Goal: Information Seeking & Learning: Learn about a topic

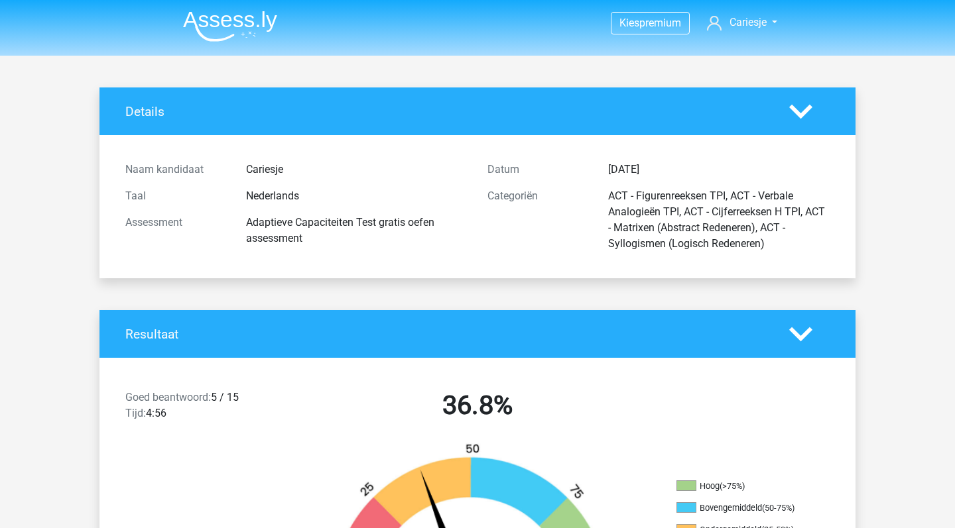
click at [265, 3] on nav "Kies premium Cariesje 4113086@student.zadkine.nl" at bounding box center [477, 23] width 610 height 43
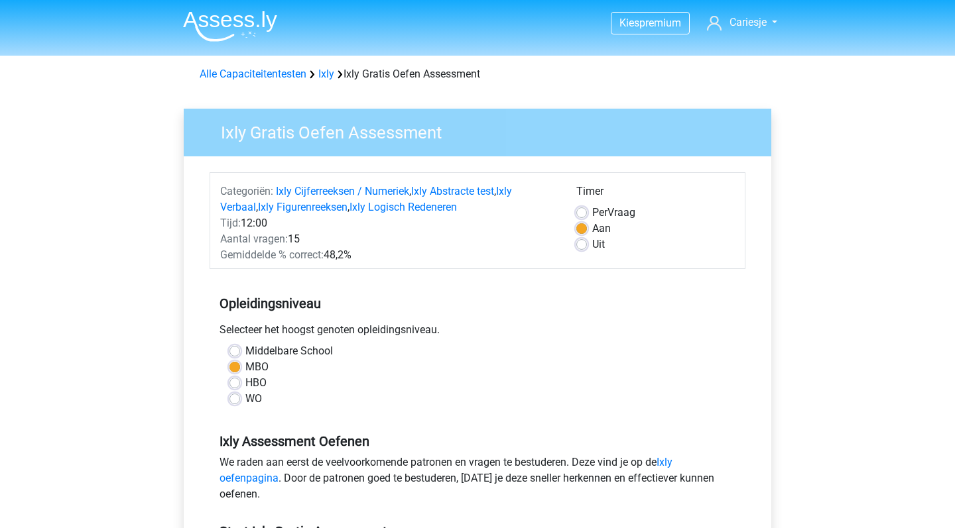
click at [592, 213] on label "Per Vraag" at bounding box center [613, 213] width 43 height 16
click at [582, 213] on input "Per Vraag" at bounding box center [581, 211] width 11 height 13
radio input "true"
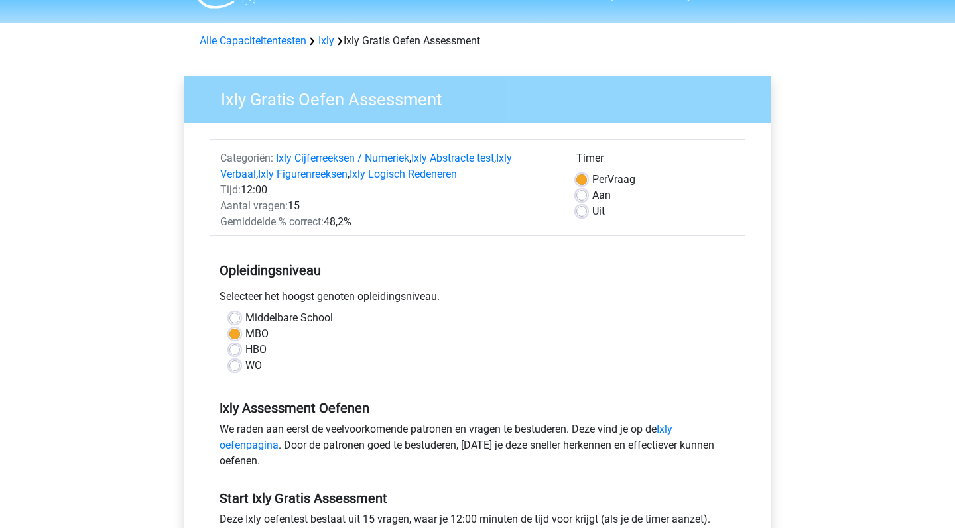
scroll to position [33, 0]
click at [240, 367] on div "WO" at bounding box center [477, 366] width 496 height 16
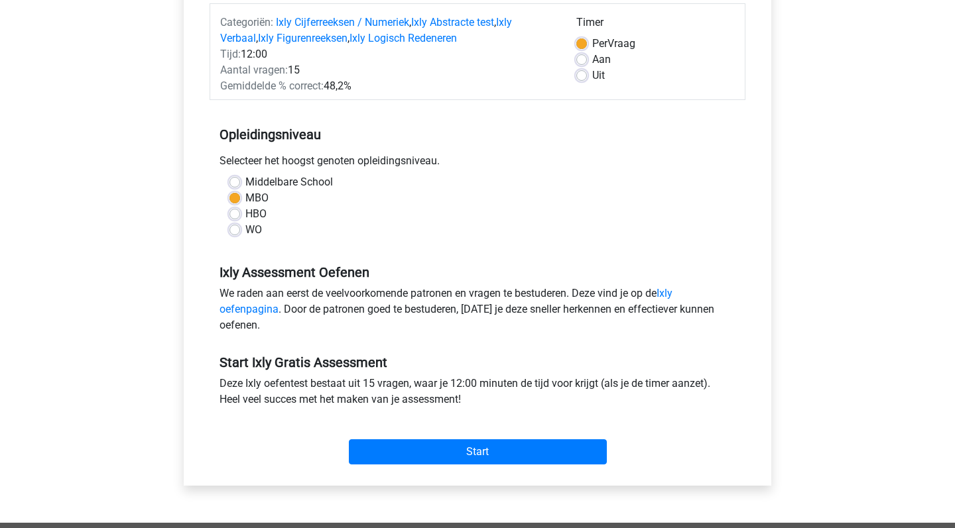
scroll to position [177, 0]
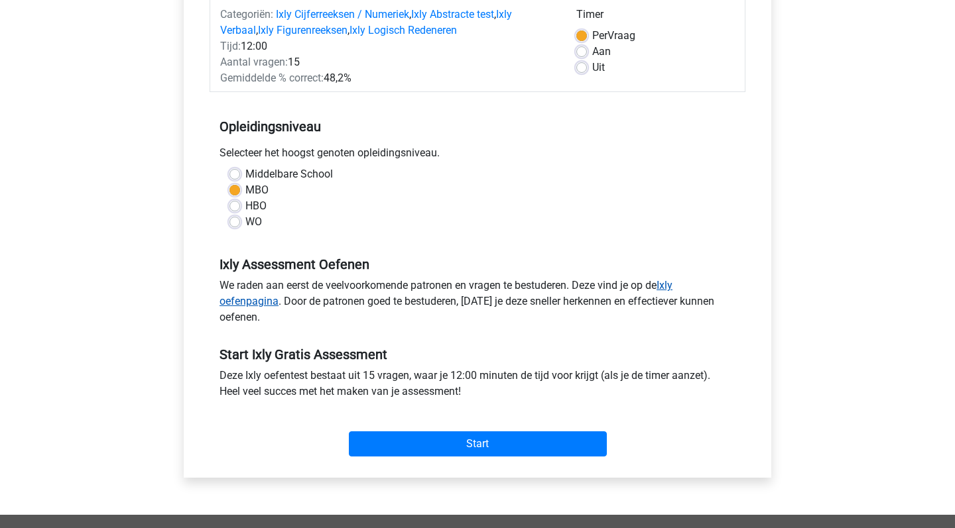
click at [253, 305] on link "Ixly oefenpagina" at bounding box center [445, 293] width 453 height 29
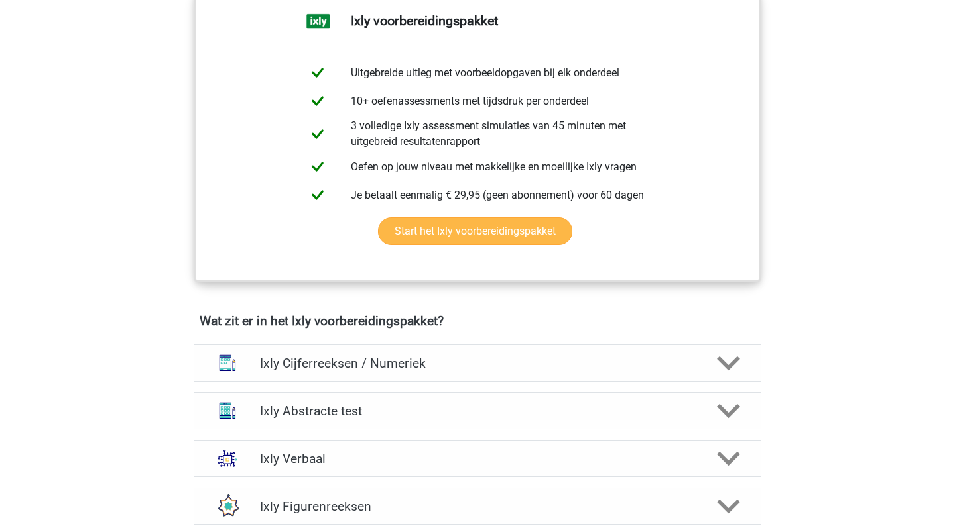
scroll to position [663, 0]
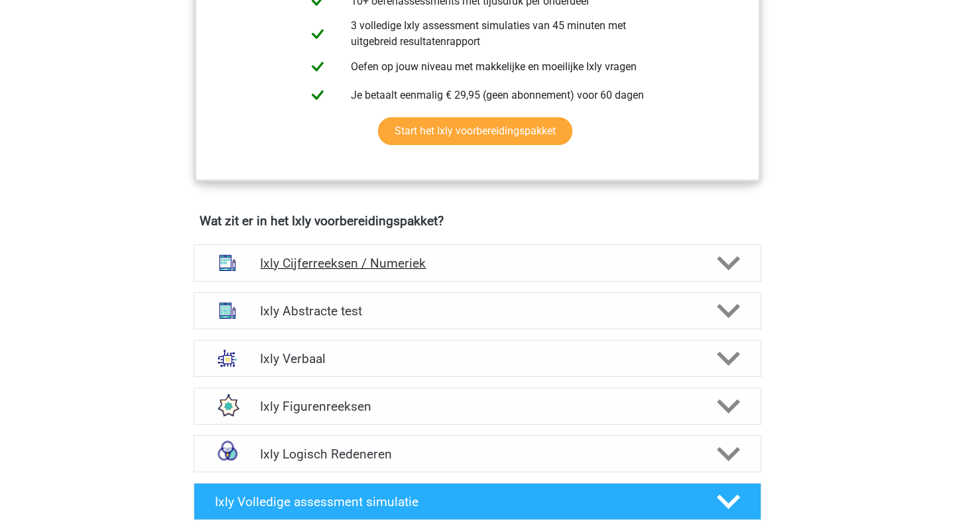
click at [727, 260] on icon at bounding box center [728, 263] width 23 height 23
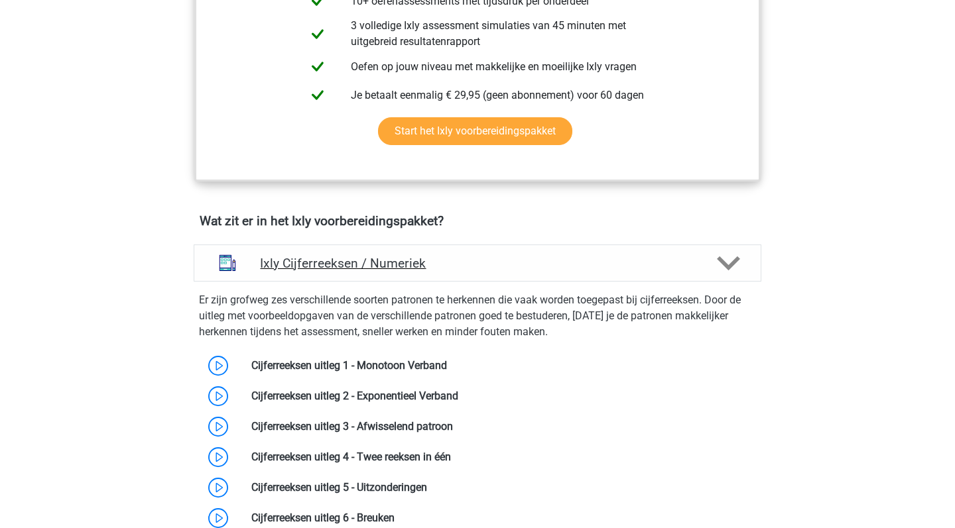
click at [727, 259] on icon at bounding box center [728, 263] width 23 height 23
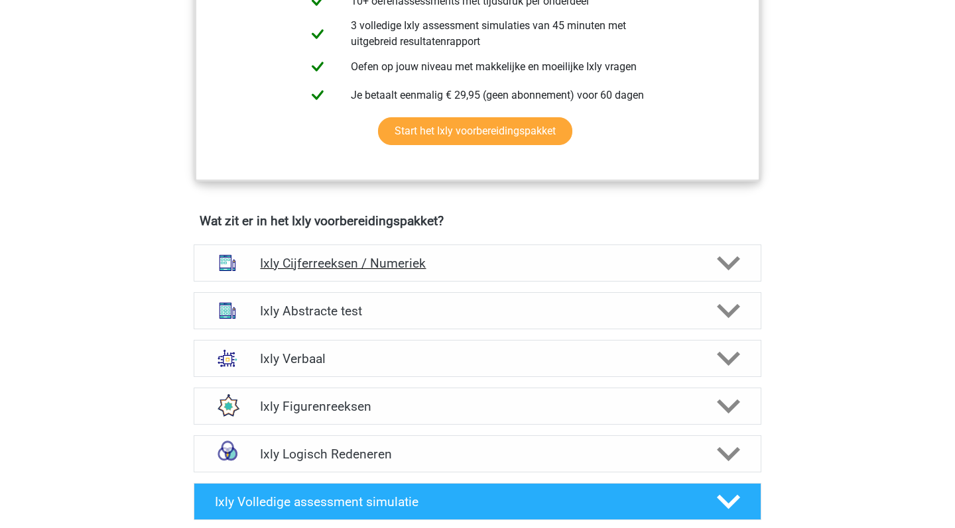
click at [727, 259] on icon at bounding box center [728, 263] width 23 height 23
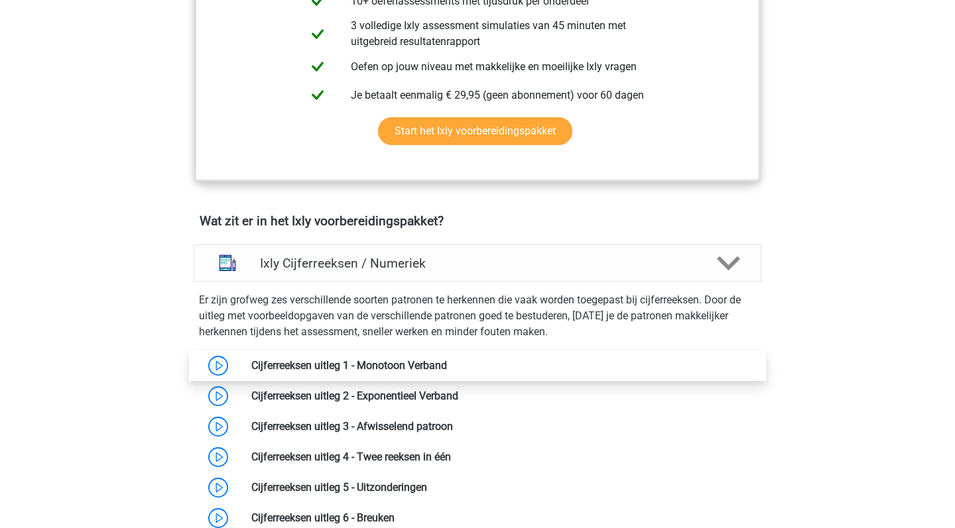
click at [447, 359] on link at bounding box center [447, 365] width 0 height 13
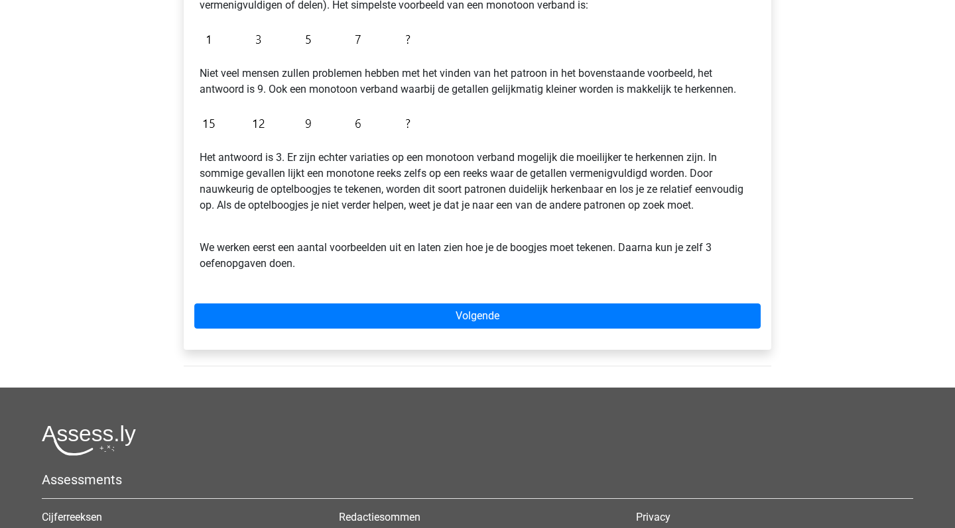
scroll to position [316, 0]
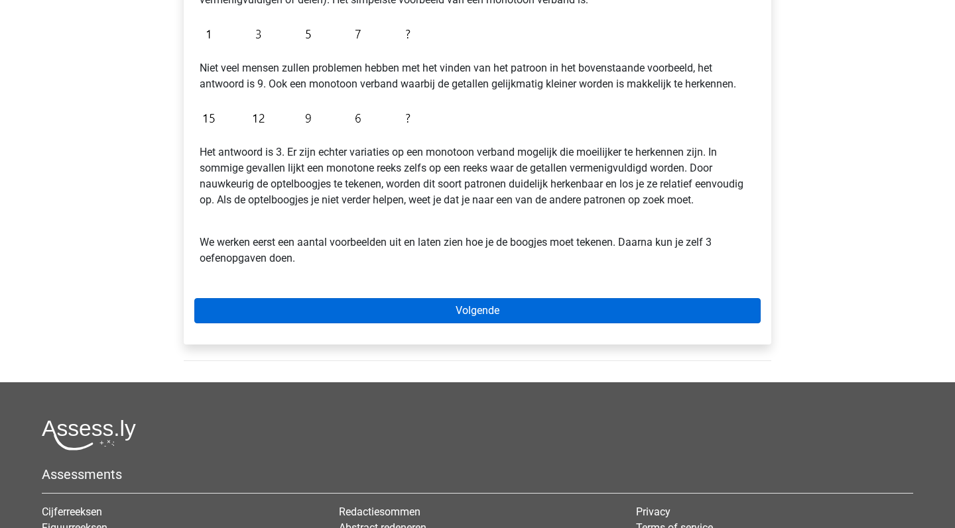
click at [557, 300] on link "Volgende" at bounding box center [477, 310] width 566 height 25
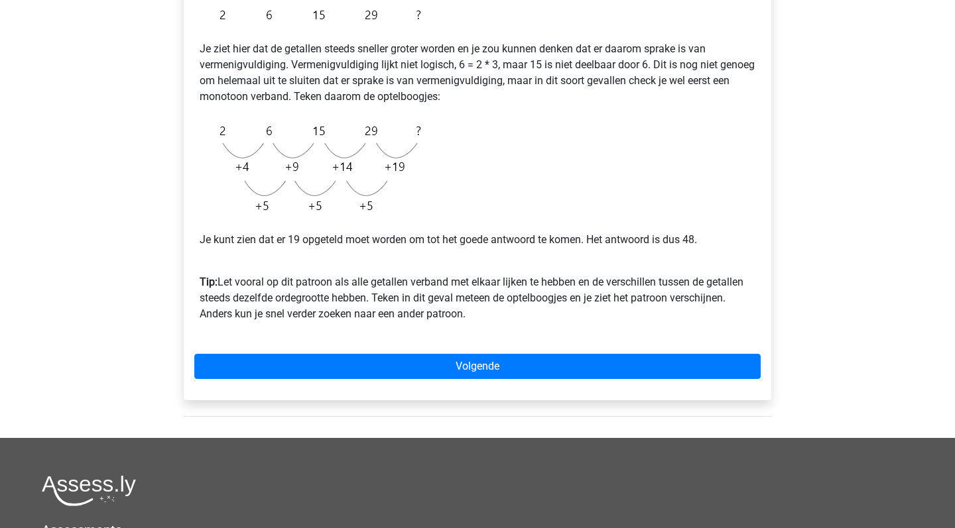
scroll to position [286, 0]
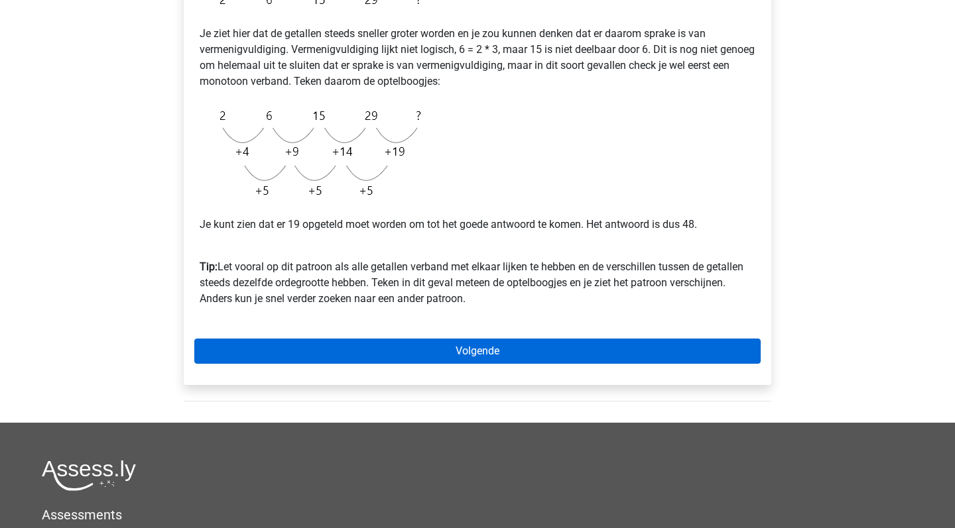
click at [461, 343] on link "Volgende" at bounding box center [477, 351] width 566 height 25
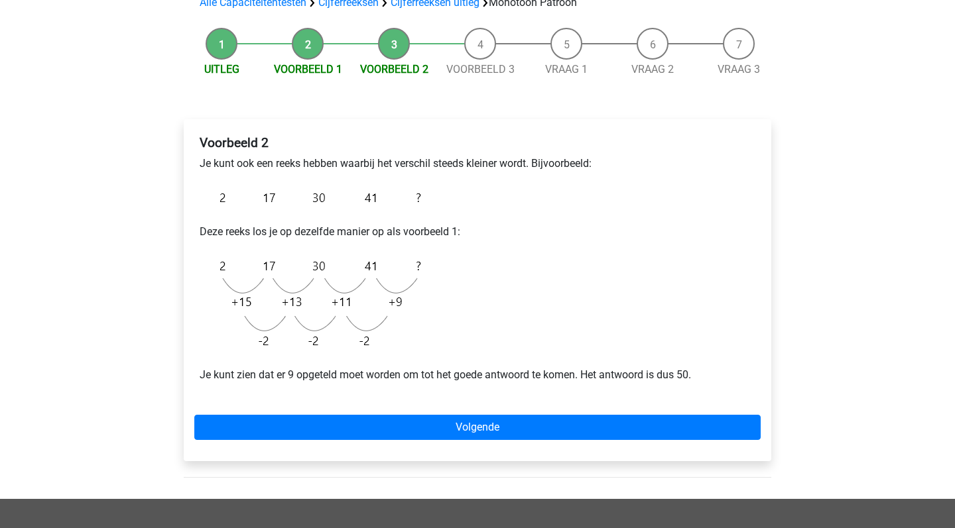
scroll to position [129, 0]
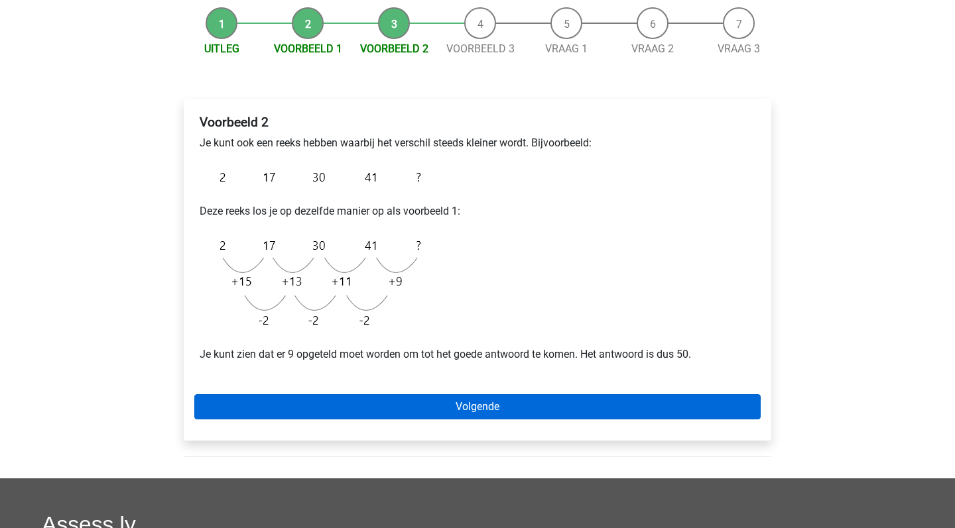
click at [485, 409] on link "Volgende" at bounding box center [477, 406] width 566 height 25
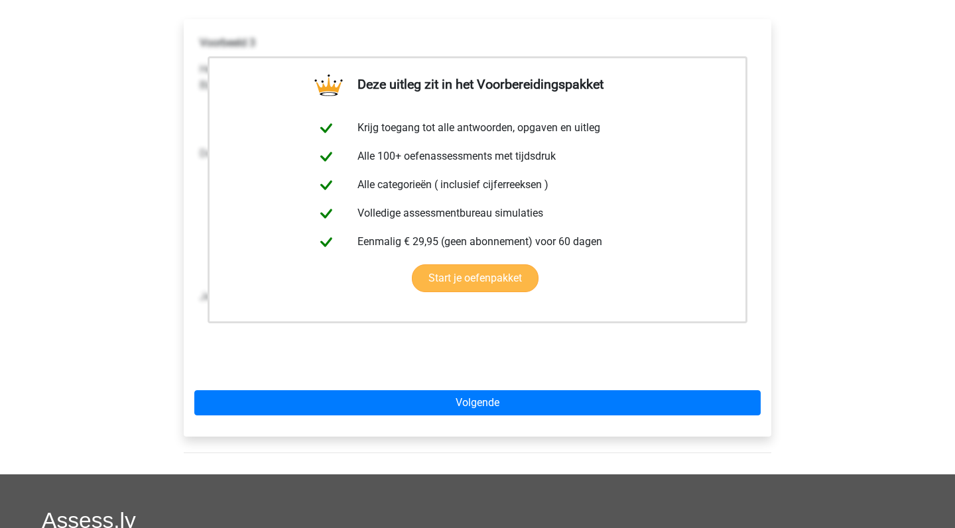
scroll to position [172, 0]
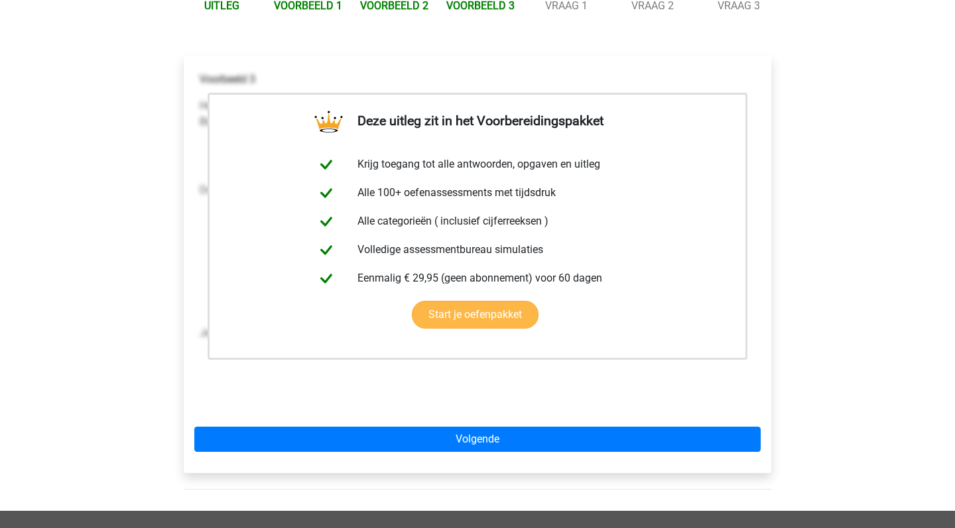
click at [479, 314] on link "Start je oefenpakket" at bounding box center [475, 315] width 127 height 28
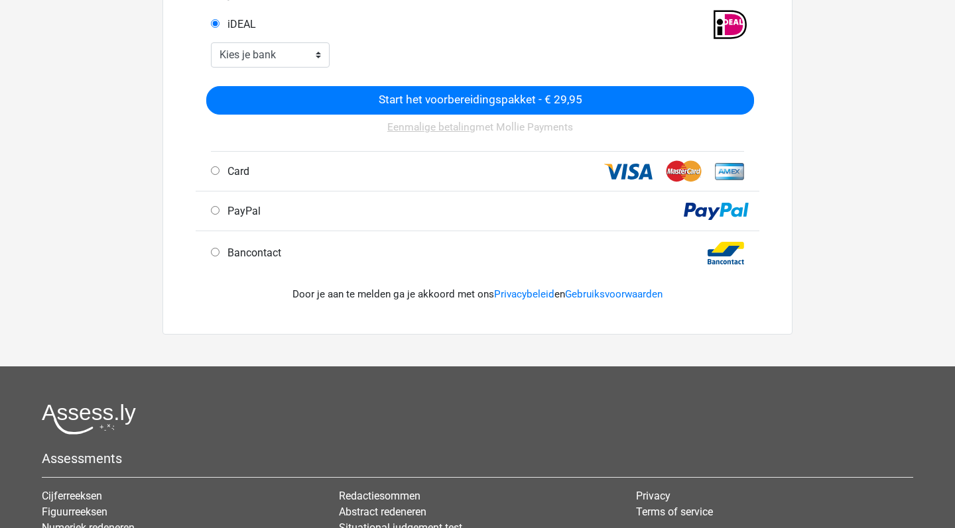
scroll to position [270, 0]
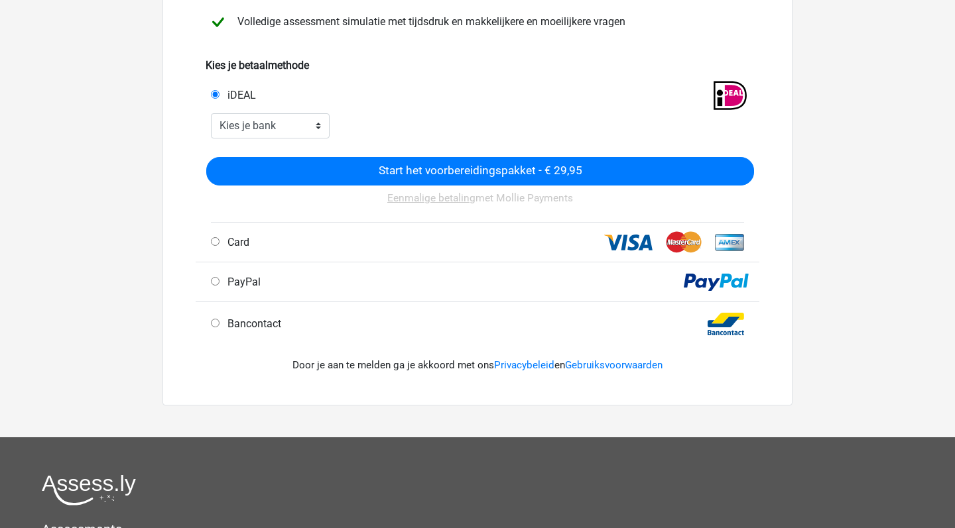
click at [228, 279] on span "PayPal" at bounding box center [241, 282] width 38 height 13
click at [219, 279] on input "PayPal" at bounding box center [215, 281] width 9 height 9
radio input "true"
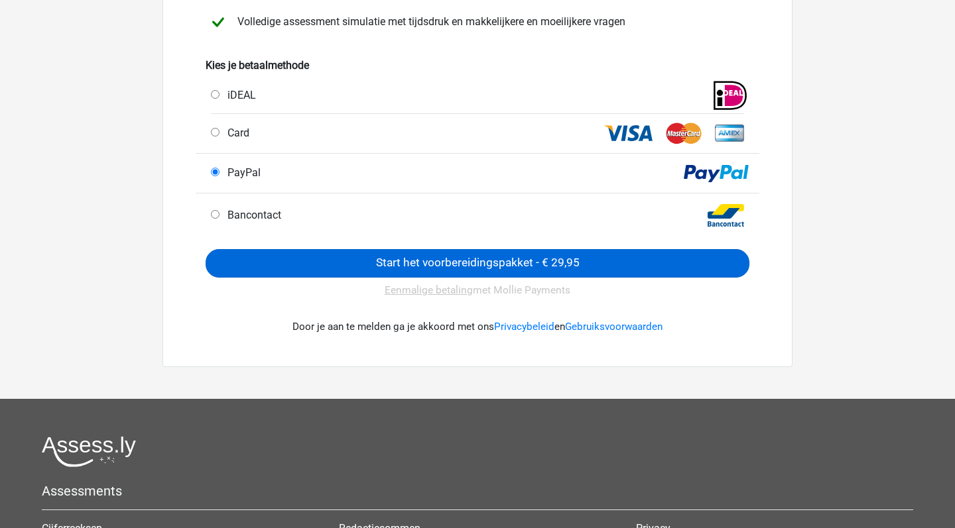
click at [454, 266] on input "Start het voorbereidingspakket - € 29,95" at bounding box center [478, 263] width 544 height 29
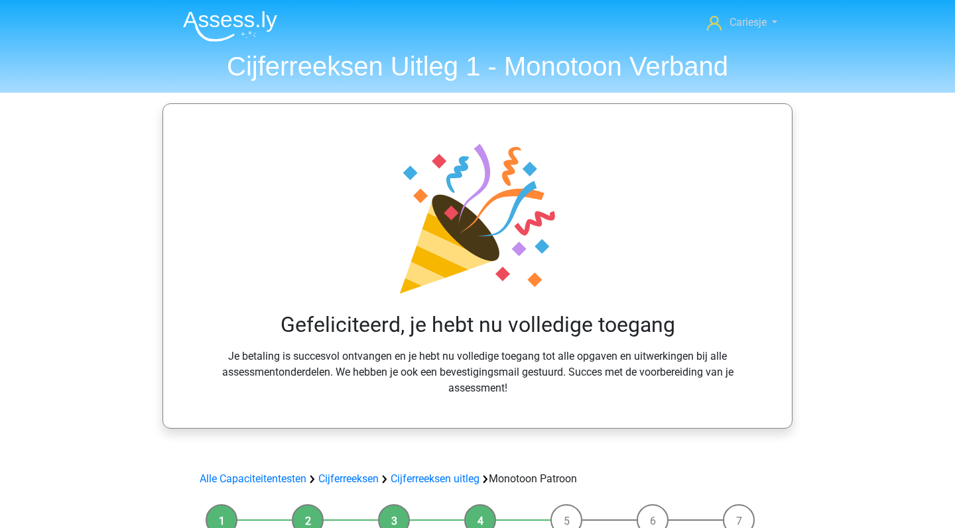
click at [769, 21] on link "Cariesje" at bounding box center [741, 23] width 81 height 16
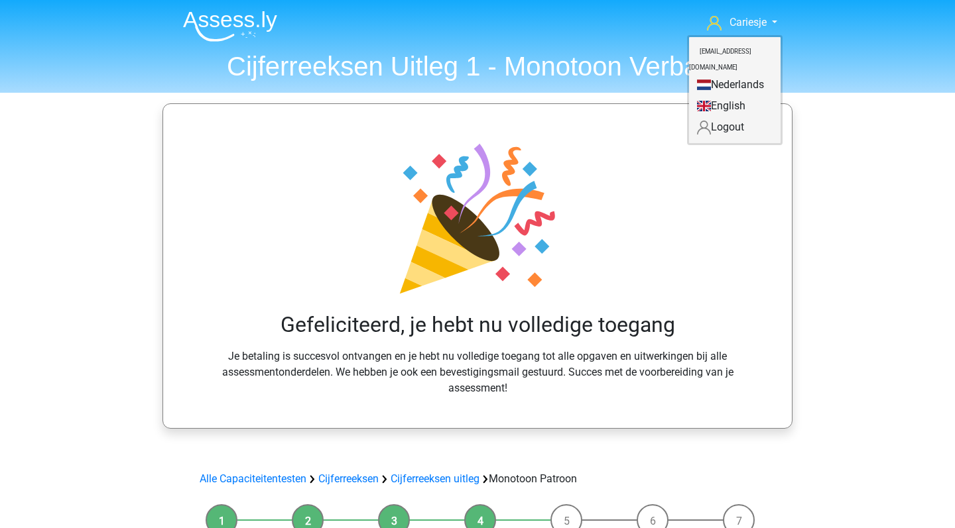
click at [723, 74] on link "Nederlands" at bounding box center [734, 84] width 91 height 21
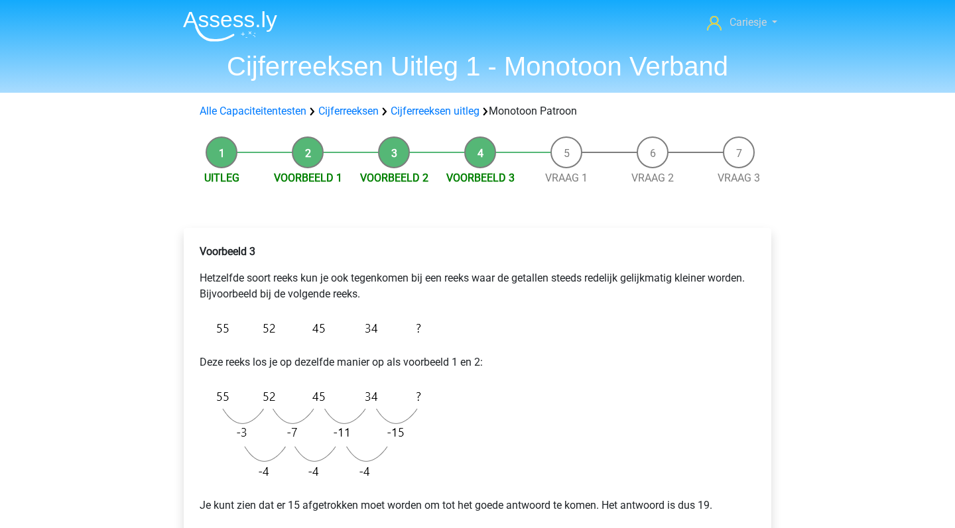
click at [710, 18] on icon at bounding box center [714, 23] width 15 height 15
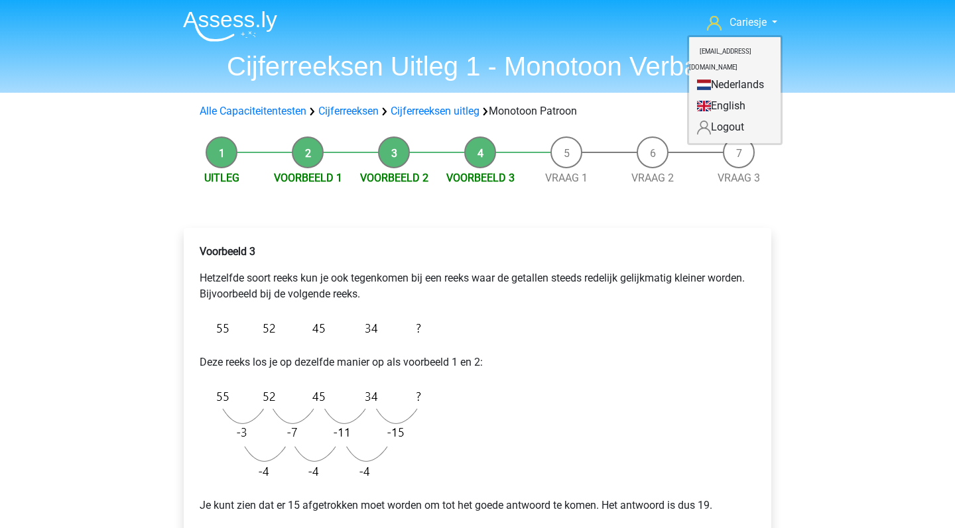
click at [243, 30] on img at bounding box center [230, 26] width 94 height 31
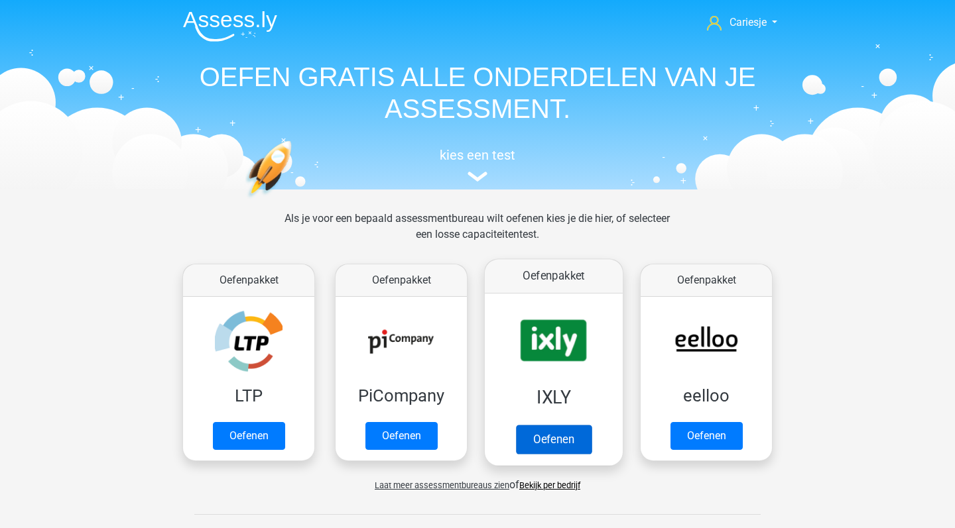
click at [565, 443] on link "Oefenen" at bounding box center [554, 439] width 76 height 29
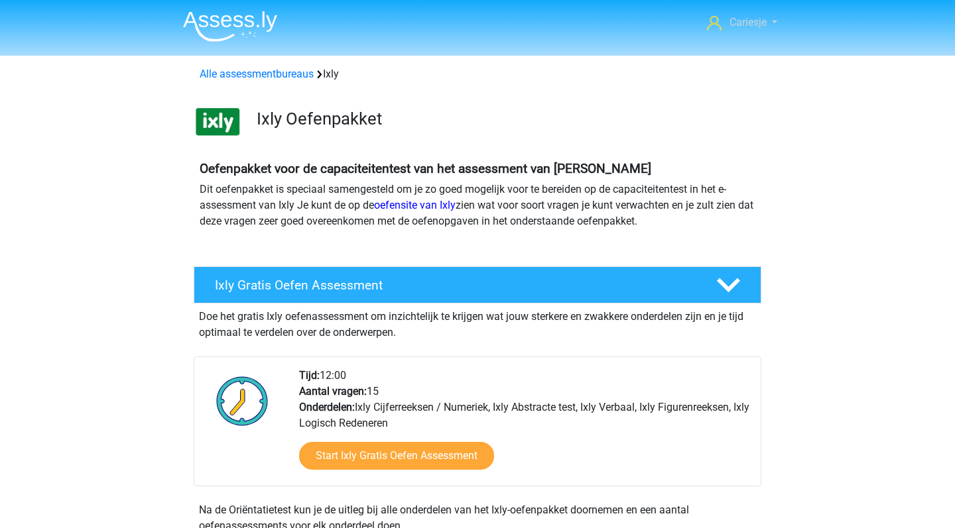
click at [713, 25] on icon at bounding box center [714, 23] width 15 height 15
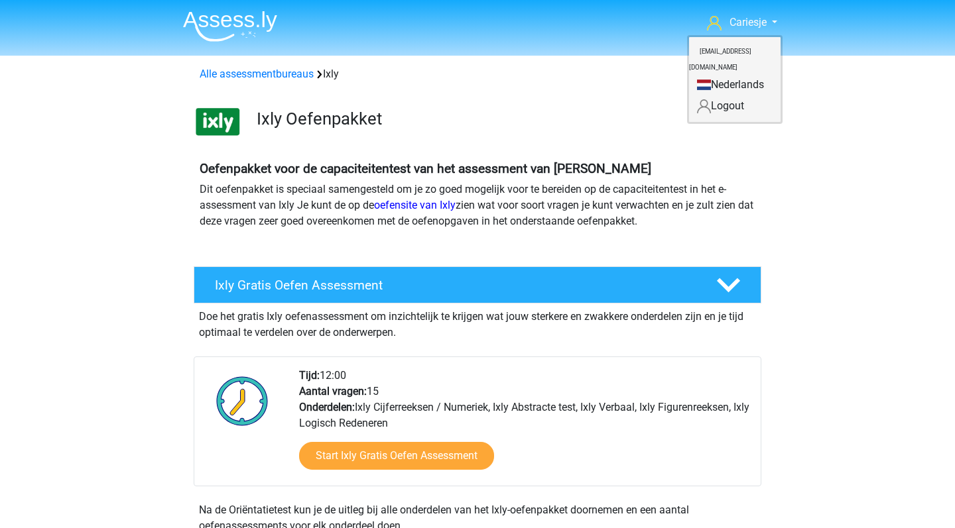
click at [738, 52] on small "[EMAIL_ADDRESS][DOMAIN_NAME]" at bounding box center [720, 59] width 62 height 44
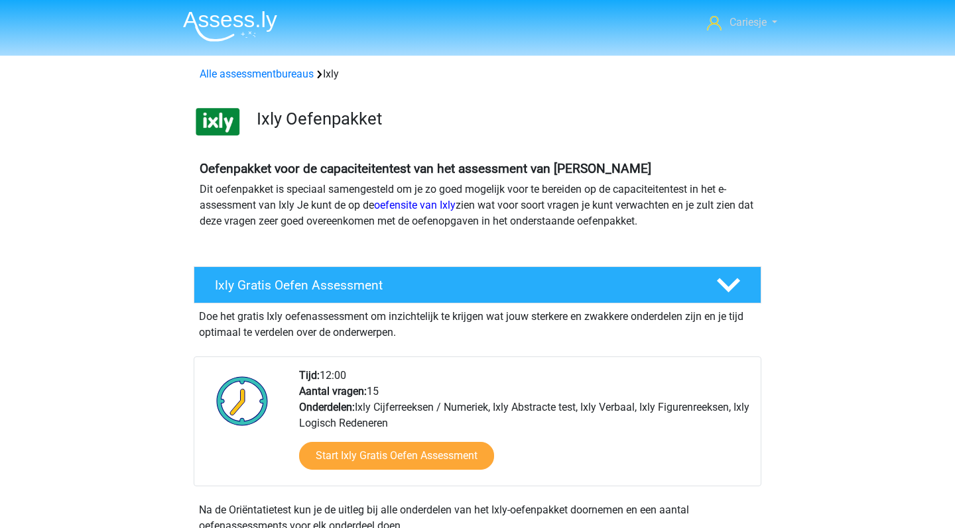
click at [772, 23] on link "Cariesje" at bounding box center [741, 23] width 81 height 16
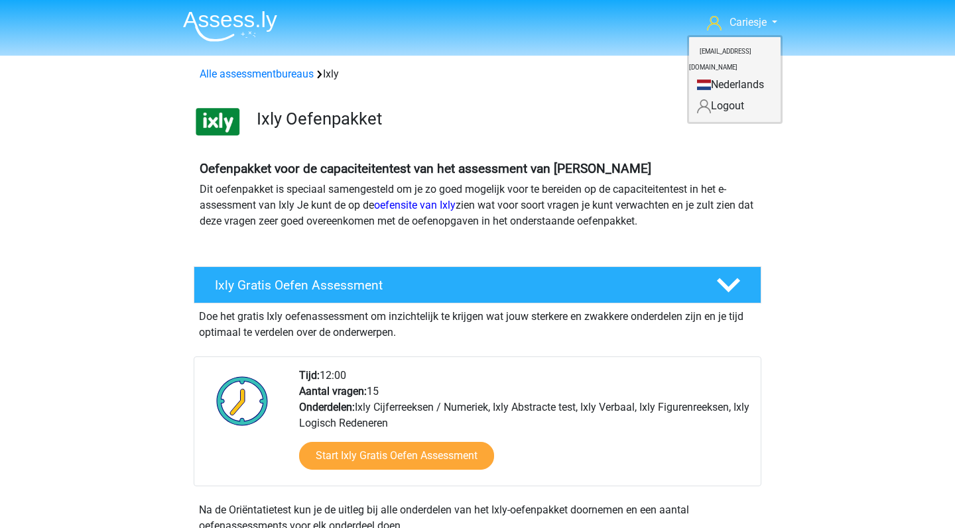
click at [618, 71] on div "Alle assessmentbureaus Ixly" at bounding box center [477, 74] width 566 height 16
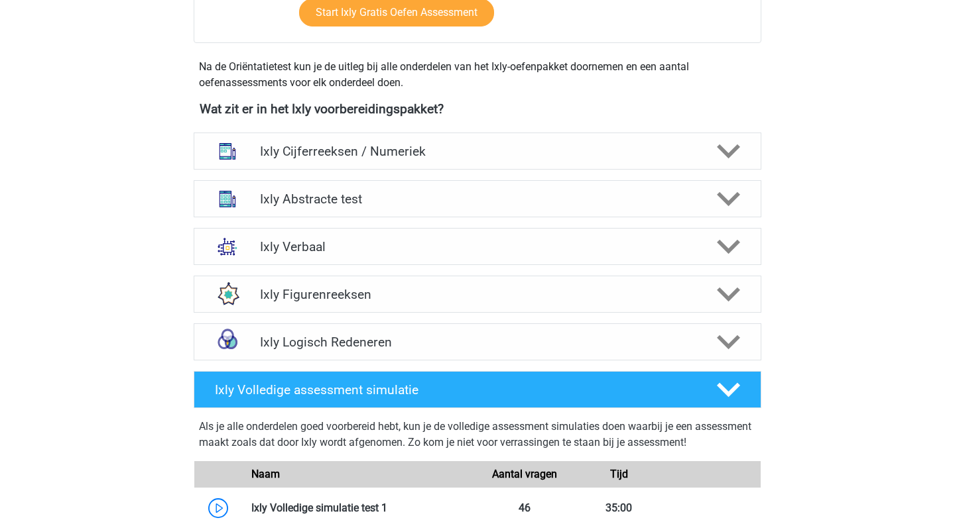
scroll to position [450, 0]
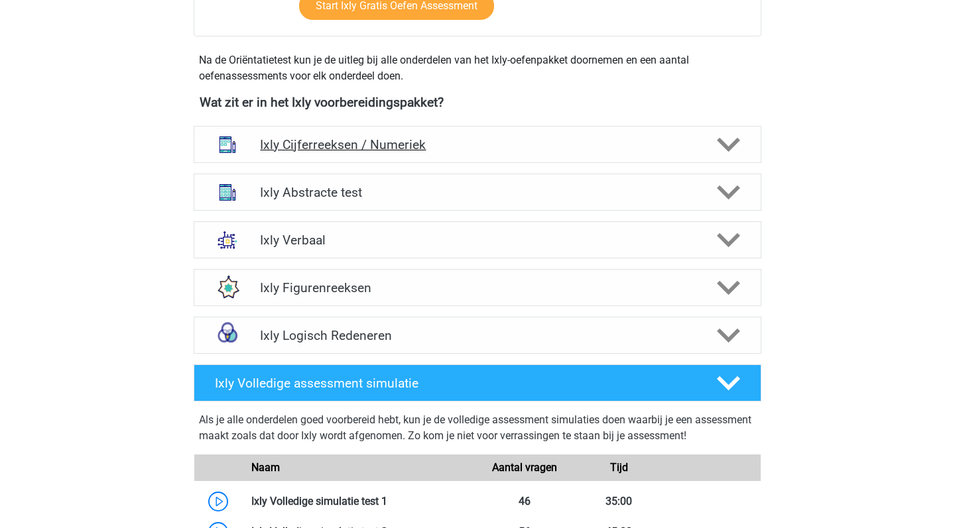
click at [515, 147] on h4 "Ixly Cijferreeksen / Numeriek" at bounding box center [477, 144] width 434 height 15
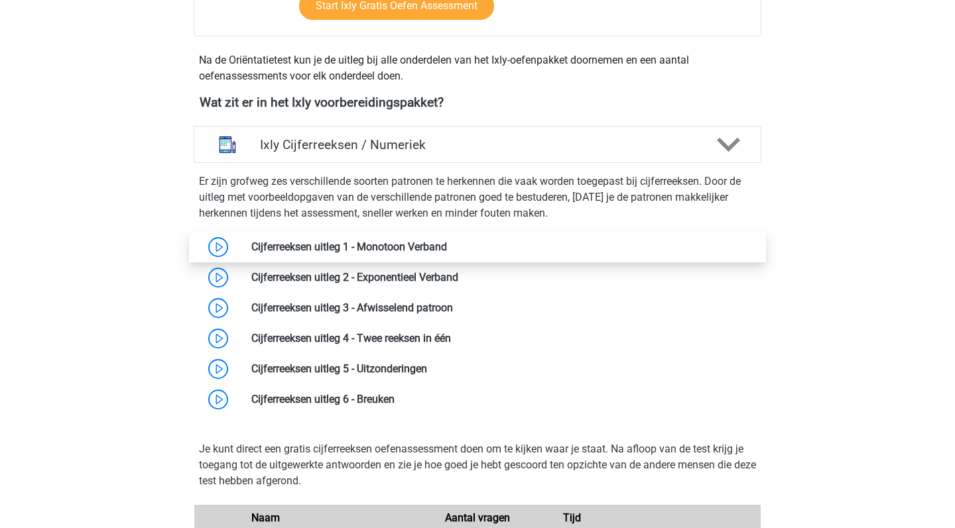
click at [447, 247] on link at bounding box center [447, 247] width 0 height 13
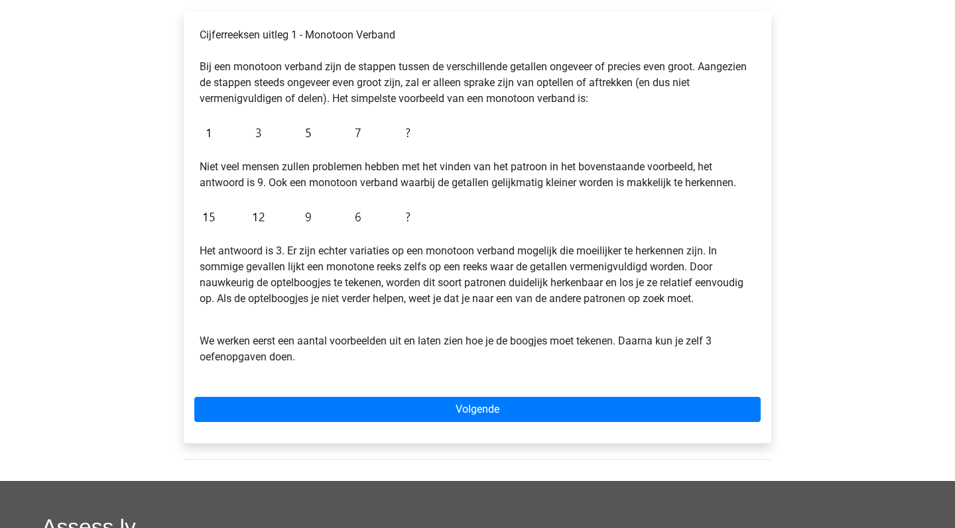
scroll to position [185, 0]
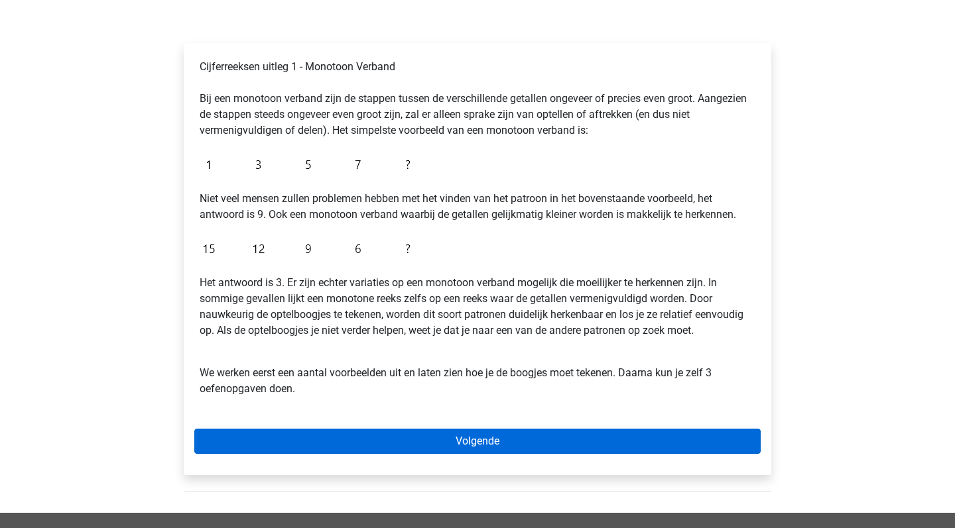
click at [485, 452] on link "Volgende" at bounding box center [477, 441] width 566 height 25
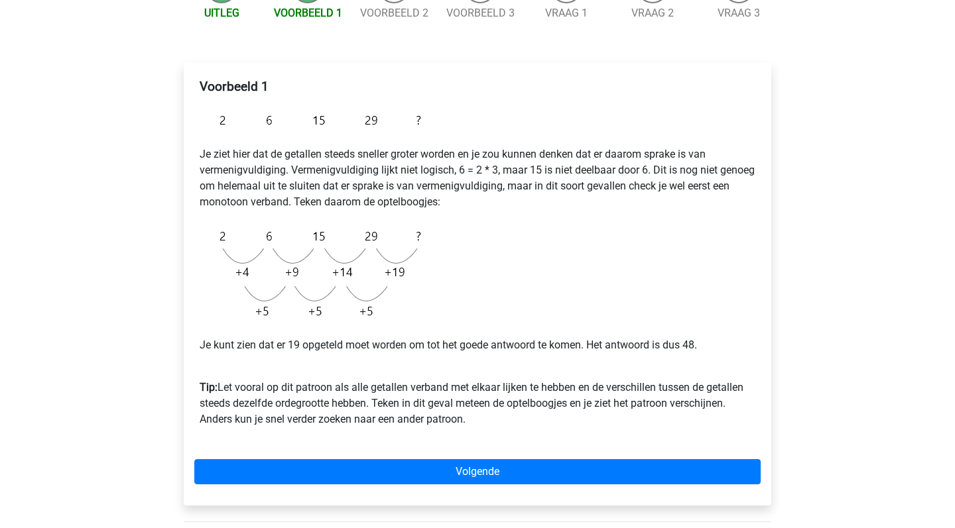
scroll to position [166, 0]
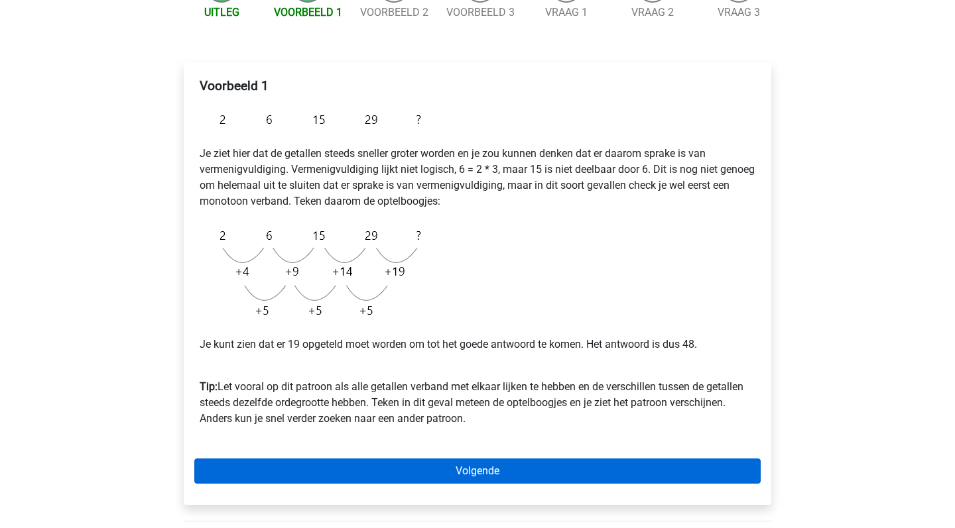
click at [486, 481] on link "Volgende" at bounding box center [477, 471] width 566 height 25
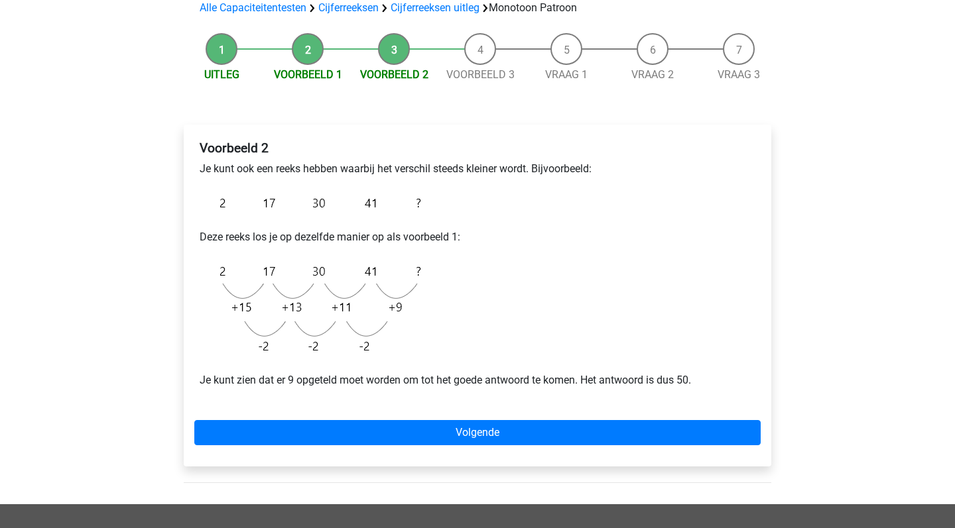
scroll to position [105, 0]
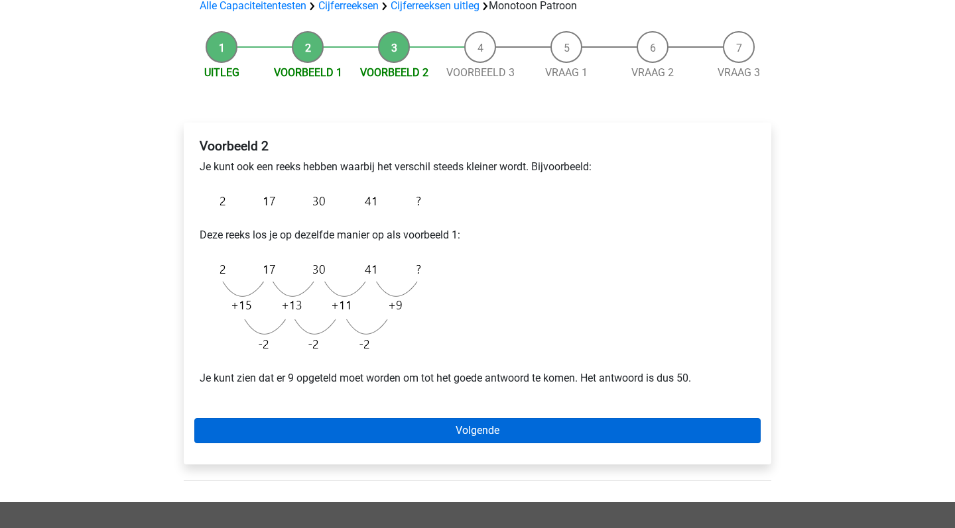
click at [512, 424] on link "Volgende" at bounding box center [477, 430] width 566 height 25
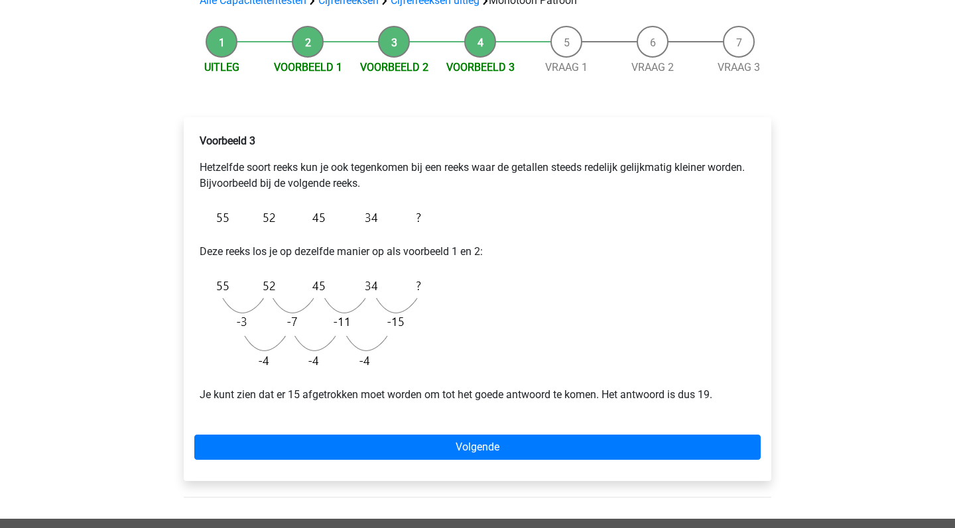
scroll to position [111, 0]
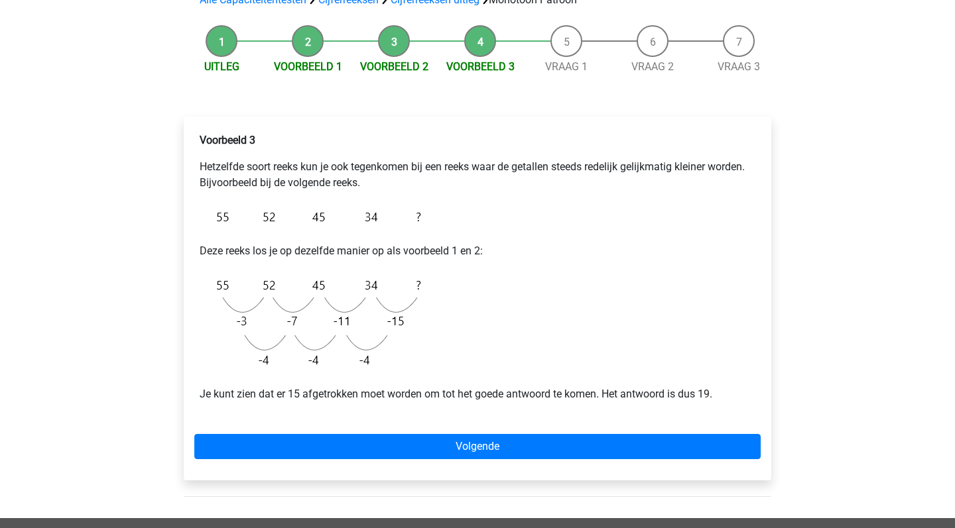
click at [500, 434] on div "Voorbeeld 3 Hetzelfde soort reeks kun je ook tegenkomen bij een reeks waar de g…" at bounding box center [477, 299] width 587 height 364
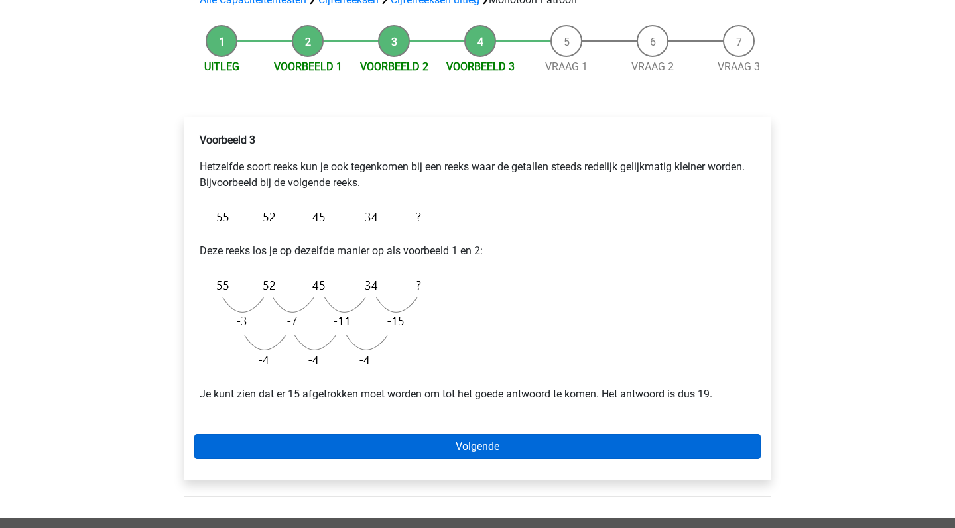
click at [503, 450] on link "Volgende" at bounding box center [477, 446] width 566 height 25
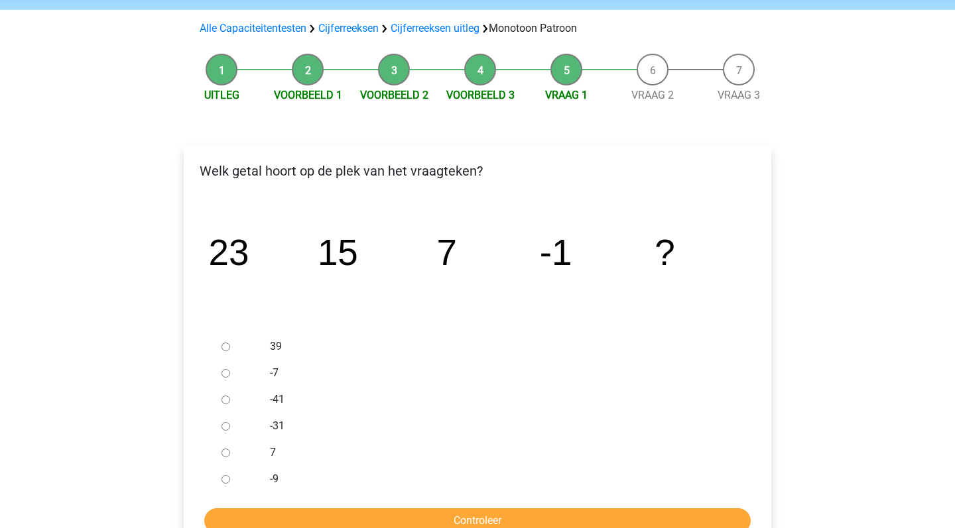
scroll to position [91, 0]
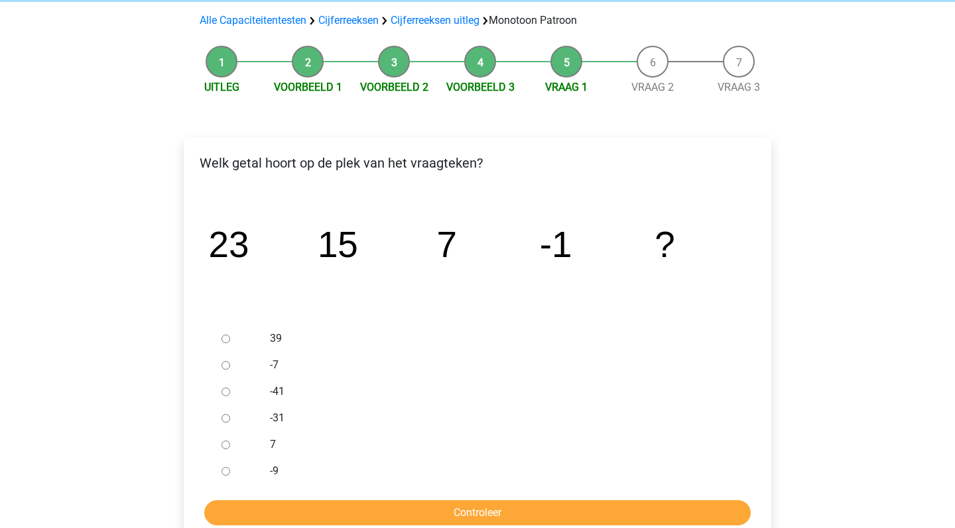
click at [225, 469] on input "-9" at bounding box center [225, 471] width 9 height 9
radio input "true"
click at [505, 509] on input "Controleer" at bounding box center [477, 513] width 546 height 25
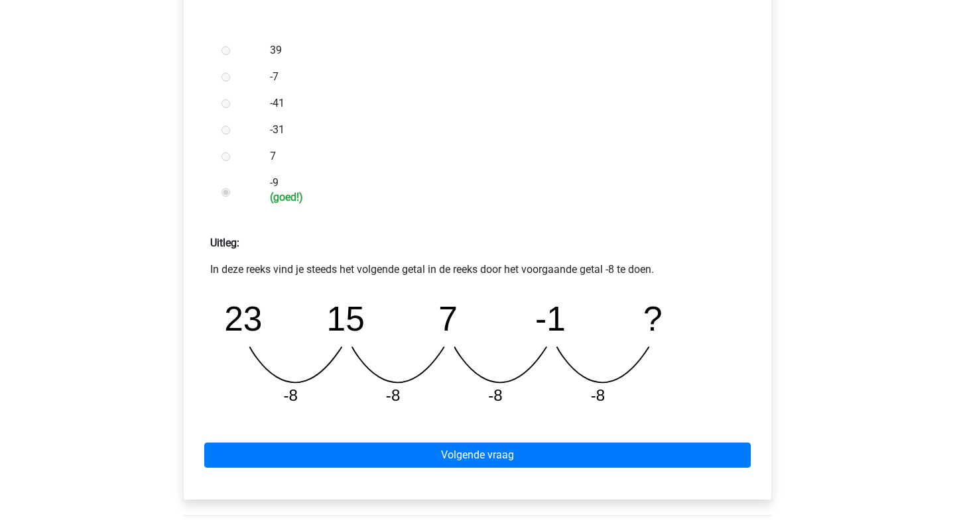
scroll to position [399, 0]
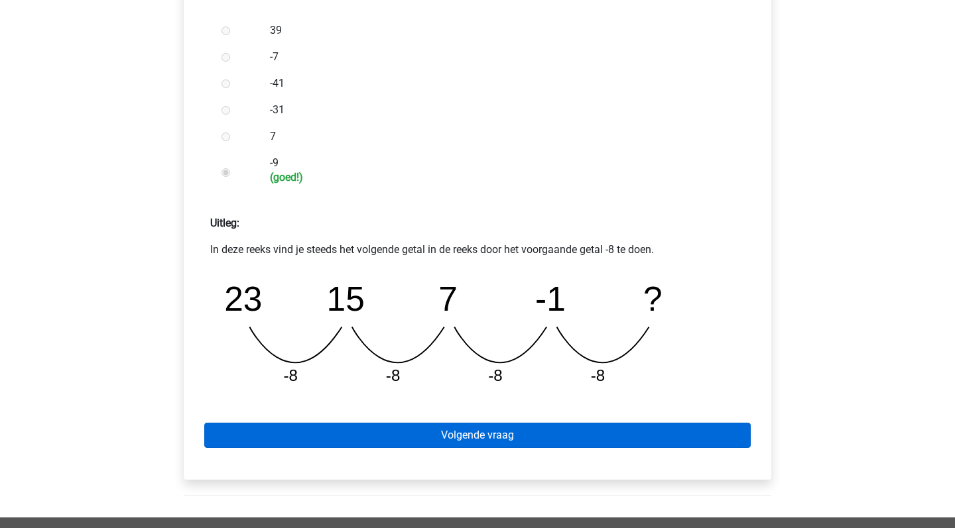
click at [529, 430] on link "Volgende vraag" at bounding box center [477, 435] width 546 height 25
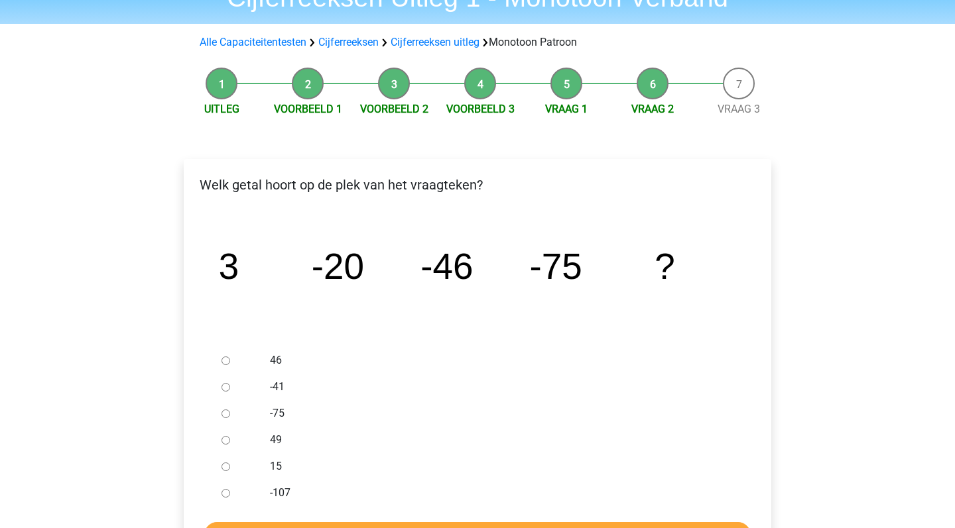
scroll to position [68, 0]
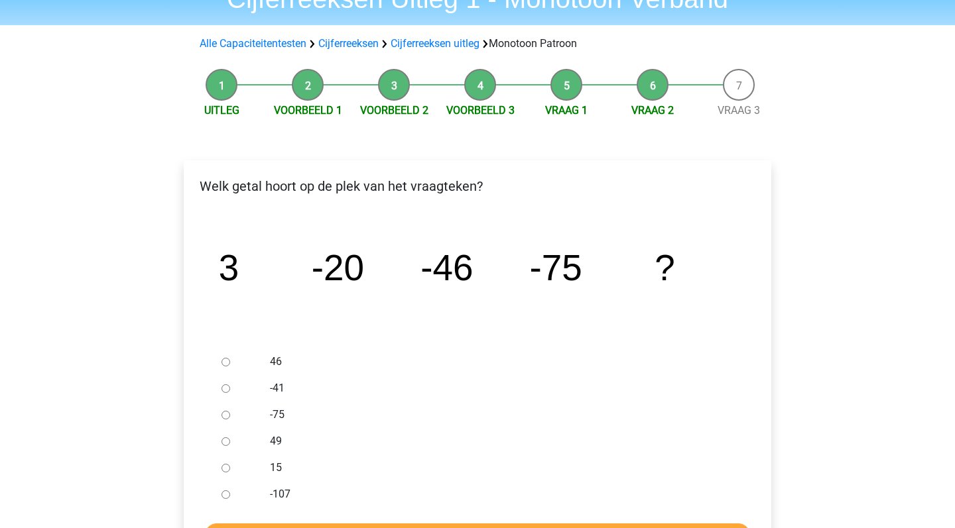
click at [225, 492] on input "-107" at bounding box center [225, 495] width 9 height 9
radio input "true"
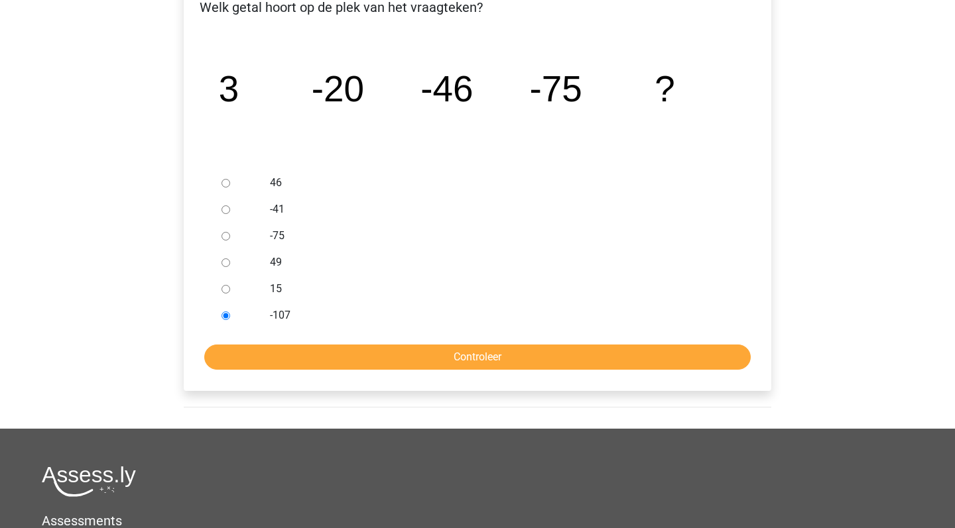
scroll to position [265, 0]
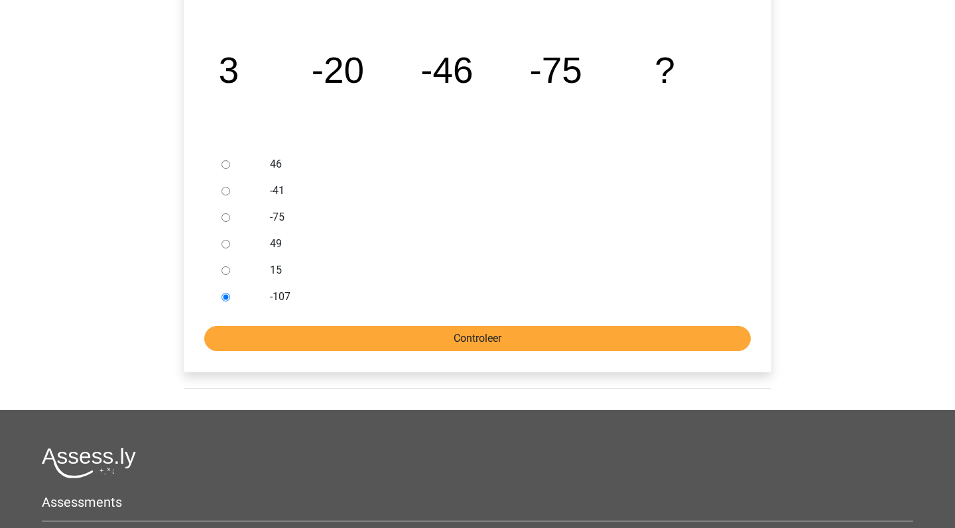
click at [481, 332] on input "Controleer" at bounding box center [477, 338] width 546 height 25
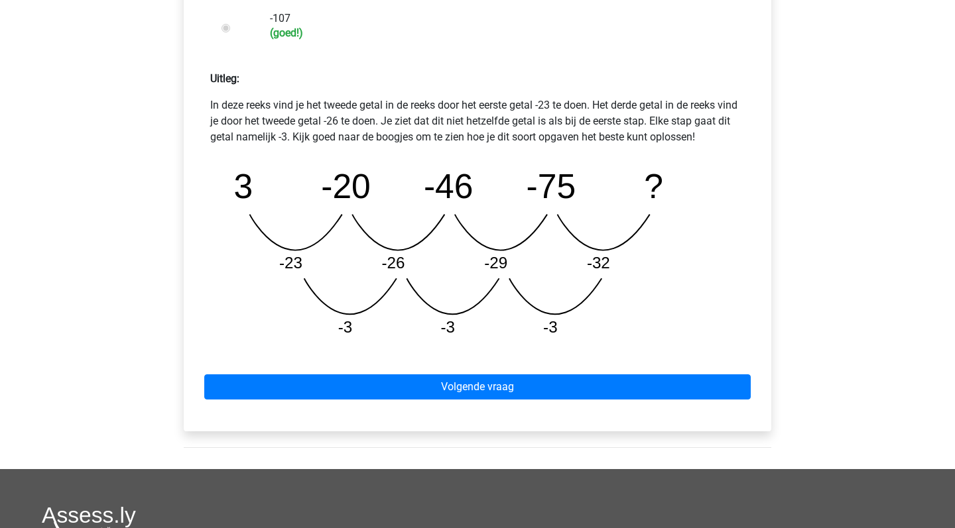
scroll to position [544, 0]
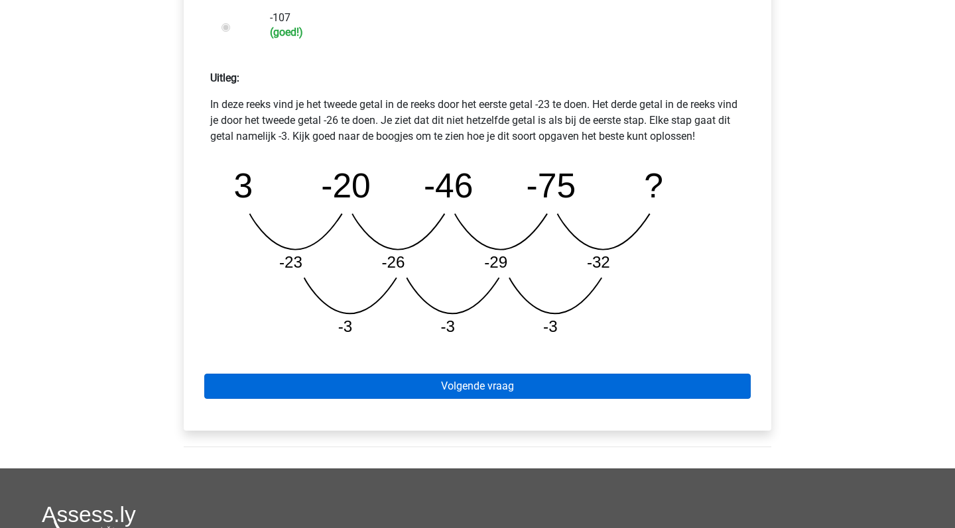
click at [470, 382] on link "Volgende vraag" at bounding box center [477, 386] width 546 height 25
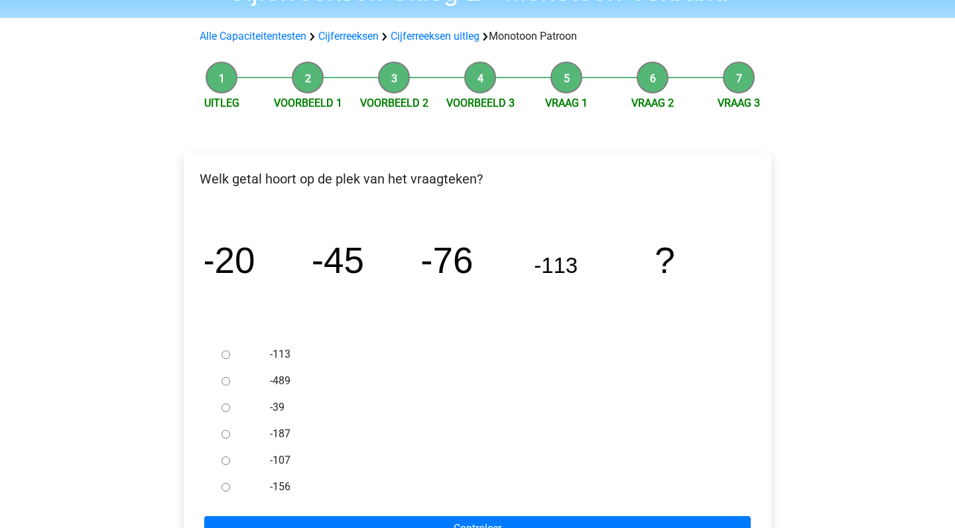
scroll to position [133, 0]
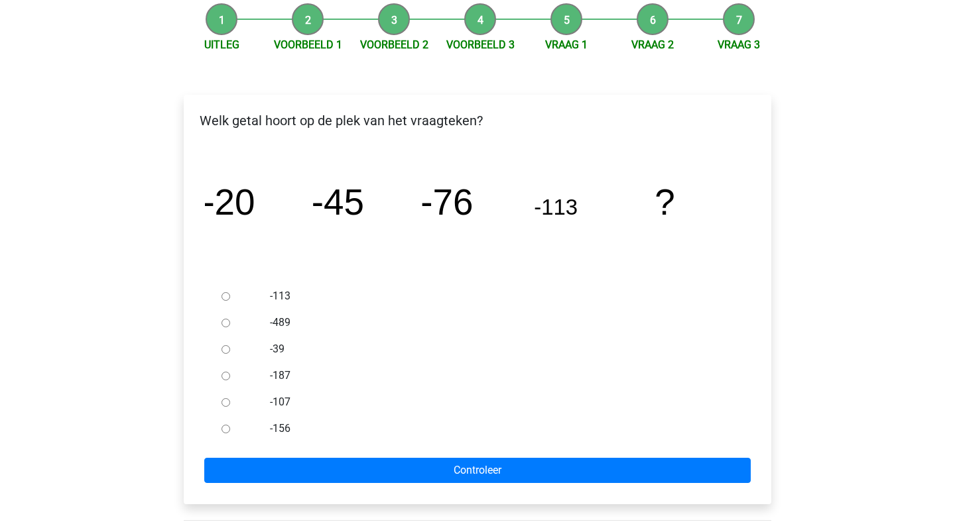
click at [227, 434] on div at bounding box center [238, 429] width 44 height 27
click at [225, 428] on input "-156" at bounding box center [225, 429] width 9 height 9
radio input "true"
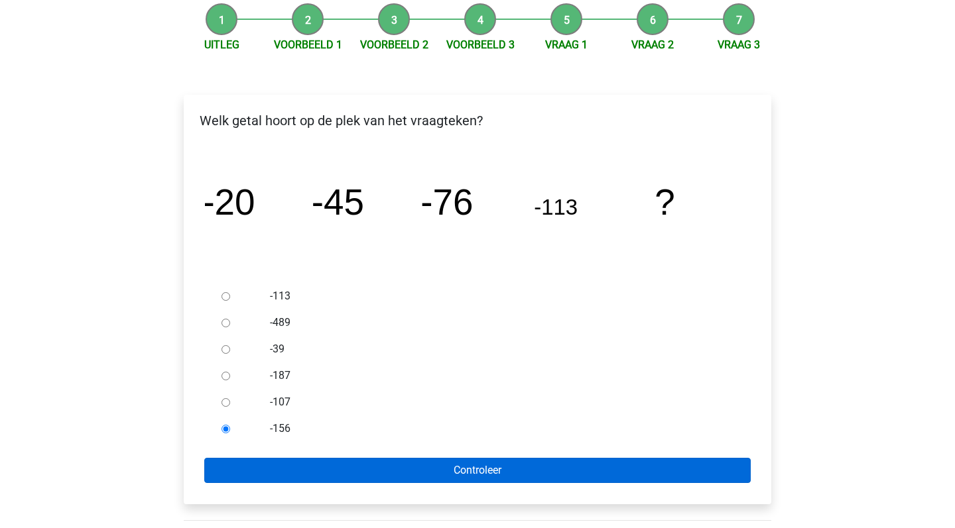
click at [422, 475] on input "Controleer" at bounding box center [477, 470] width 546 height 25
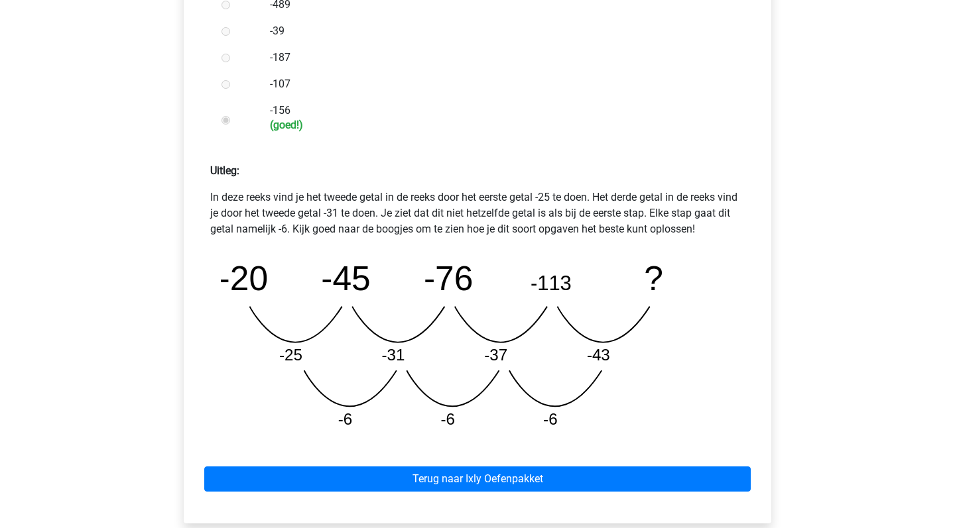
scroll to position [465, 0]
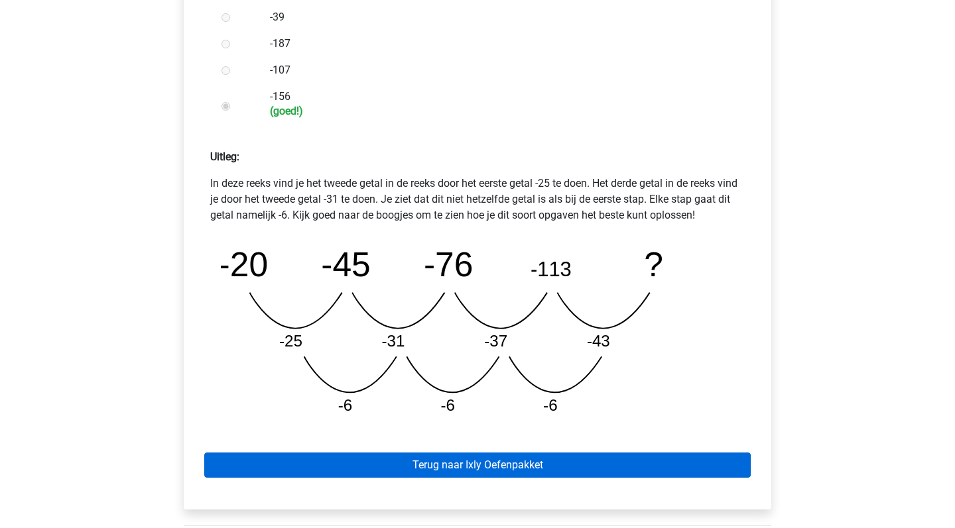
click at [522, 464] on link "Terug naar Ixly Oefenpakket" at bounding box center [477, 465] width 546 height 25
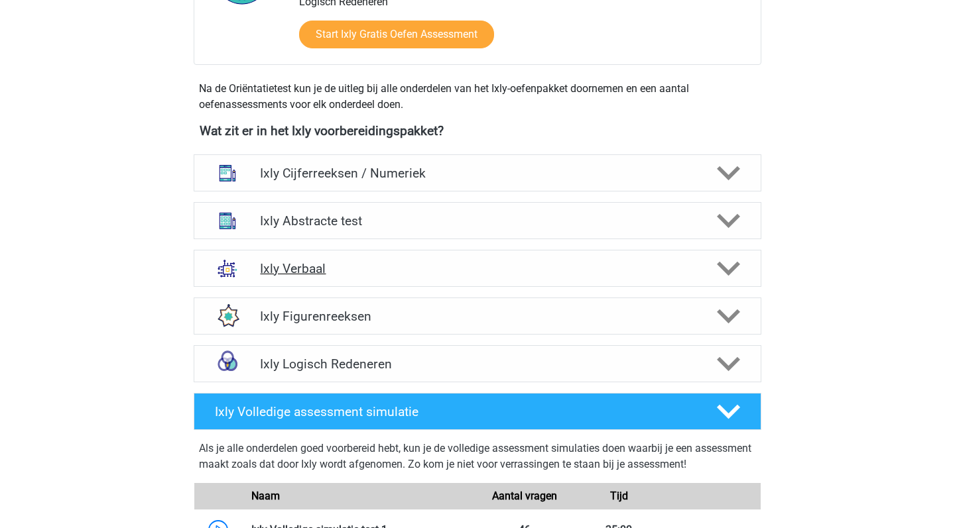
scroll to position [423, 0]
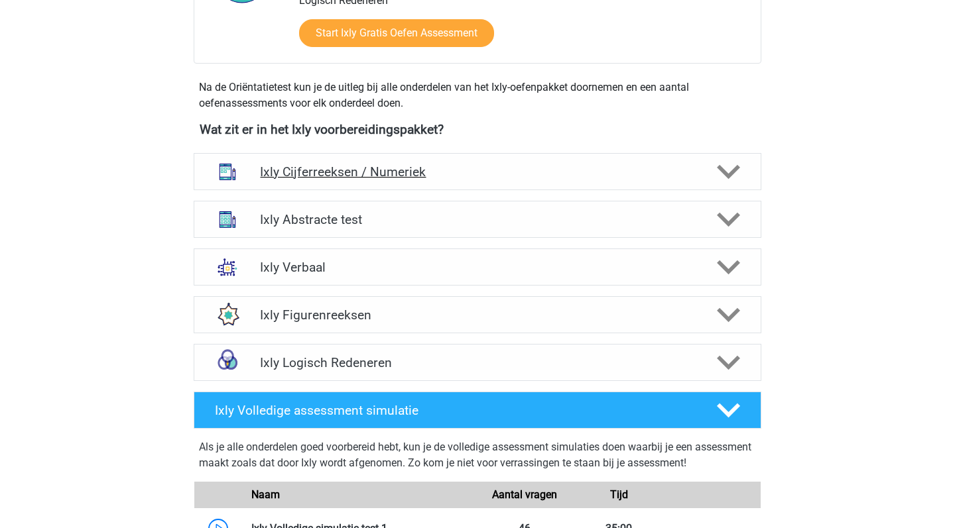
click at [733, 181] on icon at bounding box center [728, 171] width 23 height 23
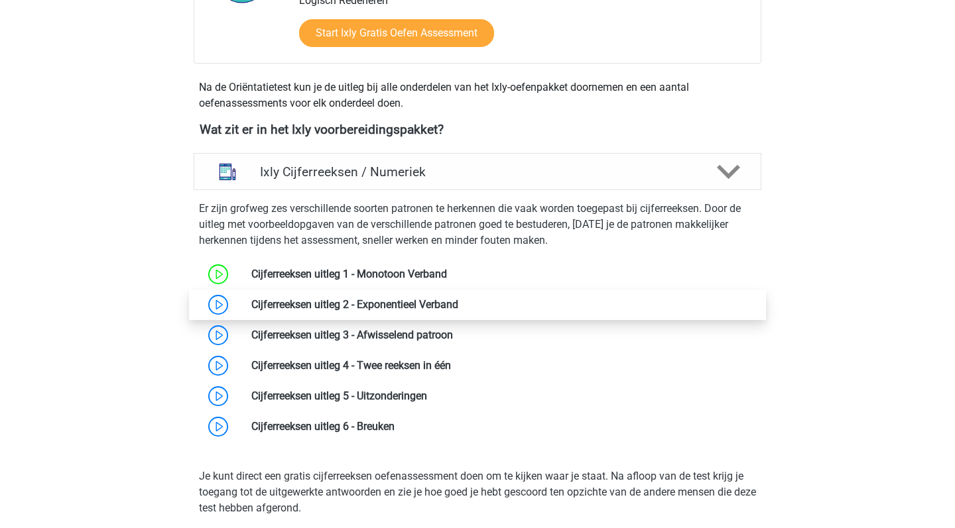
click at [458, 304] on link at bounding box center [458, 304] width 0 height 13
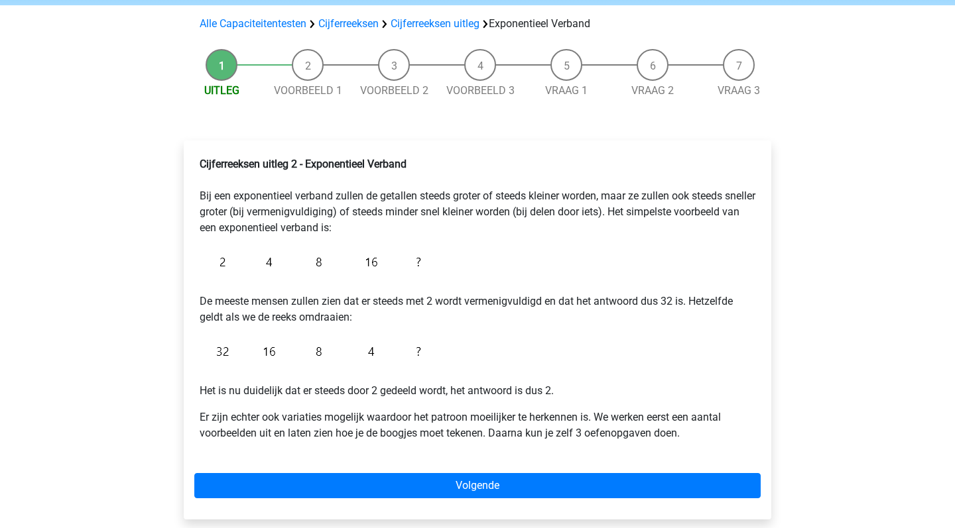
scroll to position [98, 0]
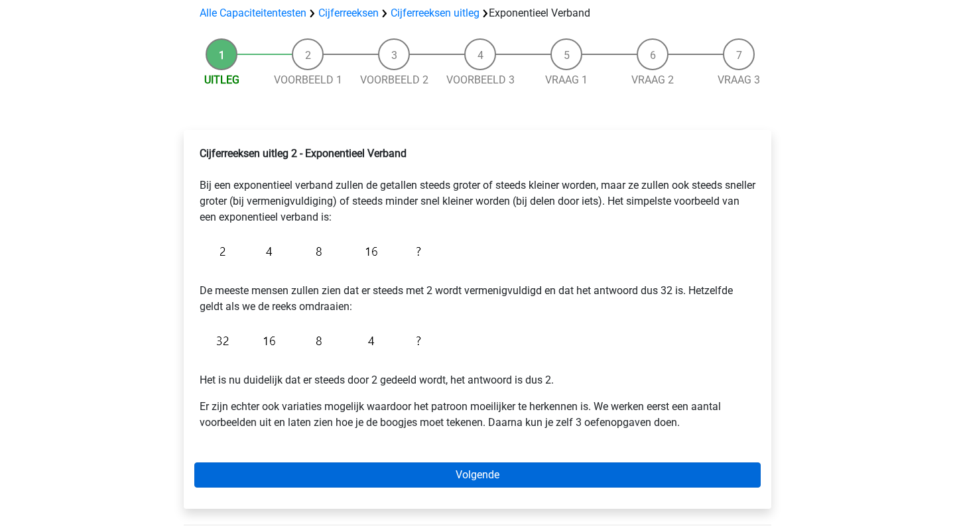
click at [530, 488] on link "Volgende" at bounding box center [477, 475] width 566 height 25
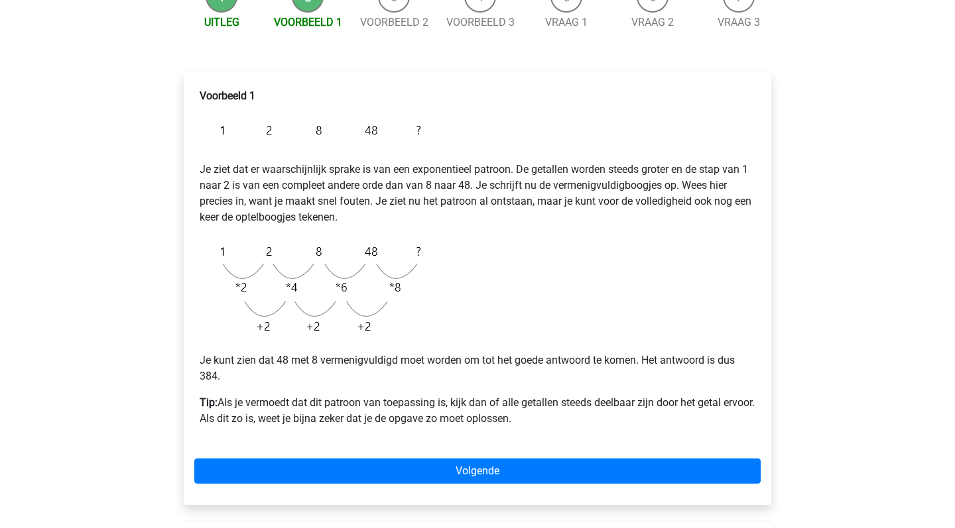
scroll to position [159, 0]
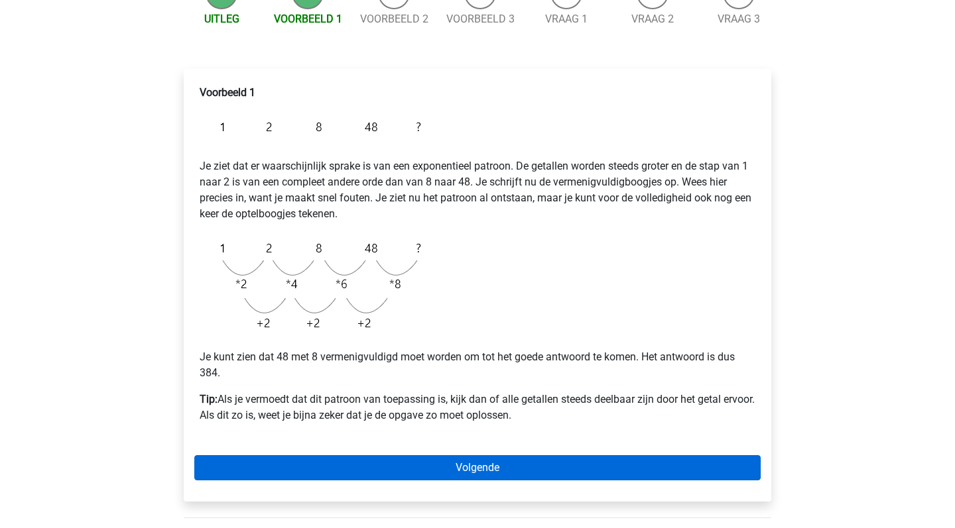
click at [523, 472] on link "Volgende" at bounding box center [477, 467] width 566 height 25
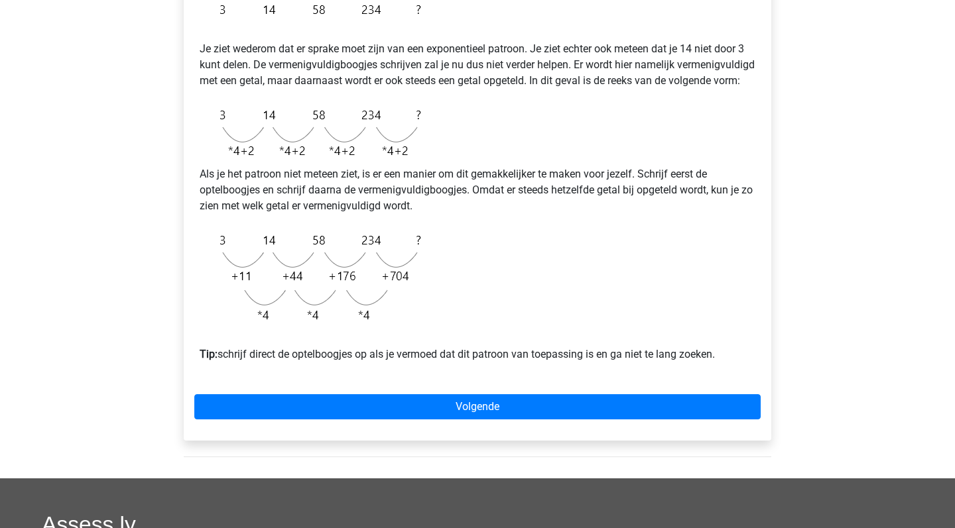
scroll to position [276, 0]
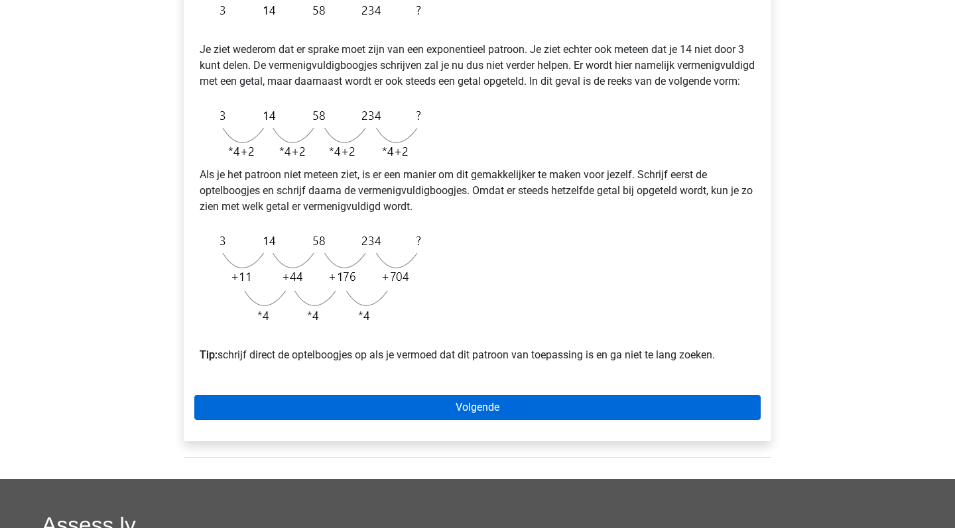
click at [536, 420] on link "Volgende" at bounding box center [477, 407] width 566 height 25
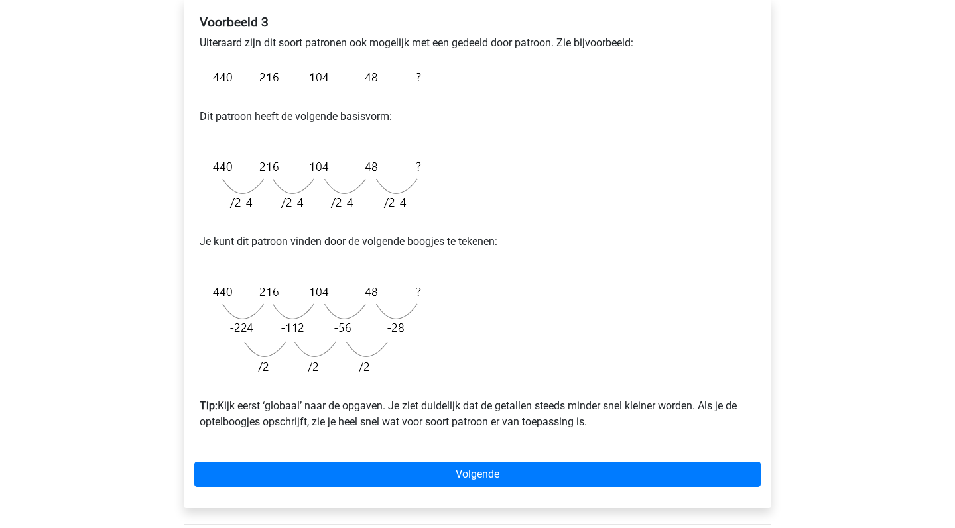
scroll to position [235, 0]
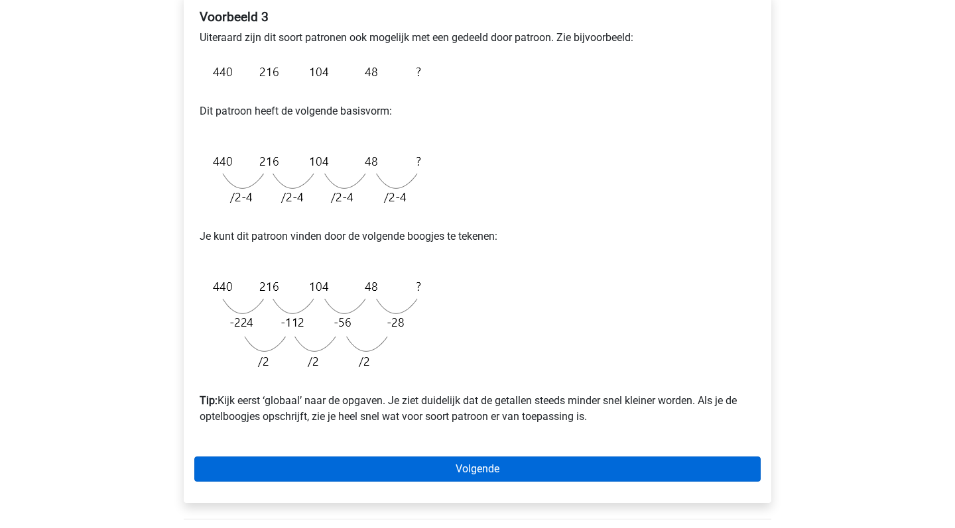
click at [473, 472] on link "Volgende" at bounding box center [477, 469] width 566 height 25
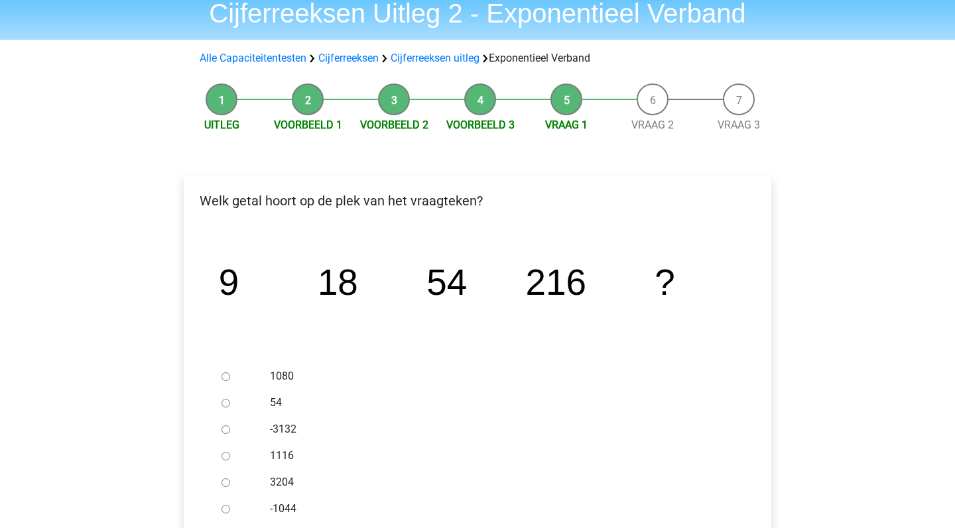
scroll to position [93, 0]
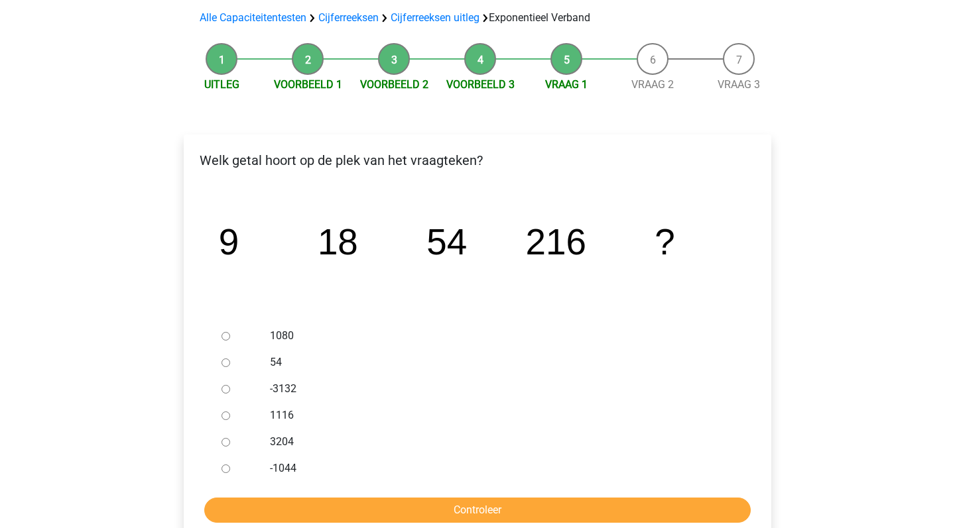
click at [246, 338] on div at bounding box center [238, 336] width 44 height 27
click at [222, 334] on input "1080" at bounding box center [225, 336] width 9 height 9
radio input "true"
click at [469, 509] on input "Controleer" at bounding box center [477, 510] width 546 height 25
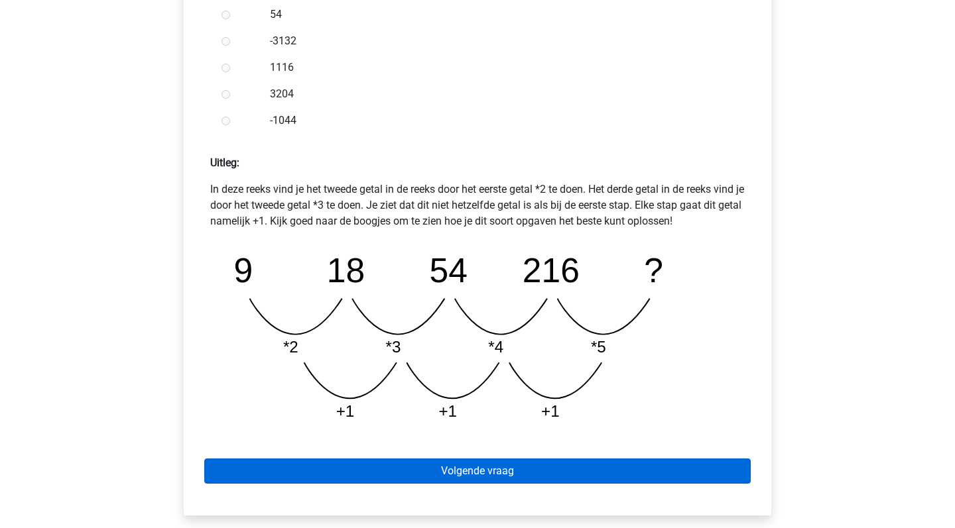
scroll to position [461, 0]
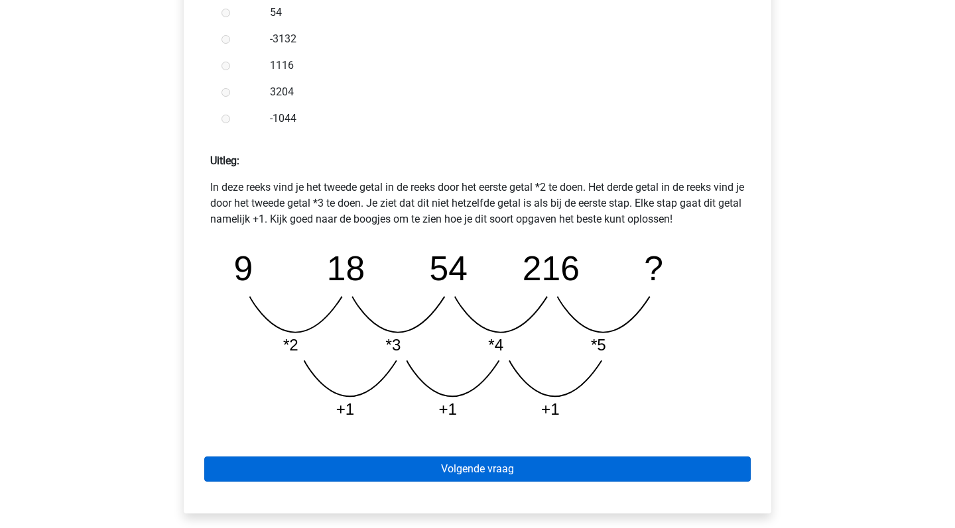
click at [477, 469] on link "Volgende vraag" at bounding box center [477, 469] width 546 height 25
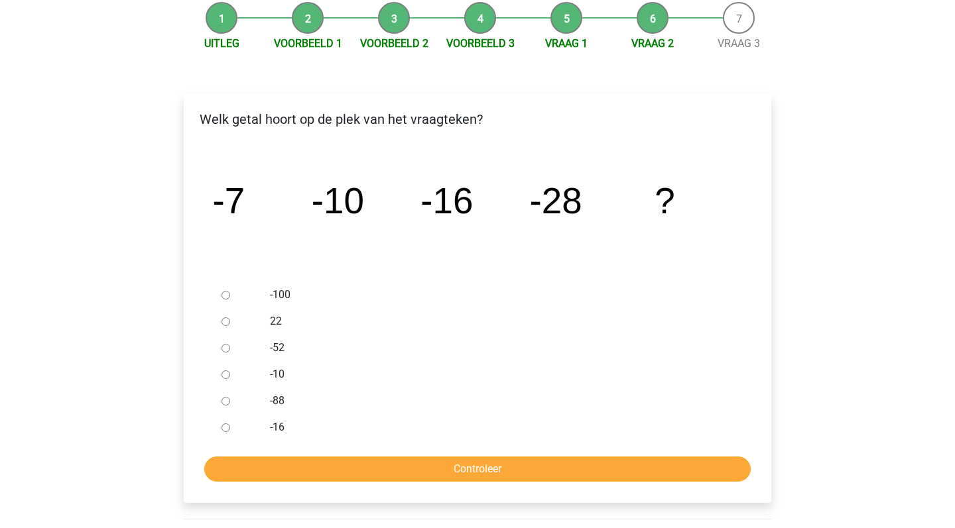
scroll to position [140, 0]
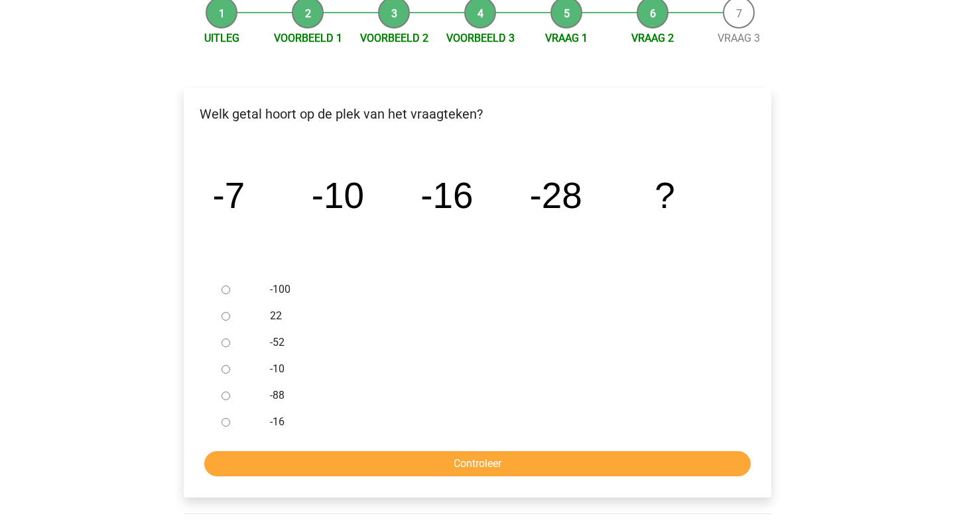
click at [236, 339] on div at bounding box center [238, 343] width 44 height 27
click at [226, 340] on input "-52" at bounding box center [225, 343] width 9 height 9
radio input "true"
click at [456, 458] on input "Controleer" at bounding box center [477, 464] width 546 height 25
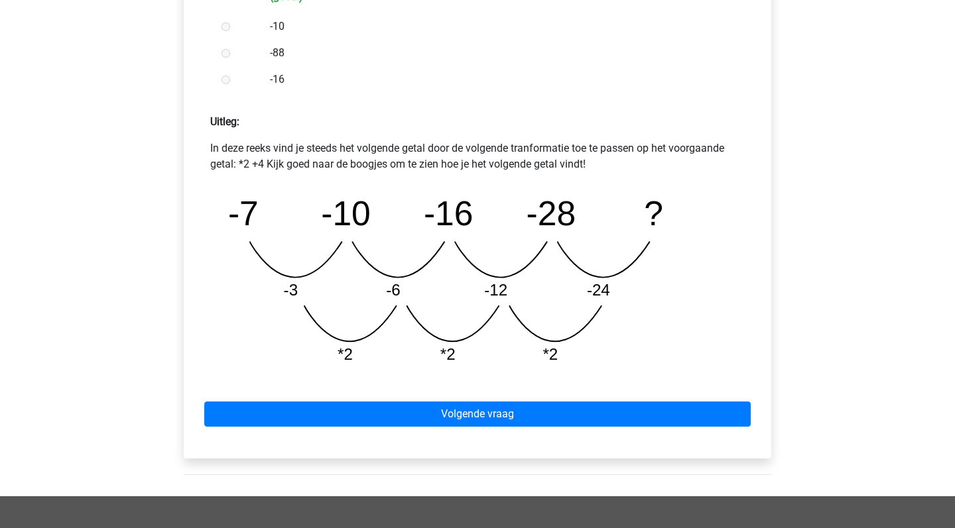
scroll to position [504, 0]
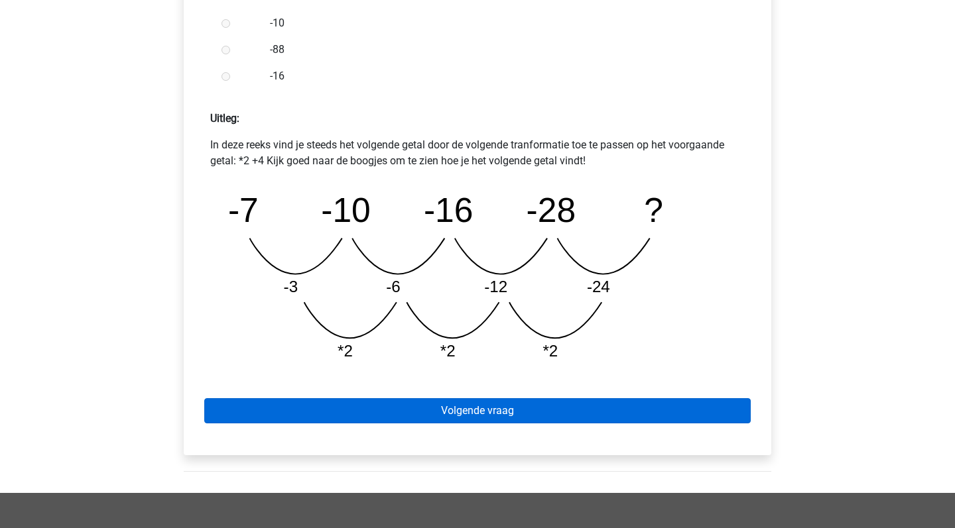
click at [514, 411] on link "Volgende vraag" at bounding box center [477, 410] width 546 height 25
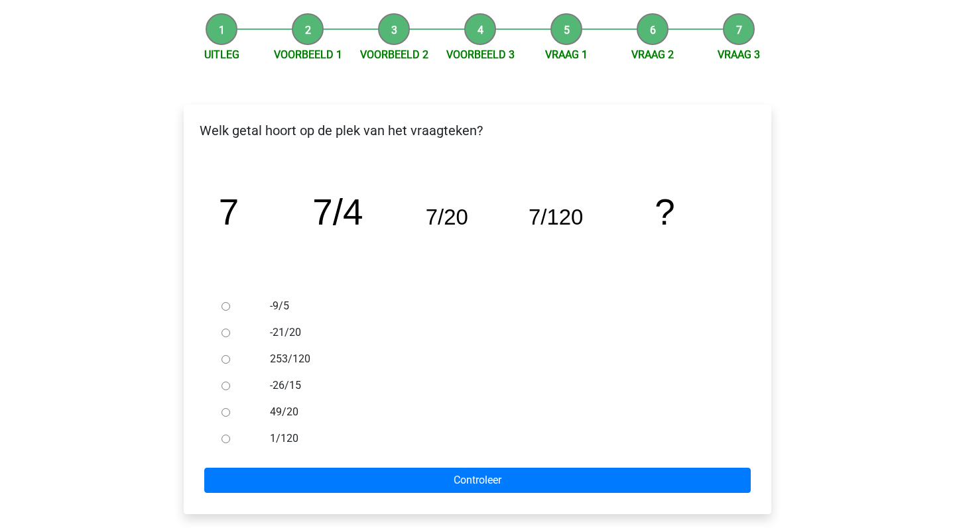
scroll to position [129, 0]
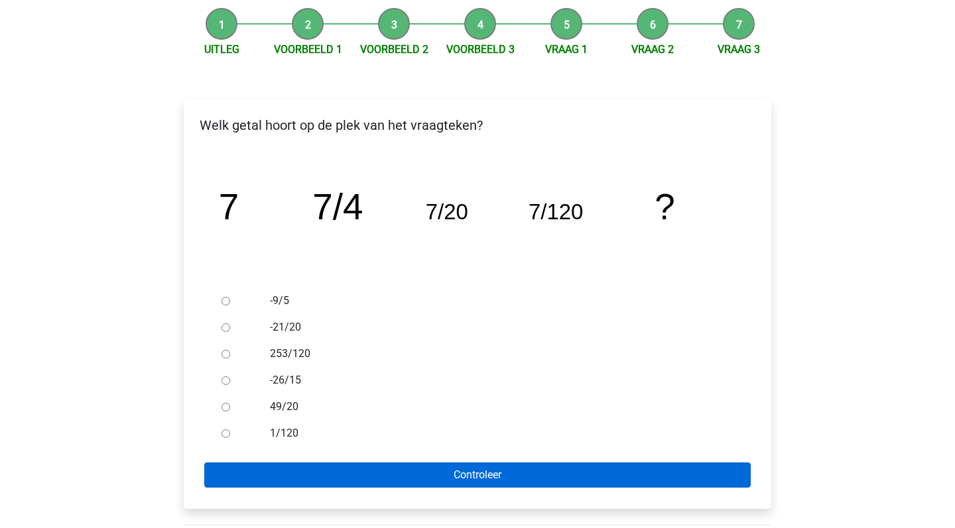
click at [484, 473] on input "Controleer" at bounding box center [477, 475] width 546 height 25
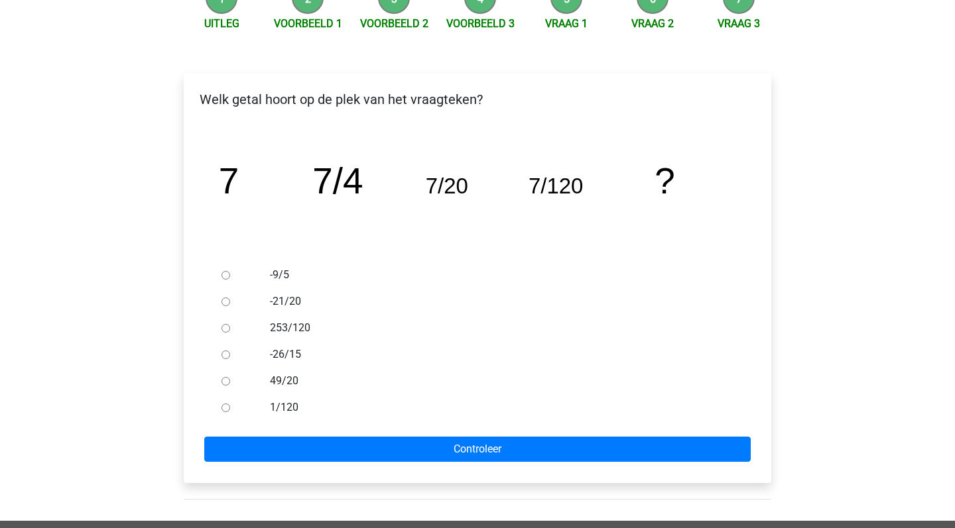
scroll to position [179, 0]
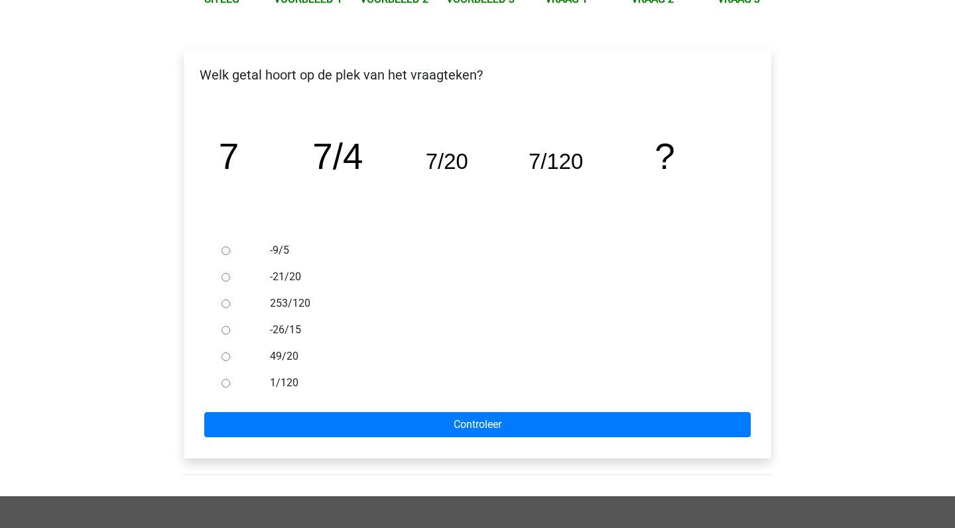
click at [225, 387] on input "1/120" at bounding box center [225, 383] width 9 height 9
radio input "true"
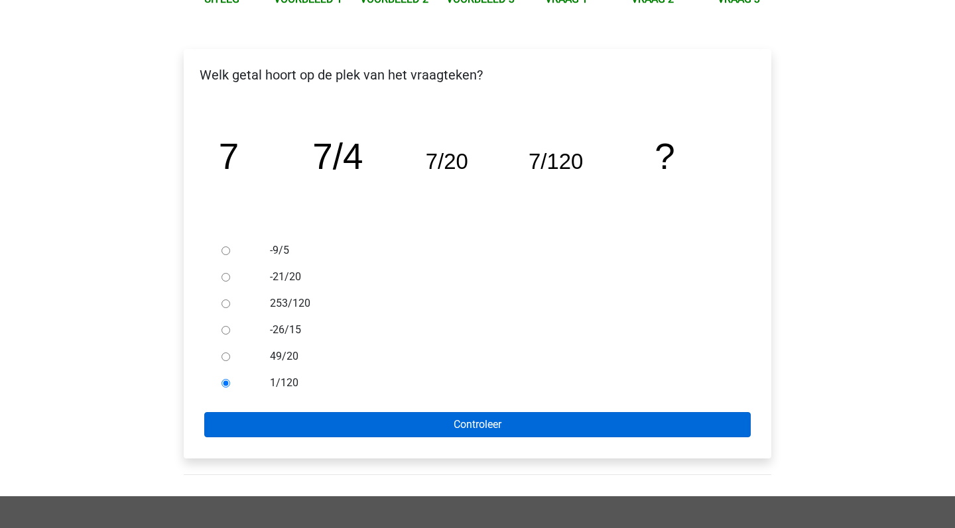
click at [318, 428] on input "Controleer" at bounding box center [477, 424] width 546 height 25
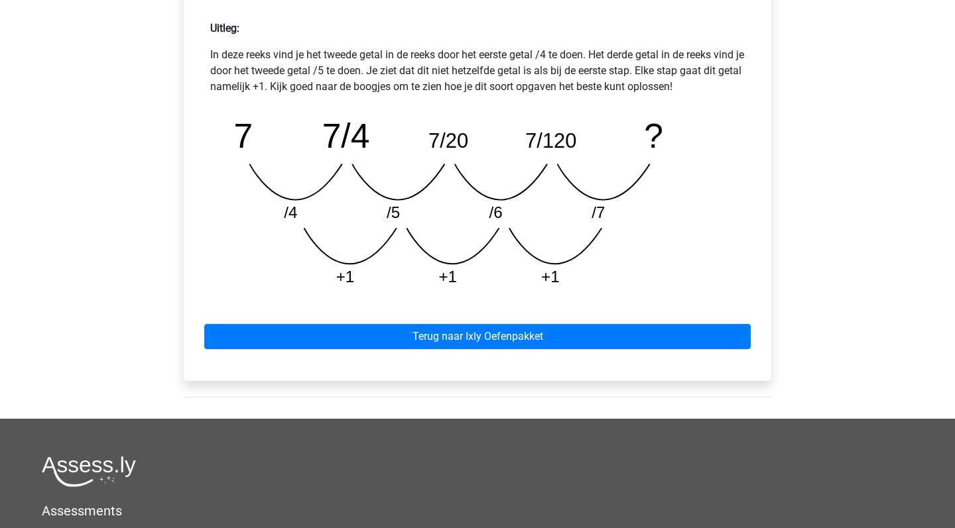
scroll to position [595, 0]
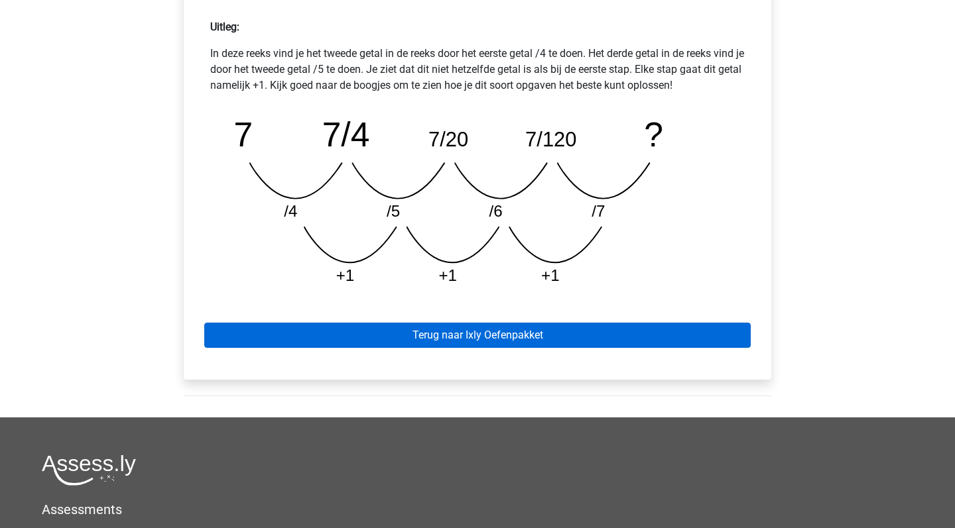
click at [539, 334] on link "Terug naar Ixly Oefenpakket" at bounding box center [477, 335] width 546 height 25
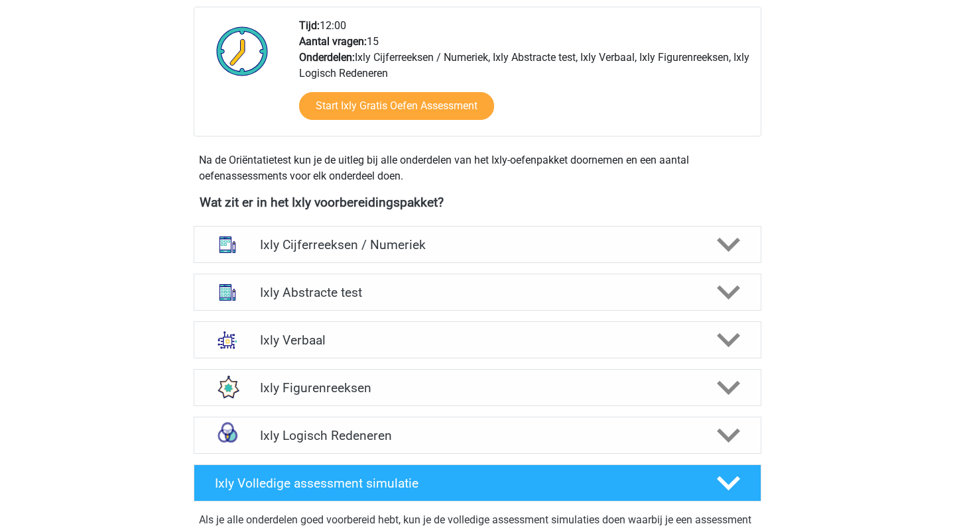
scroll to position [354, 0]
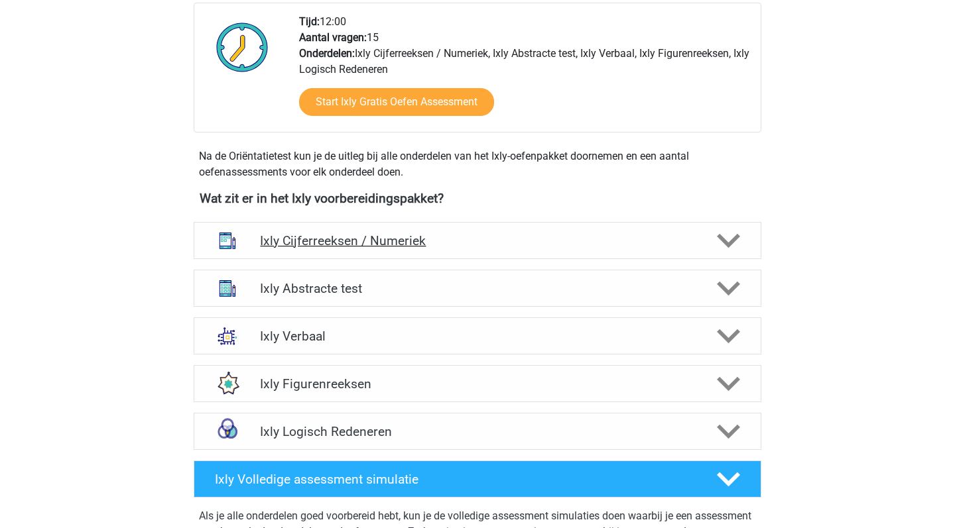
click at [735, 243] on icon at bounding box center [728, 240] width 23 height 23
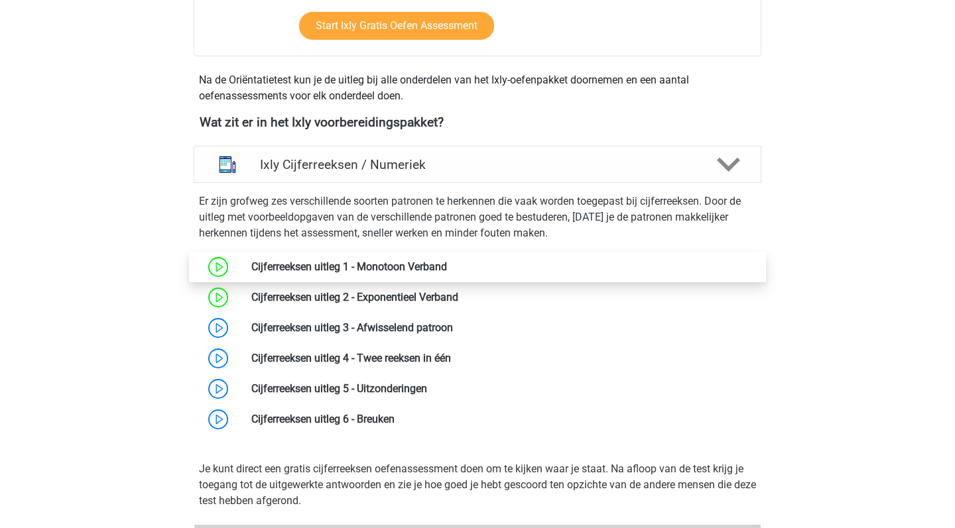
scroll to position [432, 0]
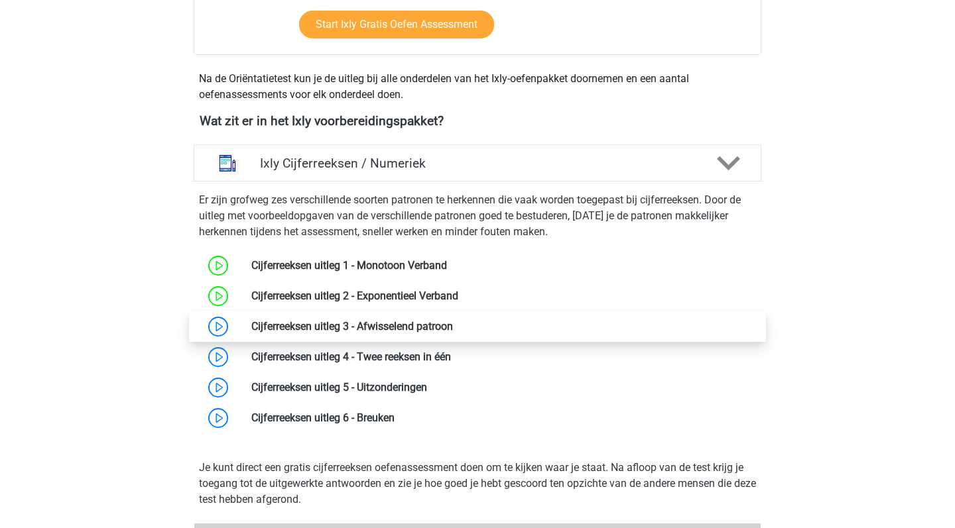
click at [453, 322] on link at bounding box center [453, 326] width 0 height 13
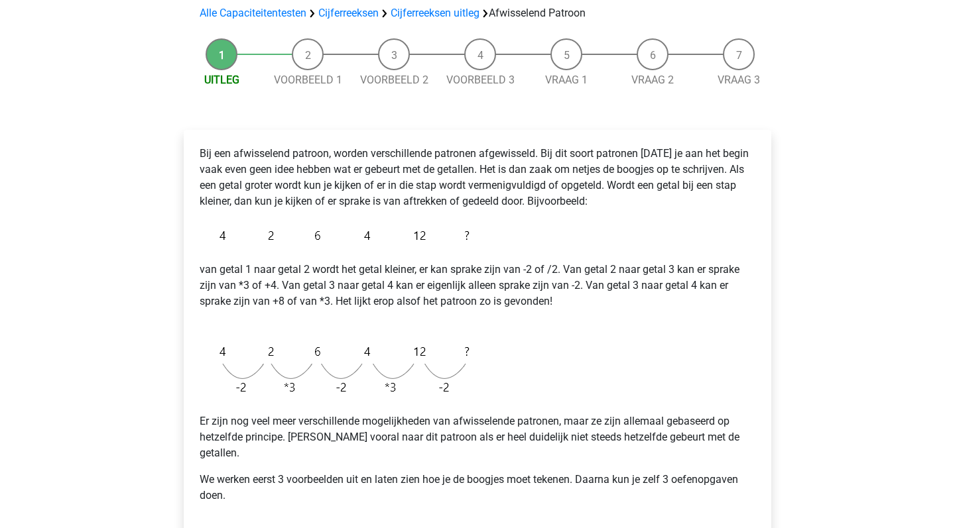
scroll to position [136, 0]
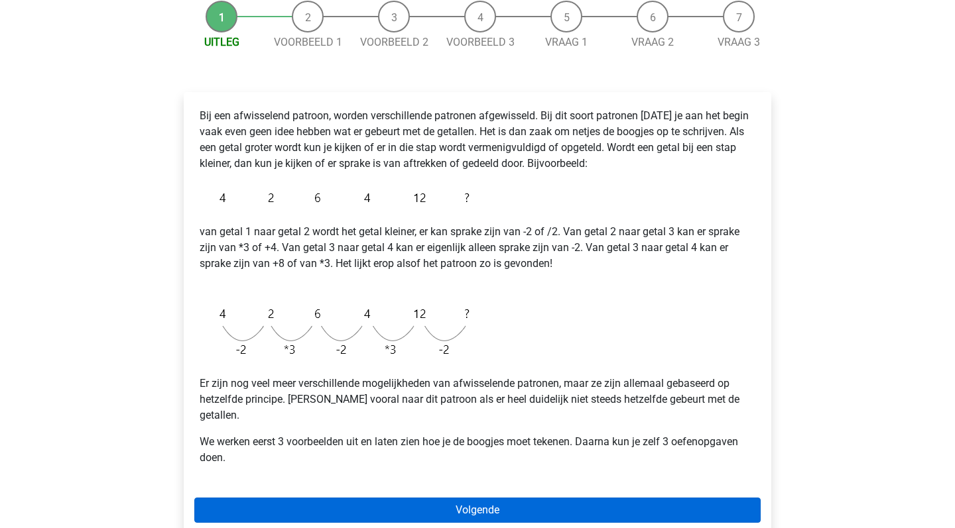
click at [477, 498] on link "Volgende" at bounding box center [477, 510] width 566 height 25
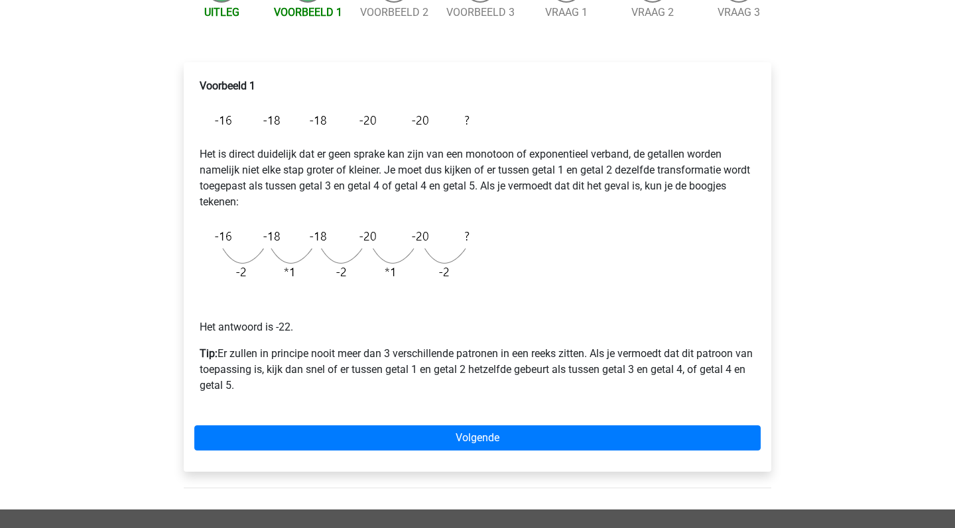
scroll to position [167, 0]
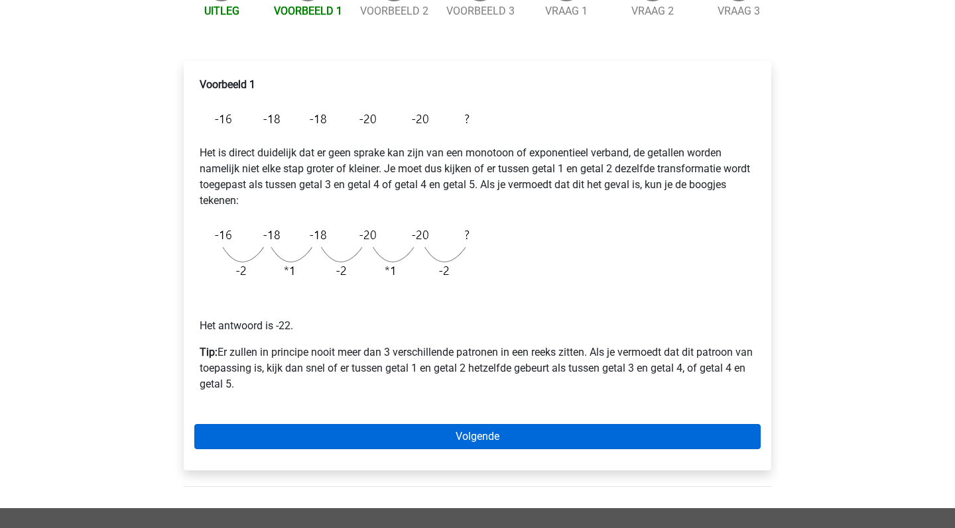
click at [486, 431] on link "Volgende" at bounding box center [477, 436] width 566 height 25
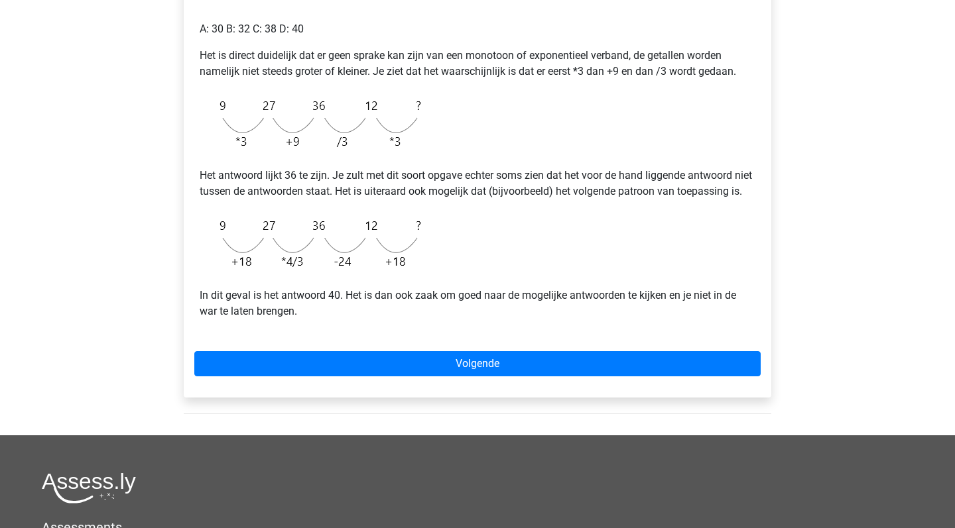
scroll to position [292, 0]
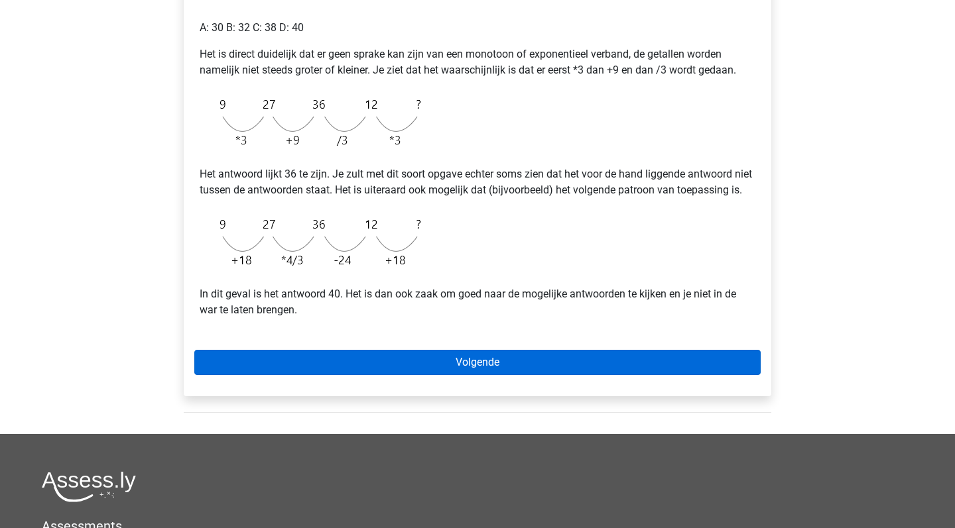
click at [504, 375] on link "Volgende" at bounding box center [477, 362] width 566 height 25
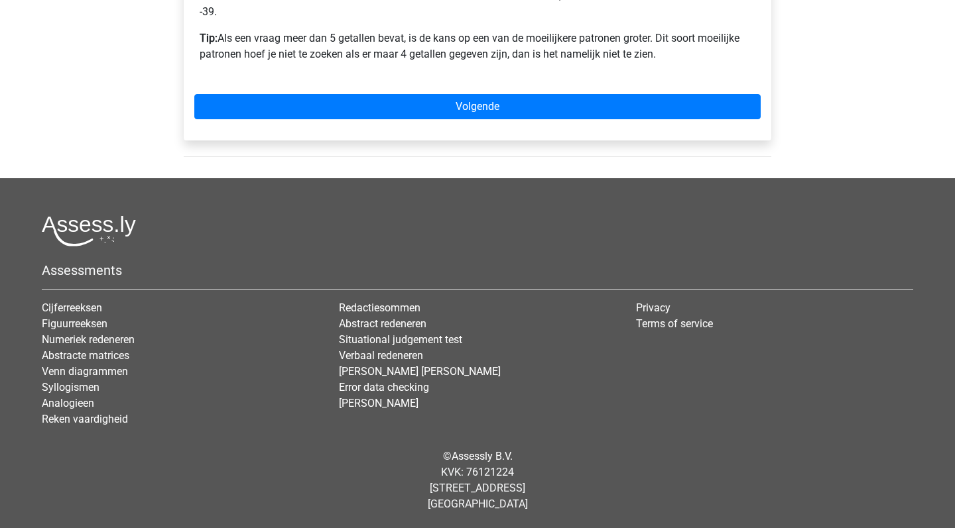
scroll to position [216, 0]
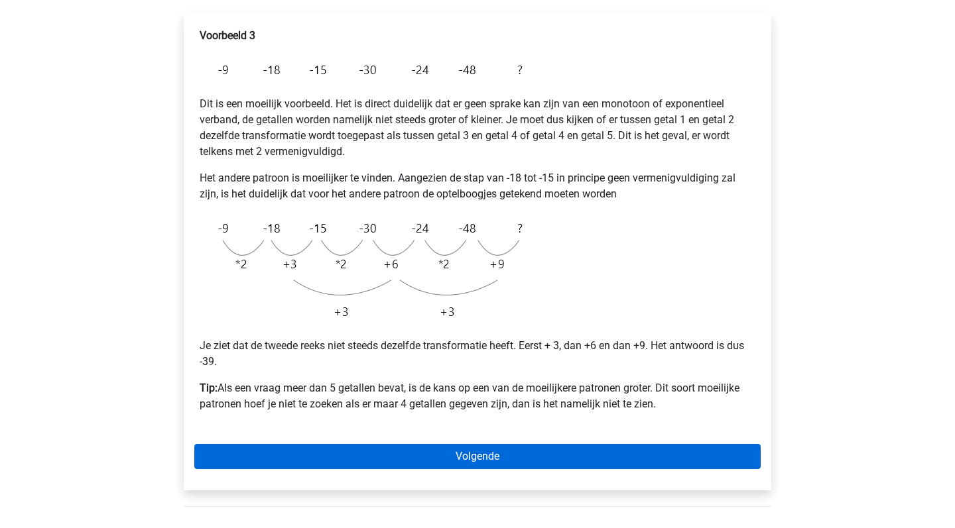
click at [481, 458] on link "Volgende" at bounding box center [477, 456] width 566 height 25
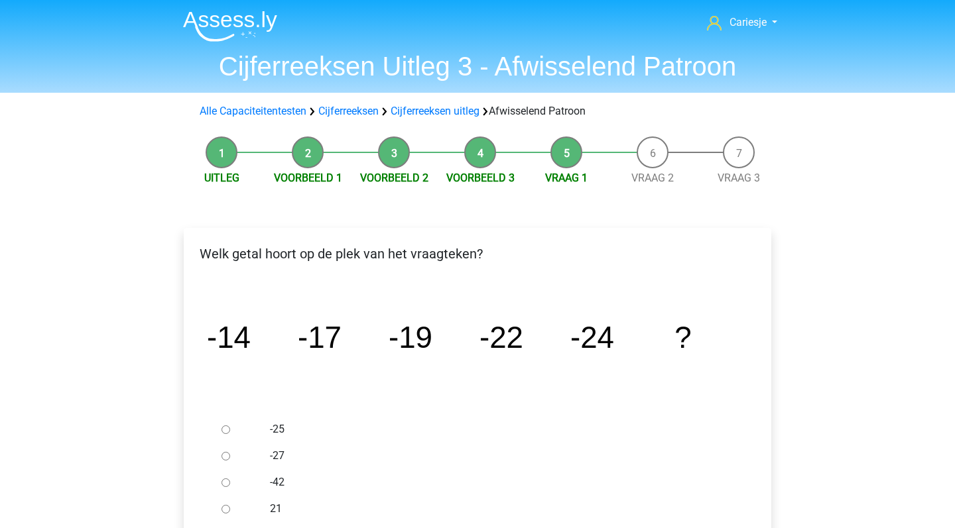
click at [223, 454] on input "-27" at bounding box center [225, 456] width 9 height 9
radio input "true"
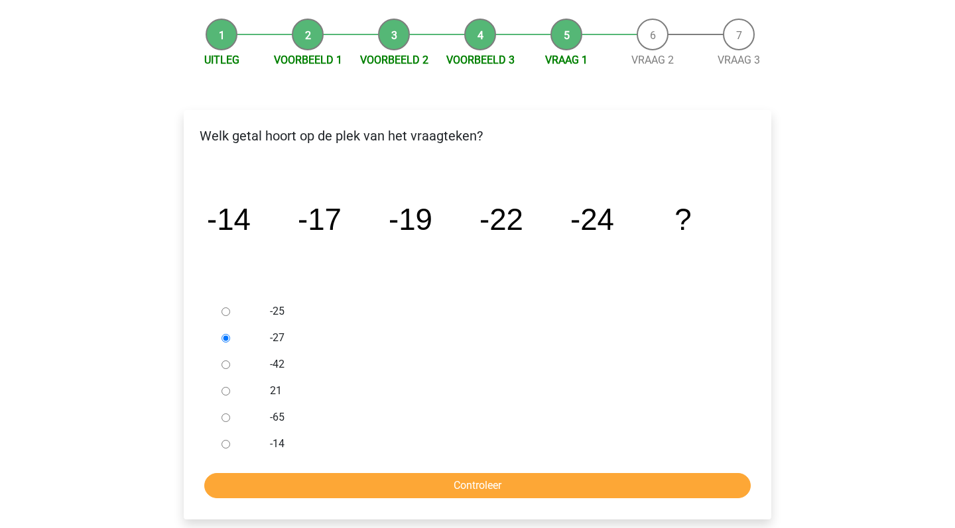
scroll to position [133, 0]
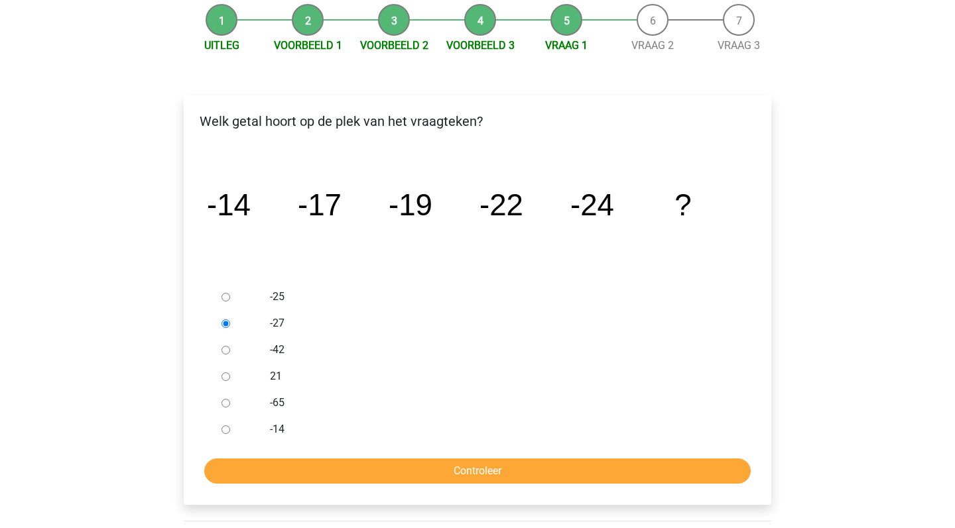
click at [442, 485] on div "Welk getal hoort op de plek van het vraagteken? image/svg+xml -14 -17 -19 -22 -…" at bounding box center [477, 300] width 587 height 410
click at [464, 473] on input "Controleer" at bounding box center [477, 471] width 546 height 25
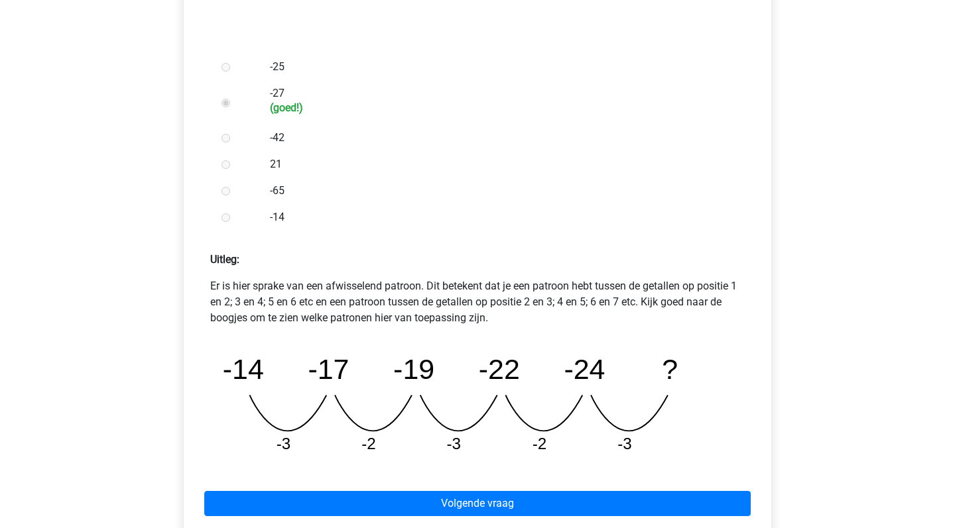
scroll to position [362, 0]
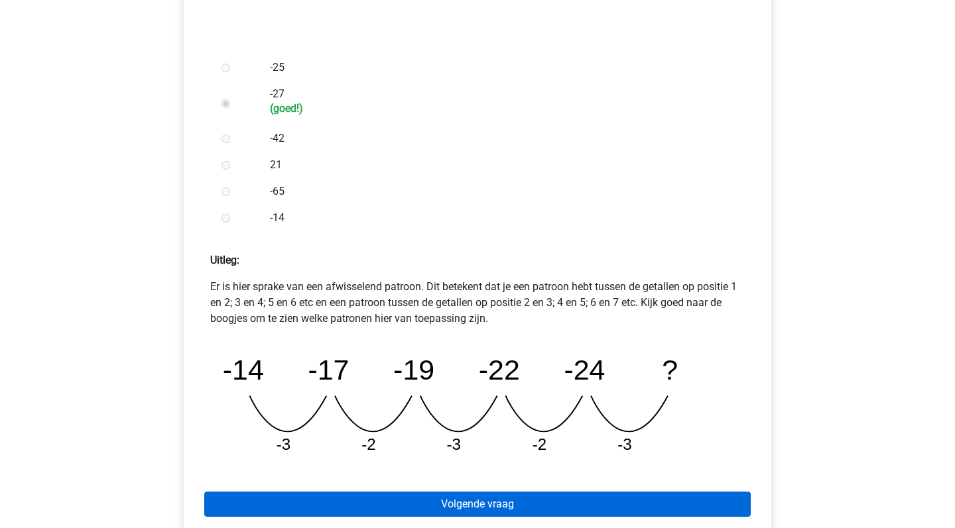
click at [459, 497] on link "Volgende vraag" at bounding box center [477, 504] width 546 height 25
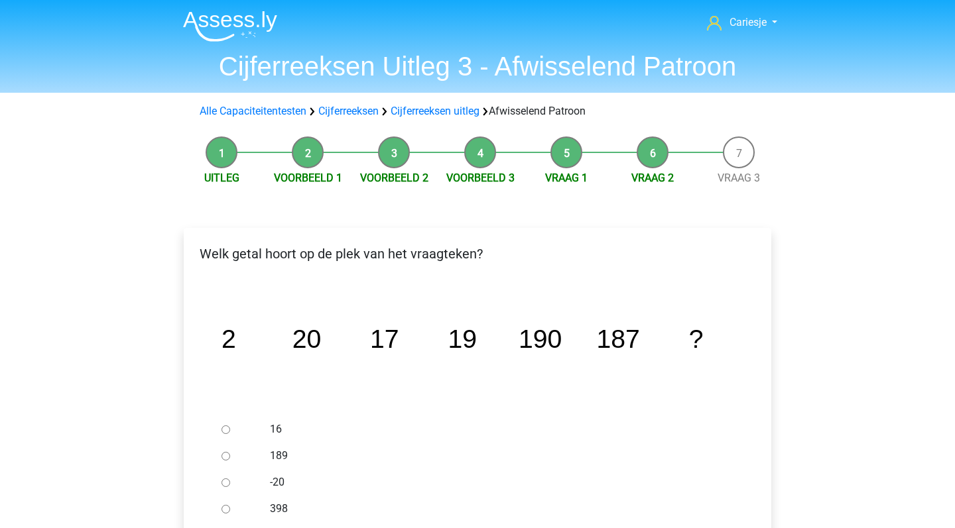
click at [226, 459] on input "189" at bounding box center [225, 456] width 9 height 9
radio input "true"
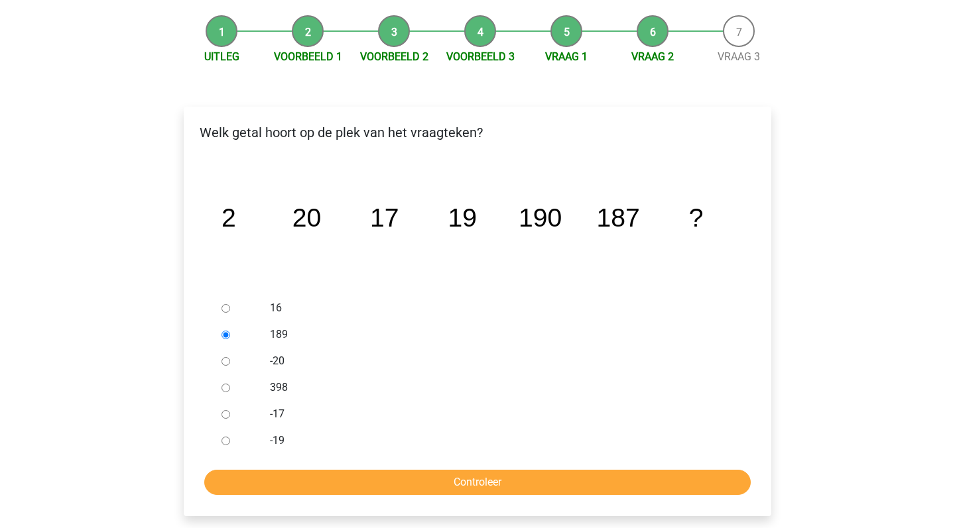
scroll to position [122, 0]
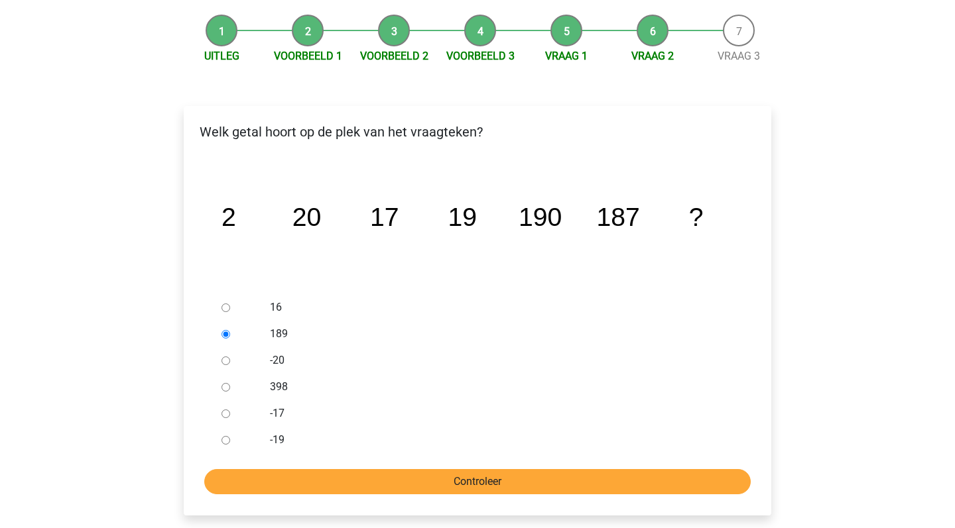
click at [493, 477] on input "Controleer" at bounding box center [477, 481] width 546 height 25
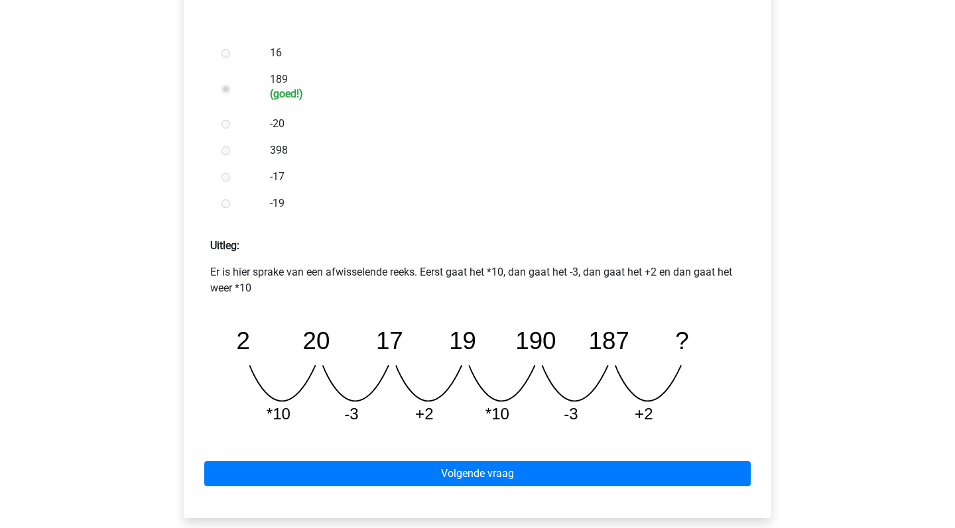
scroll to position [381, 0]
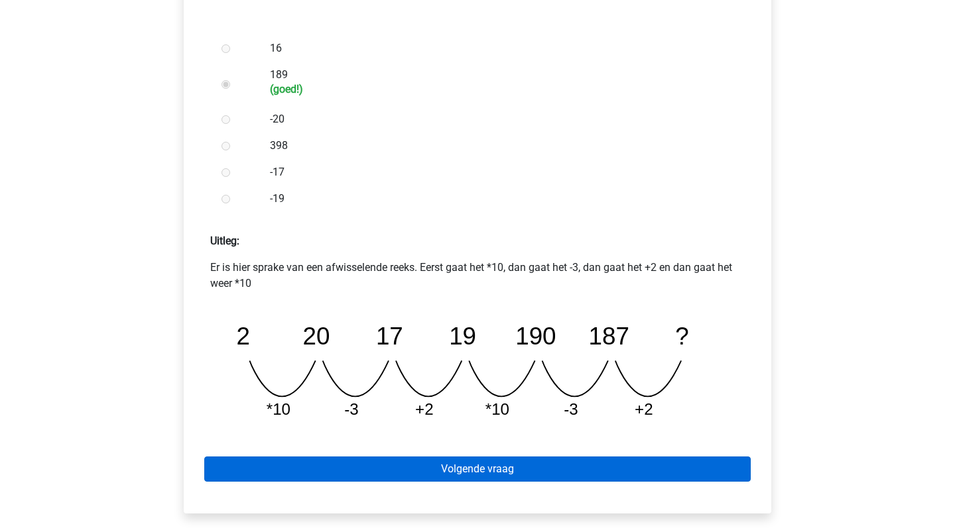
click at [471, 468] on link "Volgende vraag" at bounding box center [477, 469] width 546 height 25
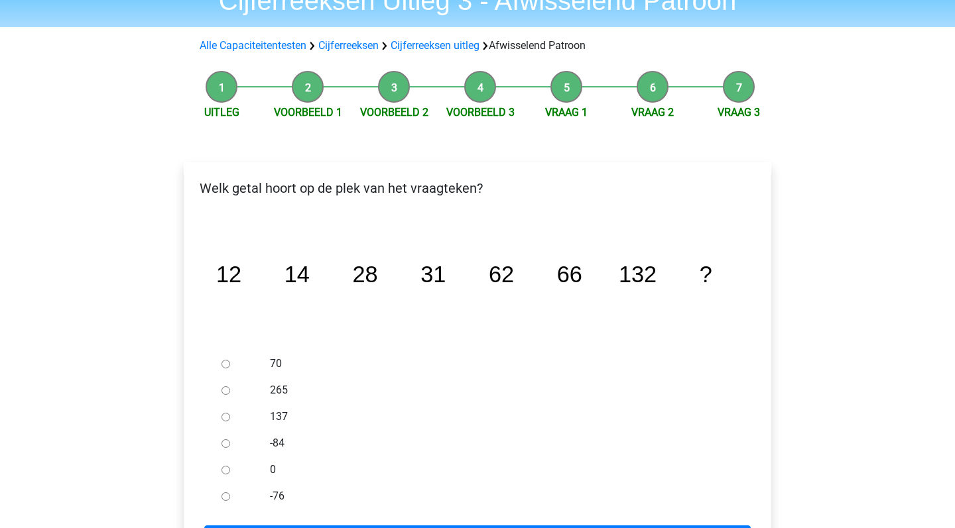
scroll to position [66, 0]
click at [241, 410] on div at bounding box center [238, 416] width 44 height 27
click at [227, 417] on input "137" at bounding box center [225, 416] width 9 height 9
radio input "true"
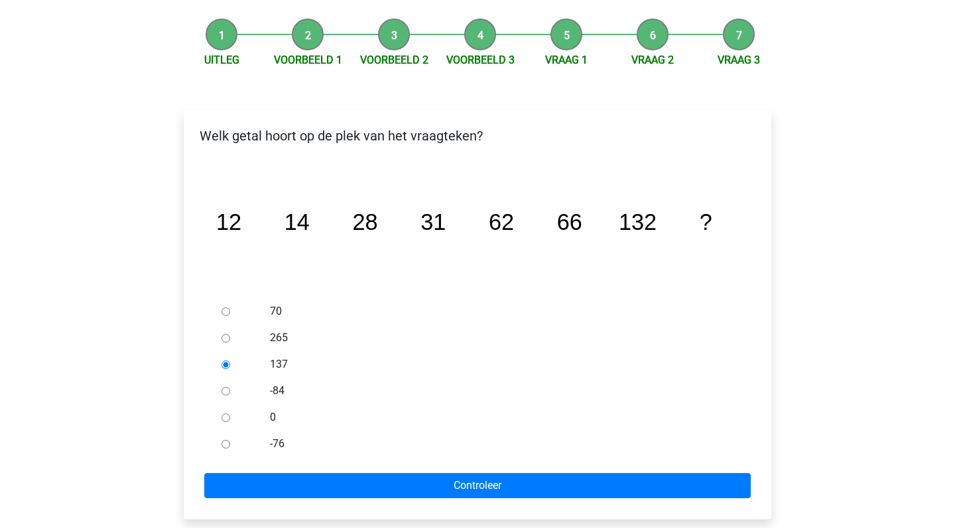
scroll to position [148, 0]
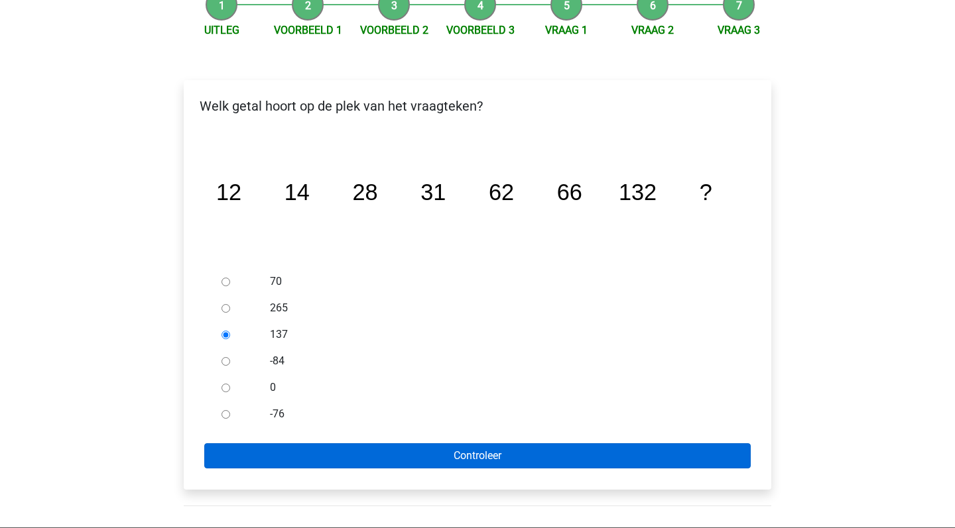
click at [430, 447] on input "Controleer" at bounding box center [477, 456] width 546 height 25
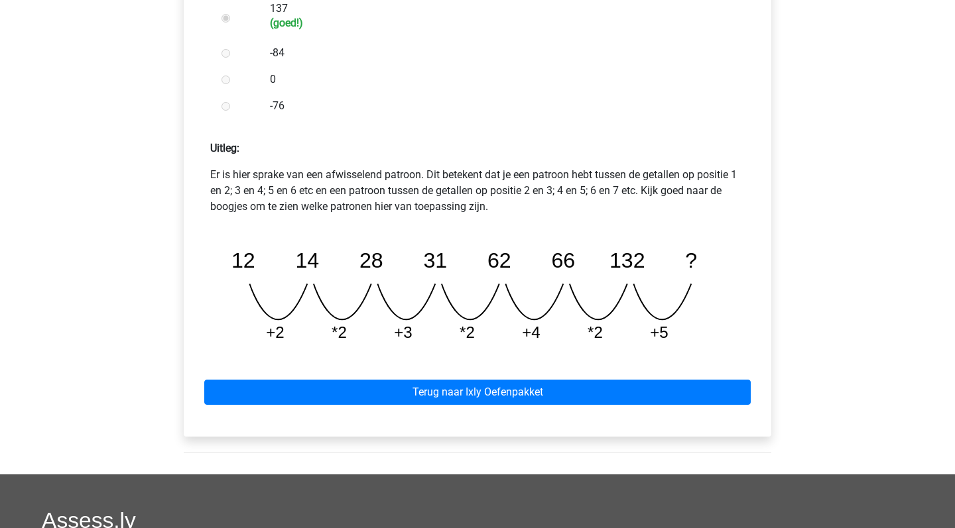
scroll to position [475, 0]
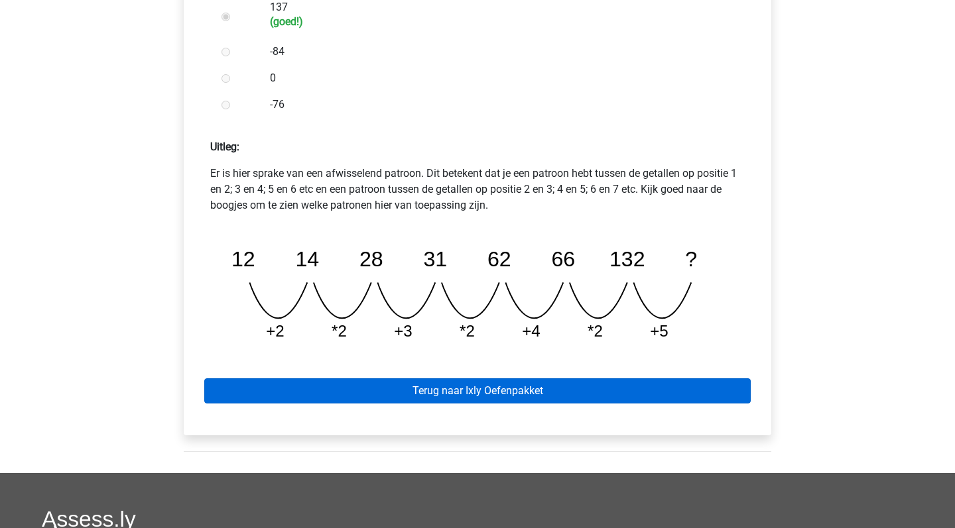
click at [495, 394] on link "Terug naar Ixly Oefenpakket" at bounding box center [477, 391] width 546 height 25
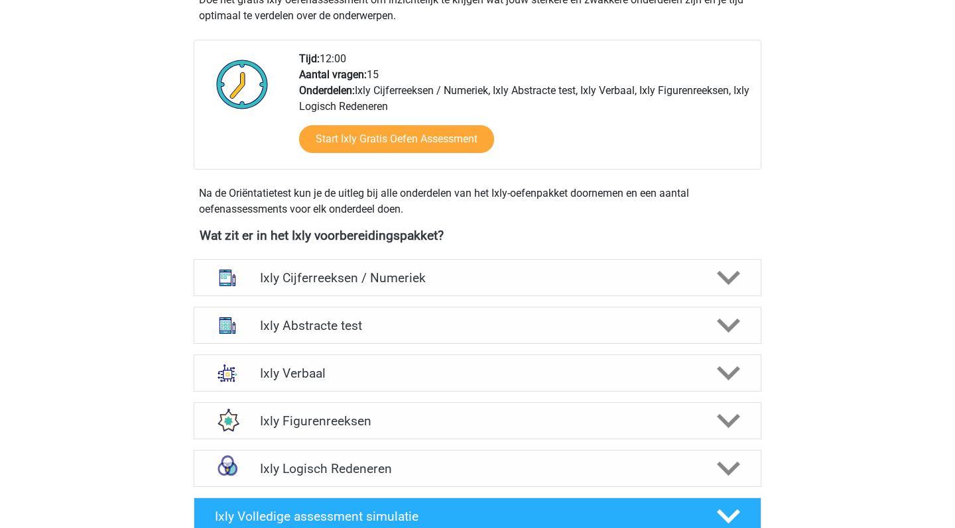
scroll to position [316, 0]
click at [721, 274] on polygon at bounding box center [728, 279] width 23 height 15
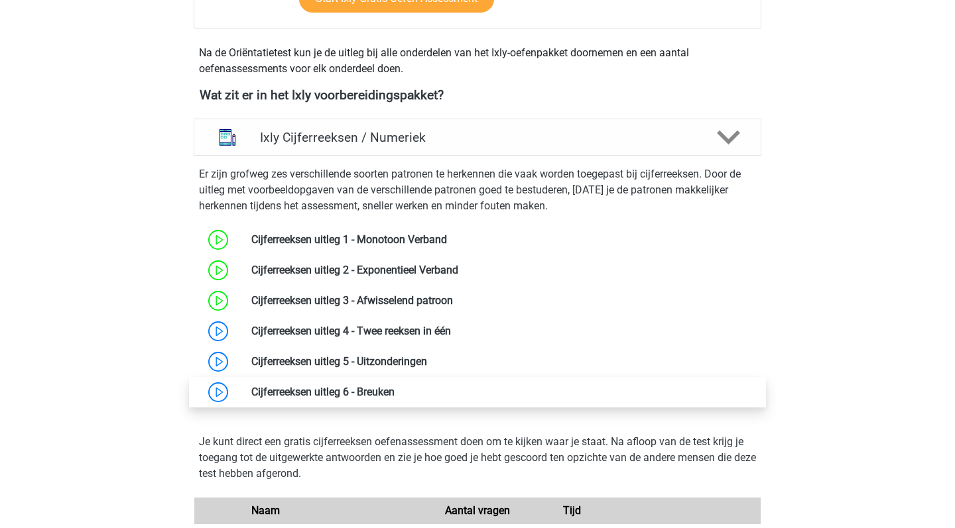
scroll to position [456, 0]
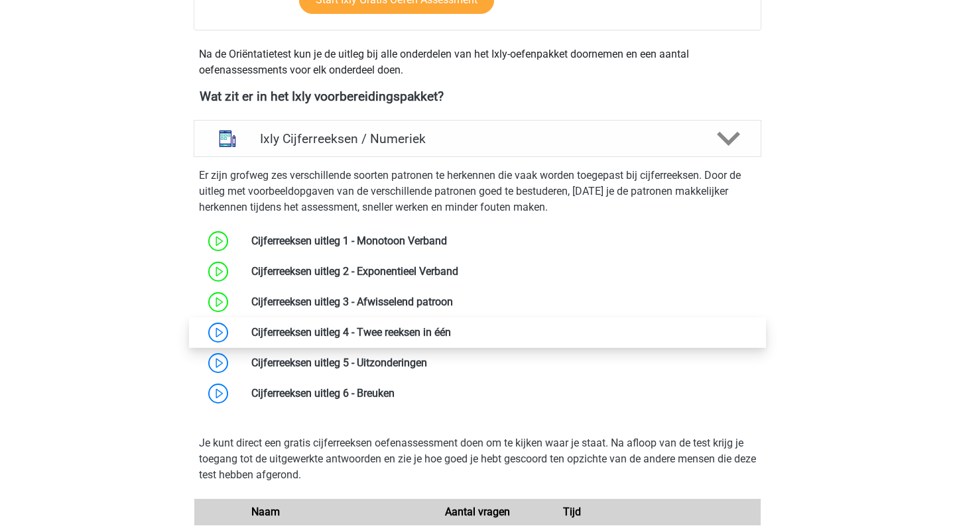
click at [451, 332] on link at bounding box center [451, 332] width 0 height 13
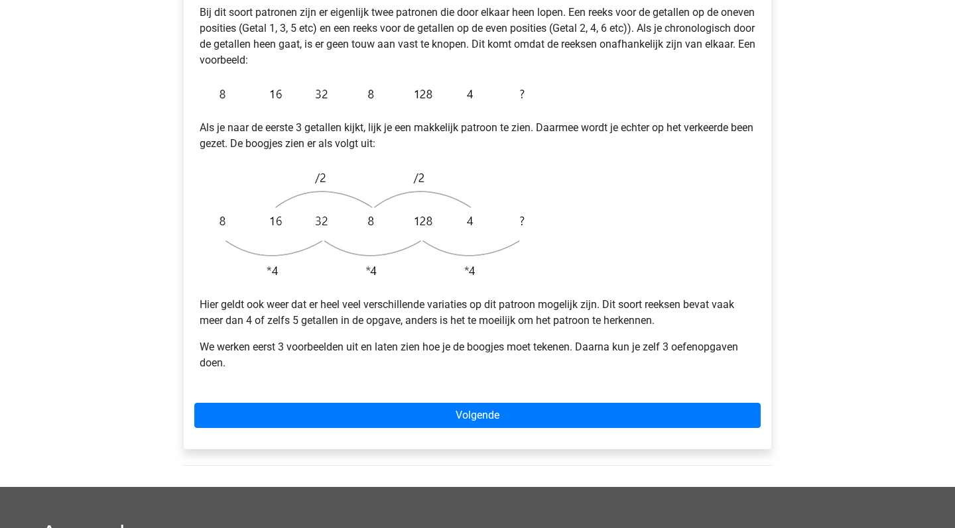
scroll to position [283, 0]
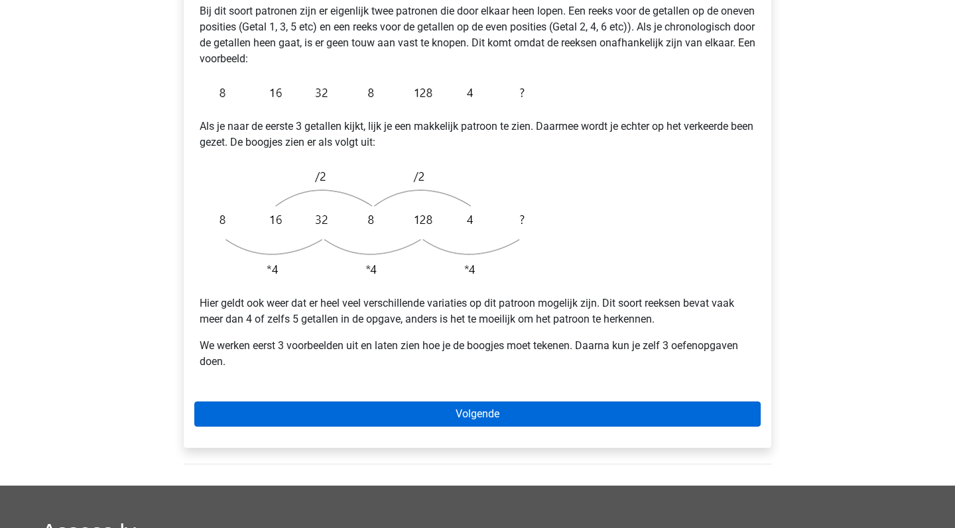
click at [495, 402] on link "Volgende" at bounding box center [477, 414] width 566 height 25
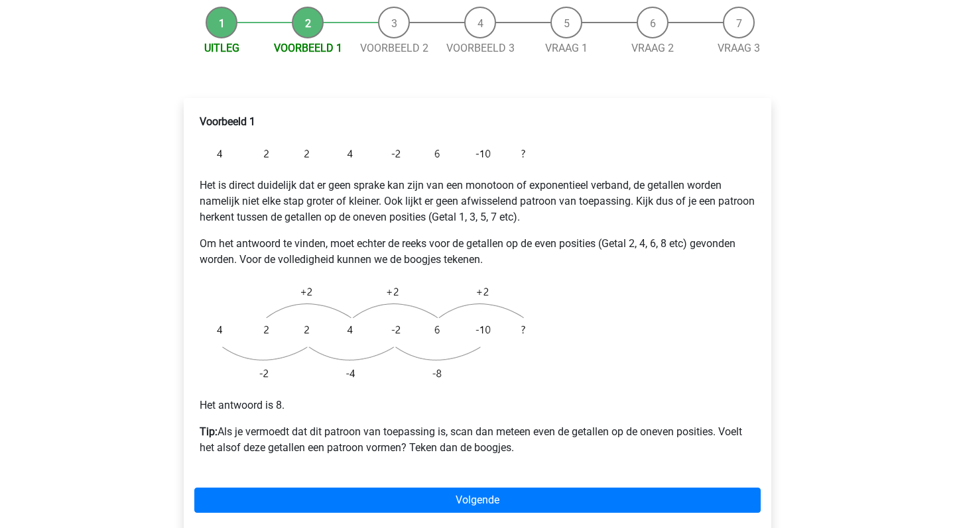
scroll to position [157, 0]
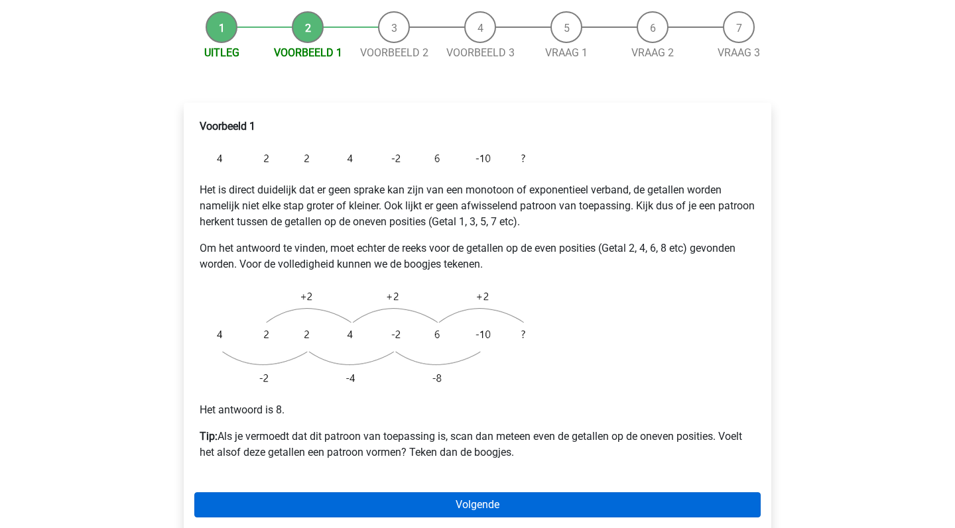
click at [478, 493] on link "Volgende" at bounding box center [477, 505] width 566 height 25
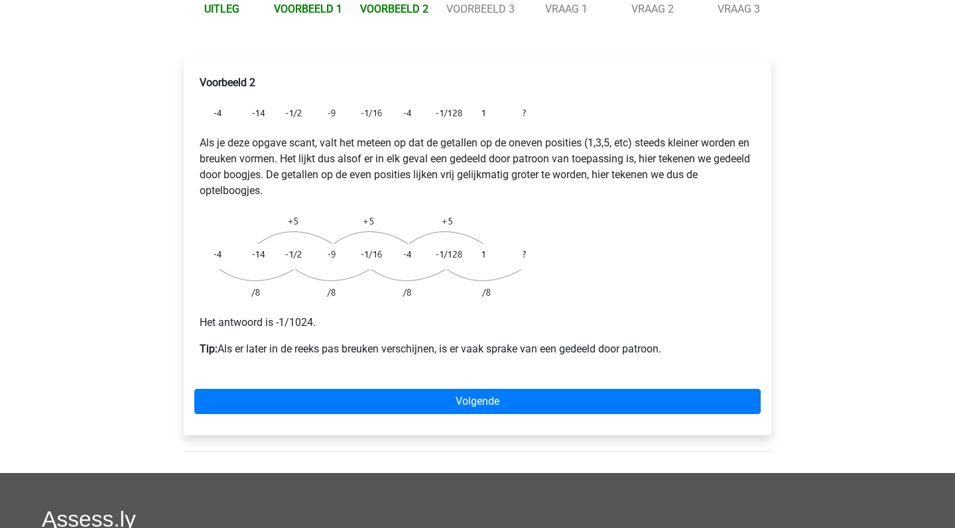
scroll to position [202, 0]
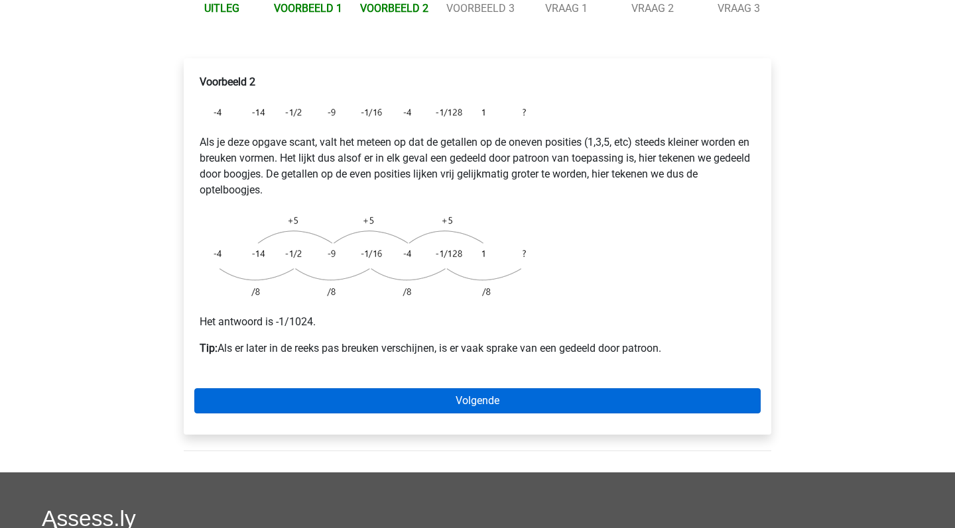
click at [485, 389] on link "Volgende" at bounding box center [477, 401] width 566 height 25
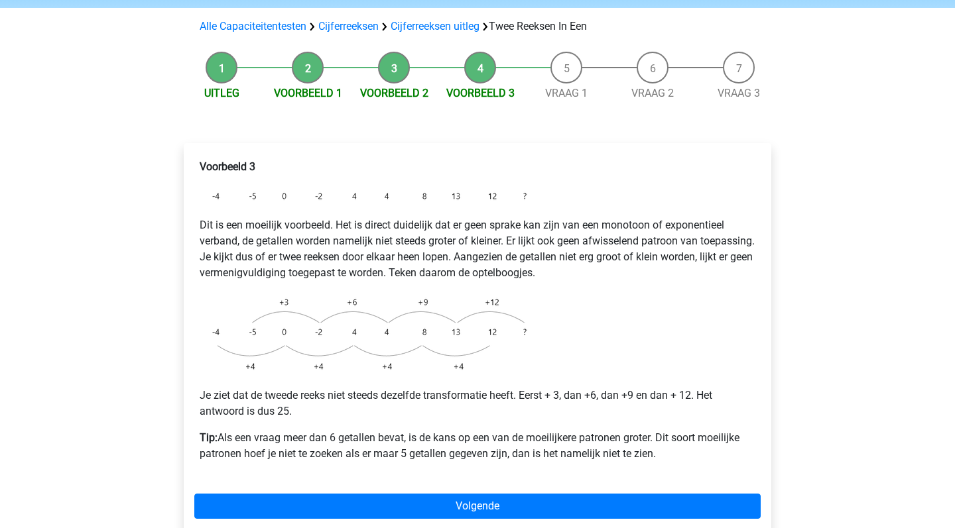
scroll to position [123, 0]
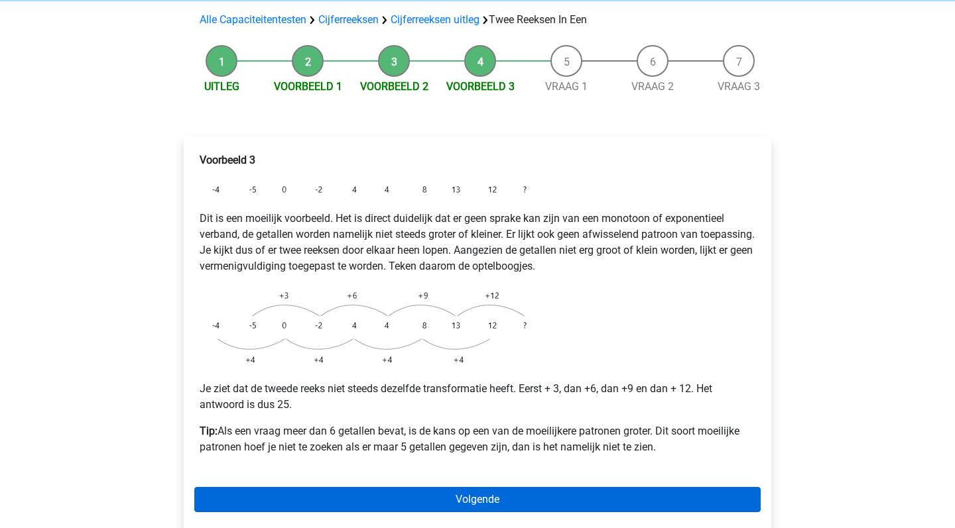
click at [502, 487] on link "Volgende" at bounding box center [477, 499] width 566 height 25
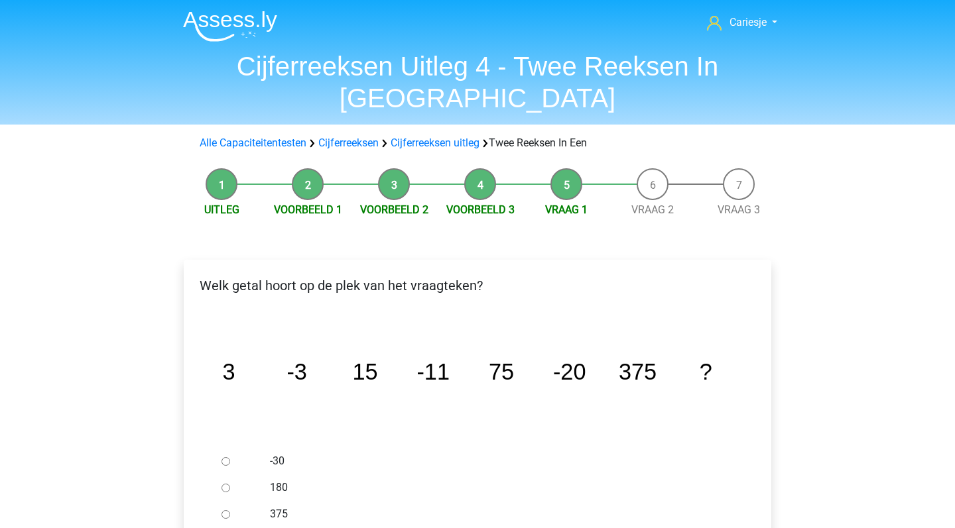
click at [226, 457] on input "-30" at bounding box center [225, 461] width 9 height 9
radio input "true"
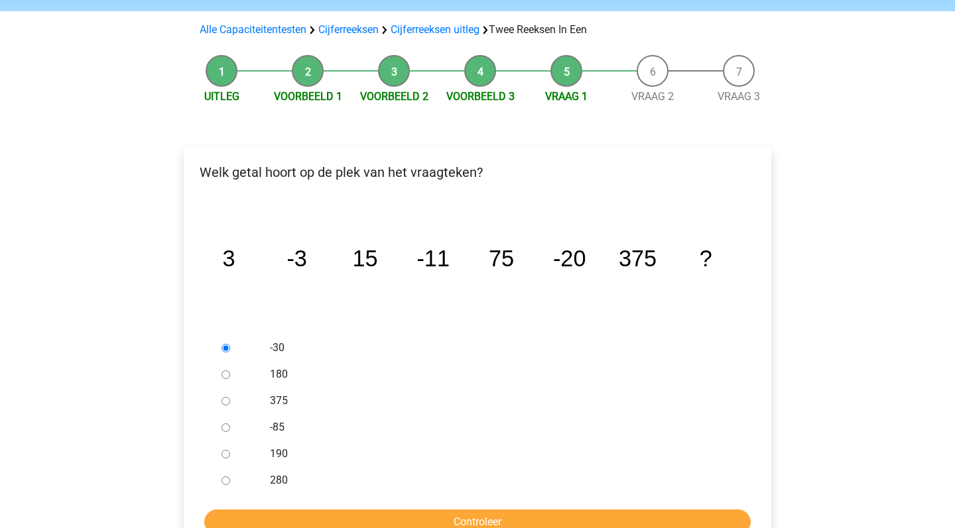
scroll to position [113, 0]
click at [431, 510] on input "Controleer" at bounding box center [477, 522] width 546 height 25
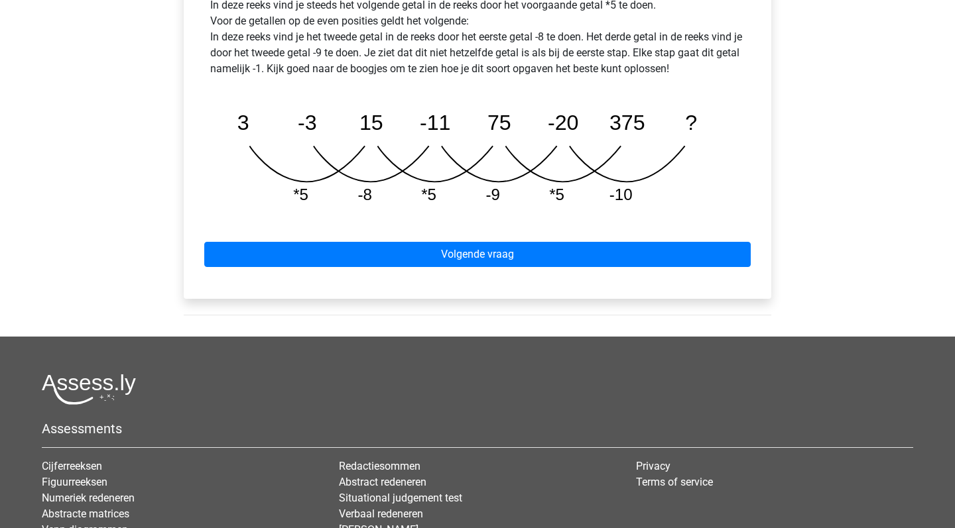
scroll to position [721, 0]
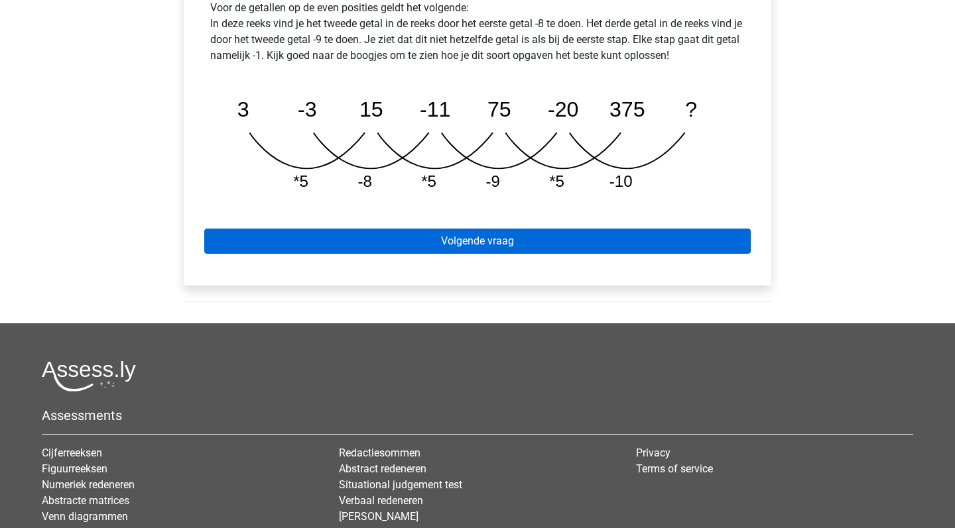
click at [483, 229] on link "Volgende vraag" at bounding box center [477, 241] width 546 height 25
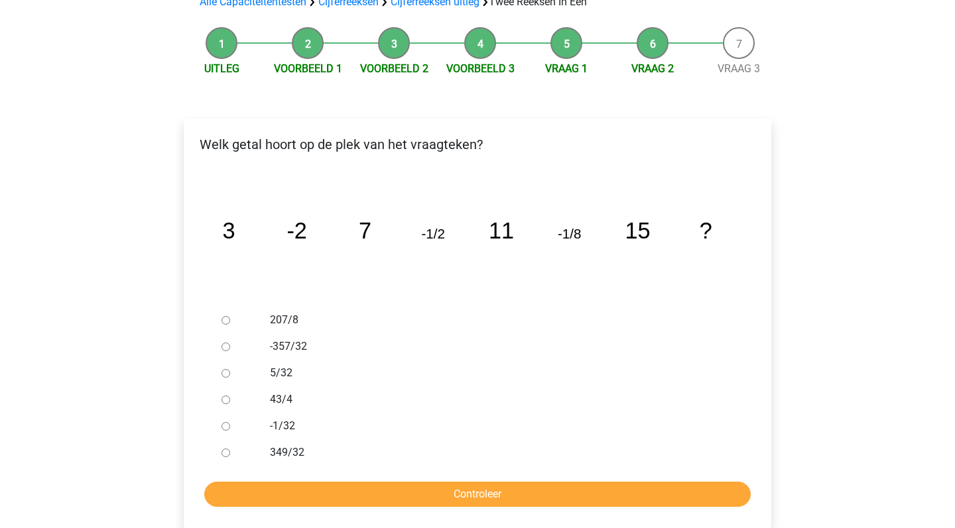
scroll to position [141, 0]
click at [242, 414] on div at bounding box center [238, 427] width 44 height 27
click at [219, 414] on div at bounding box center [238, 427] width 44 height 27
click at [231, 414] on div at bounding box center [238, 427] width 44 height 27
click at [227, 423] on input "-1/32" at bounding box center [225, 427] width 9 height 9
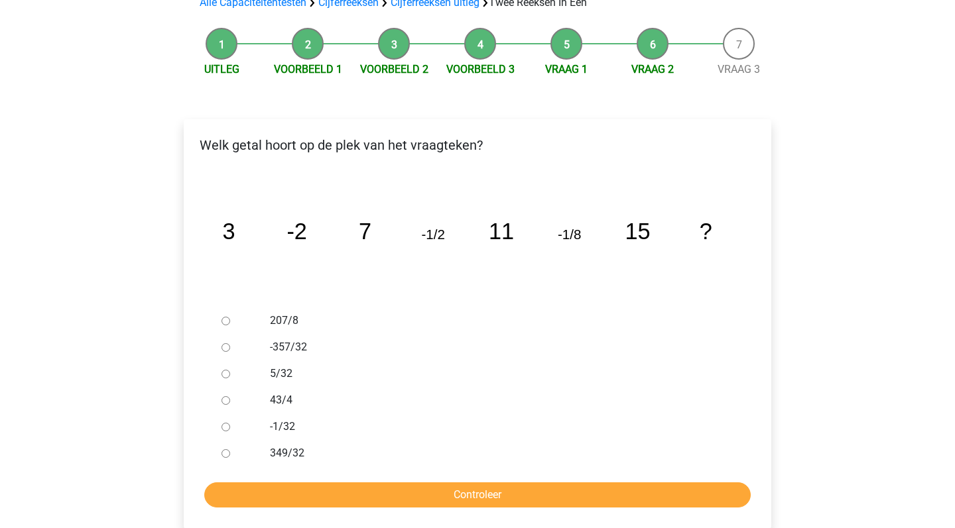
radio input "true"
click at [398, 483] on input "Controleer" at bounding box center [477, 495] width 546 height 25
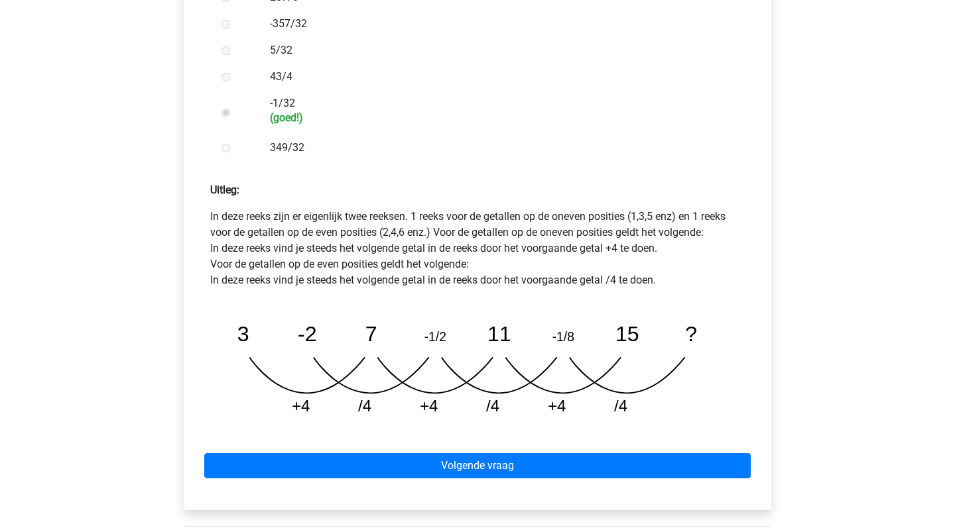
scroll to position [469, 0]
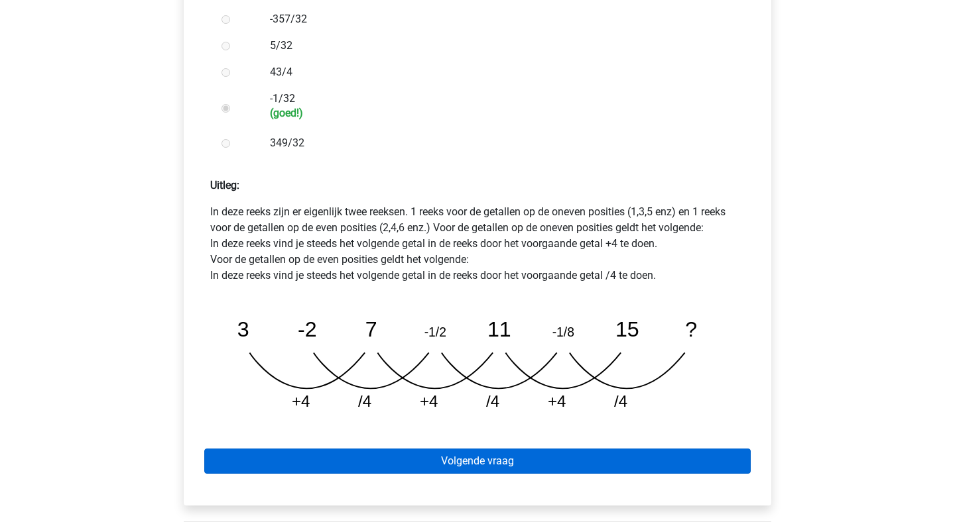
click at [491, 449] on link "Volgende vraag" at bounding box center [477, 461] width 546 height 25
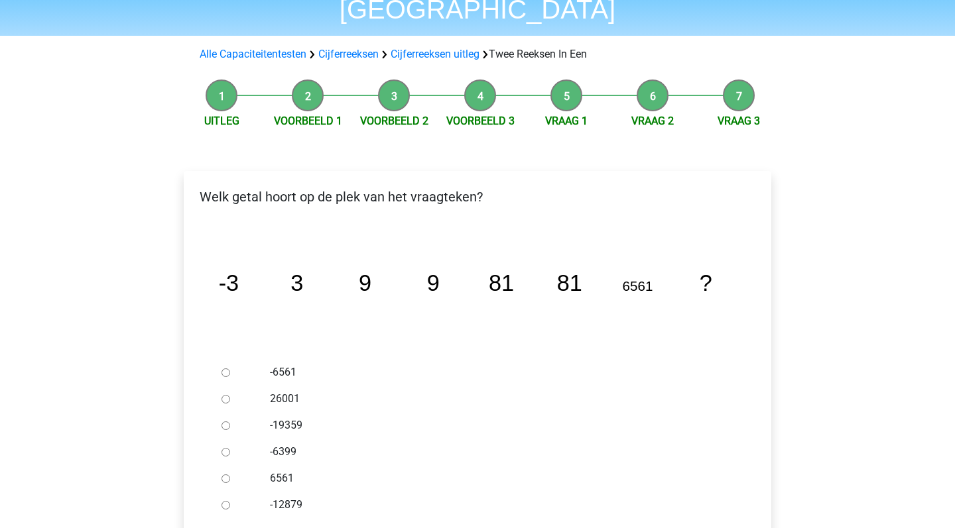
scroll to position [88, 0]
click at [251, 466] on div at bounding box center [238, 479] width 44 height 27
click at [228, 475] on input "6561" at bounding box center [225, 479] width 9 height 9
radio input "true"
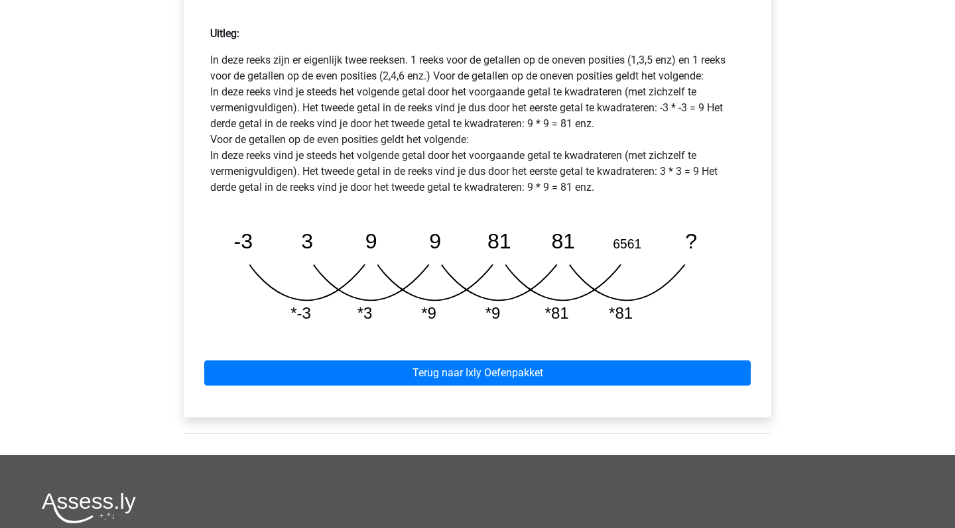
scroll to position [627, 0]
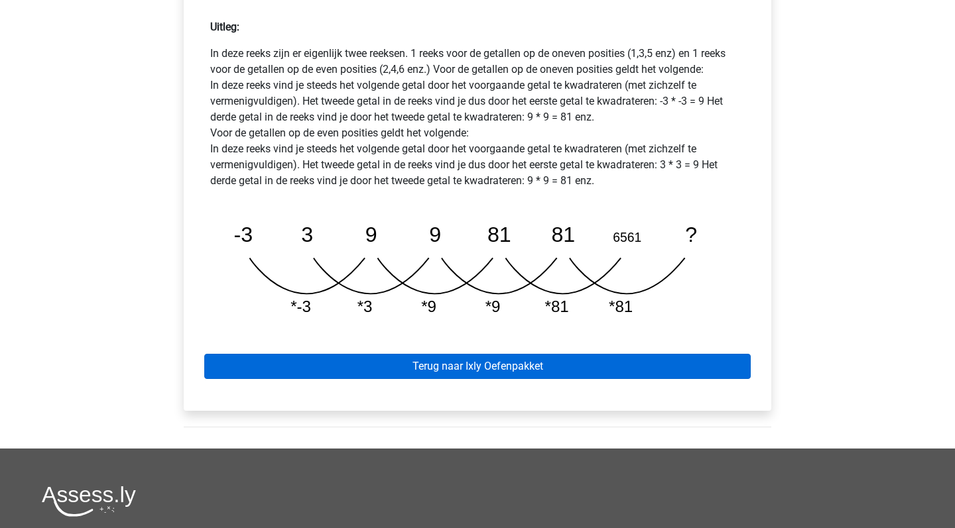
click at [493, 354] on link "Terug naar Ixly Oefenpakket" at bounding box center [477, 366] width 546 height 25
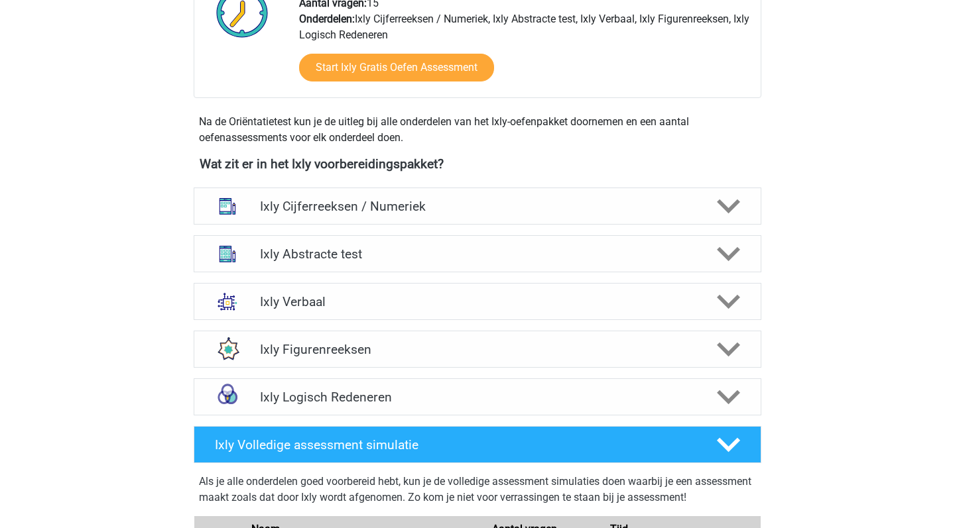
scroll to position [389, 0]
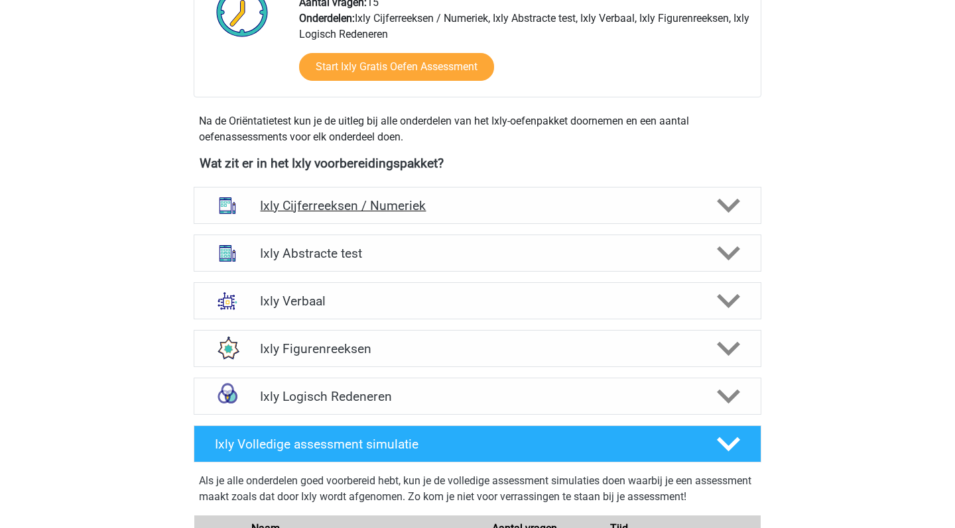
click at [715, 200] on div at bounding box center [727, 205] width 45 height 23
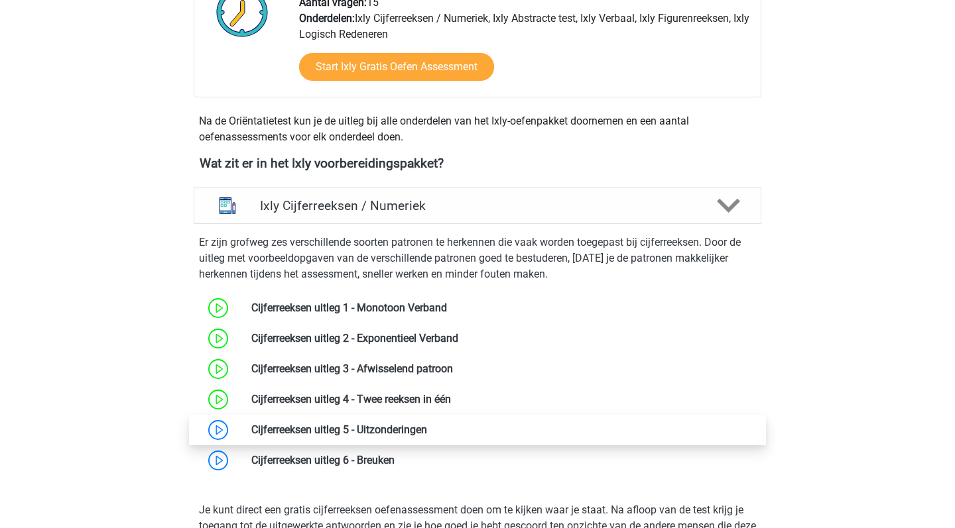
click at [427, 424] on link at bounding box center [427, 430] width 0 height 13
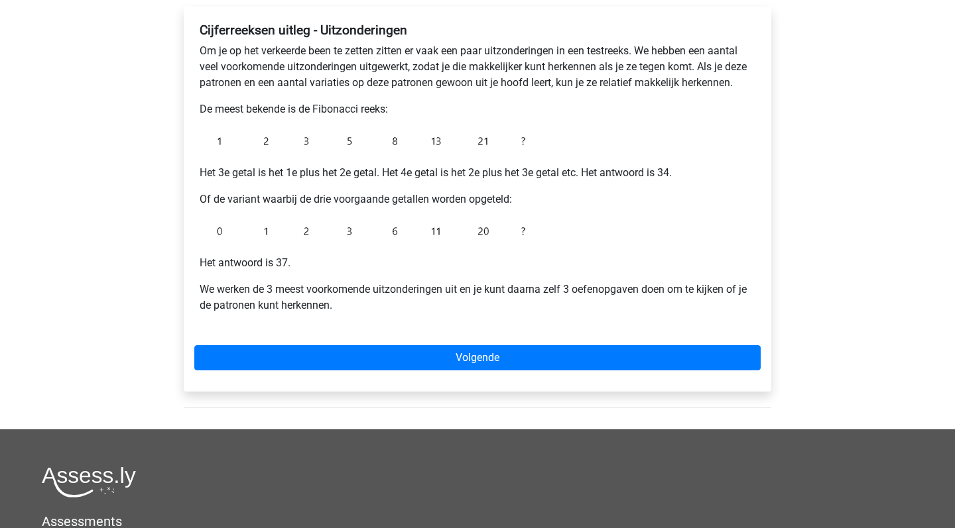
scroll to position [220, 0]
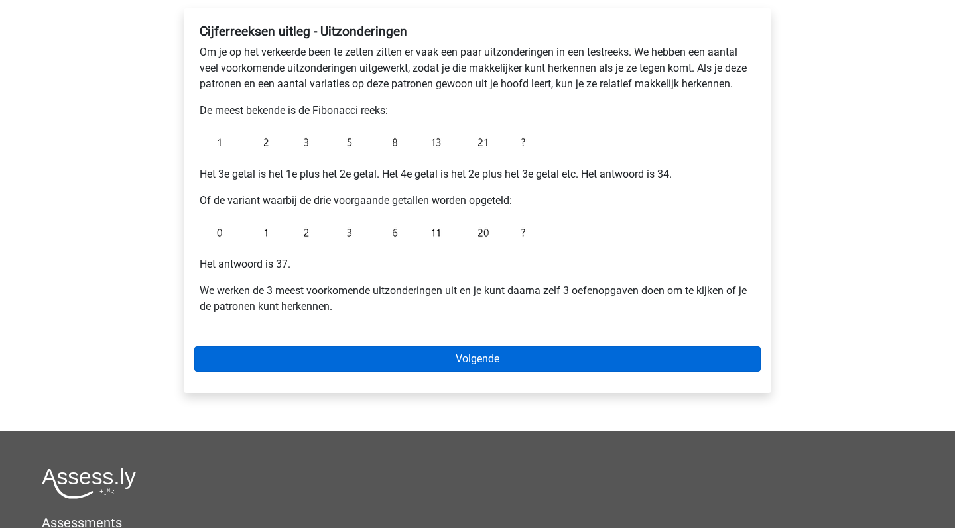
click at [470, 359] on link "Volgende" at bounding box center [477, 359] width 566 height 25
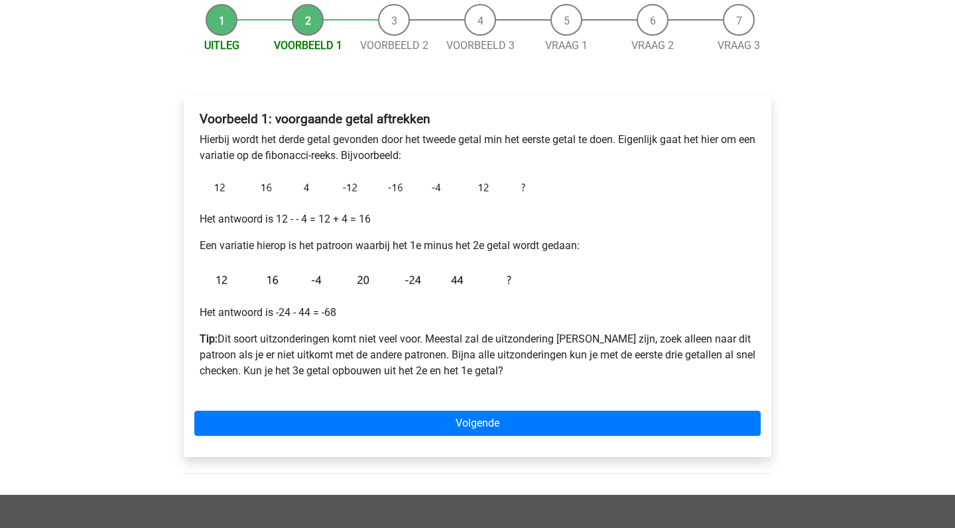
scroll to position [137, 0]
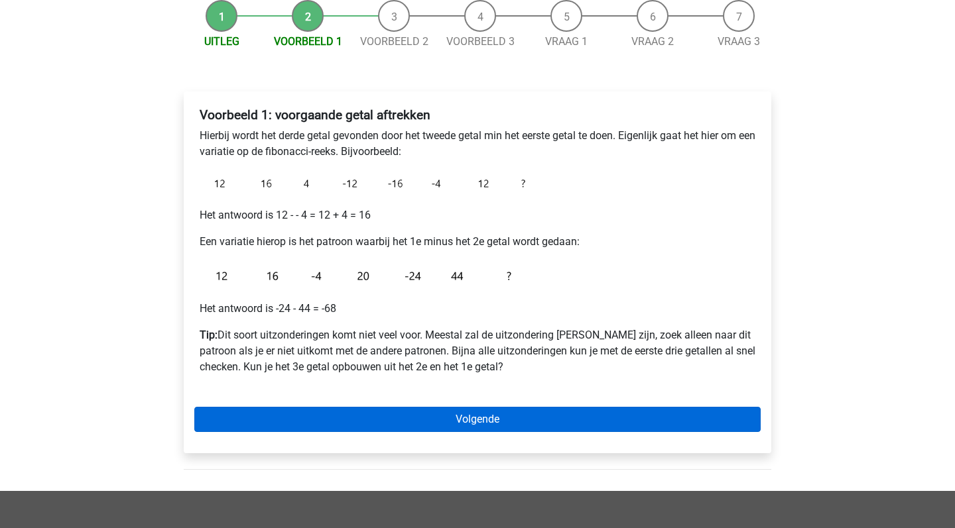
click at [573, 413] on link "Volgende" at bounding box center [477, 419] width 566 height 25
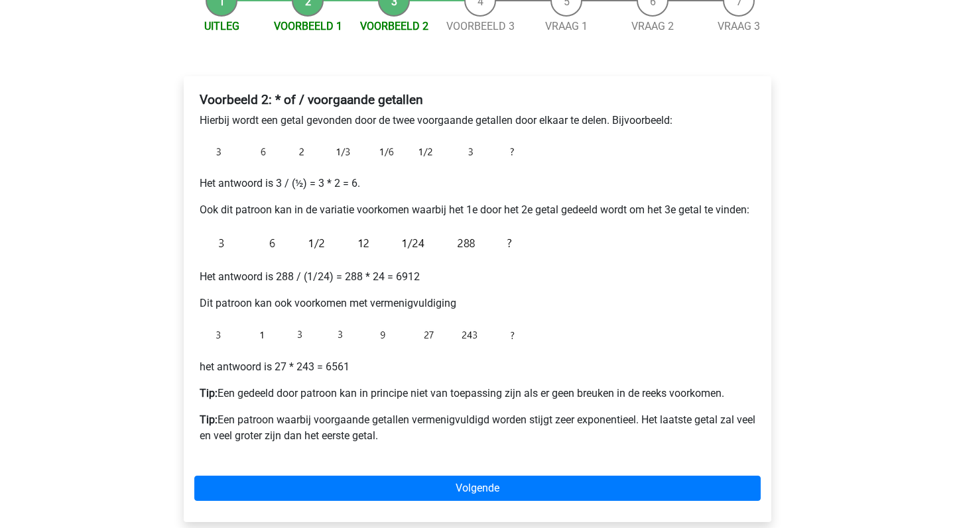
scroll to position [157, 0]
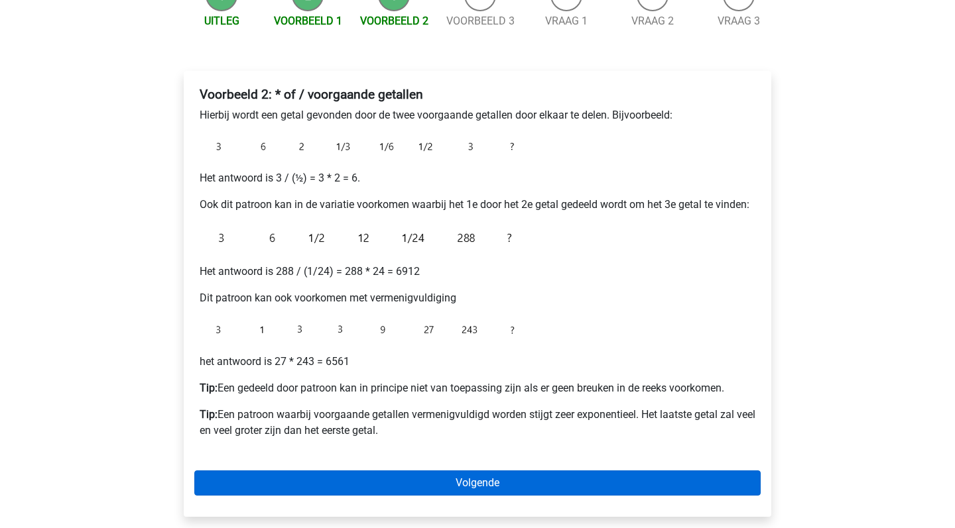
click at [505, 482] on link "Volgende" at bounding box center [477, 483] width 566 height 25
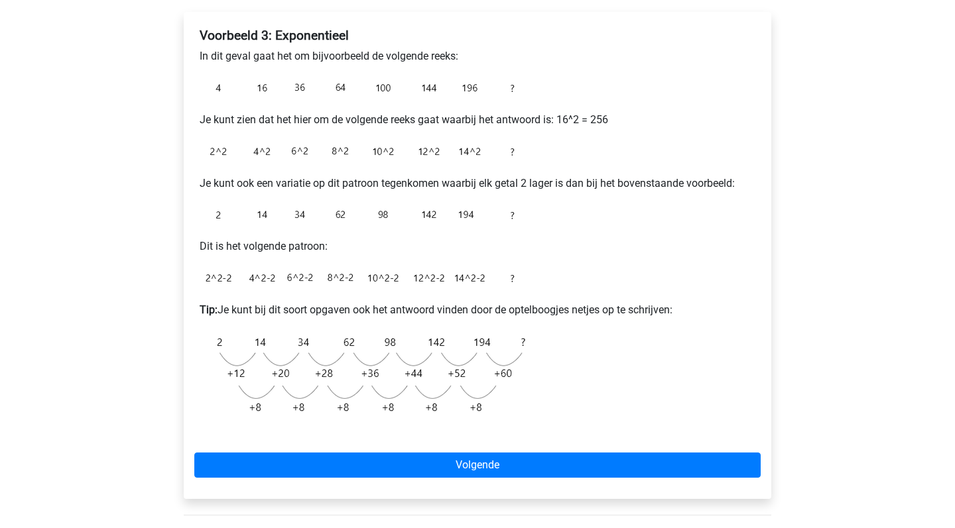
scroll to position [214, 0]
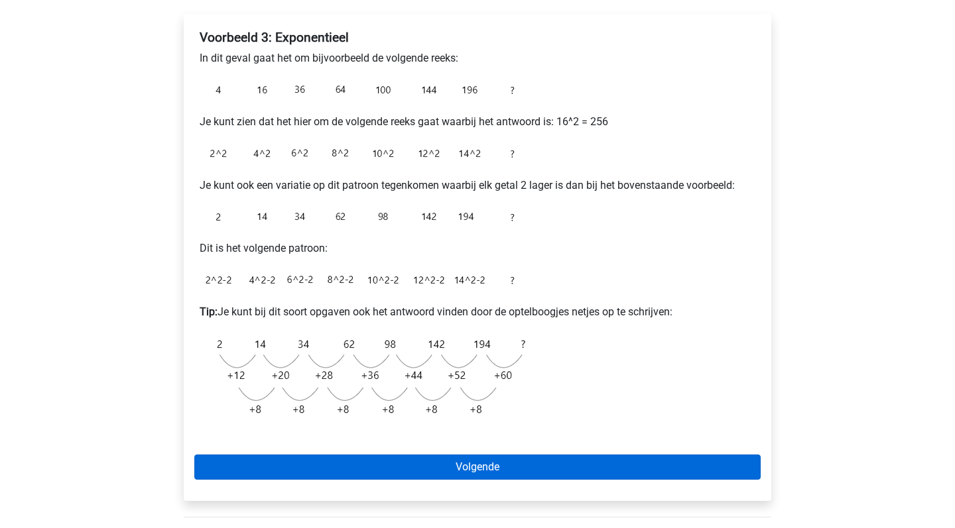
click at [495, 463] on link "Volgende" at bounding box center [477, 467] width 566 height 25
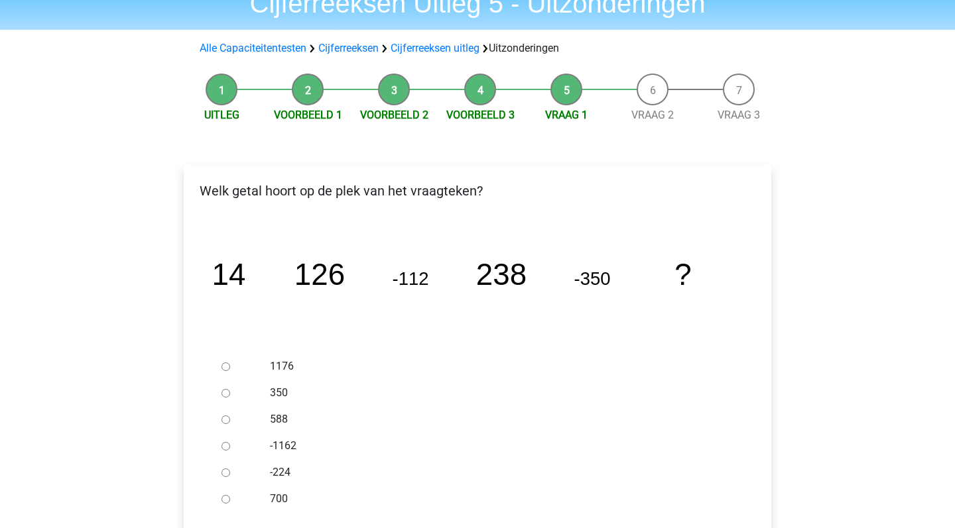
scroll to position [62, 0]
click at [225, 473] on input "-224" at bounding box center [225, 474] width 9 height 9
radio input "true"
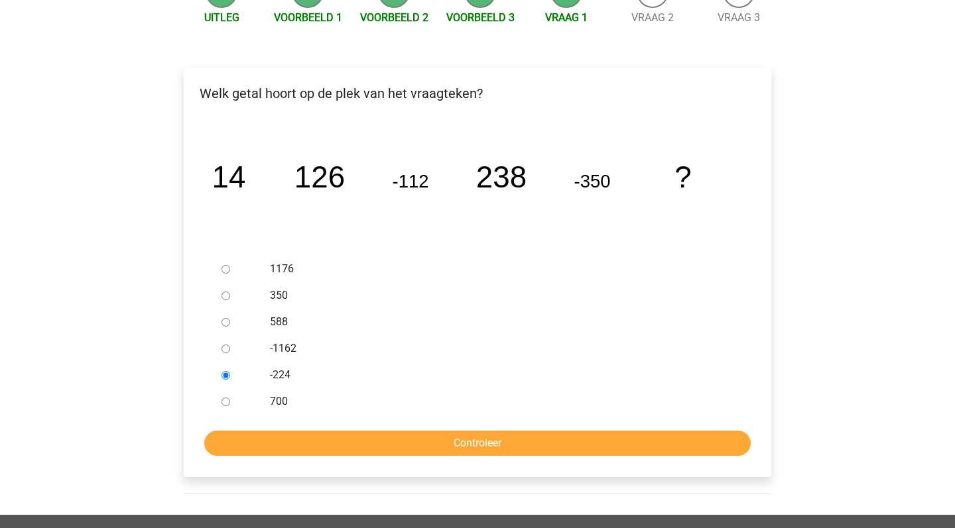
scroll to position [164, 0]
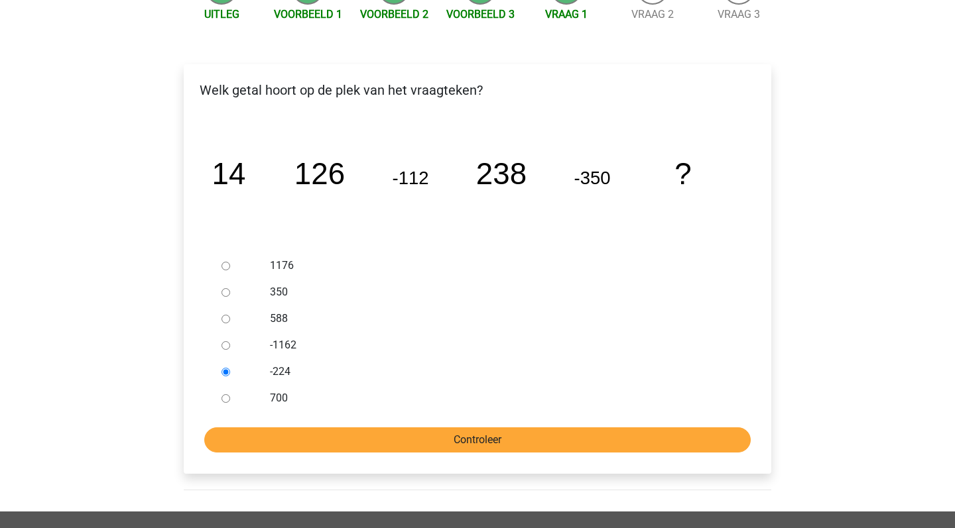
click at [432, 442] on input "Controleer" at bounding box center [477, 440] width 546 height 25
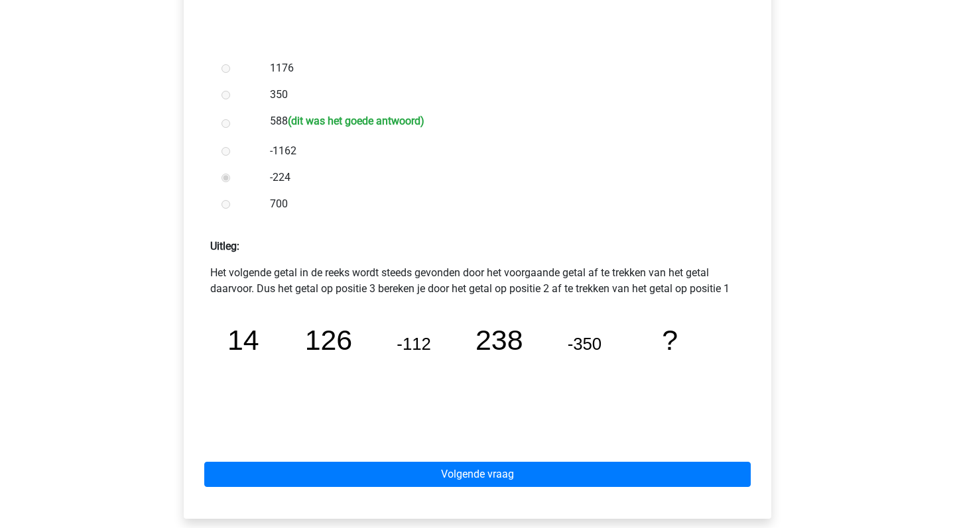
scroll to position [363, 0]
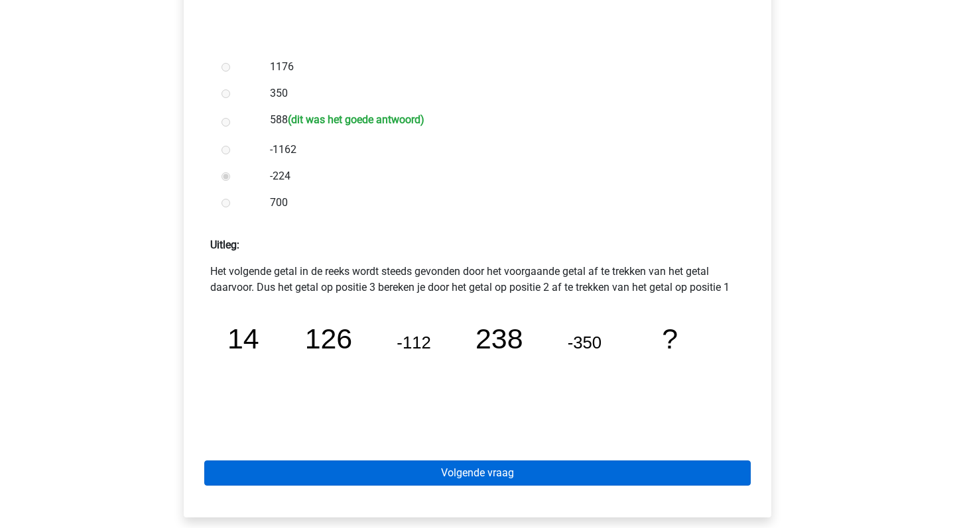
click at [528, 471] on link "Volgende vraag" at bounding box center [477, 473] width 546 height 25
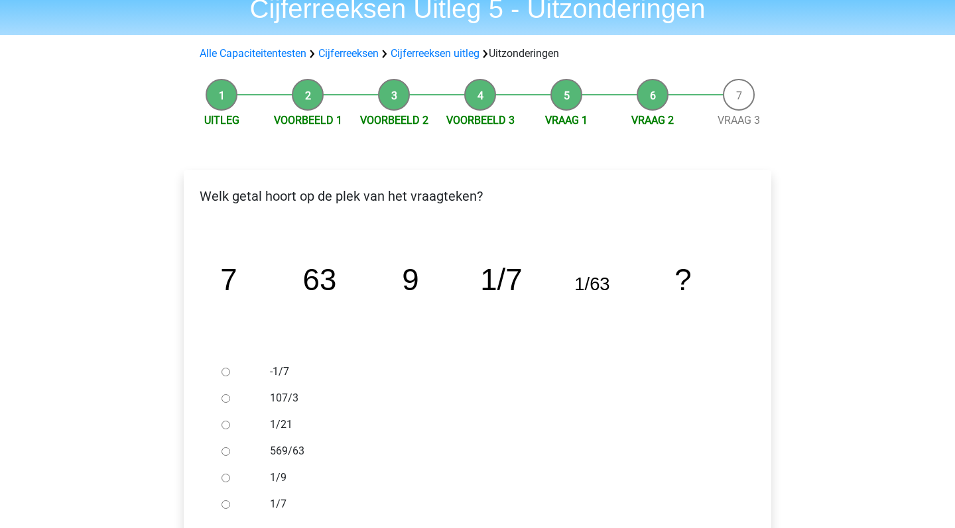
scroll to position [62, 0]
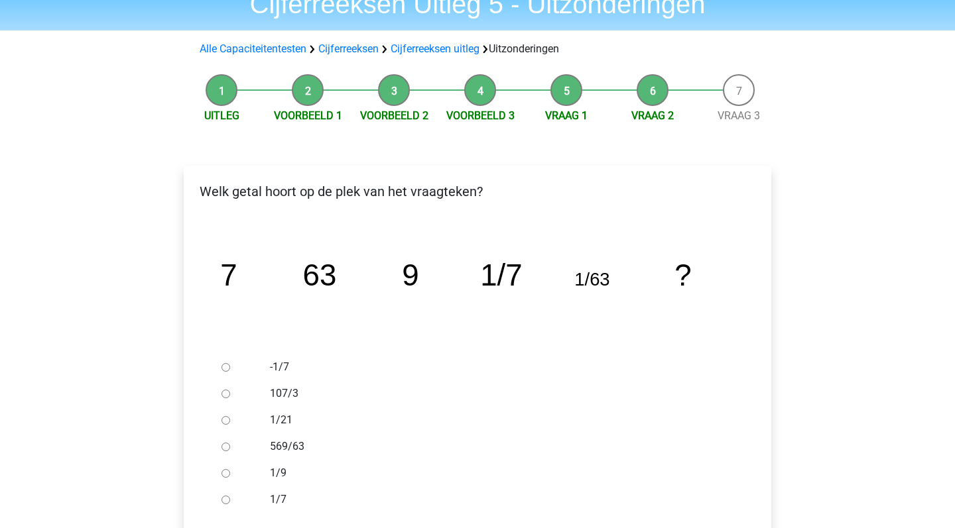
click at [247, 475] on div at bounding box center [238, 473] width 44 height 27
click at [224, 473] on input "1/9" at bounding box center [225, 473] width 9 height 9
radio input "true"
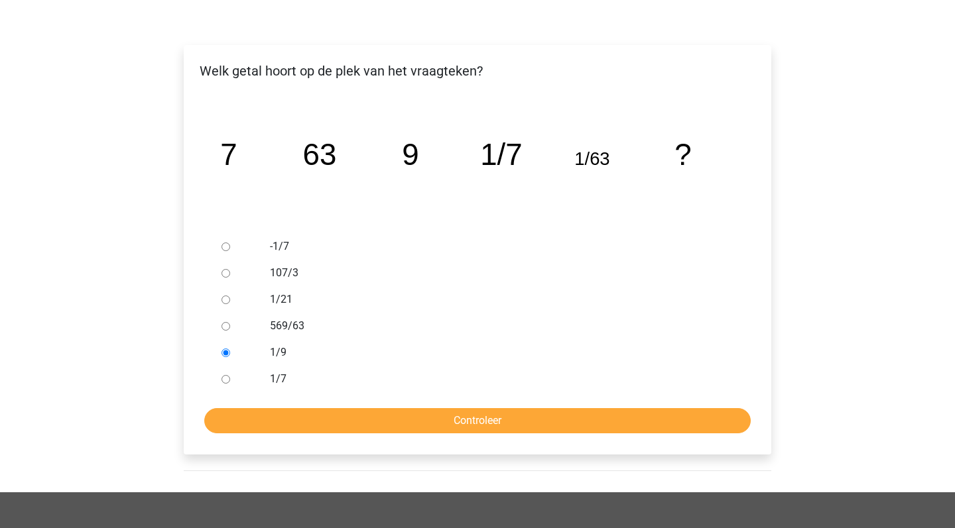
scroll to position [191, 0]
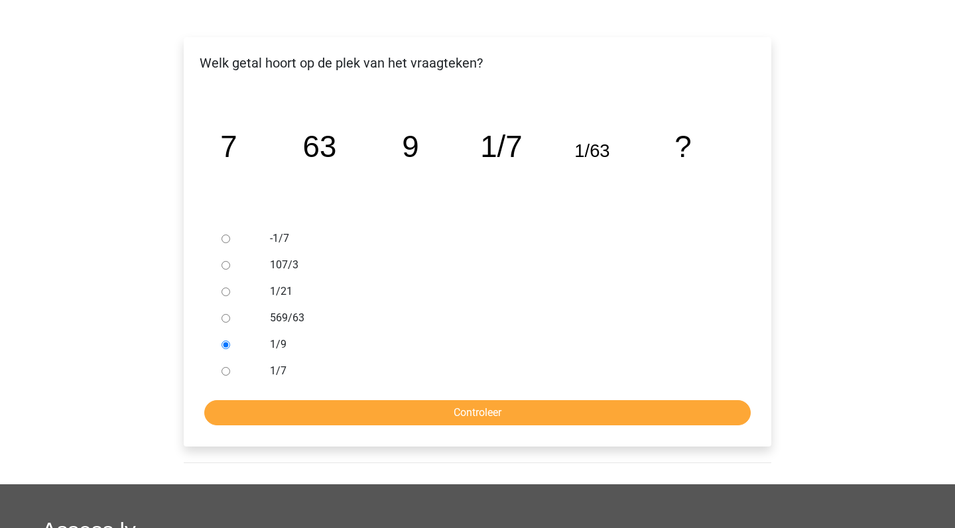
click at [511, 398] on form "-1/7 107/3 1/21 569/63 1/9 1/7 Controleer" at bounding box center [477, 325] width 566 height 200
click at [509, 404] on input "Controleer" at bounding box center [477, 412] width 546 height 25
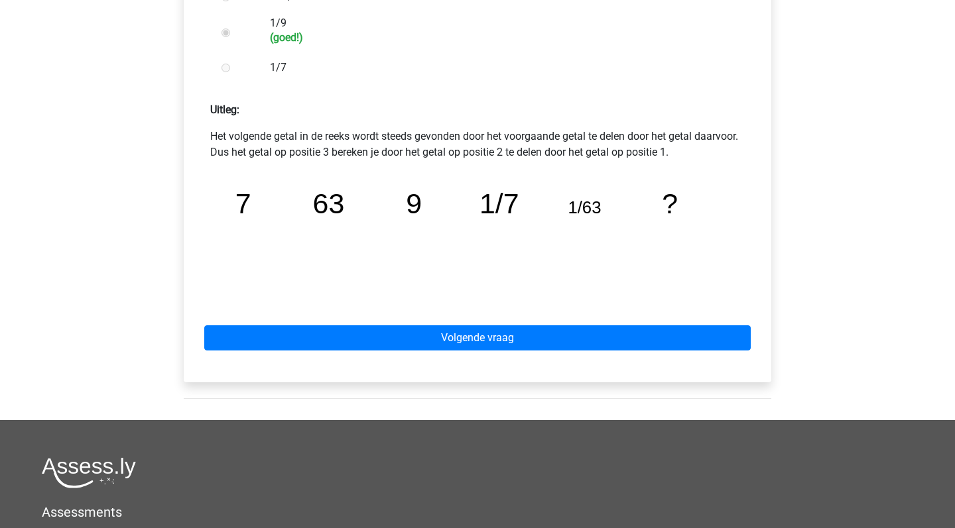
scroll to position [520, 0]
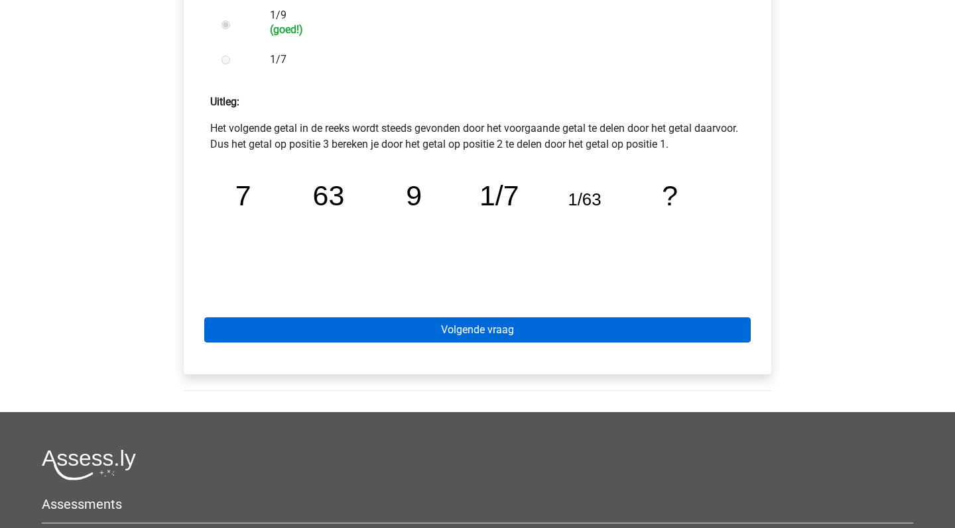
click at [507, 335] on link "Volgende vraag" at bounding box center [477, 330] width 546 height 25
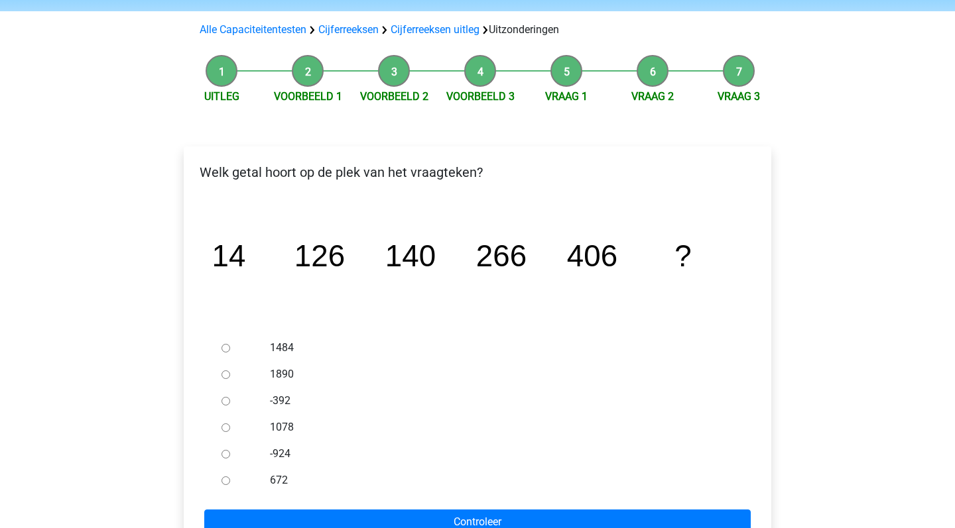
scroll to position [114, 0]
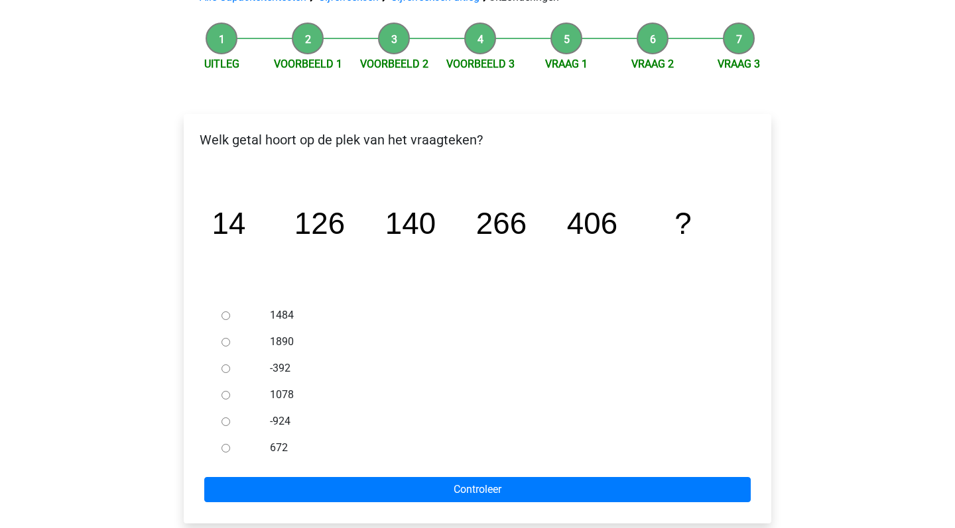
click at [225, 453] on div at bounding box center [238, 448] width 44 height 27
click at [262, 446] on div "672" at bounding box center [499, 448] width 479 height 27
click at [226, 448] on input "672" at bounding box center [225, 448] width 9 height 9
radio input "true"
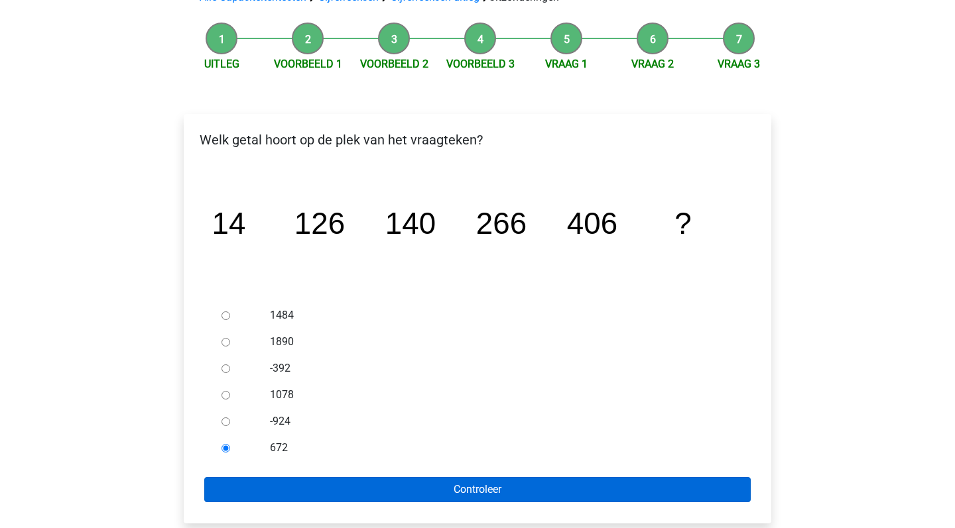
click at [365, 485] on input "Controleer" at bounding box center [477, 489] width 546 height 25
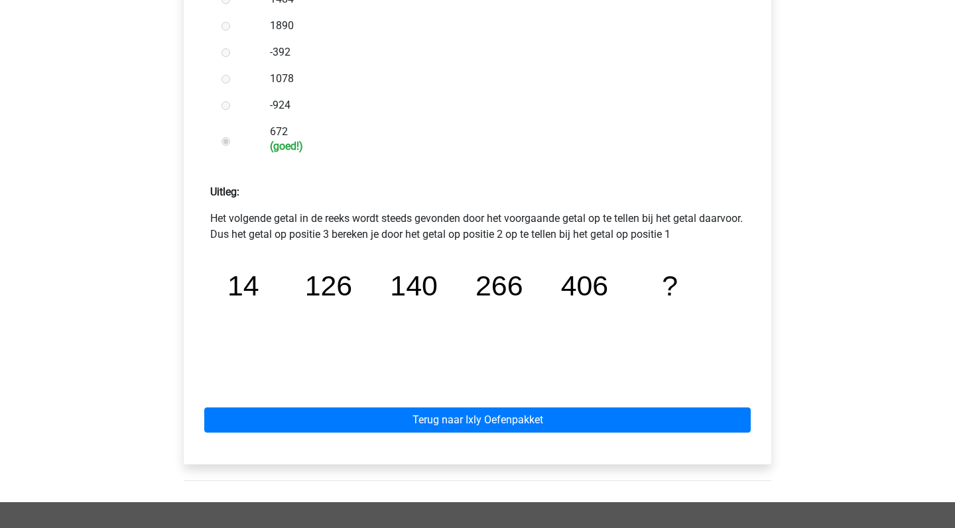
scroll to position [439, 0]
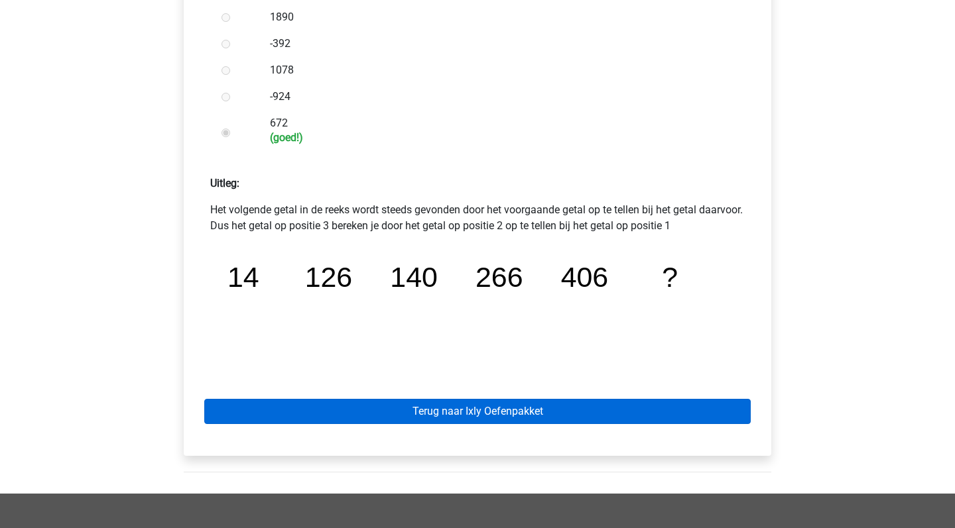
click at [463, 412] on link "Terug naar Ixly Oefenpakket" at bounding box center [477, 411] width 546 height 25
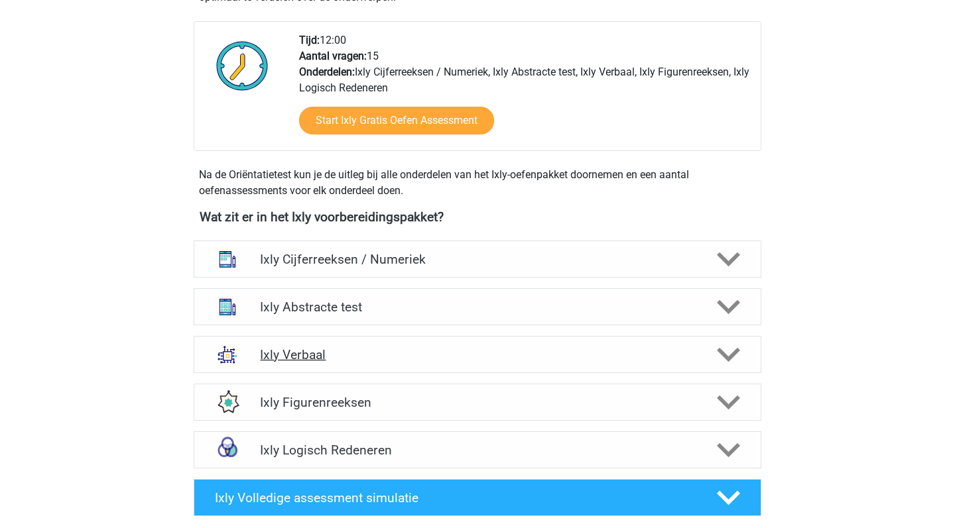
scroll to position [339, 0]
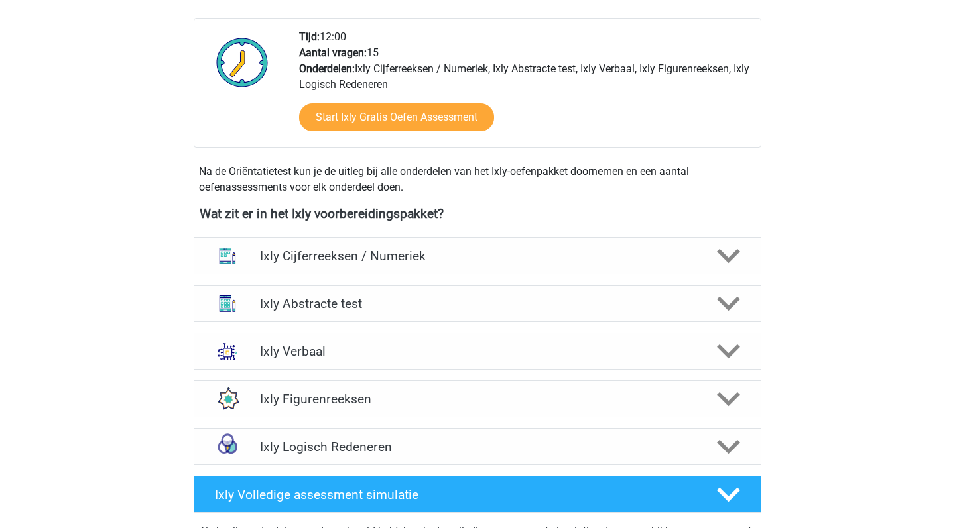
click at [711, 232] on div "Ixly Cijferreeksen / Numeriek Er zijn grofweg zes verschillende soorten patrone…" at bounding box center [477, 256] width 619 height 48
click at [711, 241] on div "Ixly Cijferreeksen / Numeriek" at bounding box center [478, 255] width 568 height 37
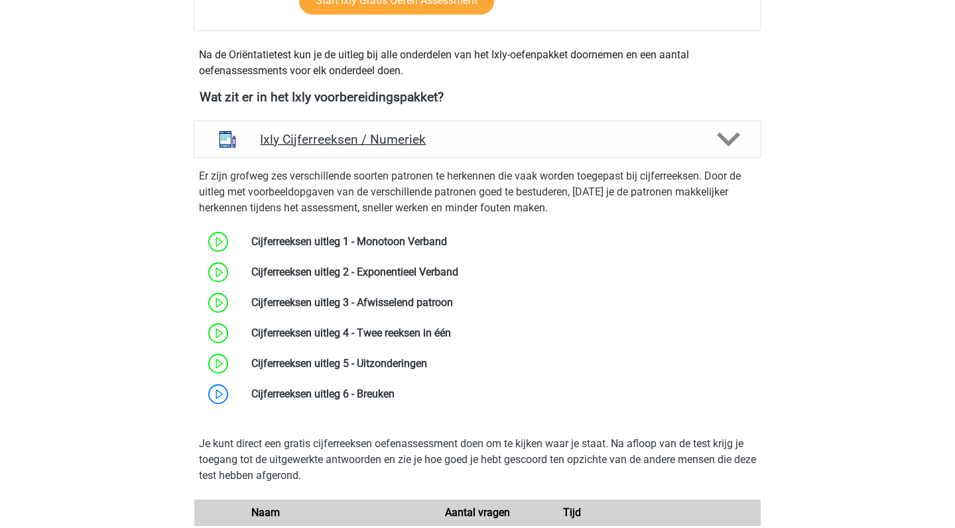
scroll to position [467, 0]
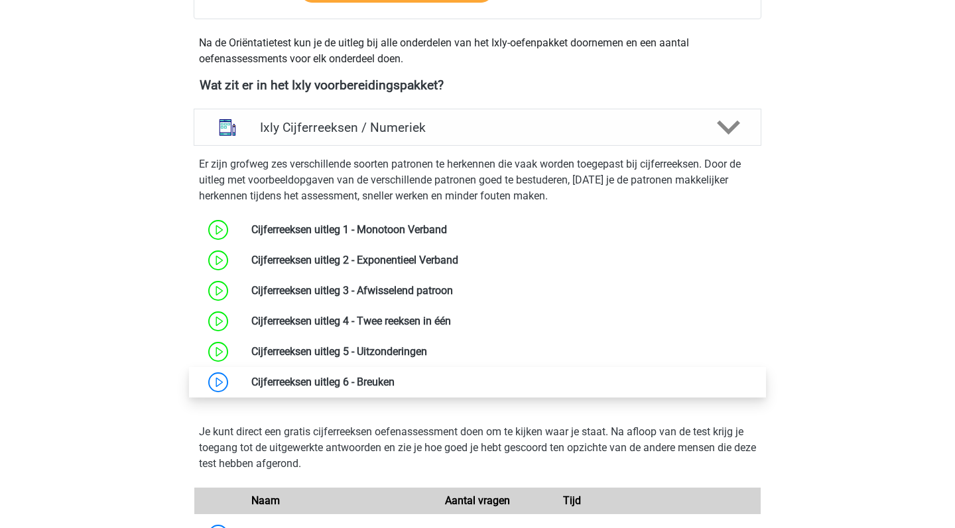
click at [394, 385] on link at bounding box center [394, 382] width 0 height 13
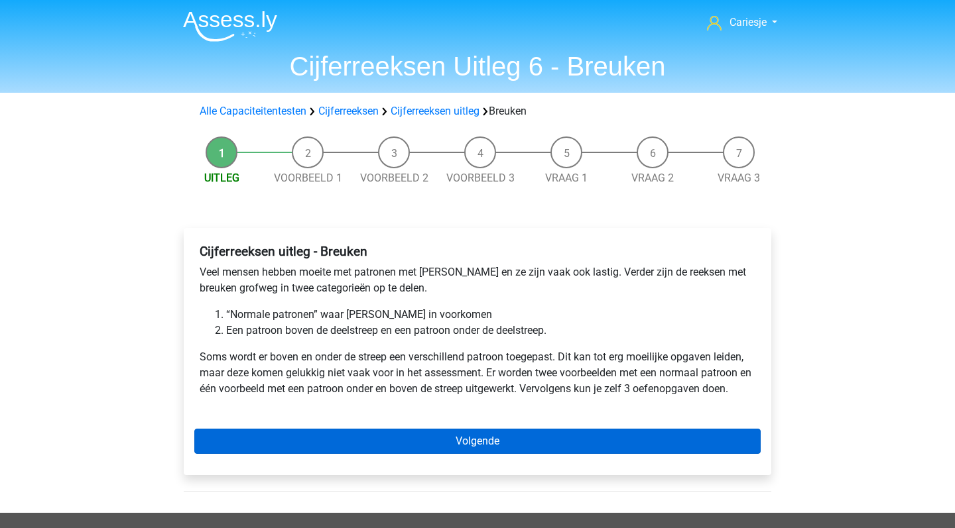
click at [468, 443] on link "Volgende" at bounding box center [477, 441] width 566 height 25
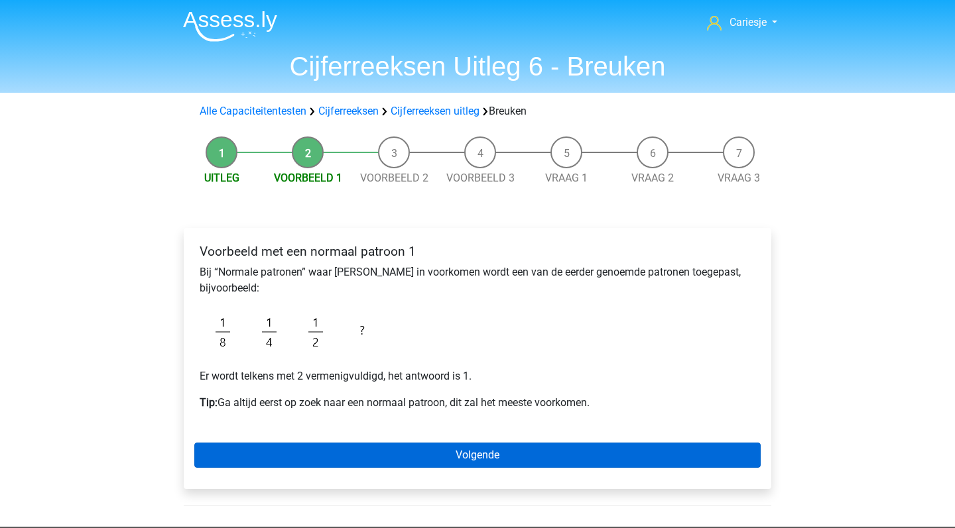
click at [463, 457] on link "Volgende" at bounding box center [477, 455] width 566 height 25
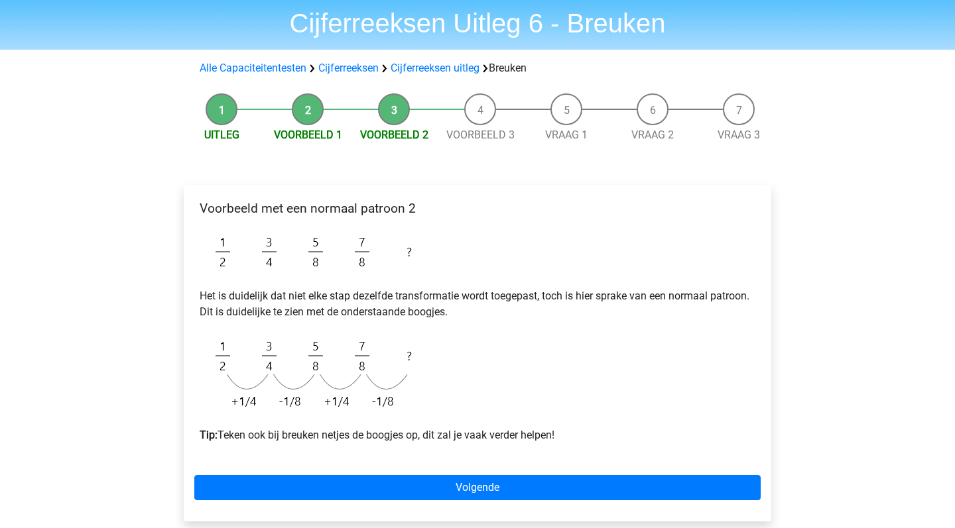
scroll to position [55, 0]
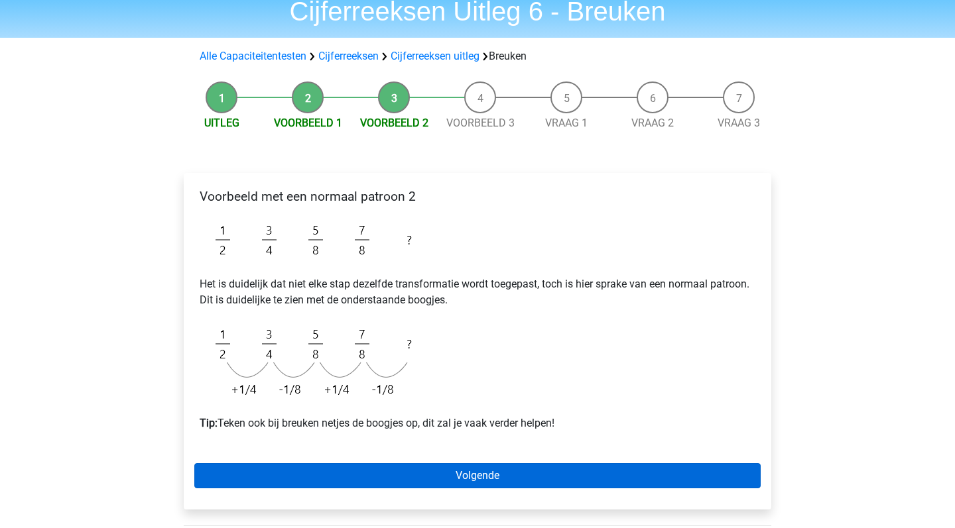
click at [520, 475] on link "Volgende" at bounding box center [477, 475] width 566 height 25
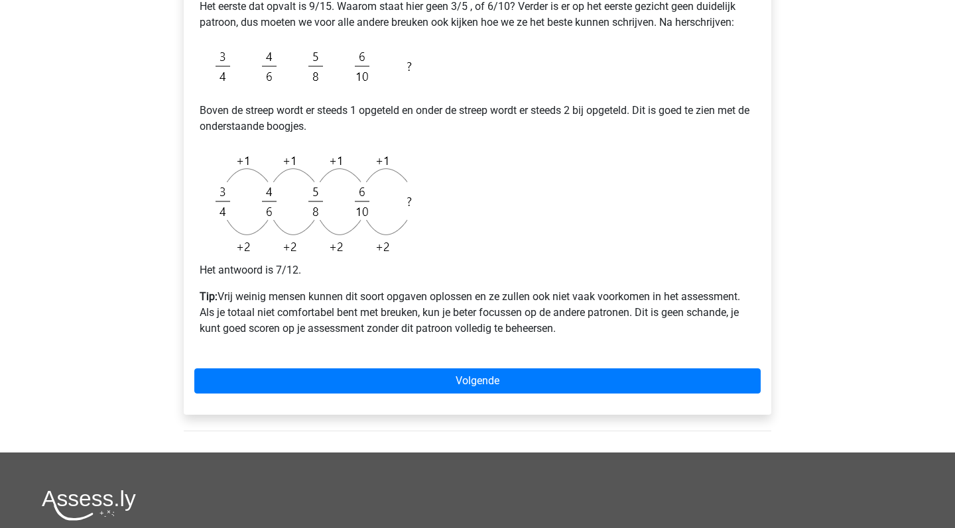
scroll to position [412, 0]
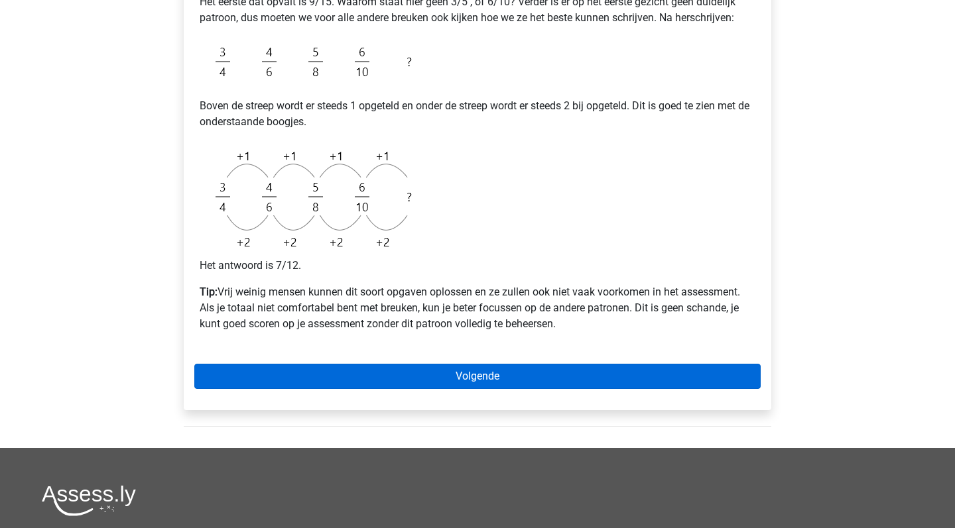
click at [500, 383] on link "Volgende" at bounding box center [477, 376] width 566 height 25
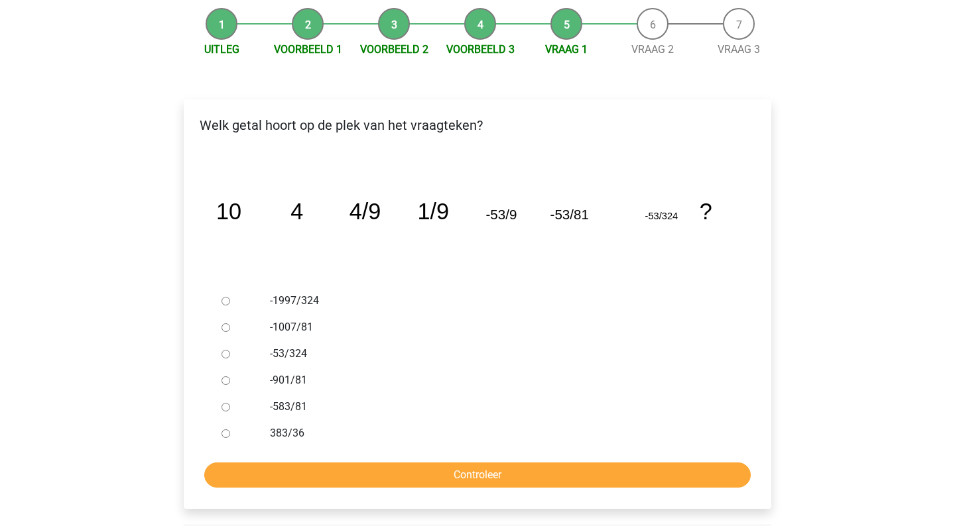
scroll to position [129, 0]
click at [221, 353] on div at bounding box center [238, 353] width 44 height 27
click at [223, 351] on input "-53/324" at bounding box center [225, 353] width 9 height 9
radio input "true"
click at [419, 468] on input "Controleer" at bounding box center [477, 474] width 546 height 25
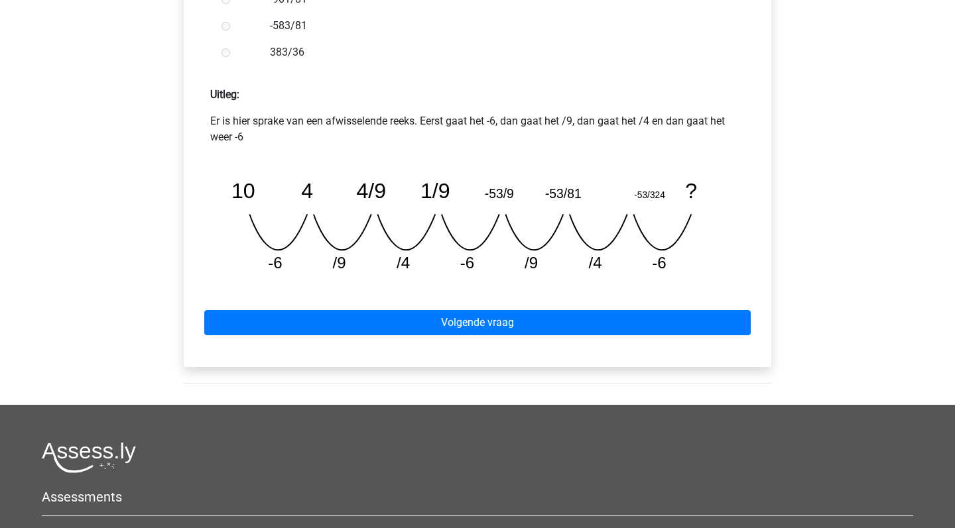
scroll to position [524, 0]
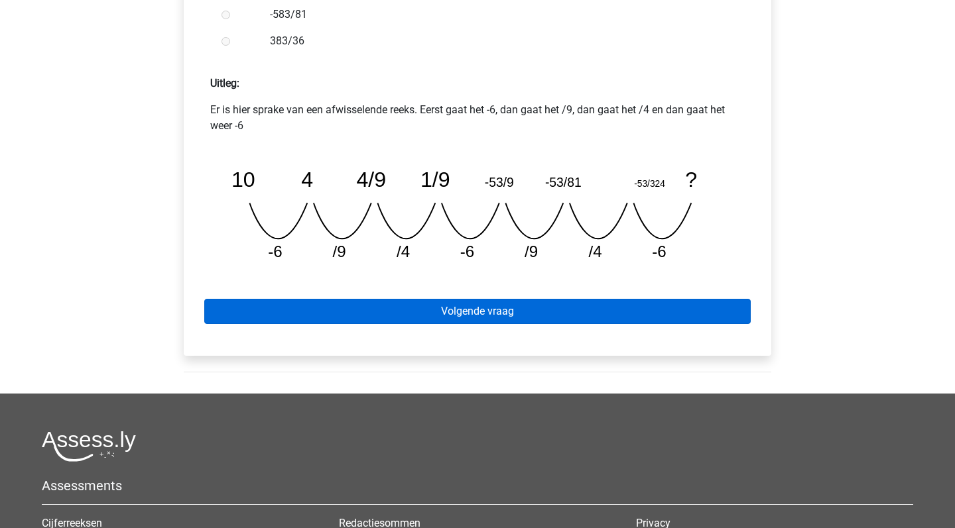
click at [474, 309] on link "Volgende vraag" at bounding box center [477, 311] width 546 height 25
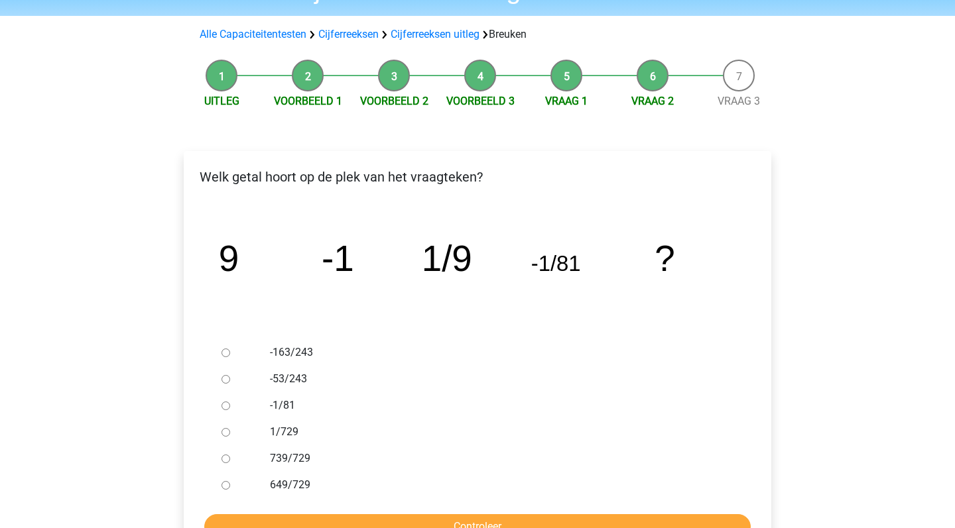
scroll to position [80, 0]
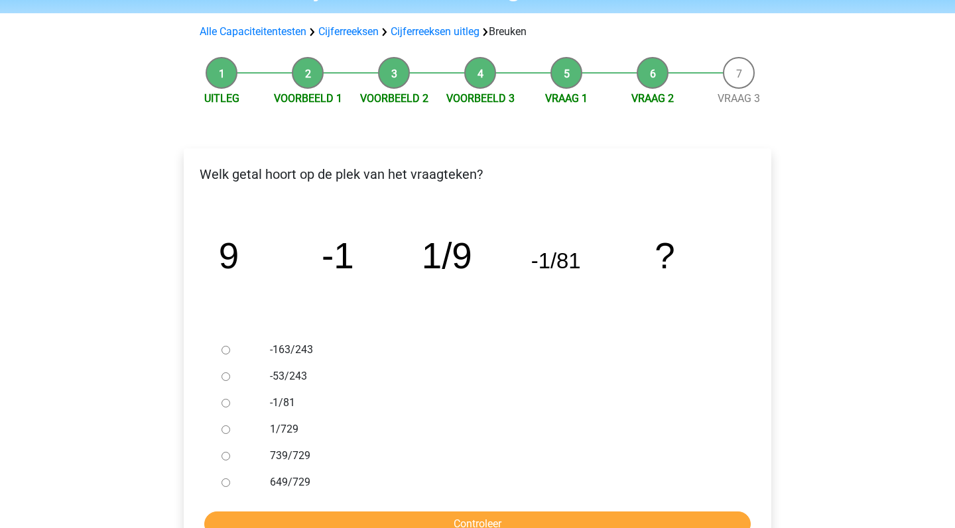
click at [235, 436] on div at bounding box center [238, 429] width 44 height 27
click at [227, 430] on input "1/729" at bounding box center [225, 430] width 9 height 9
radio input "true"
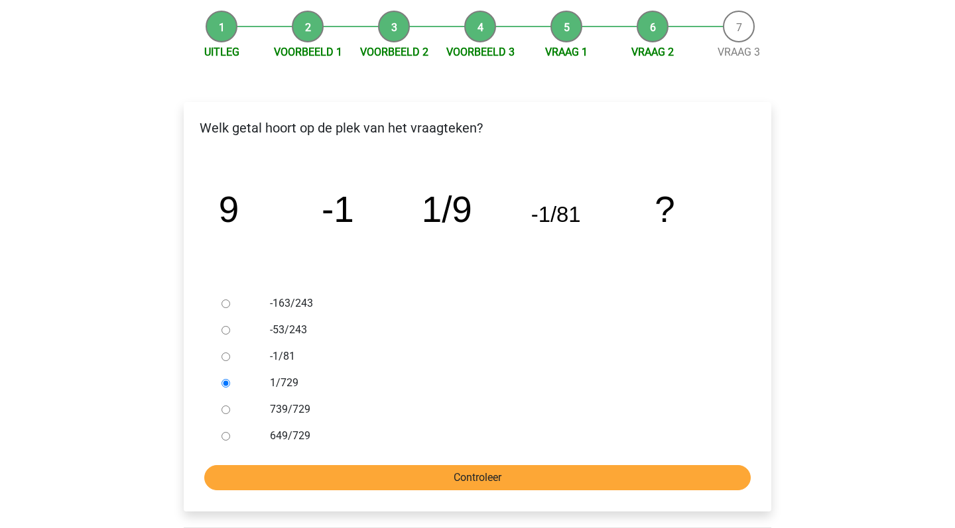
click at [444, 478] on input "Controleer" at bounding box center [477, 477] width 546 height 25
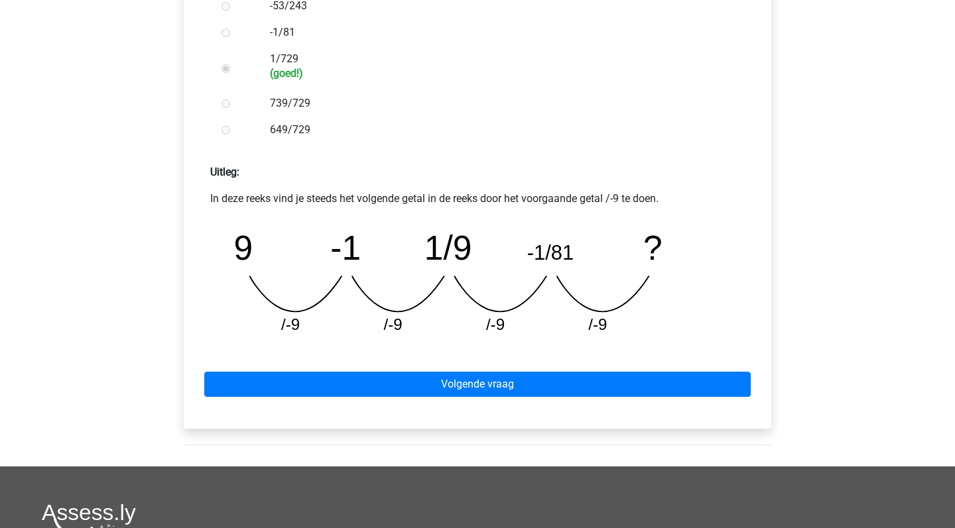
scroll to position [451, 0]
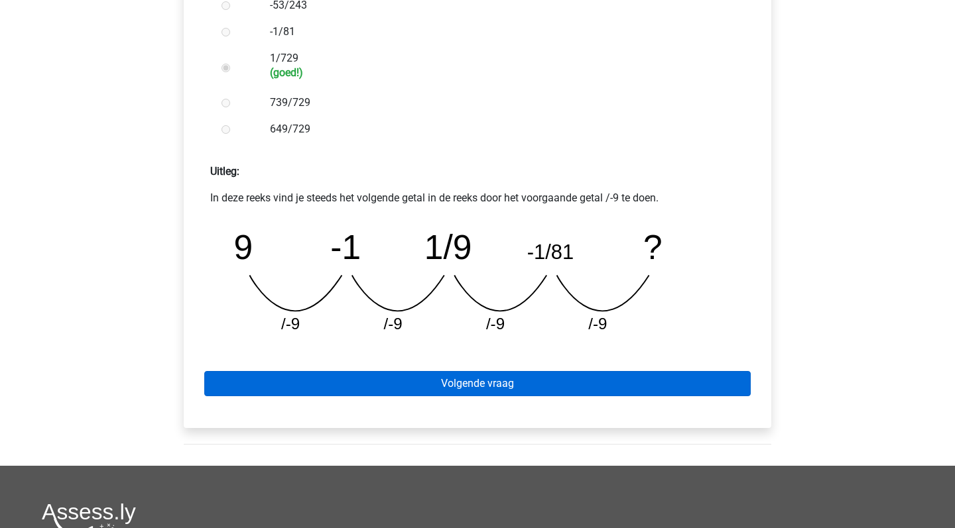
click at [491, 391] on link "Volgende vraag" at bounding box center [477, 383] width 546 height 25
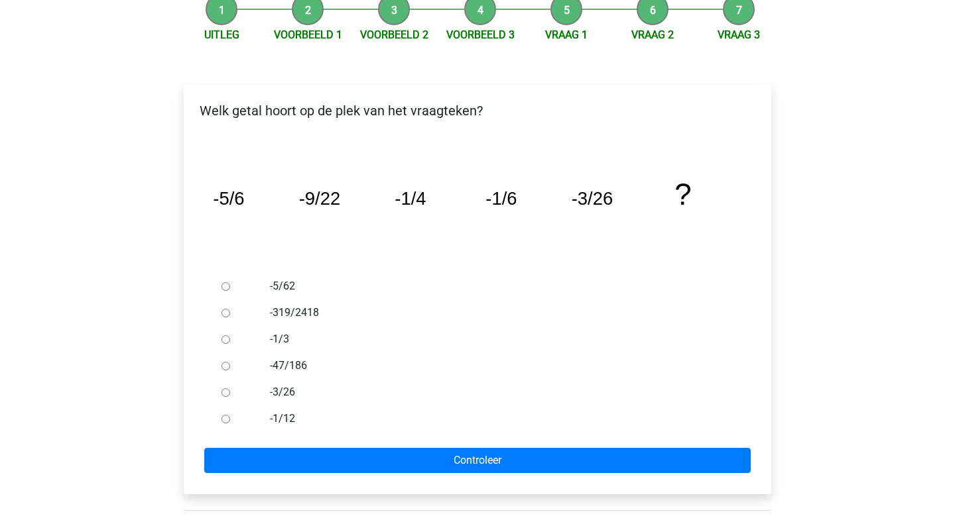
scroll to position [144, 0]
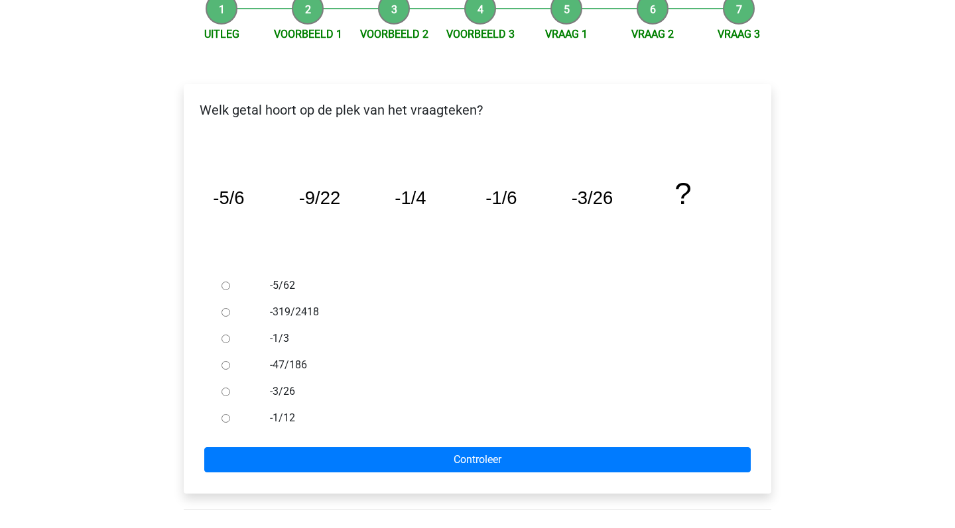
click at [249, 387] on div at bounding box center [238, 392] width 44 height 27
click at [228, 391] on input "-3/26" at bounding box center [225, 392] width 9 height 9
radio input "true"
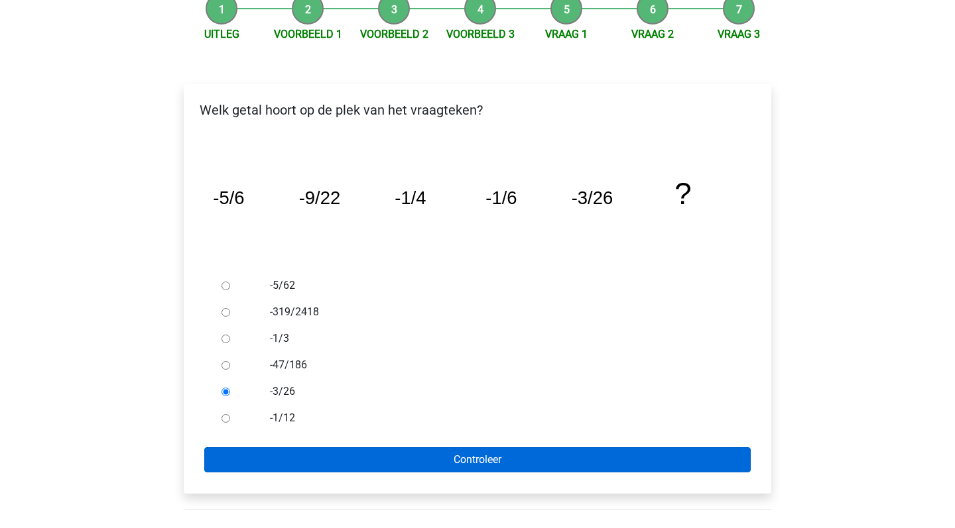
click at [347, 463] on input "Controleer" at bounding box center [477, 460] width 546 height 25
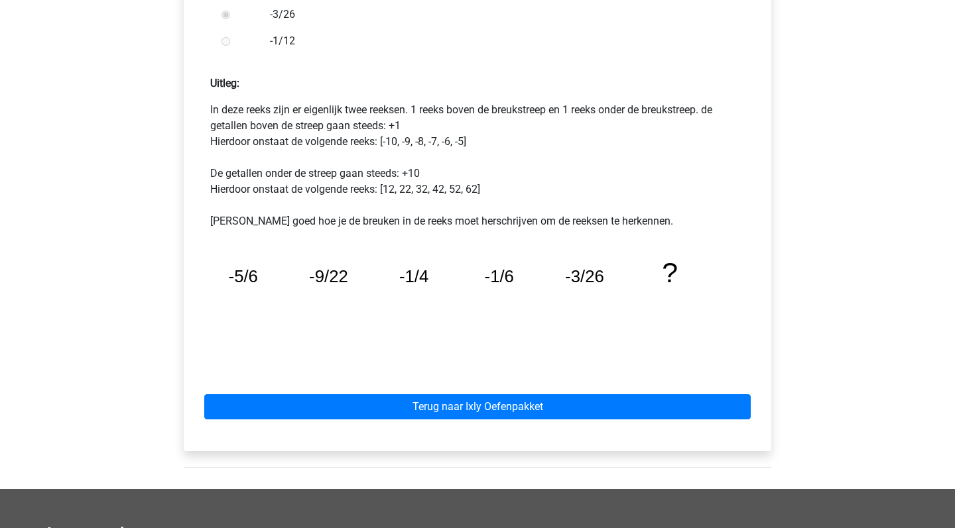
scroll to position [526, 0]
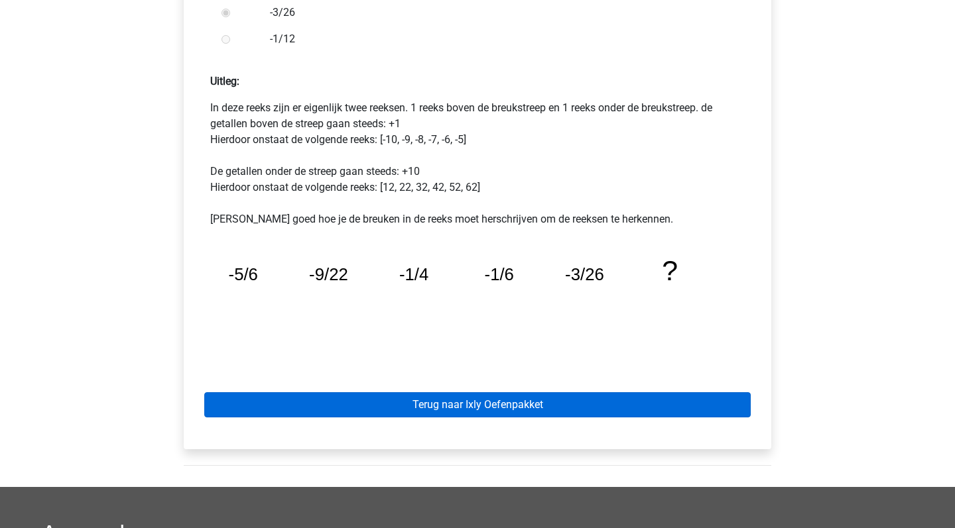
click at [481, 412] on link "Terug naar Ixly Oefenpakket" at bounding box center [477, 405] width 546 height 25
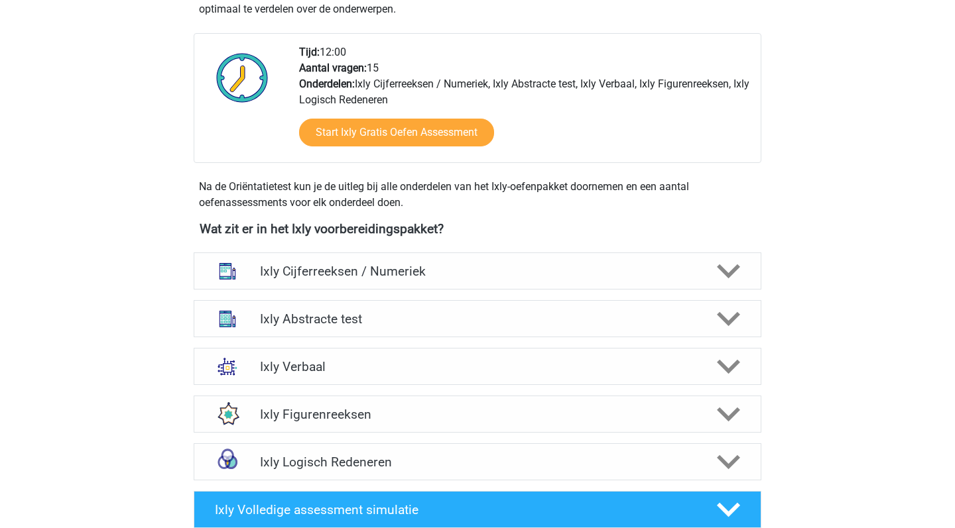
scroll to position [326, 0]
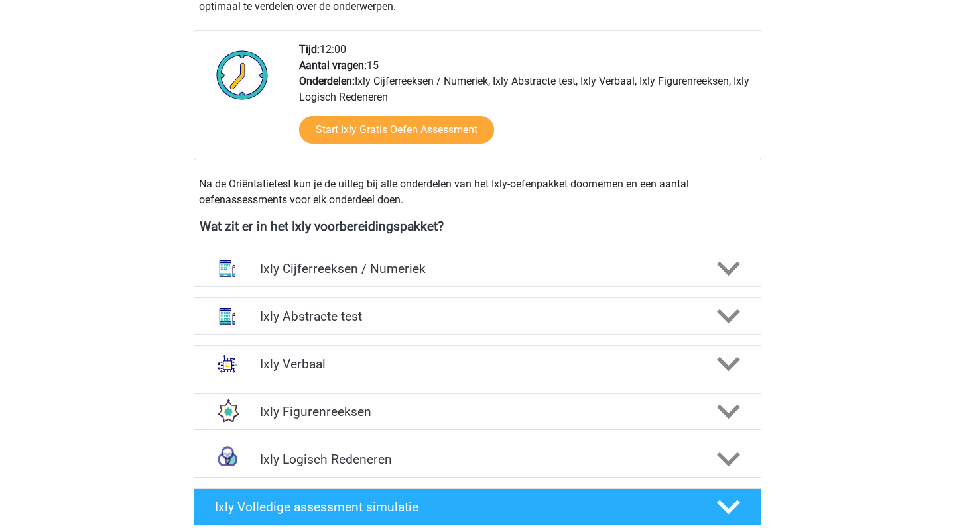
click at [625, 417] on h4 "Ixly Figurenreeksen" at bounding box center [477, 411] width 434 height 15
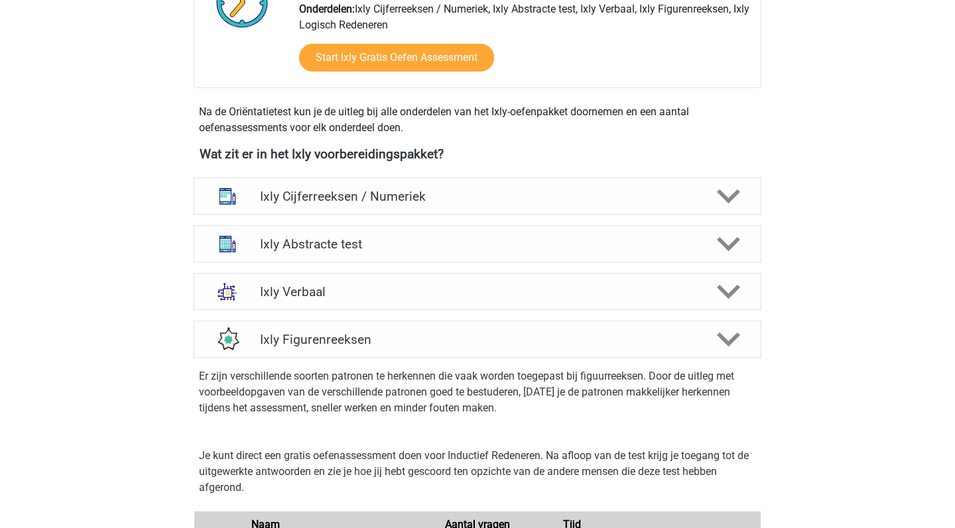
scroll to position [396, 0]
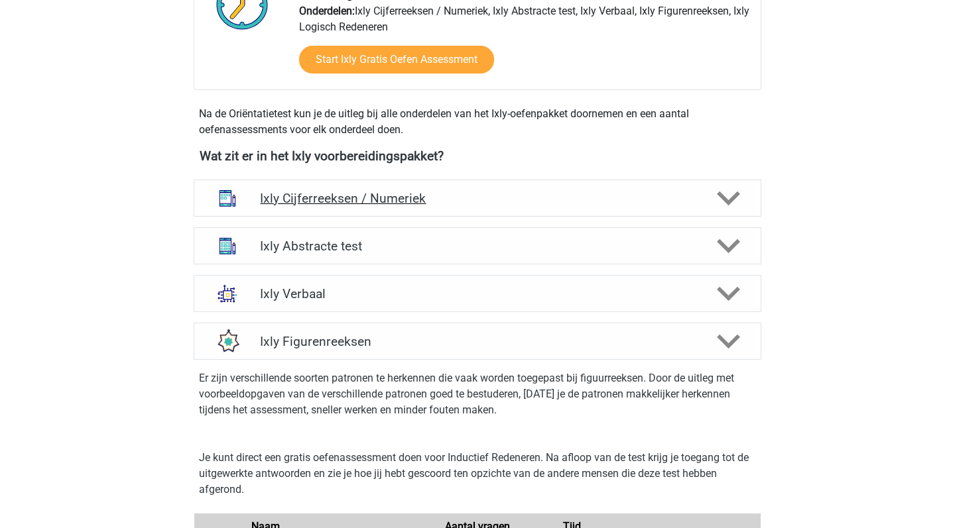
click at [702, 203] on div "Ixly Cijferreeksen / Numeriek" at bounding box center [477, 198] width 454 height 15
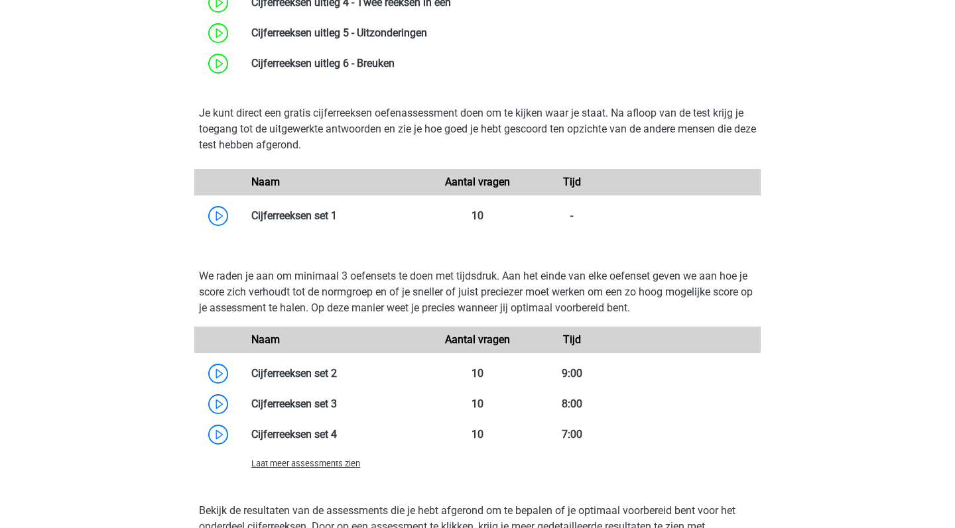
scroll to position [788, 0]
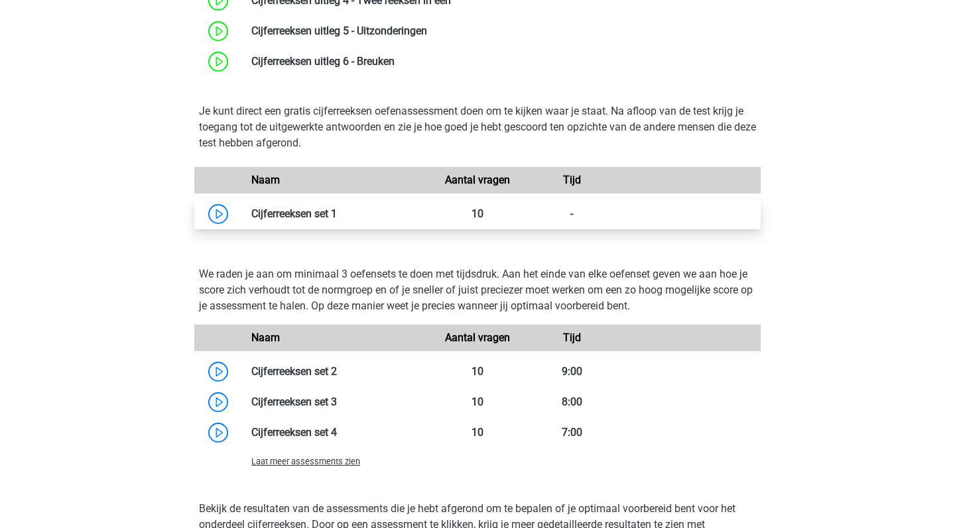
click at [337, 218] on link at bounding box center [337, 214] width 0 height 13
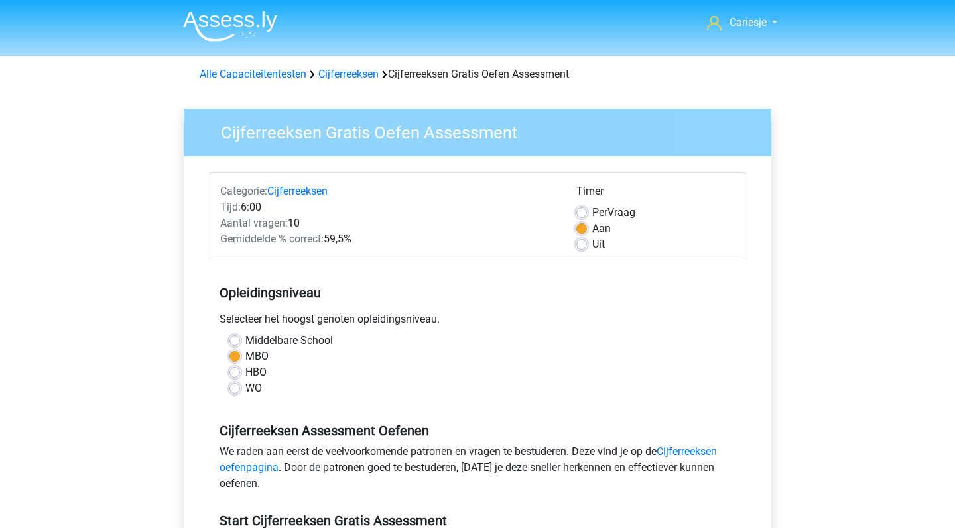
click at [592, 212] on label "Per Vraag" at bounding box center [613, 213] width 43 height 16
click at [579, 212] on input "Per Vraag" at bounding box center [581, 211] width 11 height 13
radio input "true"
click at [245, 383] on label "WO" at bounding box center [253, 389] width 17 height 16
click at [238, 383] on input "WO" at bounding box center [234, 387] width 11 height 13
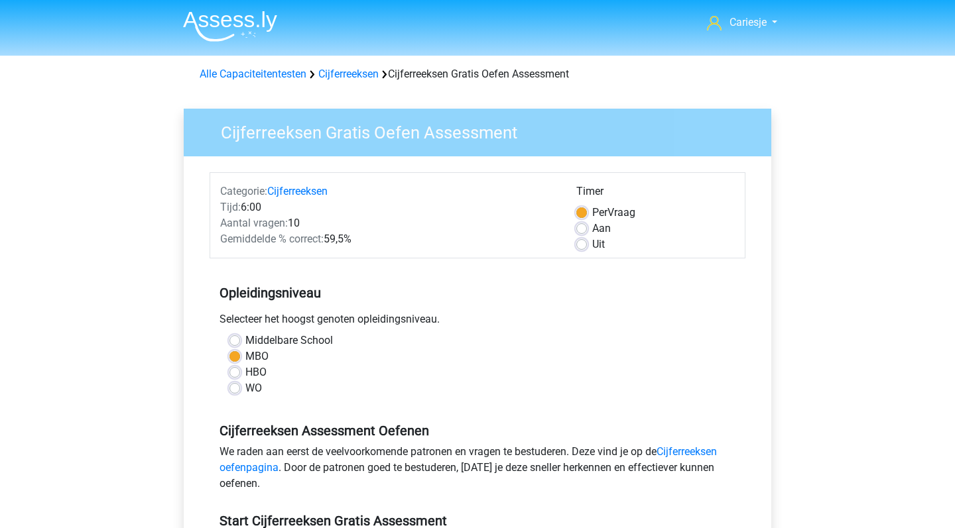
radio input "true"
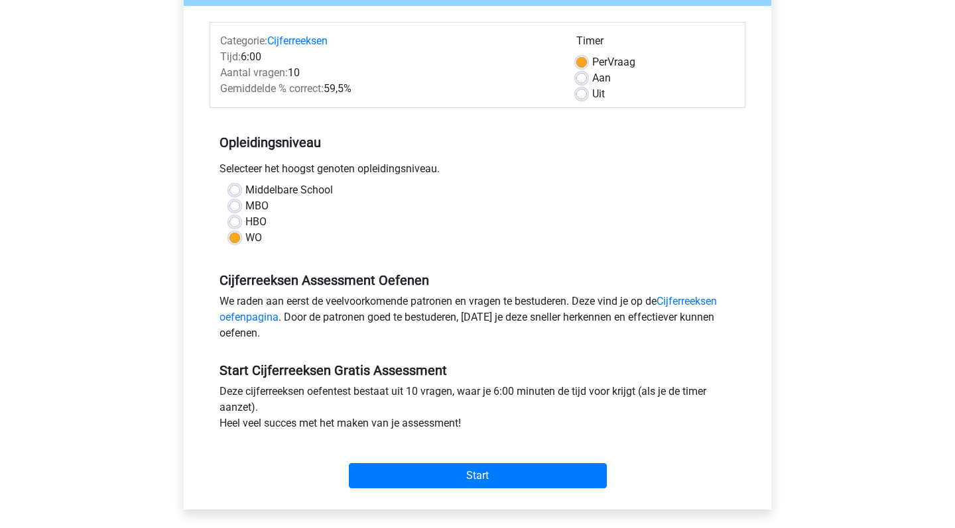
scroll to position [150, 0]
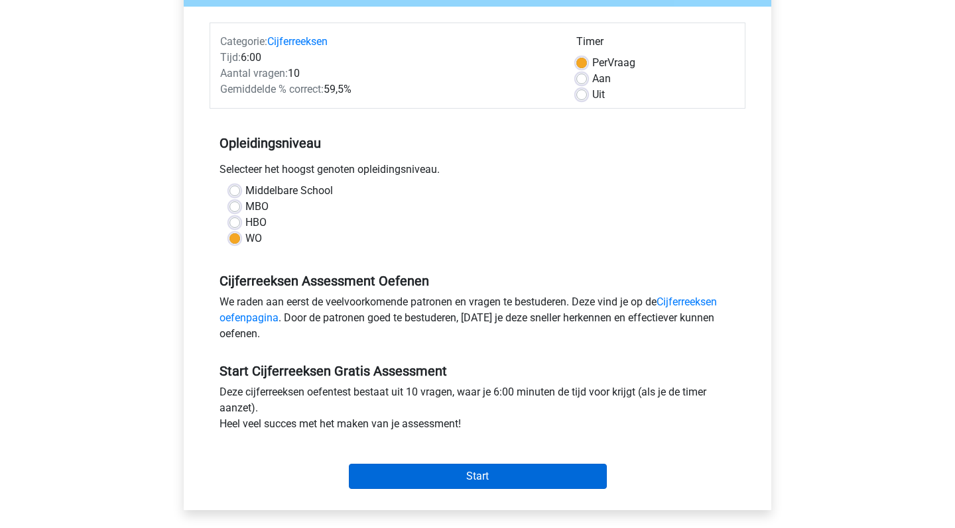
click at [451, 469] on input "Start" at bounding box center [478, 476] width 258 height 25
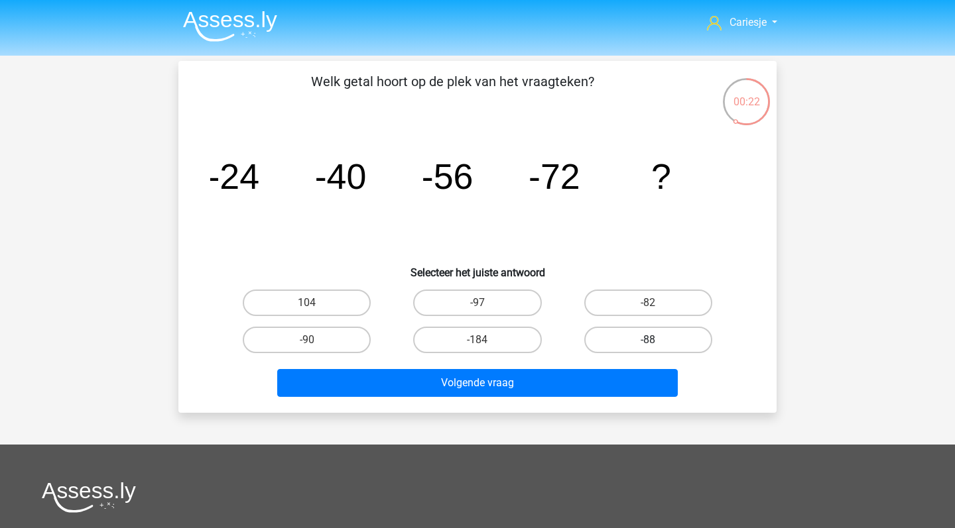
click at [642, 344] on label "-88" at bounding box center [648, 340] width 128 height 27
click at [648, 344] on input "-88" at bounding box center [652, 344] width 9 height 9
radio input "true"
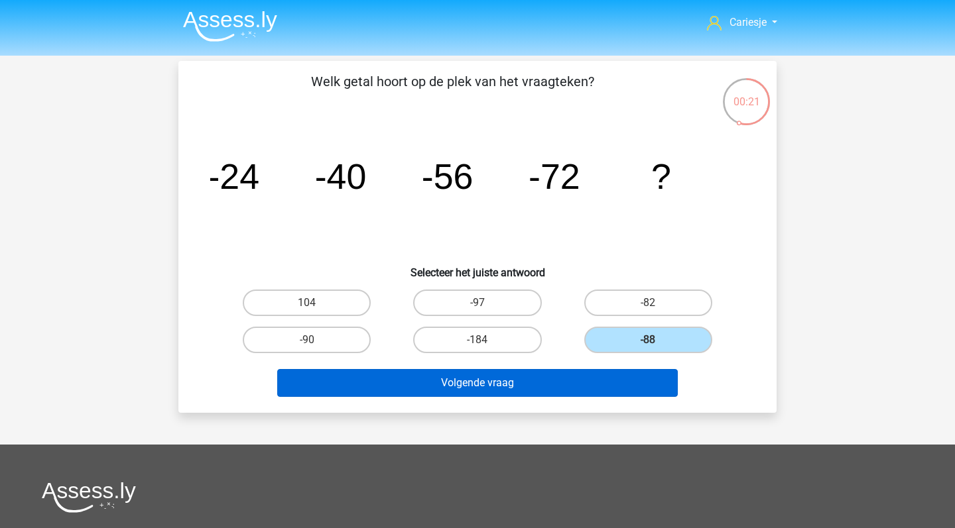
click at [516, 383] on button "Volgende vraag" at bounding box center [477, 383] width 401 height 28
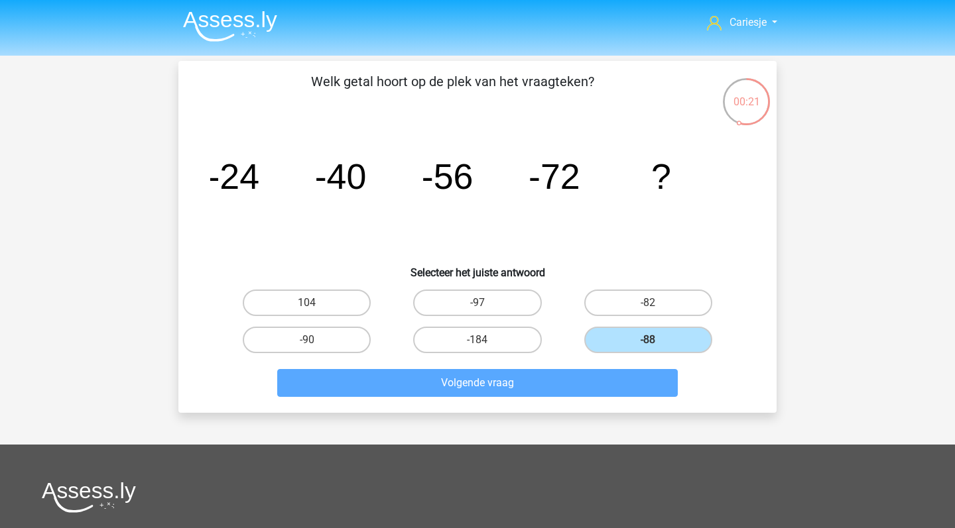
scroll to position [61, 0]
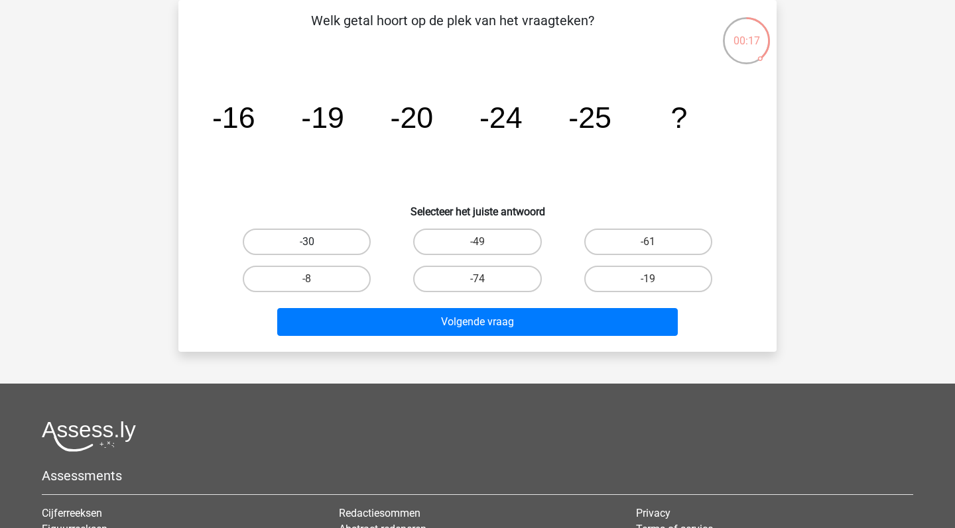
click at [315, 238] on label "-30" at bounding box center [307, 242] width 128 height 27
click at [315, 242] on input "-30" at bounding box center [311, 246] width 9 height 9
radio input "true"
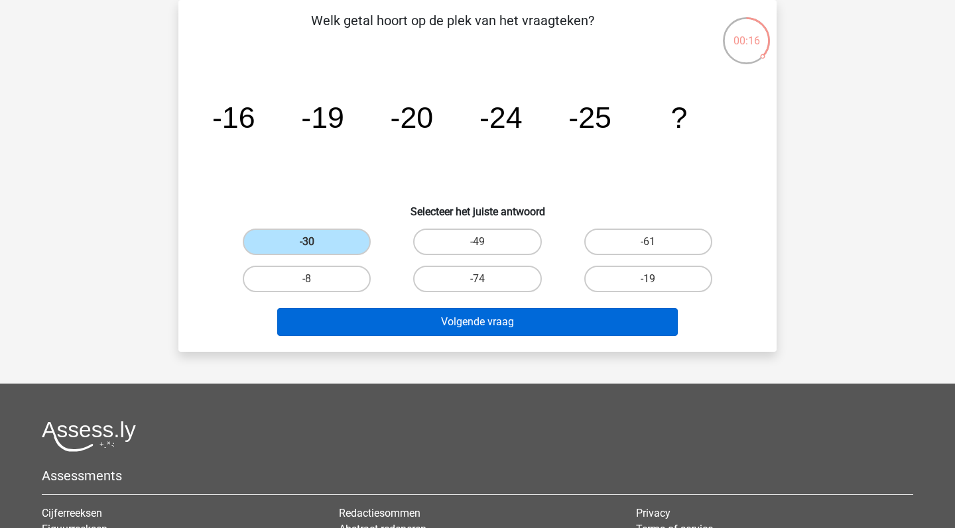
click at [444, 317] on button "Volgende vraag" at bounding box center [477, 322] width 401 height 28
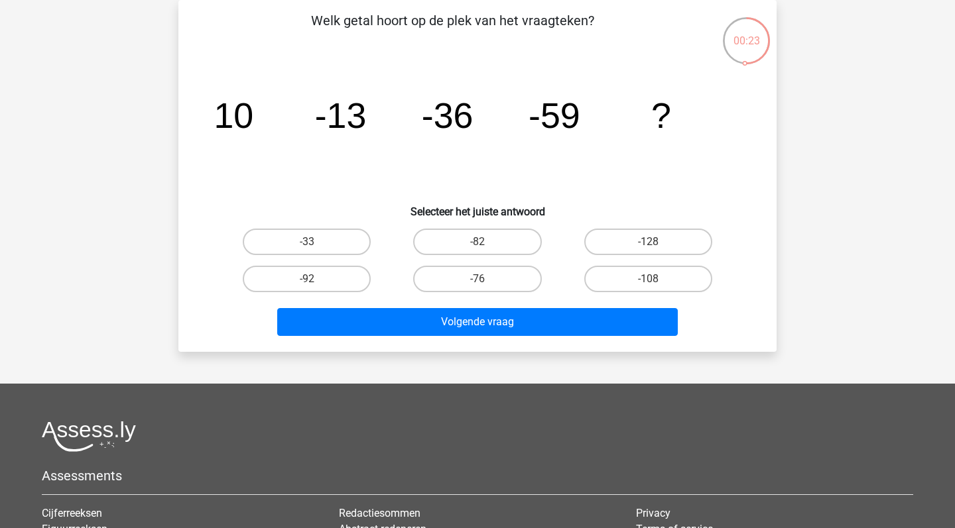
click at [477, 246] on input "-82" at bounding box center [481, 246] width 9 height 9
radio input "true"
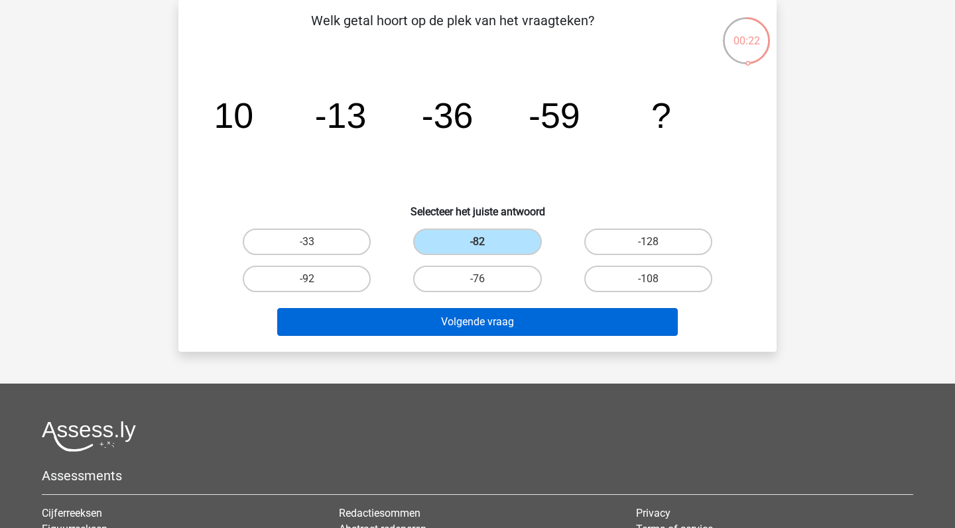
click at [493, 319] on button "Volgende vraag" at bounding box center [477, 322] width 401 height 28
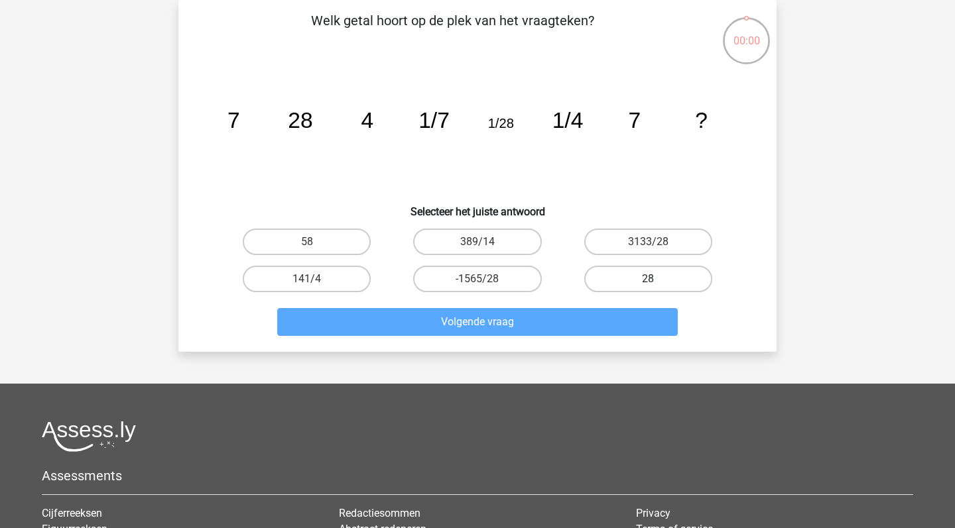
click at [618, 276] on label "28" at bounding box center [648, 279] width 128 height 27
click at [648, 279] on input "28" at bounding box center [652, 283] width 9 height 9
radio input "true"
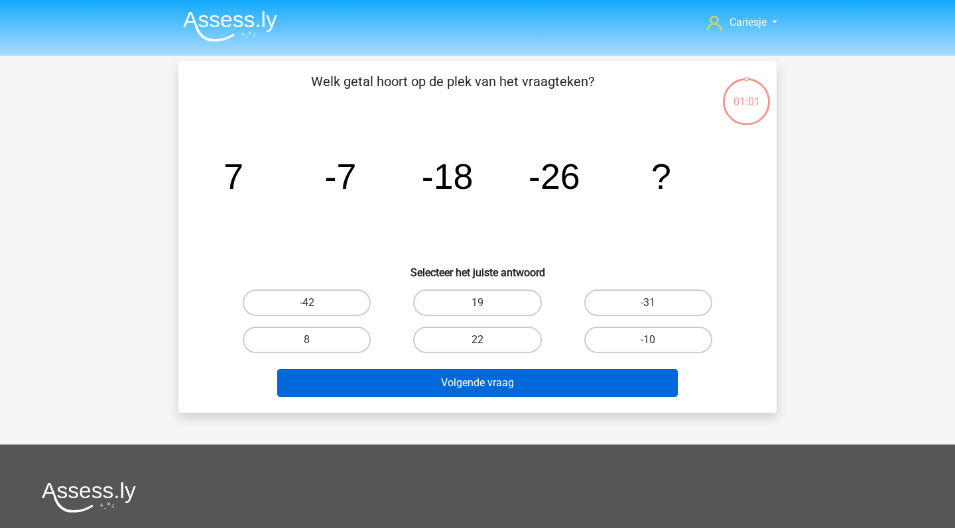
scroll to position [61, 0]
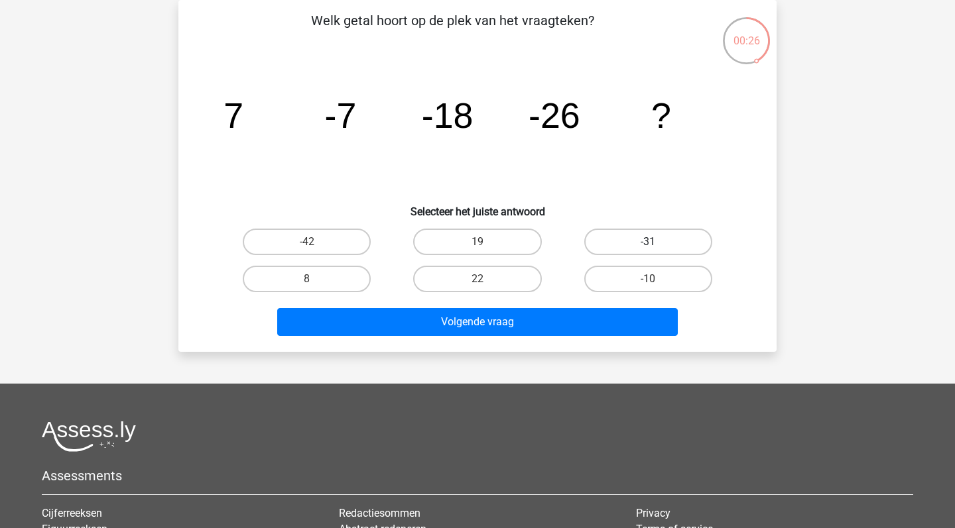
click at [644, 239] on label "-31" at bounding box center [648, 242] width 128 height 27
click at [648, 242] on input "-31" at bounding box center [652, 246] width 9 height 9
radio input "true"
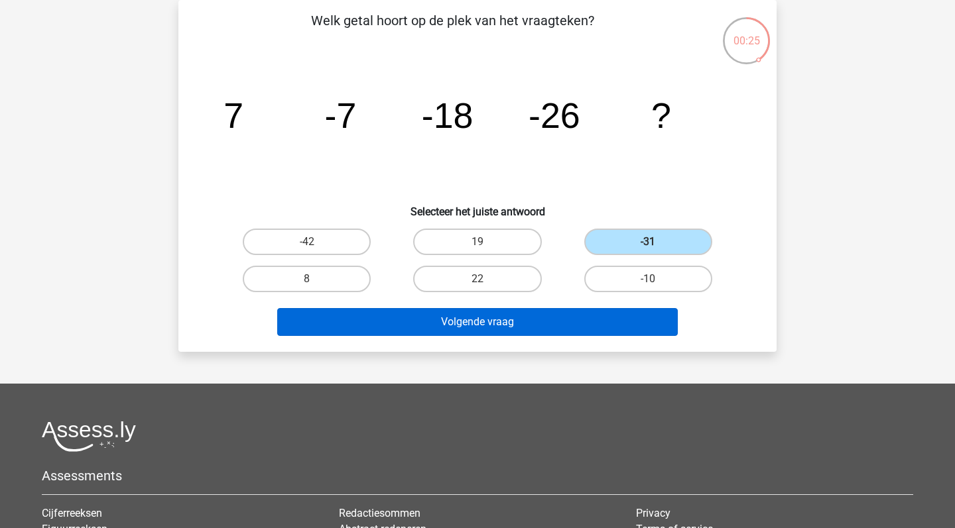
click at [476, 324] on button "Volgende vraag" at bounding box center [477, 322] width 401 height 28
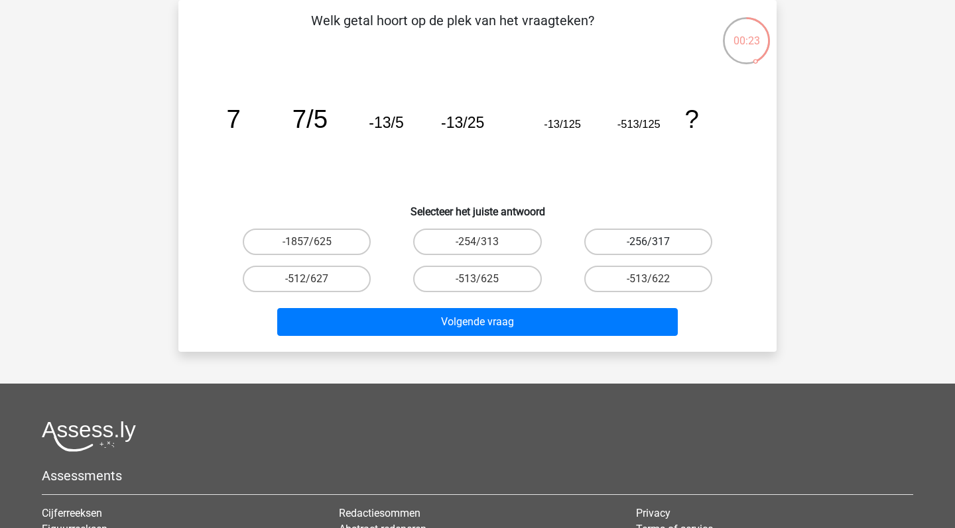
click at [652, 229] on label "-256/317" at bounding box center [648, 242] width 128 height 27
click at [652, 242] on input "-256/317" at bounding box center [652, 246] width 9 height 9
radio input "true"
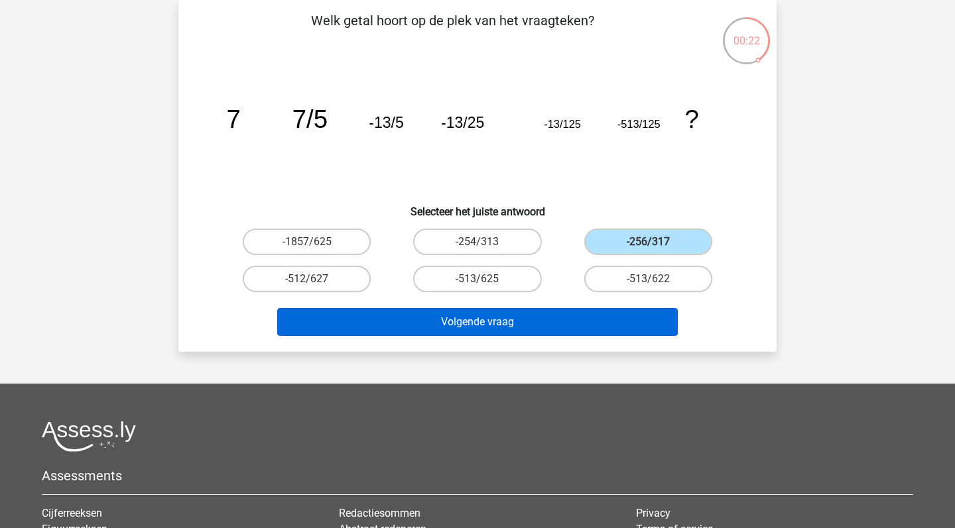
click at [487, 326] on button "Volgende vraag" at bounding box center [477, 322] width 401 height 28
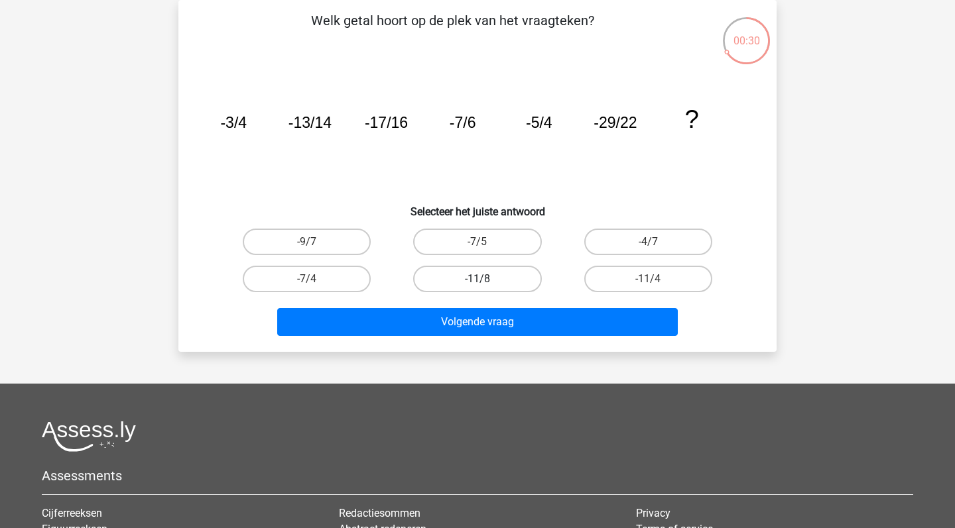
click at [464, 282] on label "-11/8" at bounding box center [477, 279] width 128 height 27
click at [477, 282] on input "-11/8" at bounding box center [481, 283] width 9 height 9
radio input "true"
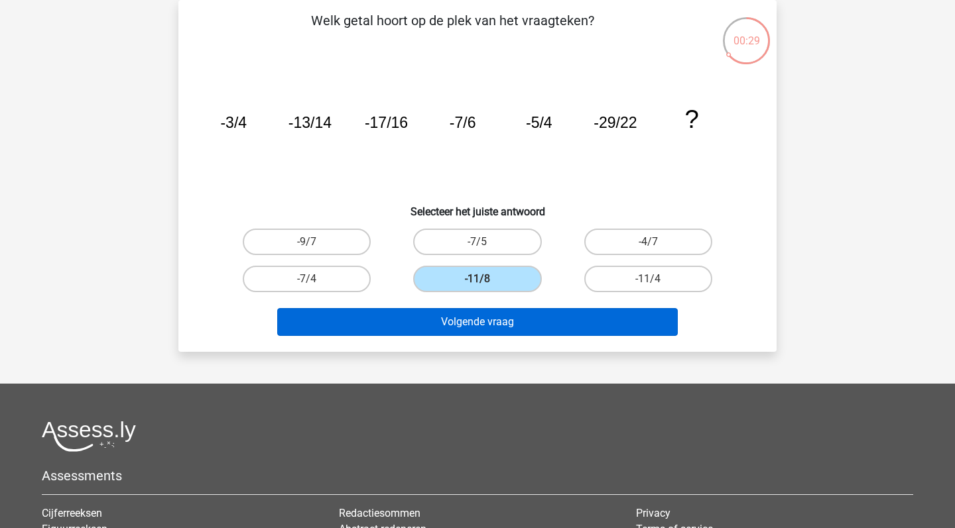
click at [465, 316] on button "Volgende vraag" at bounding box center [477, 322] width 401 height 28
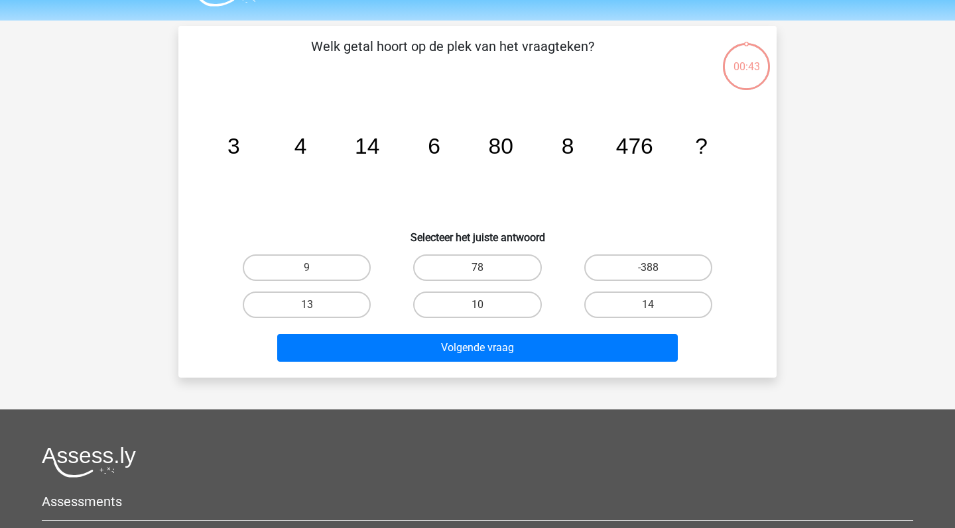
scroll to position [21, 0]
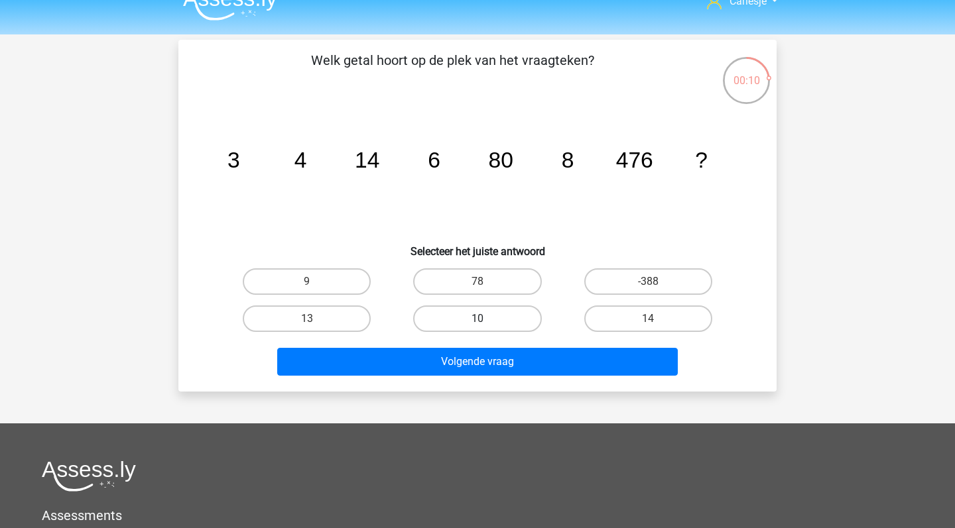
click at [493, 310] on label "10" at bounding box center [477, 319] width 128 height 27
click at [486, 319] on input "10" at bounding box center [481, 323] width 9 height 9
radio input "true"
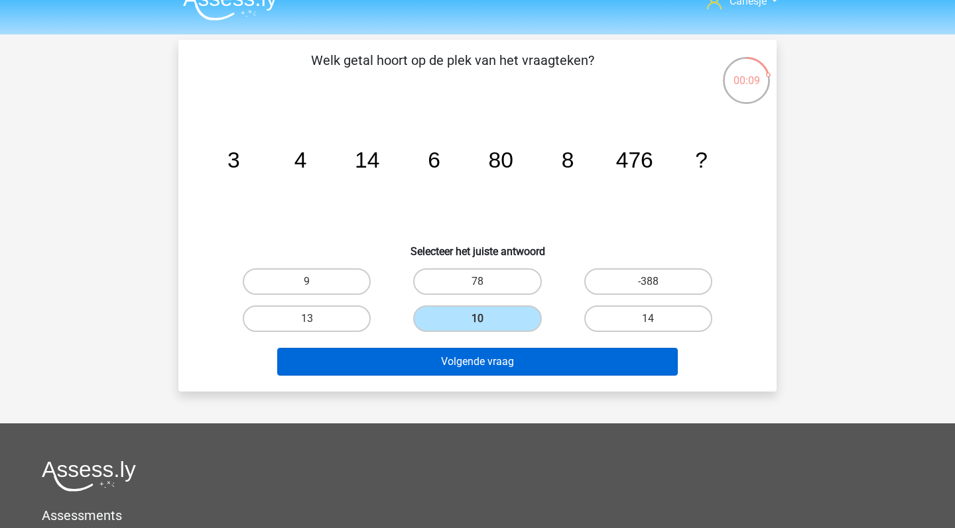
click at [499, 359] on button "Volgende vraag" at bounding box center [477, 362] width 401 height 28
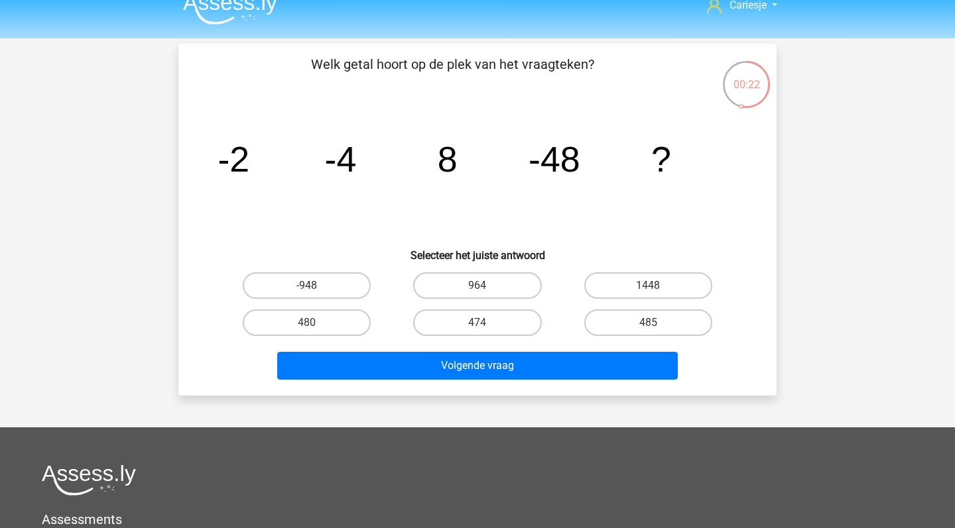
scroll to position [14, 0]
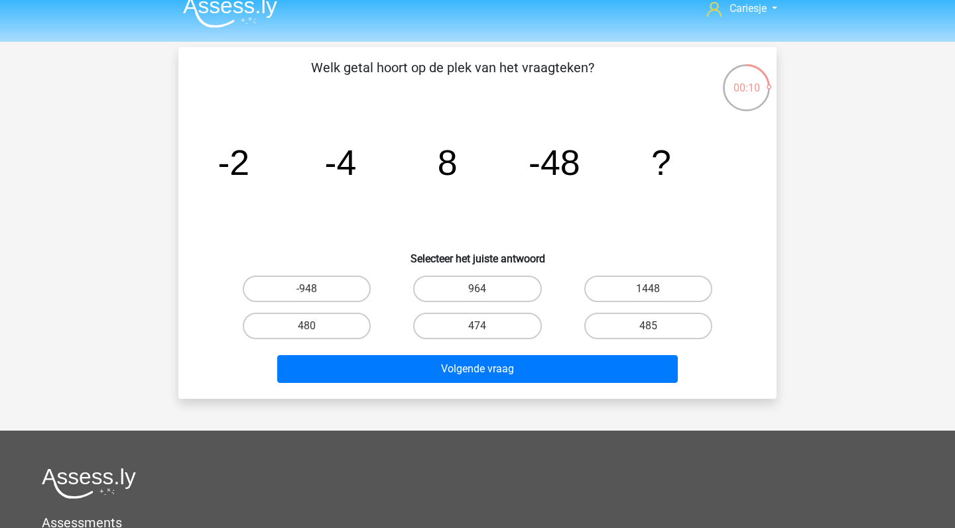
click at [313, 333] on input "480" at bounding box center [311, 330] width 9 height 9
radio input "true"
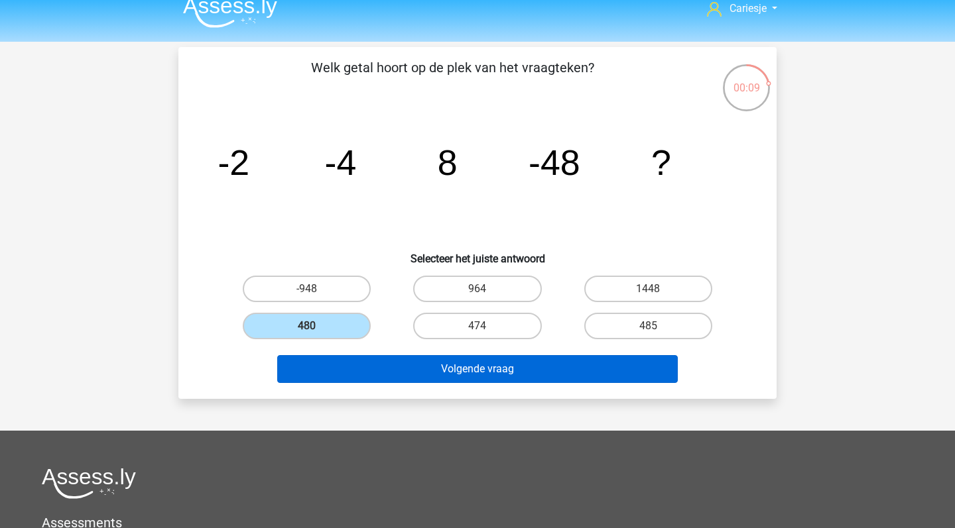
click at [374, 371] on button "Volgende vraag" at bounding box center [477, 369] width 401 height 28
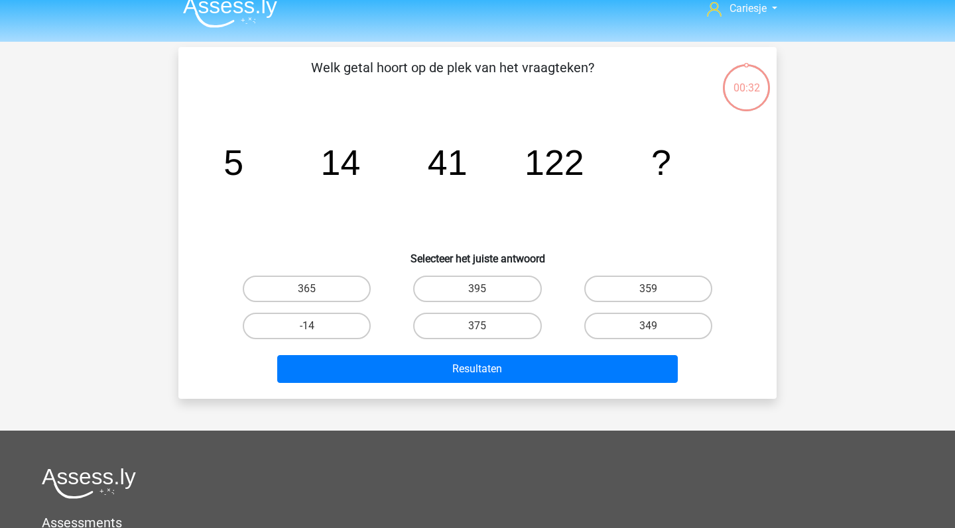
scroll to position [61, 0]
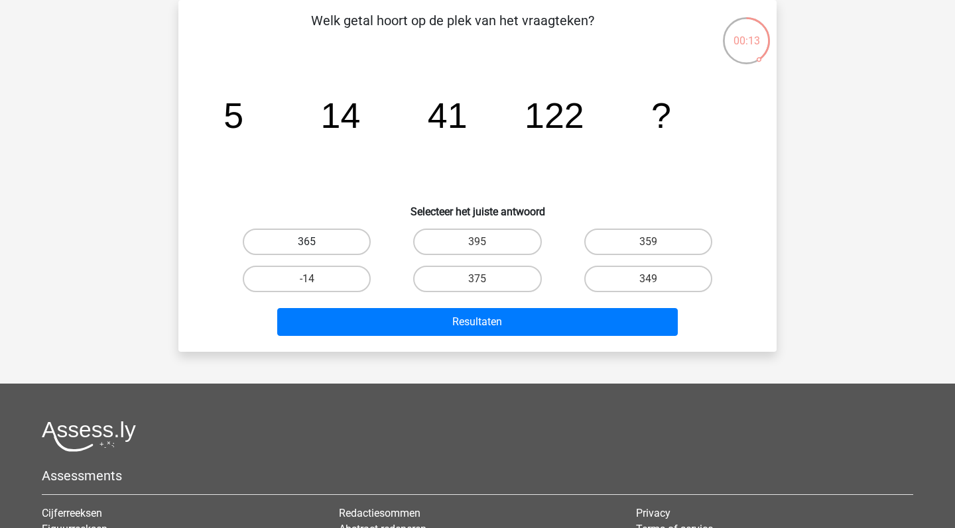
click at [334, 235] on label "365" at bounding box center [307, 242] width 128 height 27
click at [316, 242] on input "365" at bounding box center [311, 246] width 9 height 9
radio input "true"
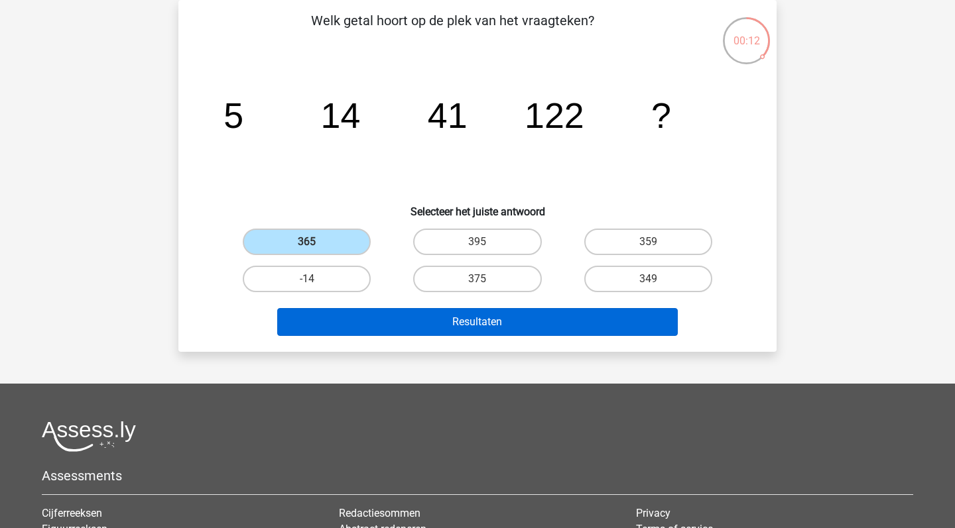
click at [500, 328] on button "Resultaten" at bounding box center [477, 322] width 401 height 28
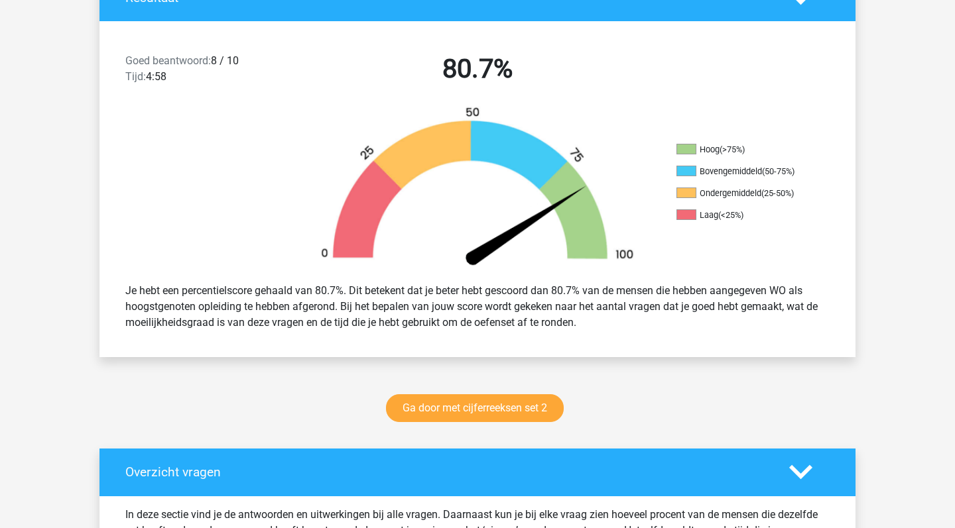
scroll to position [543, 0]
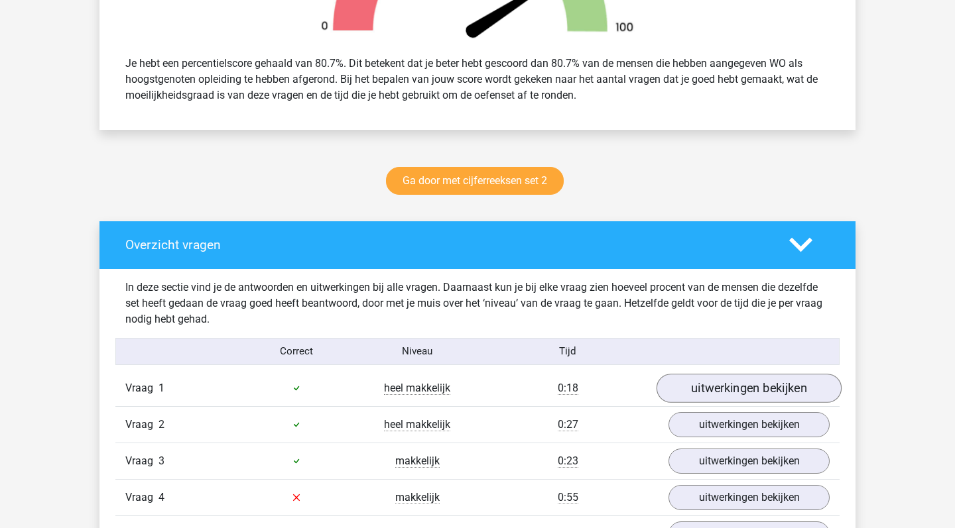
click at [702, 383] on link "uitwerkingen bekijken" at bounding box center [748, 388] width 185 height 29
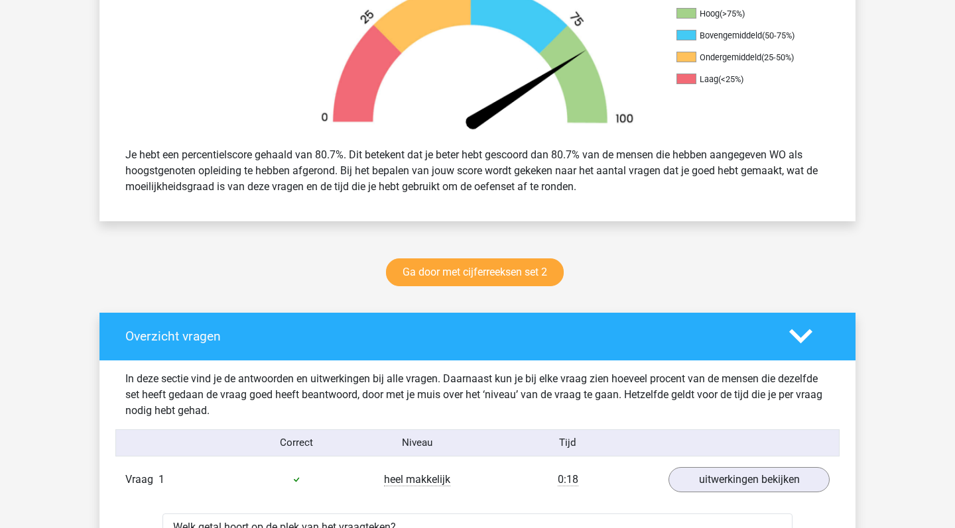
scroll to position [418, 0]
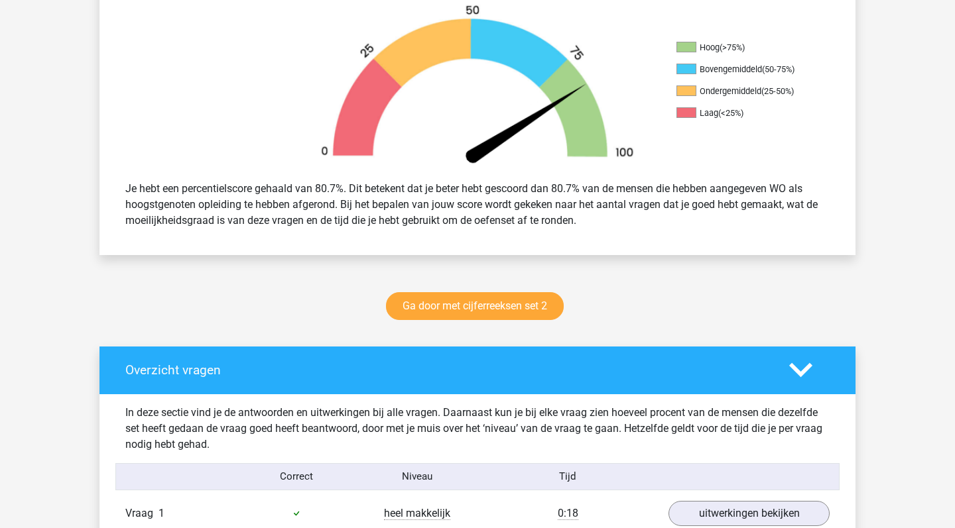
click at [802, 372] on polygon at bounding box center [800, 370] width 23 height 15
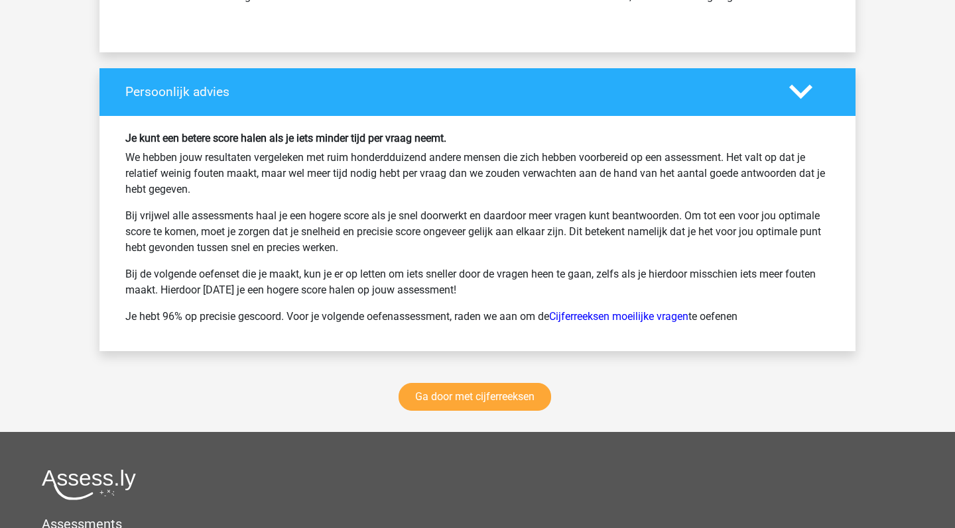
scroll to position [1218, 0]
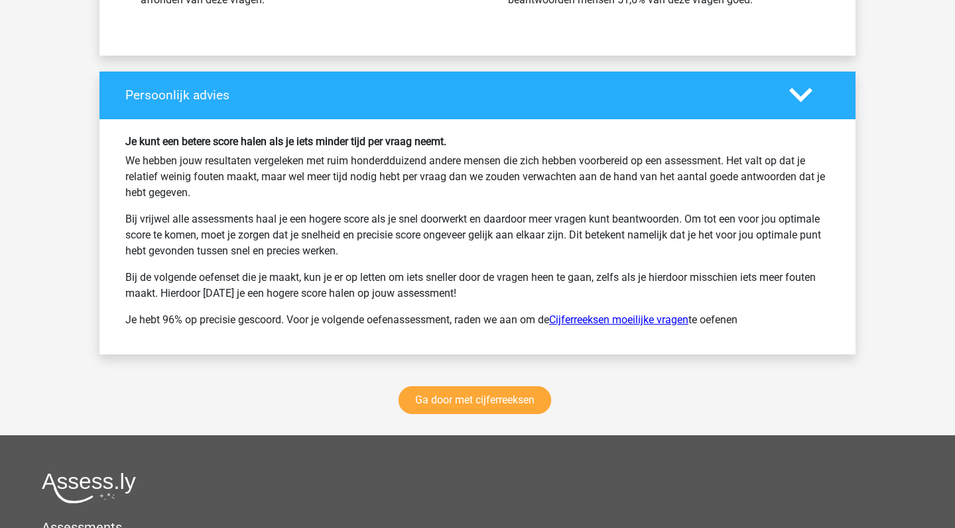
click at [617, 317] on link "Cijferreeksen moeilijke vragen" at bounding box center [618, 320] width 139 height 13
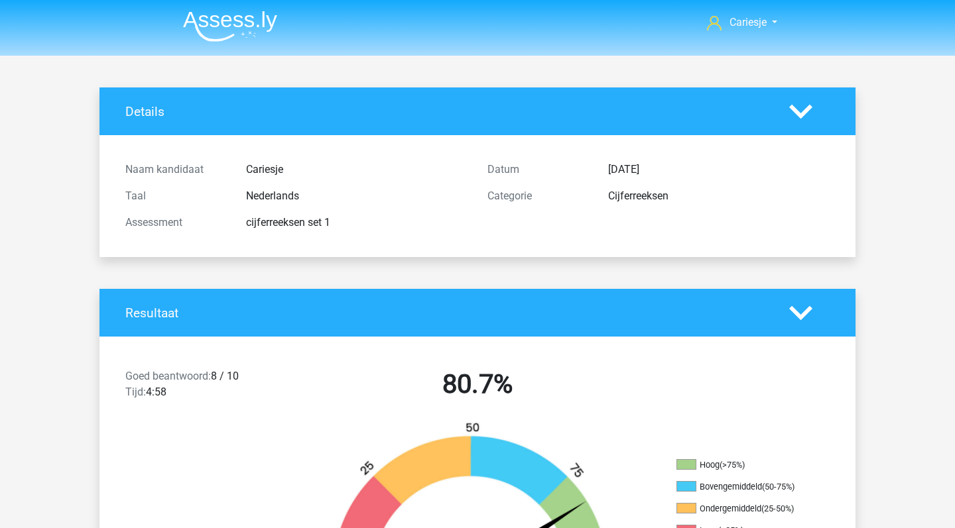
scroll to position [0, 0]
click at [220, 35] on img at bounding box center [230, 26] width 94 height 31
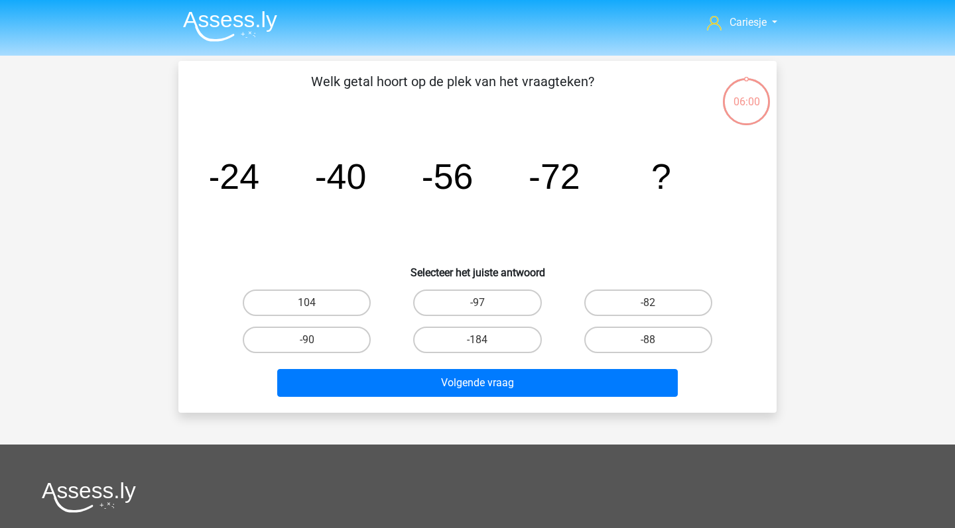
scroll to position [61, 0]
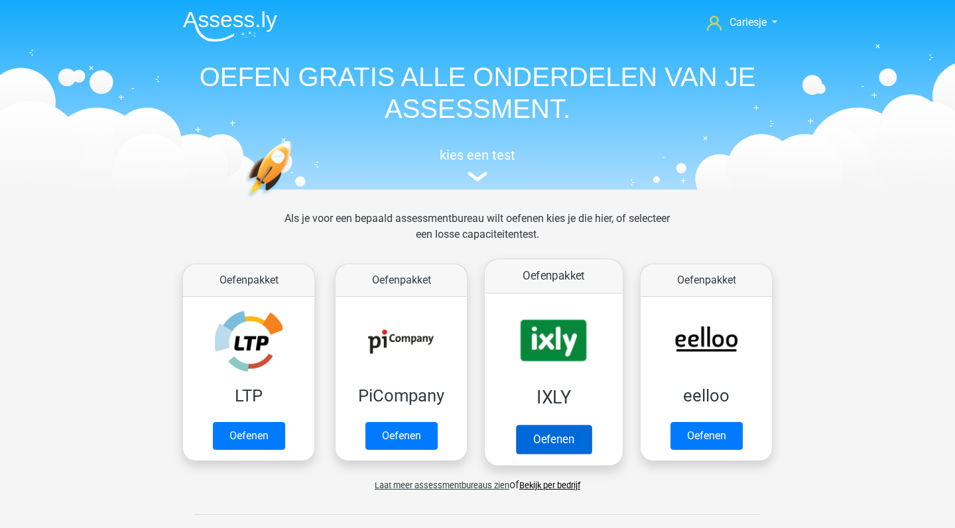
click at [578, 425] on link "Oefenen" at bounding box center [554, 439] width 76 height 29
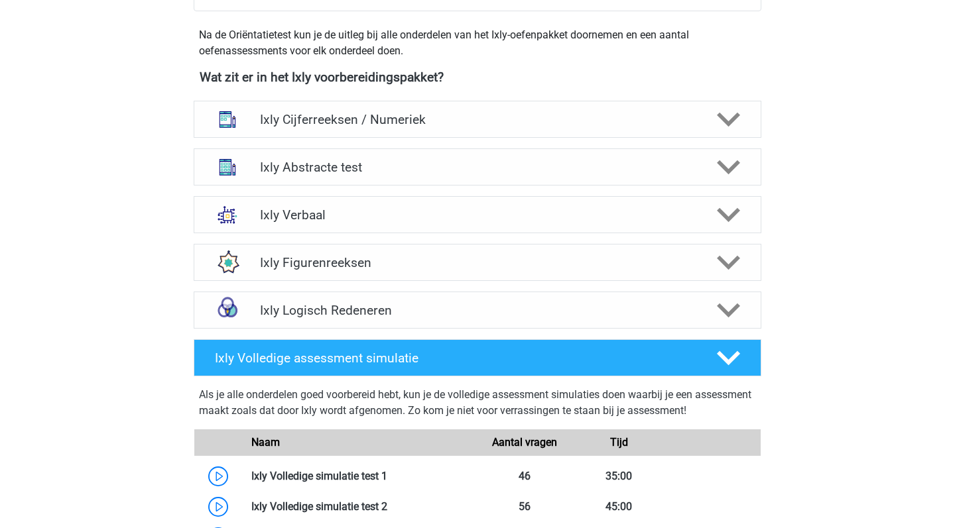
scroll to position [485, 0]
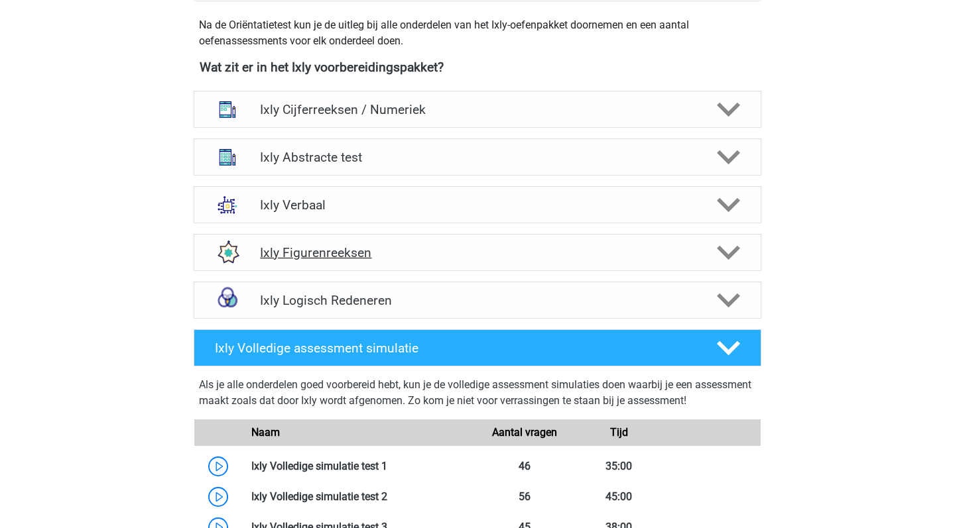
click at [728, 259] on polygon at bounding box center [728, 253] width 23 height 15
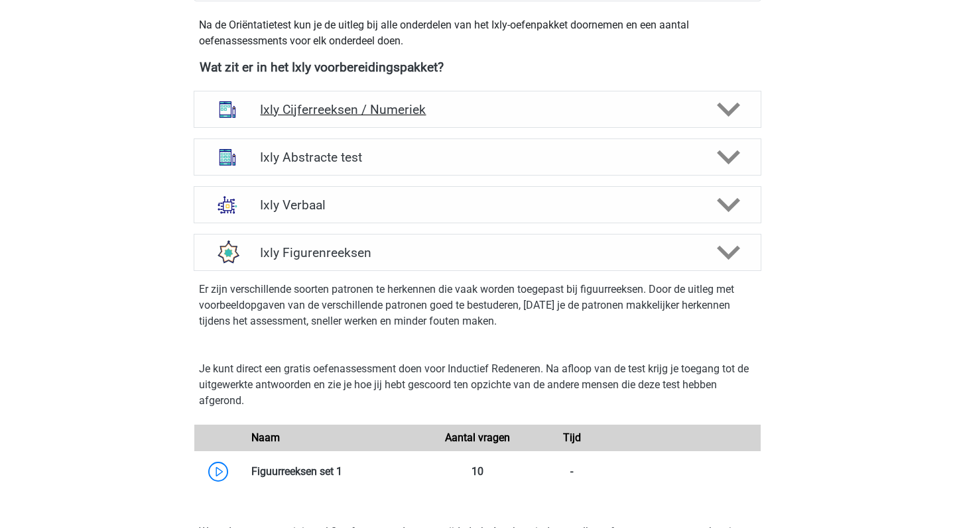
click at [727, 105] on icon at bounding box center [728, 109] width 23 height 23
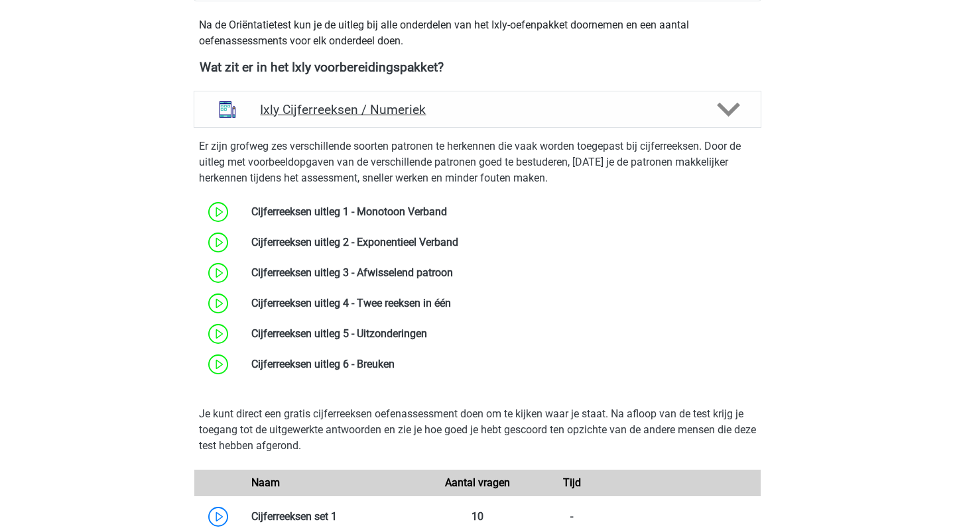
click at [727, 105] on icon at bounding box center [728, 109] width 23 height 23
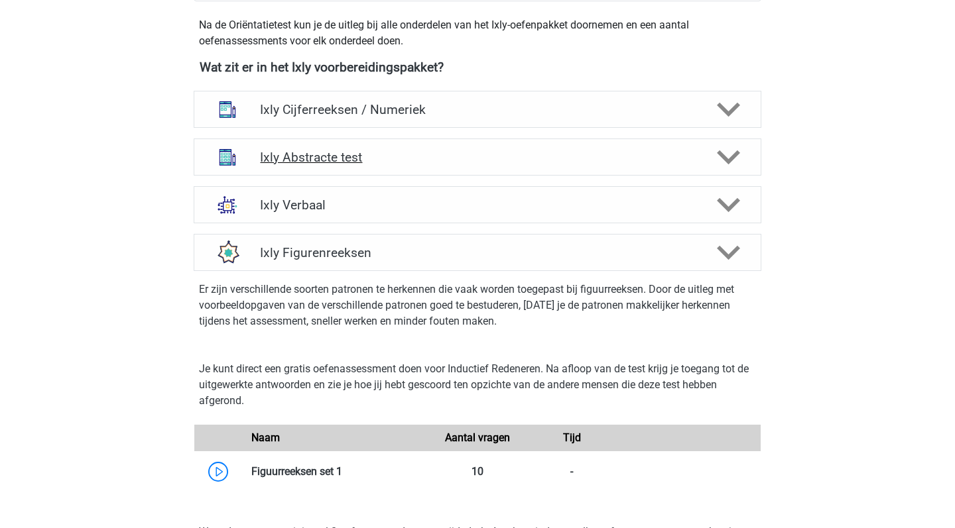
click at [725, 152] on icon at bounding box center [728, 157] width 23 height 23
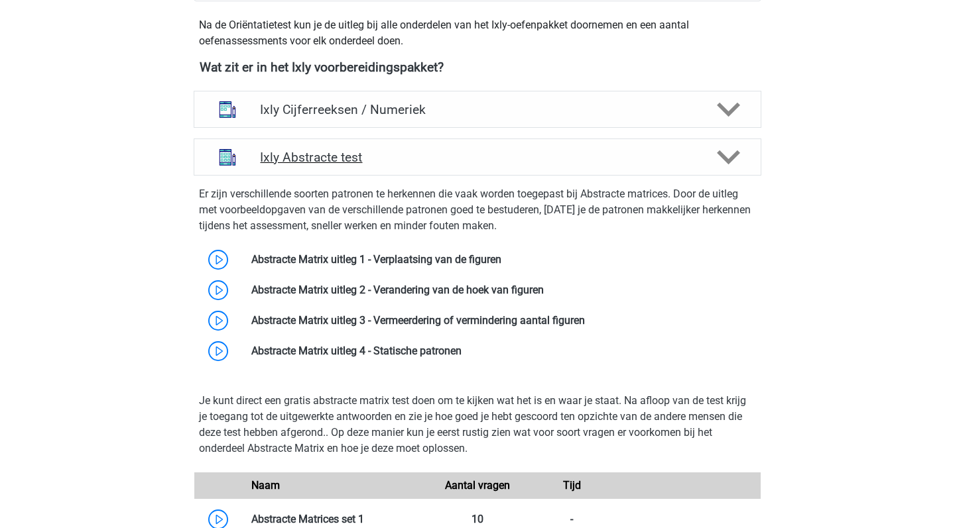
click at [724, 156] on polygon at bounding box center [728, 158] width 23 height 15
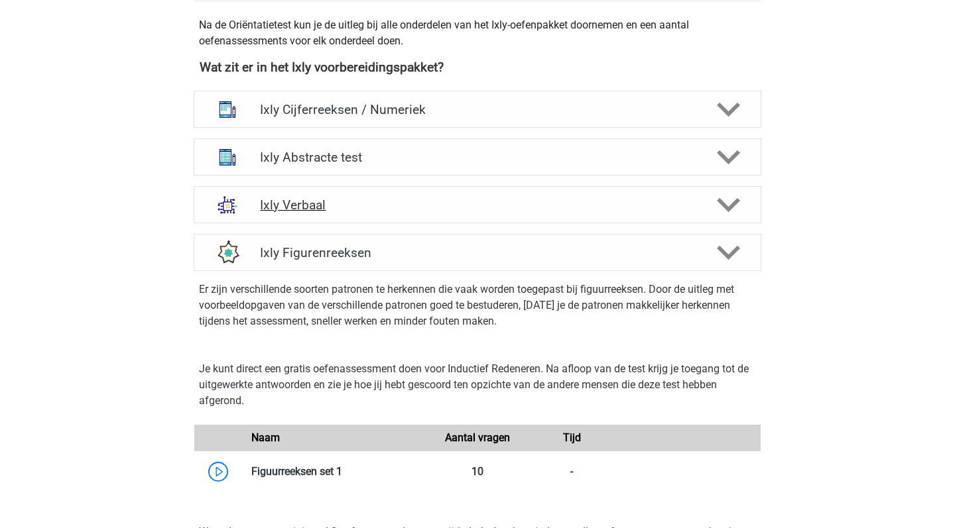
click at [716, 204] on div at bounding box center [727, 205] width 45 height 23
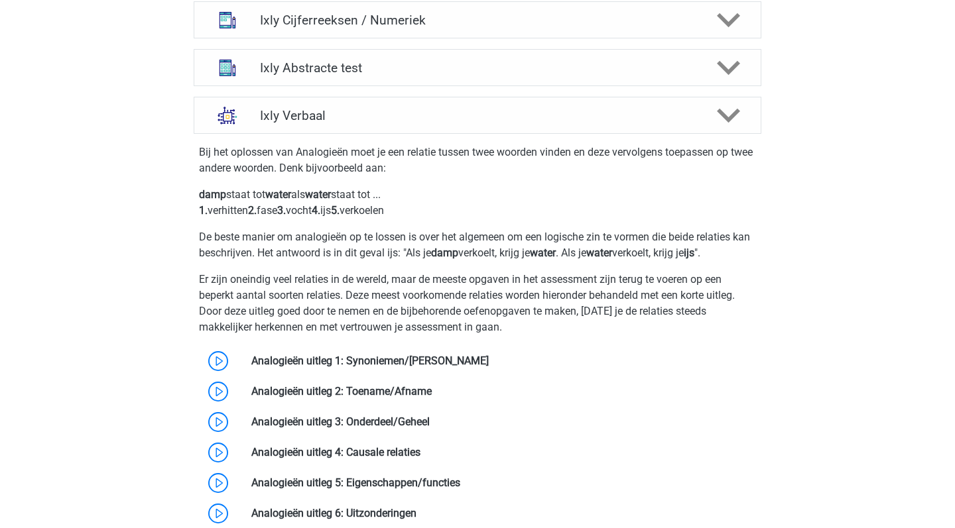
scroll to position [574, 0]
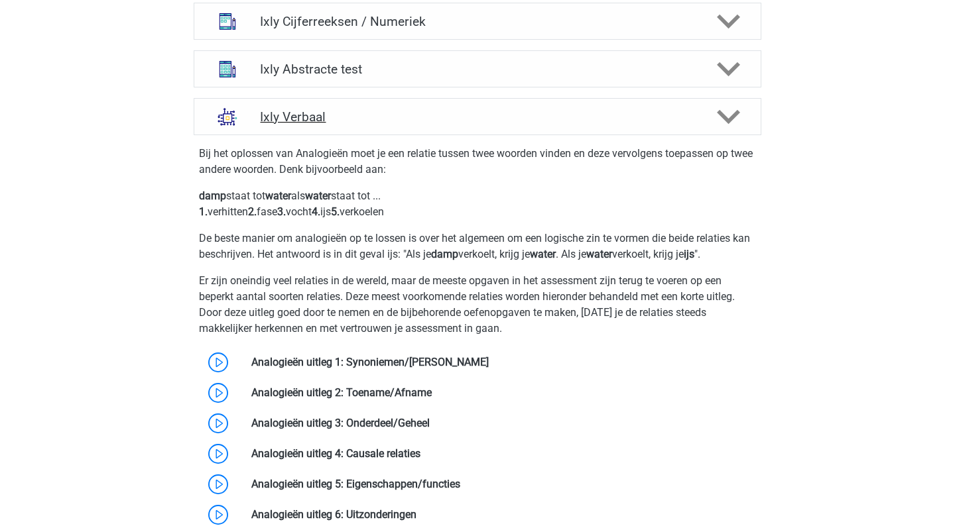
click at [735, 118] on icon at bounding box center [728, 116] width 23 height 23
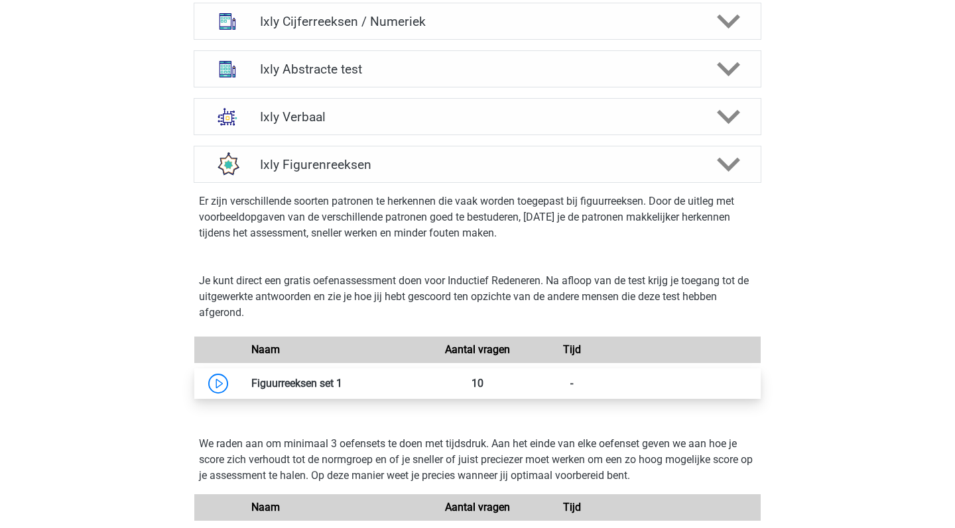
click at [342, 384] on link at bounding box center [342, 383] width 0 height 13
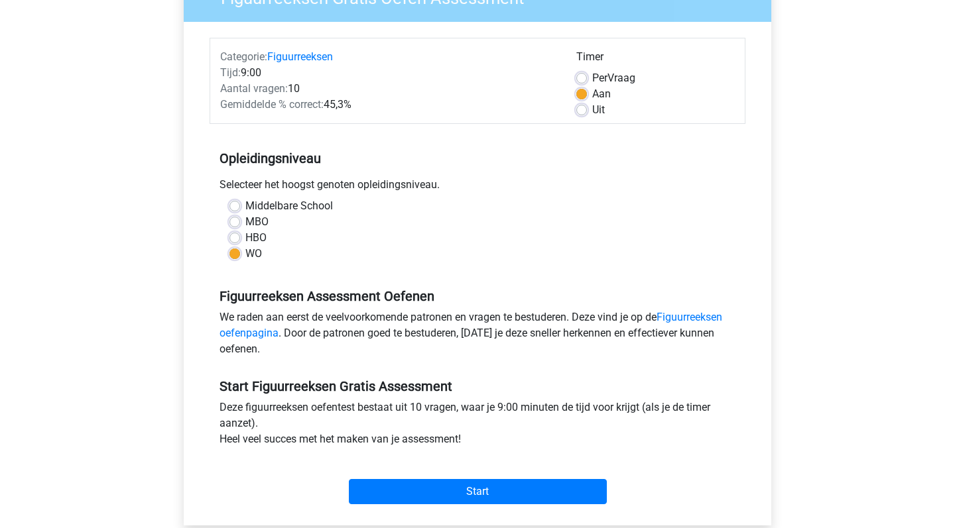
scroll to position [73, 0]
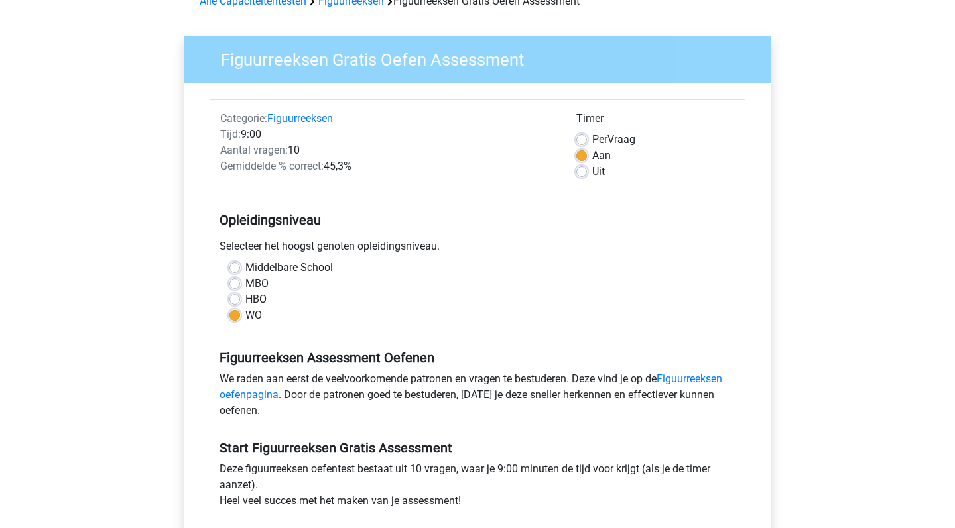
click at [592, 137] on label "Per Vraag" at bounding box center [613, 140] width 43 height 16
click at [583, 137] on input "Per Vraag" at bounding box center [581, 138] width 11 height 13
radio input "true"
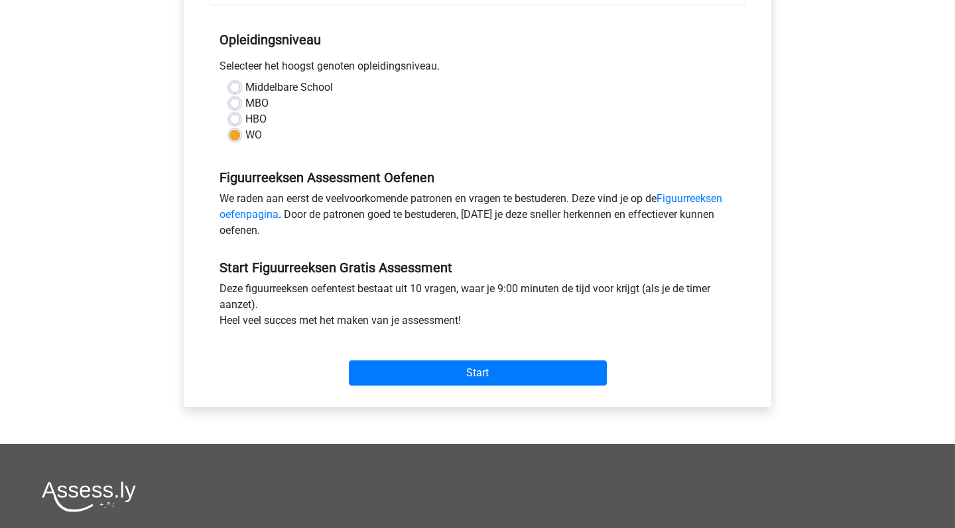
scroll to position [250, 0]
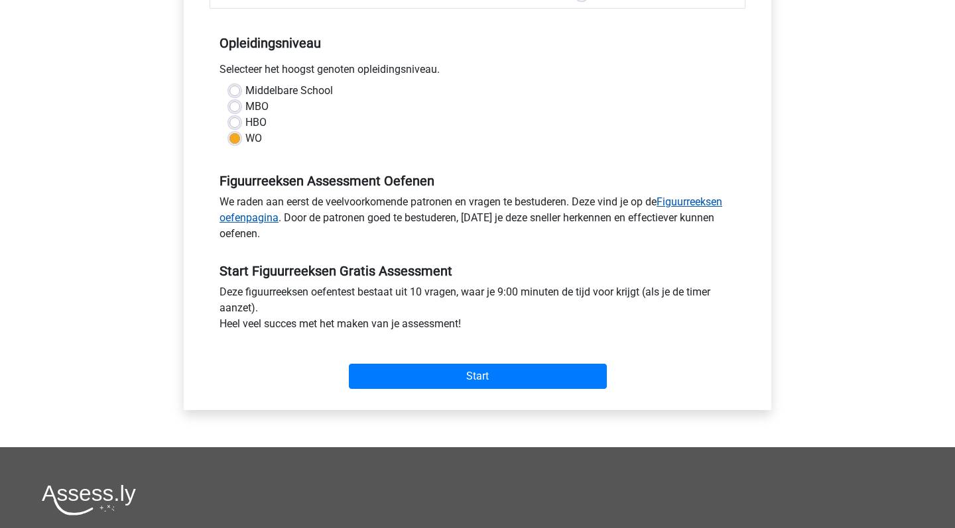
click at [677, 203] on link "Figuurreeksen oefenpagina" at bounding box center [470, 210] width 503 height 29
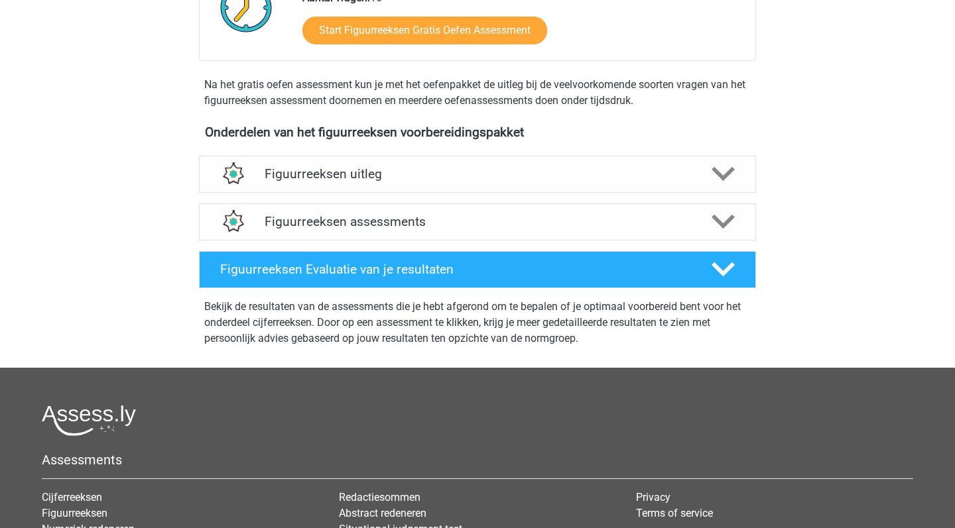
scroll to position [408, 0]
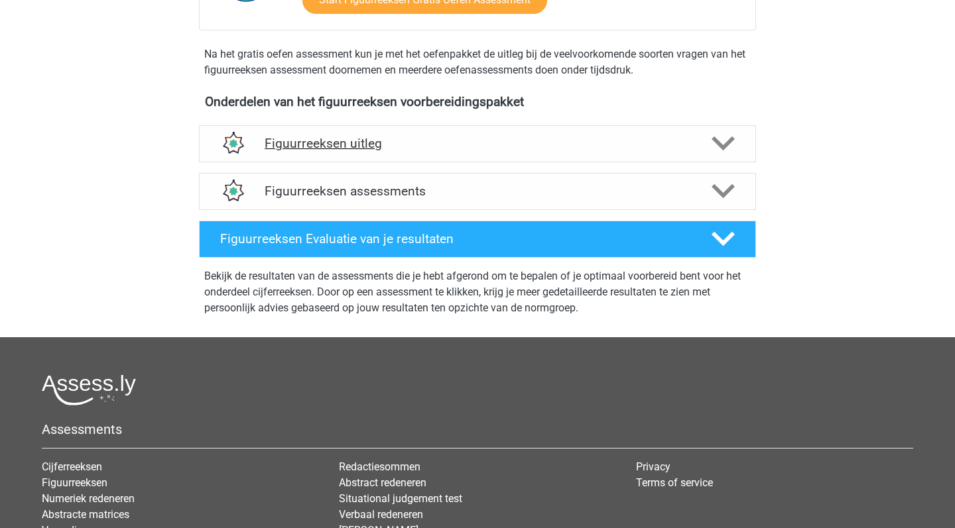
click at [699, 153] on div "Figuurreeksen uitleg" at bounding box center [477, 143] width 557 height 37
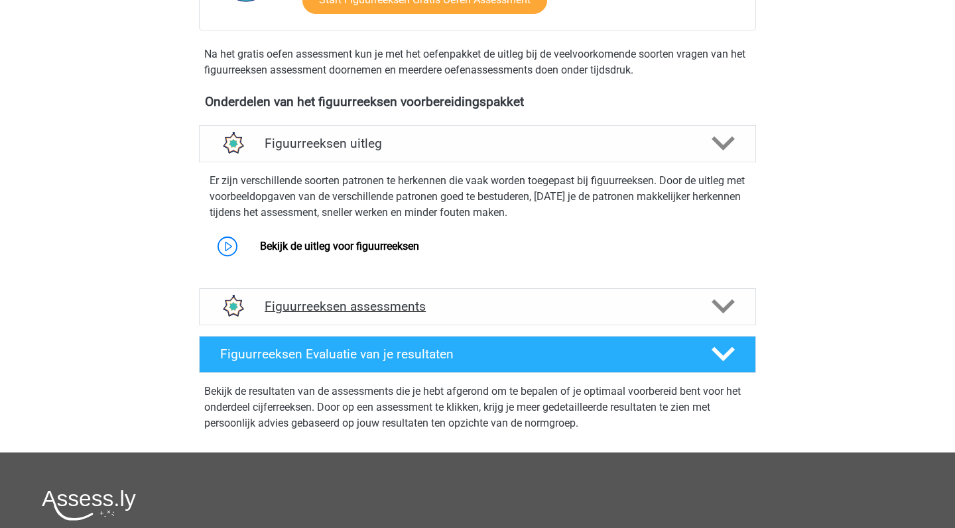
click at [731, 300] on icon at bounding box center [722, 306] width 23 height 23
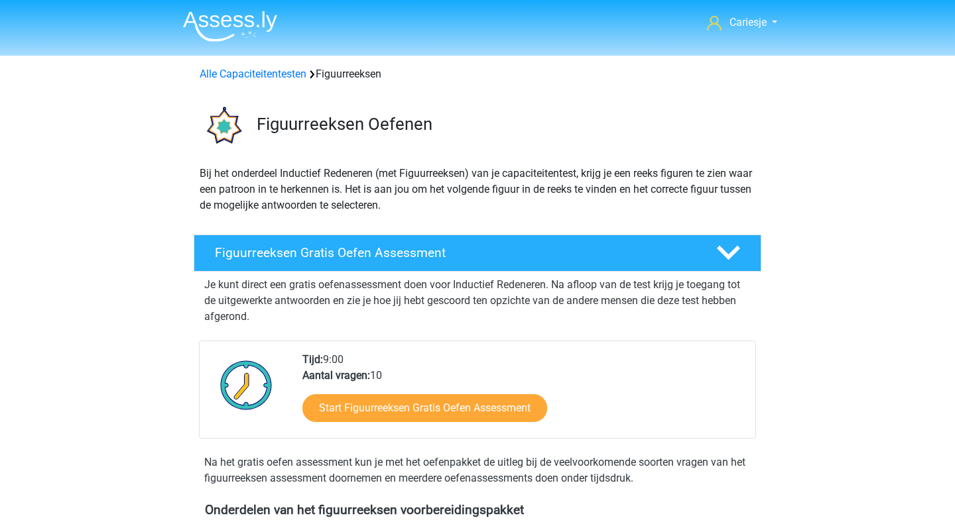
scroll to position [0, 0]
click at [285, 70] on link "Alle Capaciteitentesten" at bounding box center [253, 74] width 107 height 13
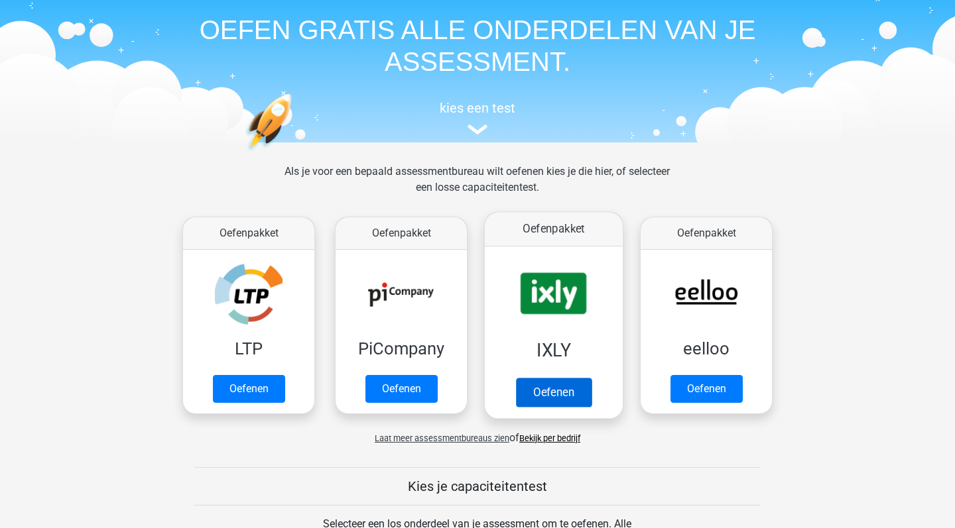
scroll to position [46, 0]
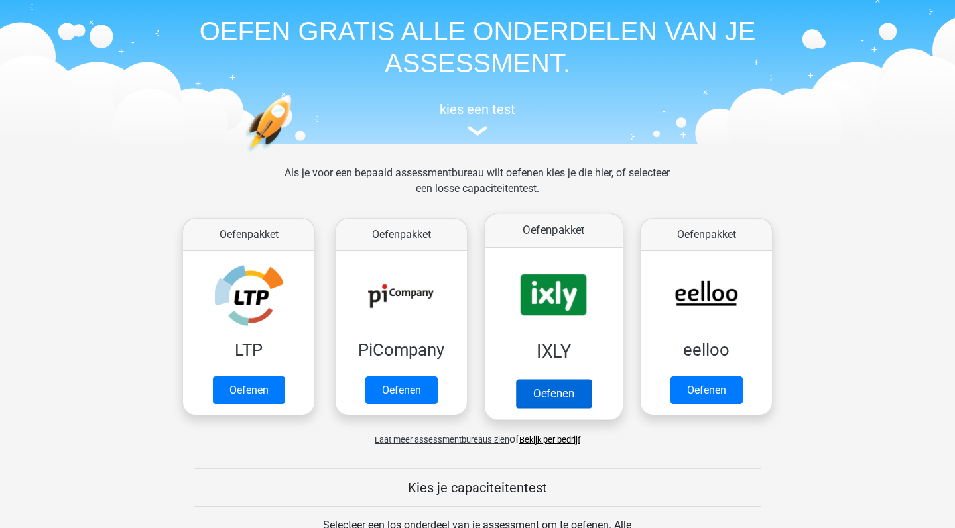
click at [545, 379] on link "Oefenen" at bounding box center [554, 393] width 76 height 29
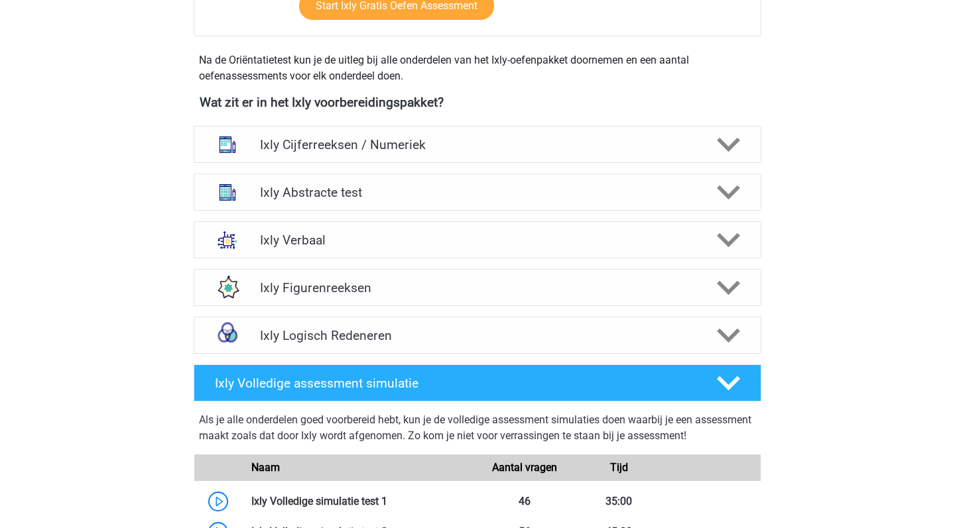
scroll to position [534, 0]
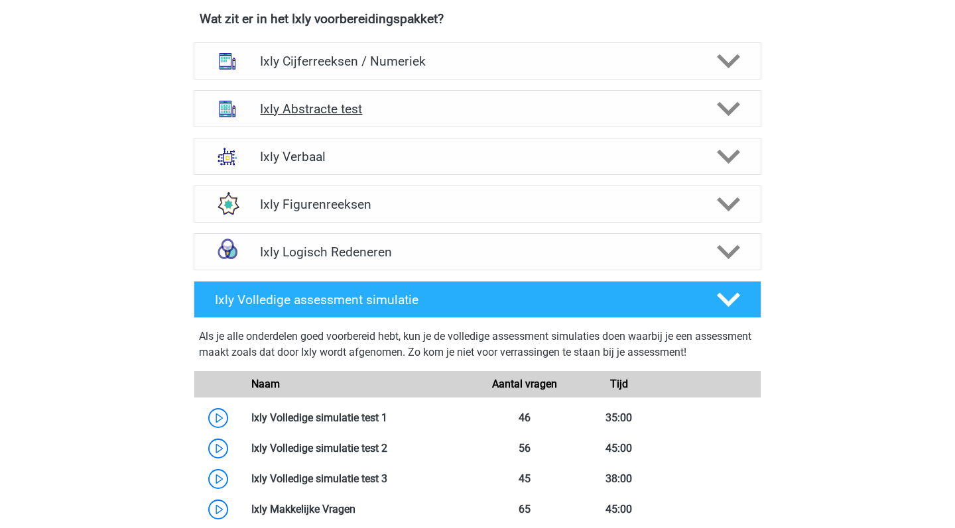
click at [592, 111] on h4 "Ixly Abstracte test" at bounding box center [477, 108] width 434 height 15
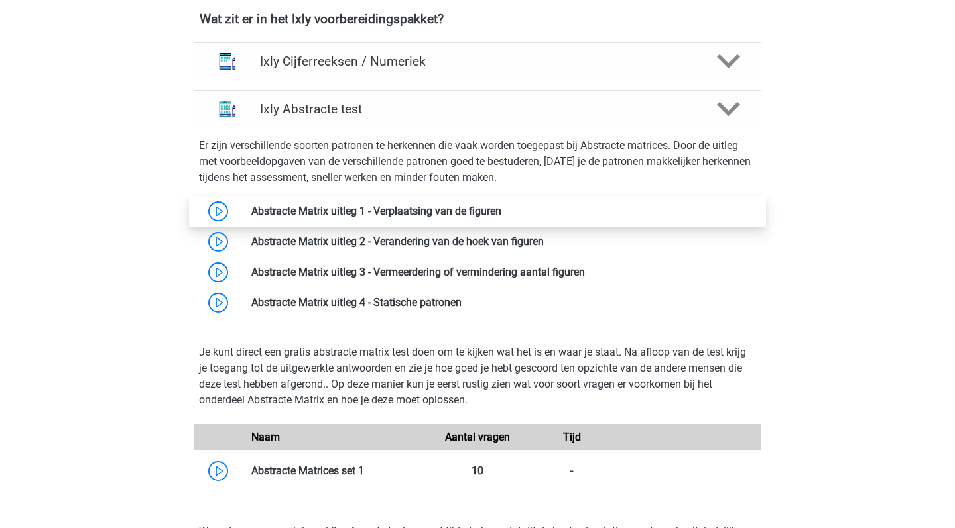
click at [501, 207] on link at bounding box center [501, 211] width 0 height 13
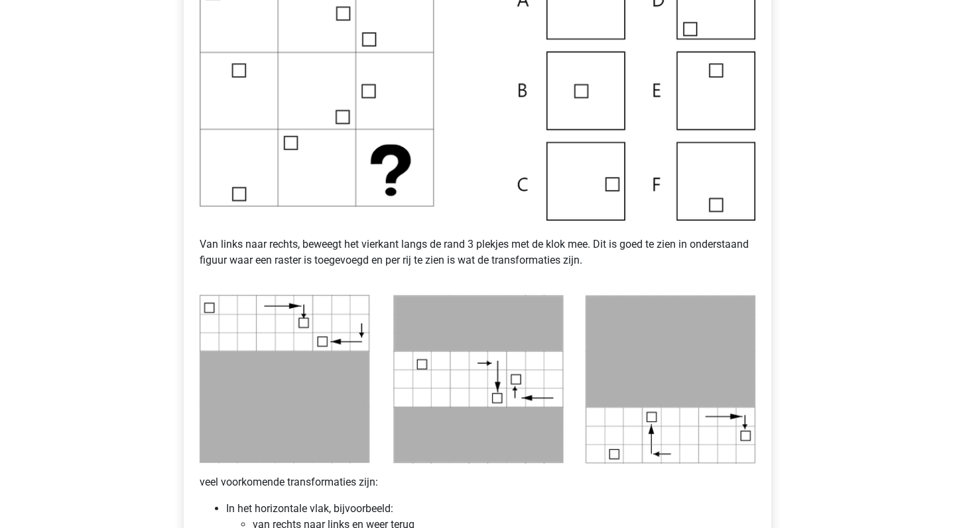
scroll to position [358, 0]
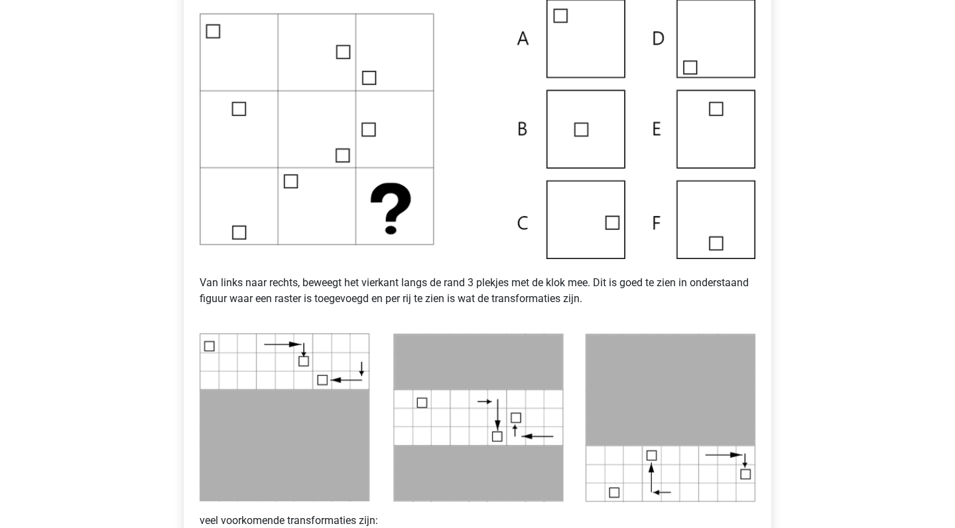
click at [597, 208] on img at bounding box center [478, 129] width 556 height 260
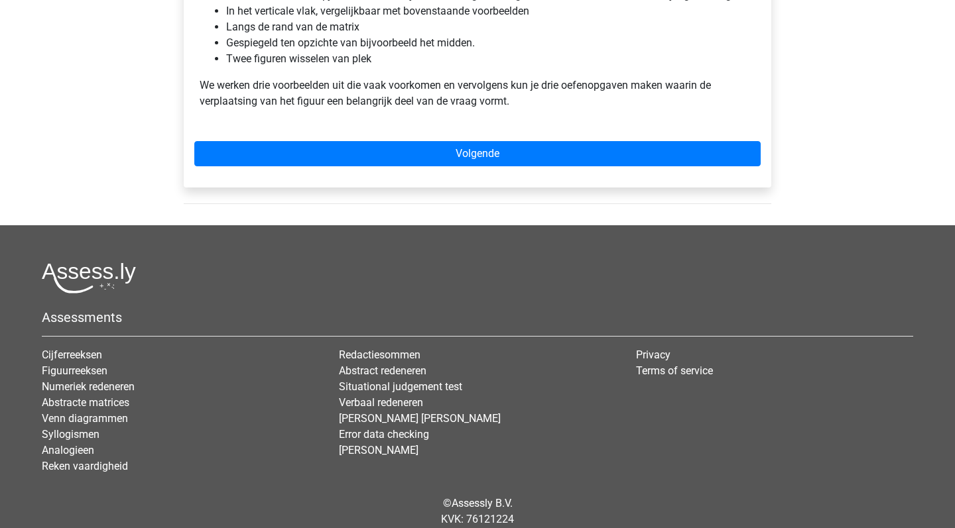
scroll to position [959, 0]
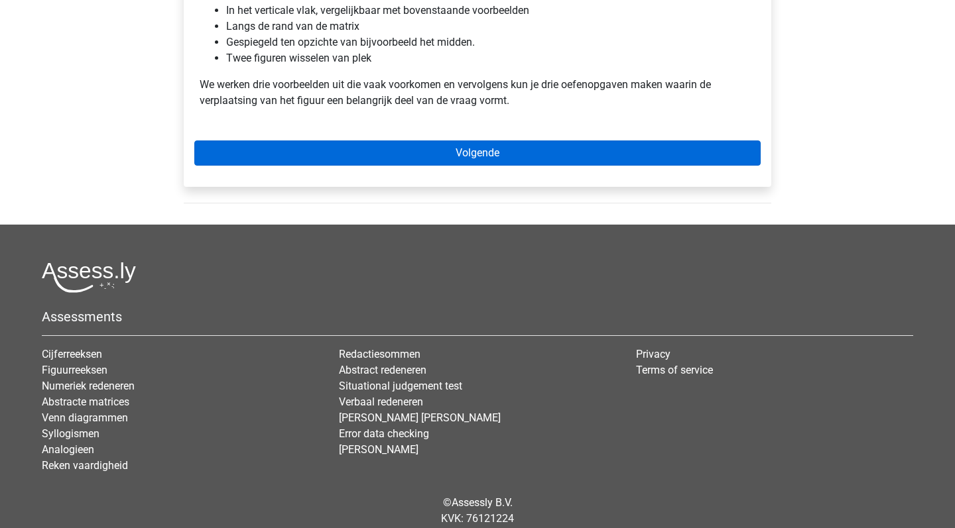
click at [500, 141] on link "Volgende" at bounding box center [477, 153] width 566 height 25
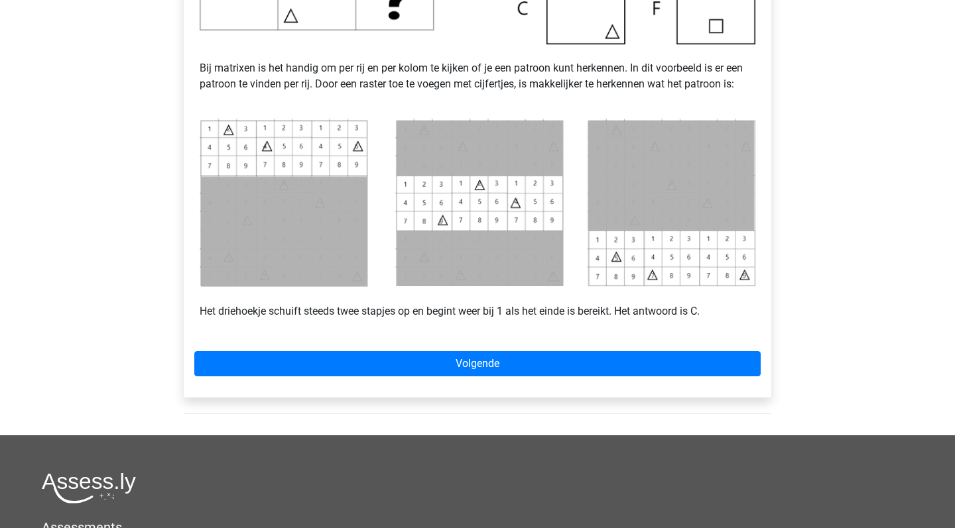
scroll to position [536, 0]
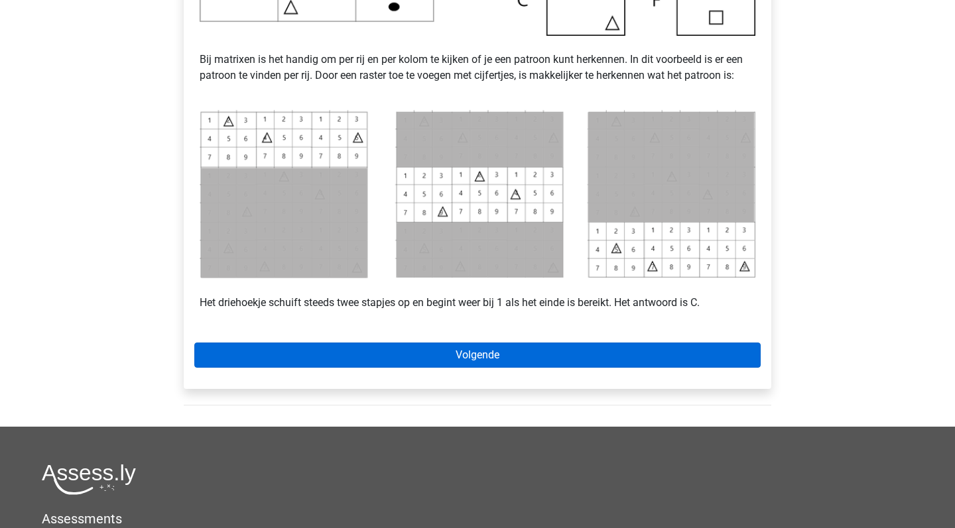
click at [474, 348] on link "Volgende" at bounding box center [477, 355] width 566 height 25
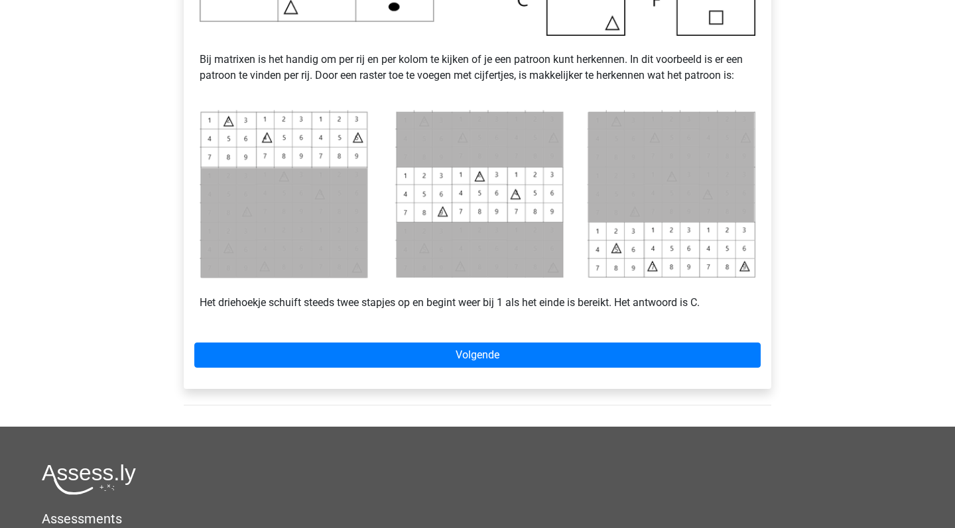
click at [643, 414] on div "Voorbeeld 1 Bij matrixen is het handig om per rij en per kolom te kijken of je …" at bounding box center [477, 62] width 609 height 729
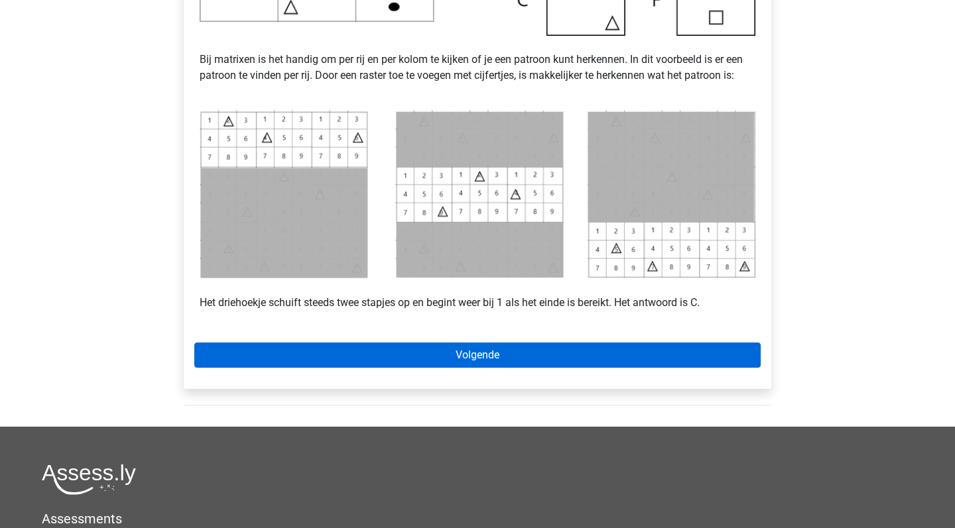
click at [528, 348] on link "Volgende" at bounding box center [477, 355] width 566 height 25
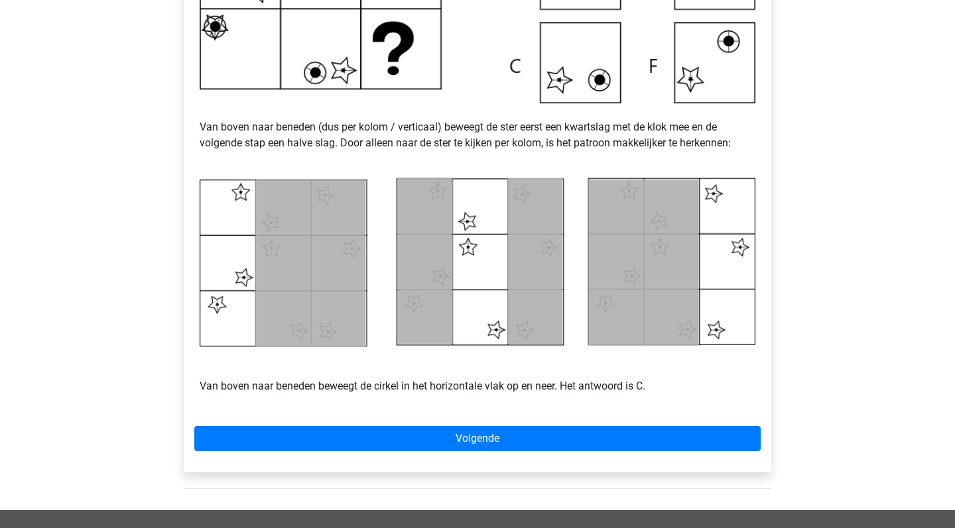
scroll to position [495, 0]
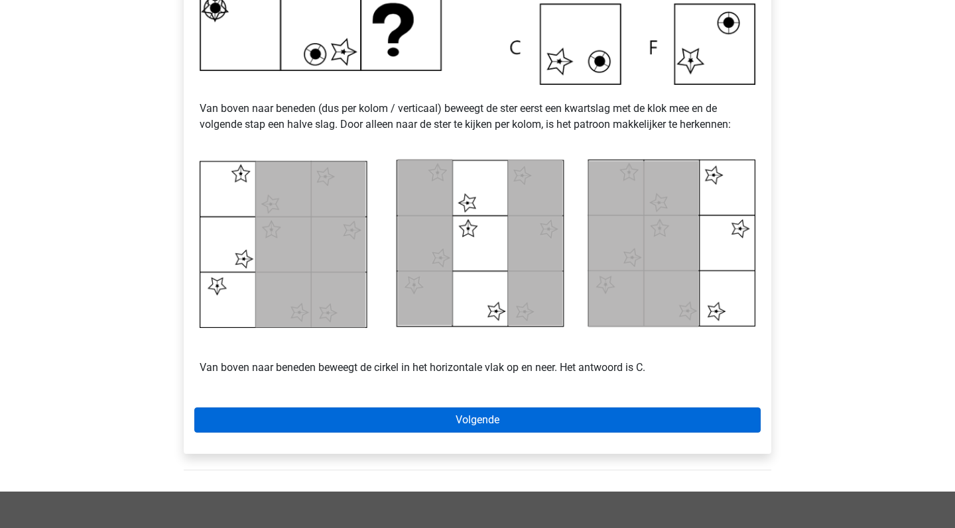
click at [518, 419] on link "Volgende" at bounding box center [477, 420] width 566 height 25
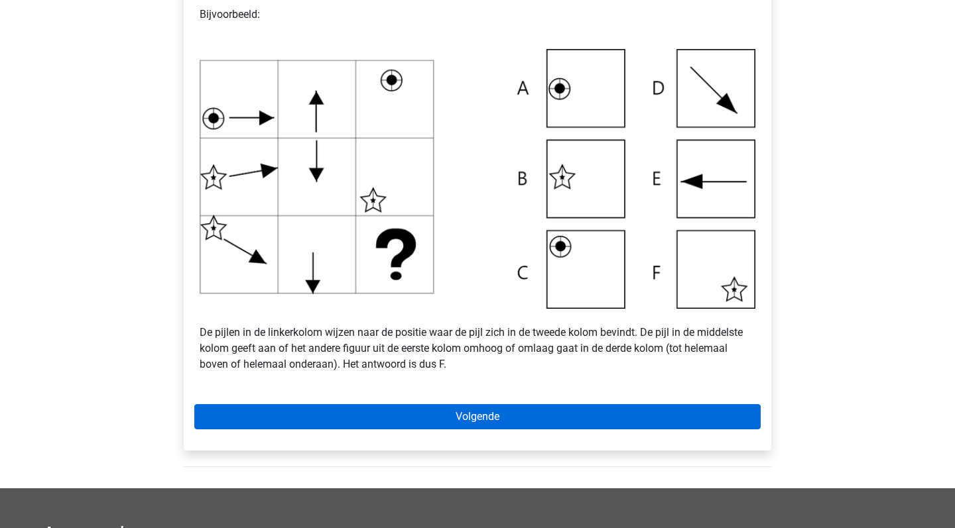
scroll to position [452, 0]
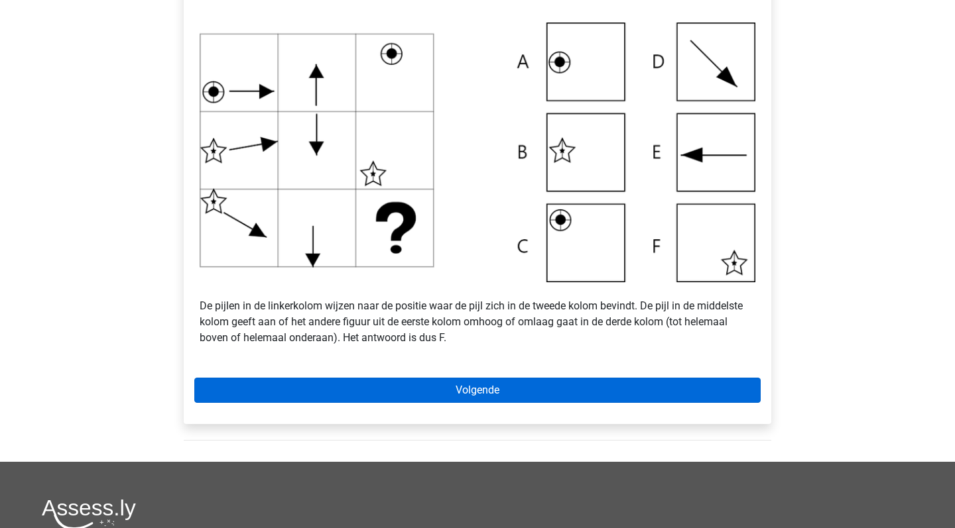
click at [490, 396] on link "Volgende" at bounding box center [477, 390] width 566 height 25
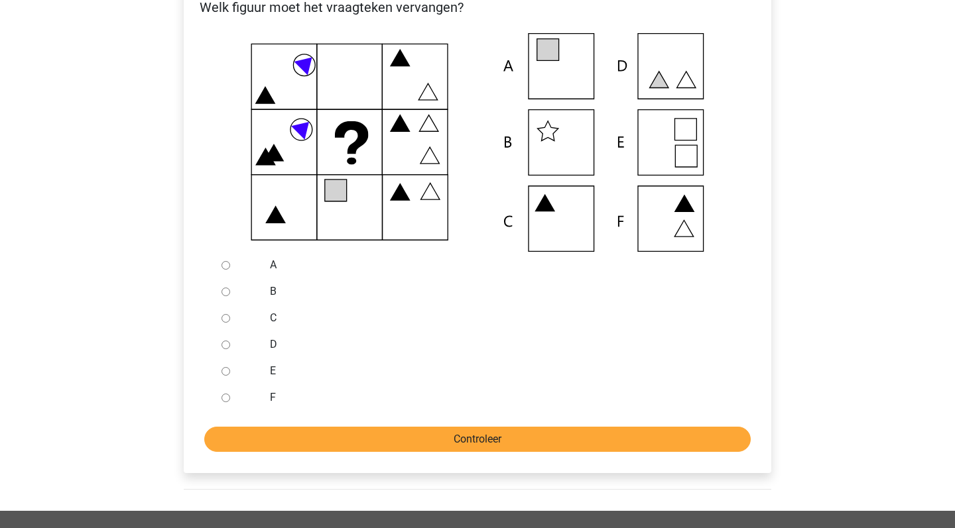
scroll to position [279, 0]
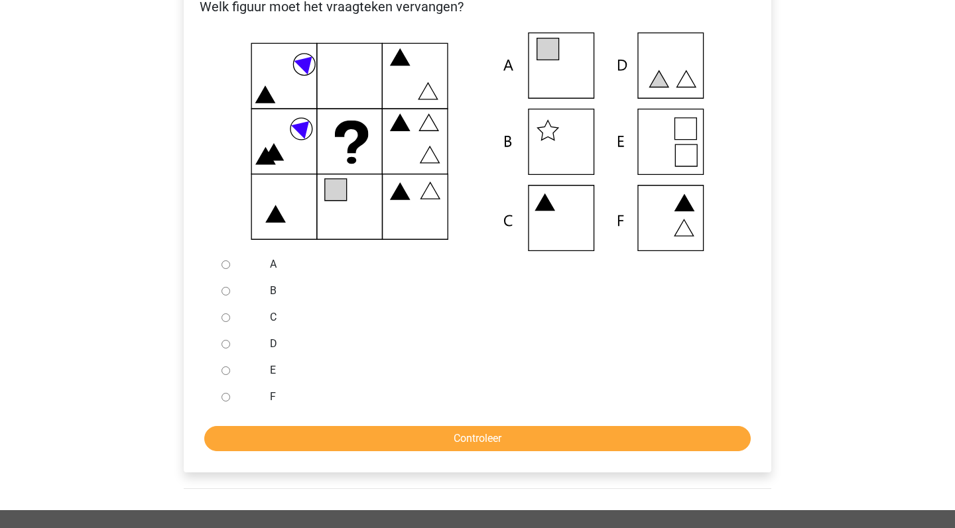
click at [564, 56] on icon at bounding box center [477, 141] width 545 height 219
click at [223, 263] on input "A" at bounding box center [225, 265] width 9 height 9
radio input "true"
click at [421, 430] on input "Controleer" at bounding box center [477, 438] width 546 height 25
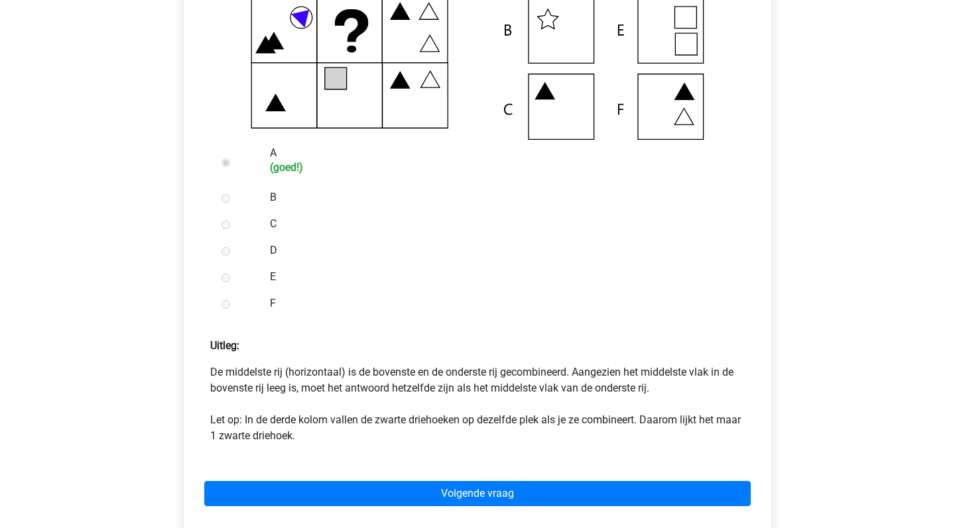
scroll to position [391, 0]
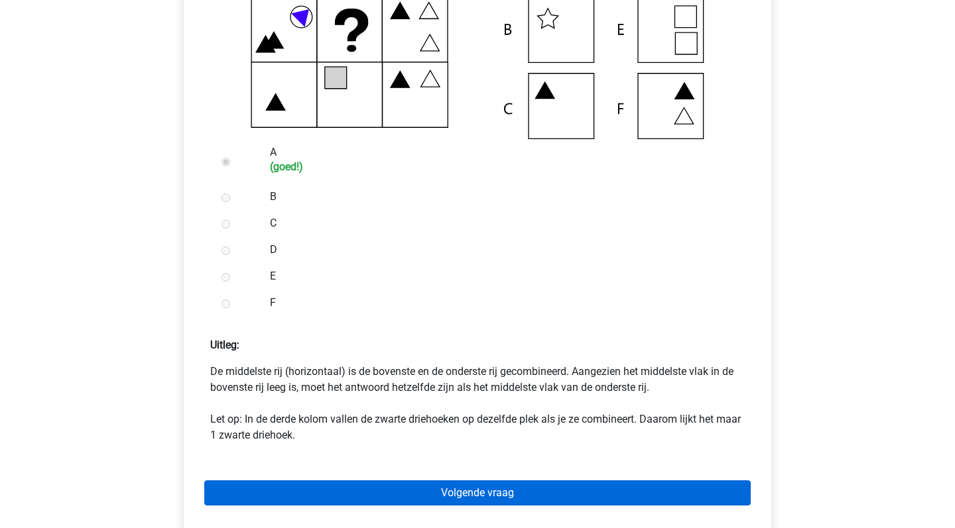
click at [471, 497] on link "Volgende vraag" at bounding box center [477, 493] width 546 height 25
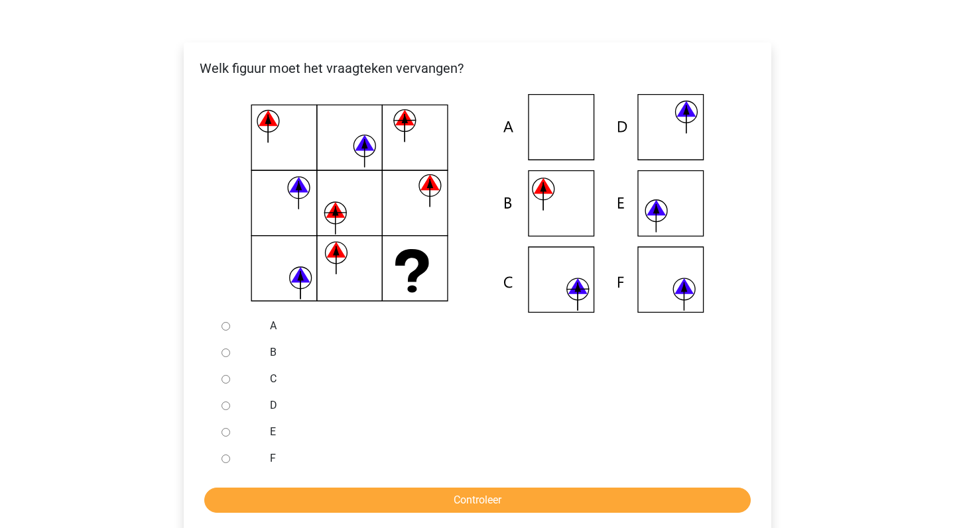
scroll to position [216, 0]
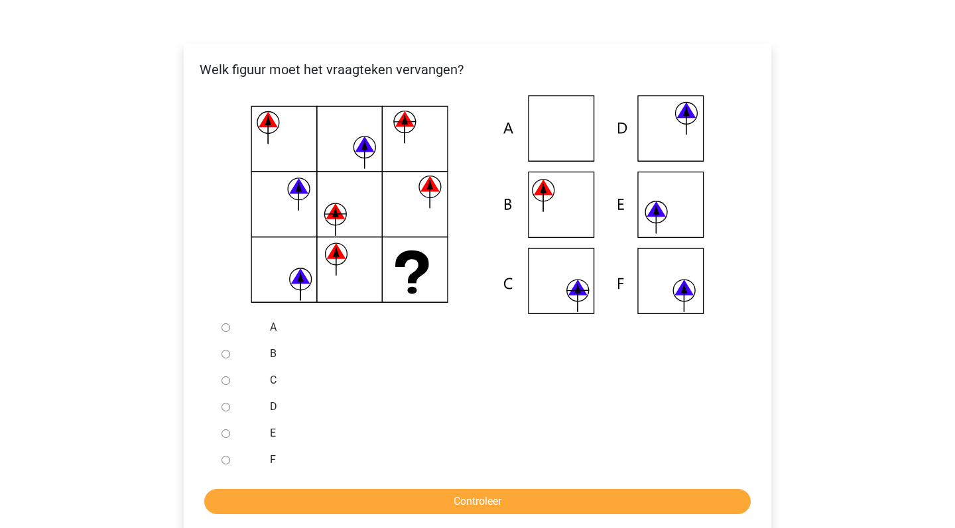
click at [230, 347] on div at bounding box center [238, 354] width 44 height 27
click at [230, 352] on div at bounding box center [238, 354] width 44 height 27
click at [223, 354] on input "B" at bounding box center [225, 354] width 9 height 9
radio input "true"
click at [475, 505] on input "Controleer" at bounding box center [477, 501] width 546 height 25
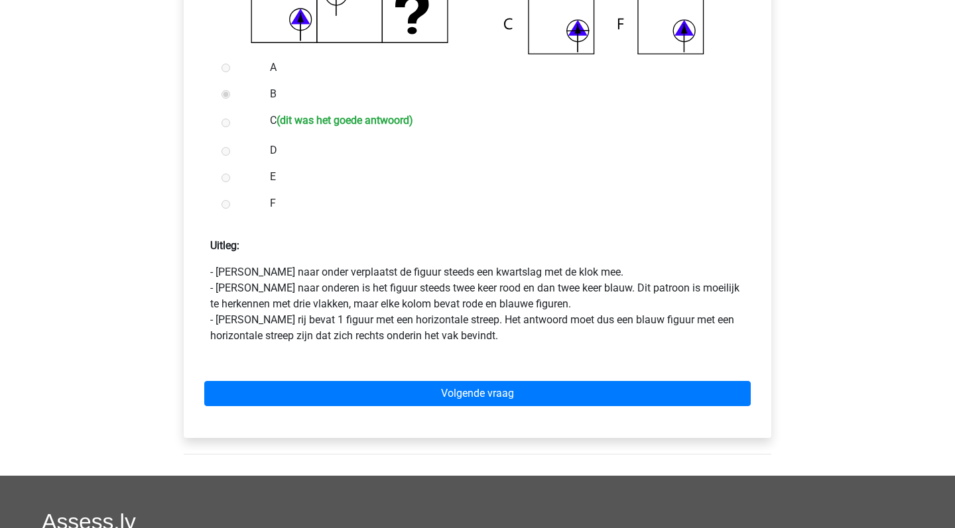
scroll to position [488, 0]
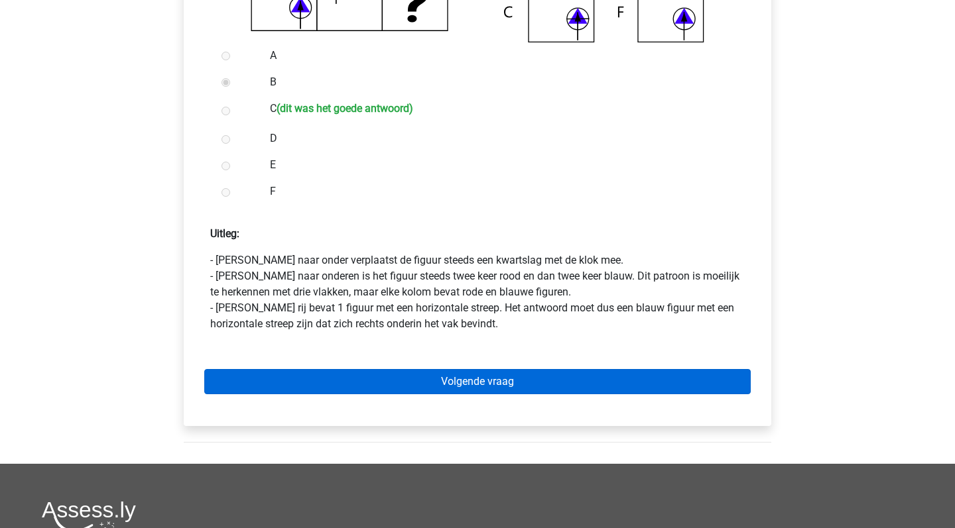
click at [501, 387] on link "Volgende vraag" at bounding box center [477, 381] width 546 height 25
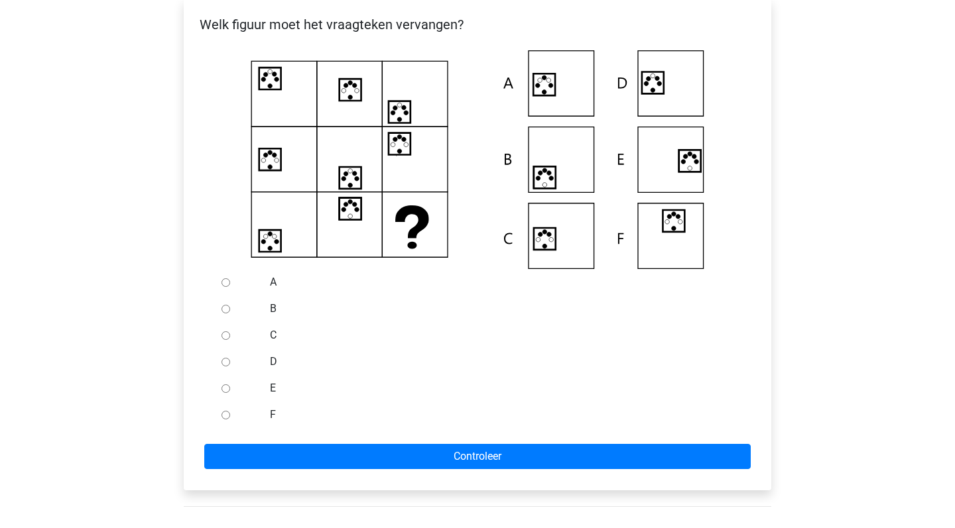
scroll to position [404, 0]
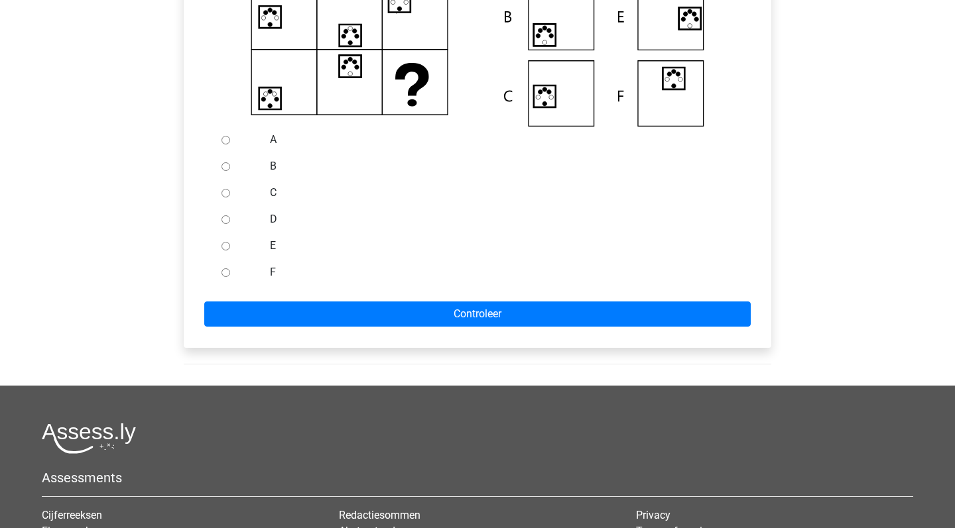
click at [226, 221] on input "D" at bounding box center [225, 219] width 9 height 9
radio input "true"
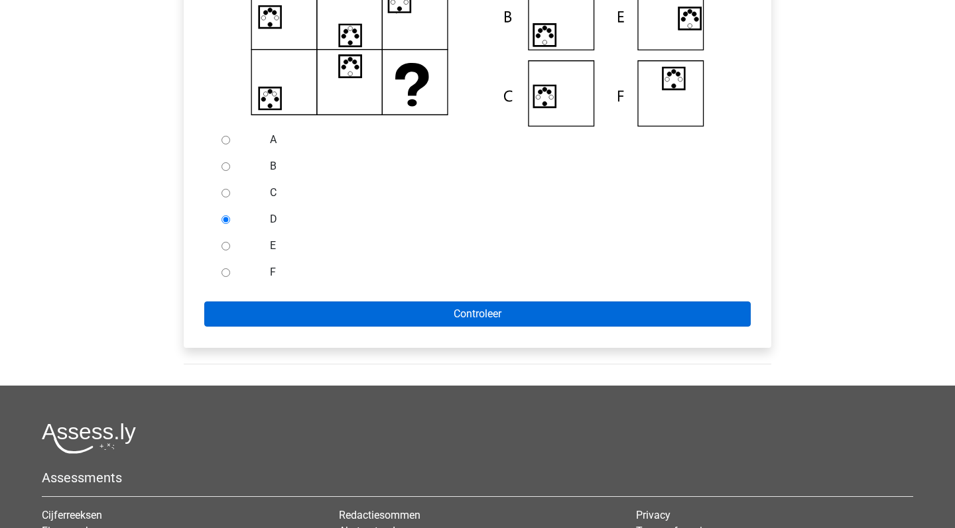
click at [417, 316] on input "Controleer" at bounding box center [477, 314] width 546 height 25
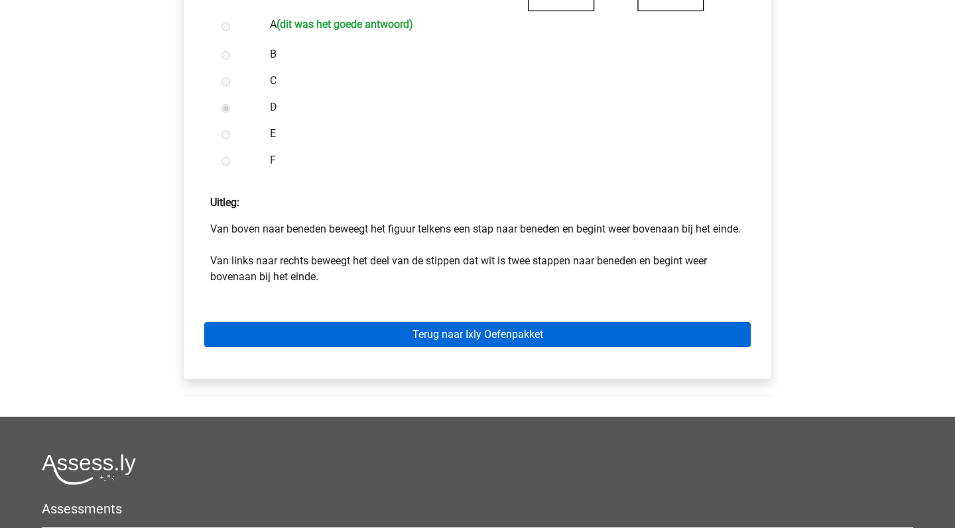
scroll to position [520, 0]
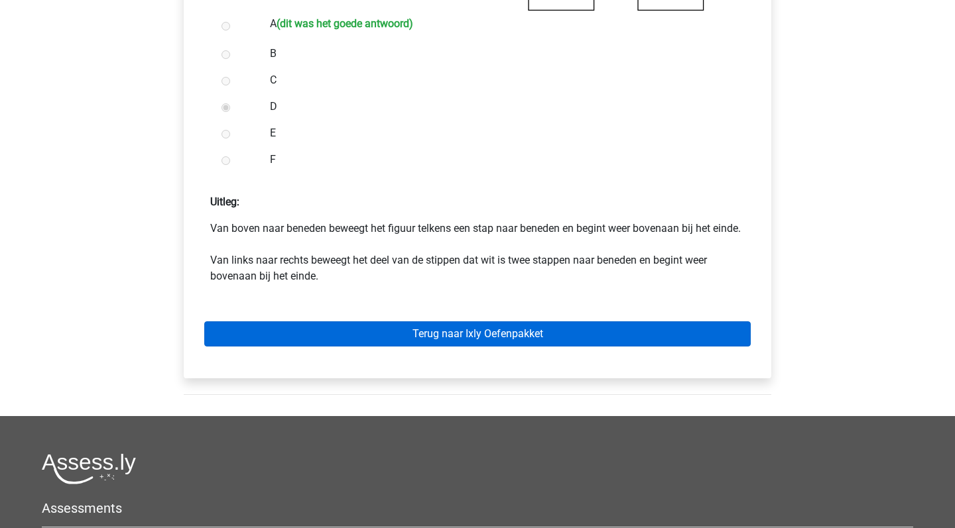
click at [455, 347] on link "Terug naar Ixly Oefenpakket" at bounding box center [477, 334] width 546 height 25
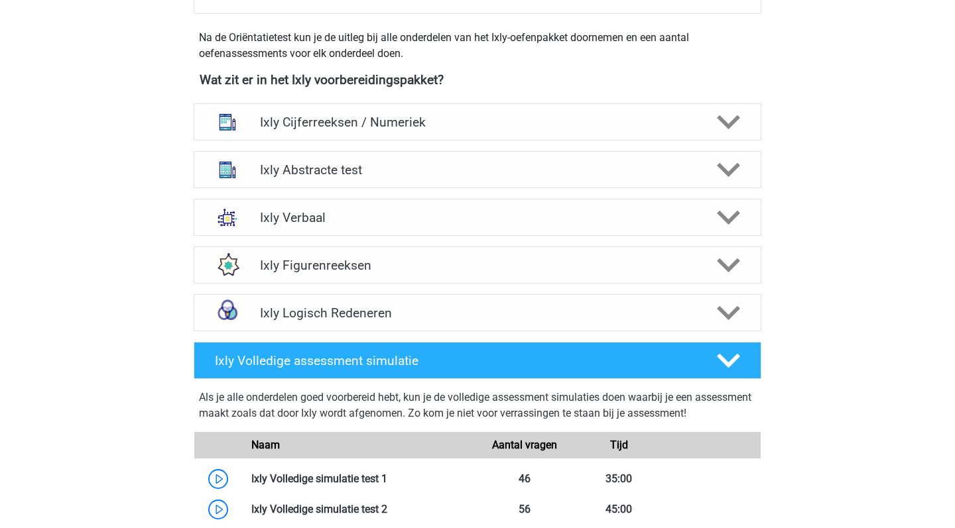
scroll to position [471, 0]
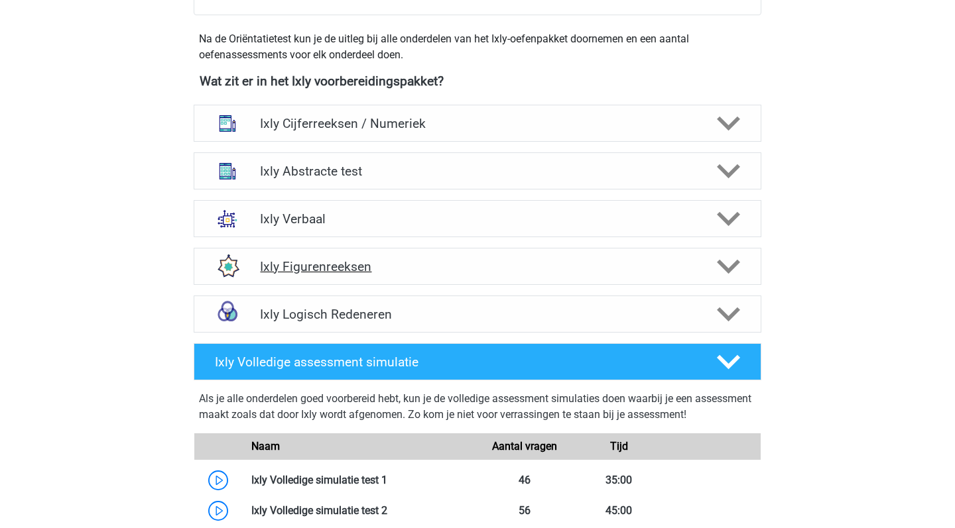
click at [734, 274] on icon at bounding box center [728, 266] width 23 height 23
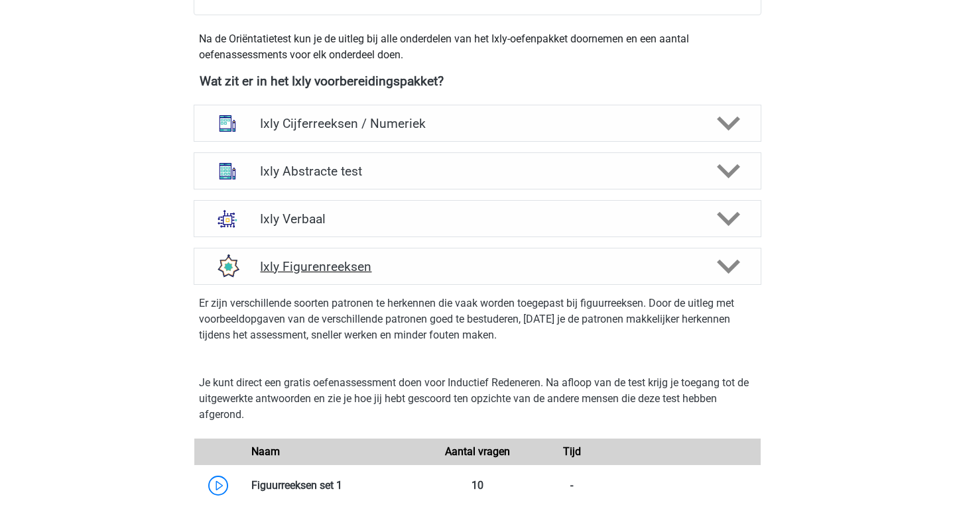
click at [734, 274] on icon at bounding box center [728, 266] width 23 height 23
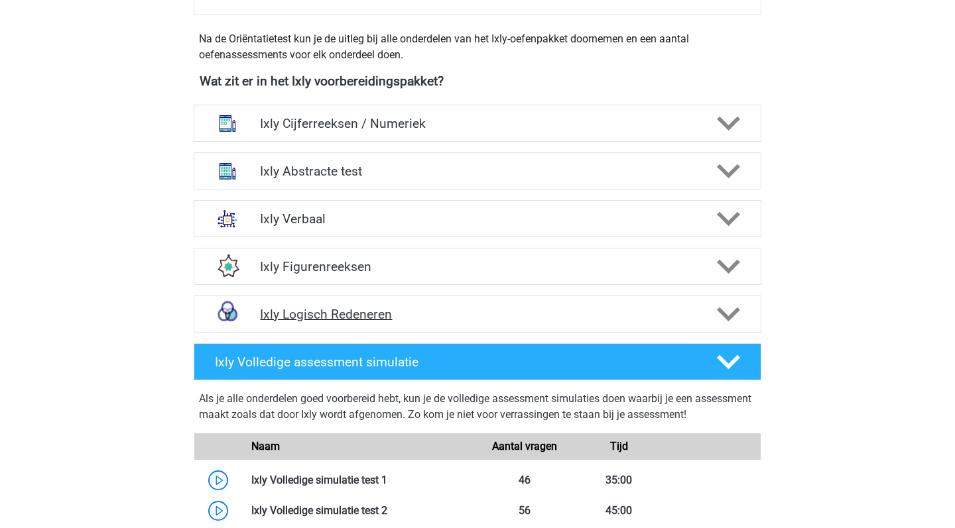
click at [721, 304] on icon at bounding box center [728, 314] width 23 height 23
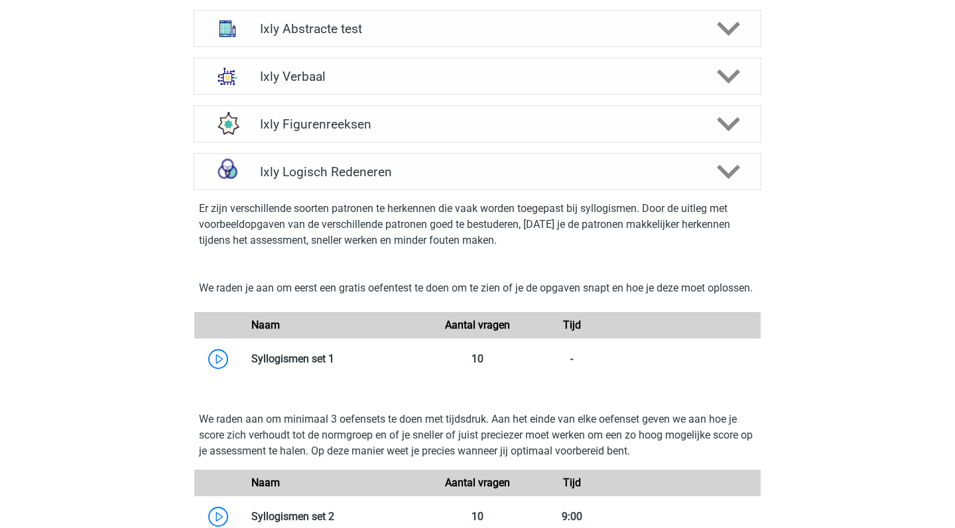
scroll to position [613, 0]
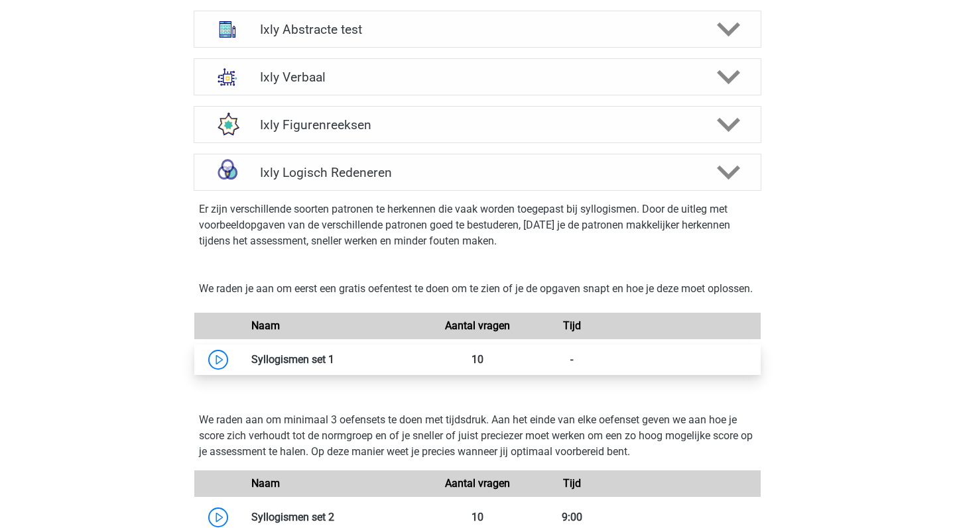
click at [334, 366] on link at bounding box center [334, 359] width 0 height 13
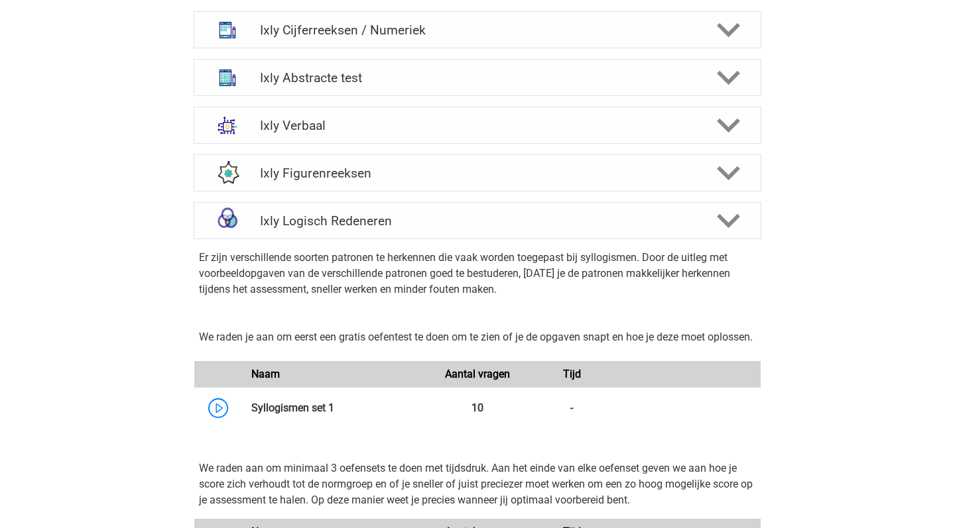
scroll to position [564, 0]
click at [726, 125] on icon at bounding box center [728, 126] width 23 height 23
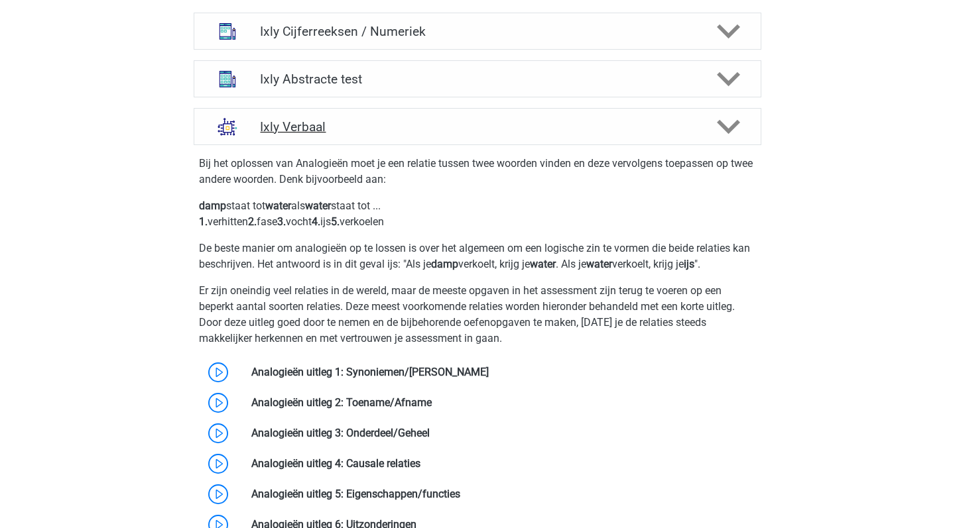
click at [726, 125] on icon at bounding box center [728, 126] width 23 height 23
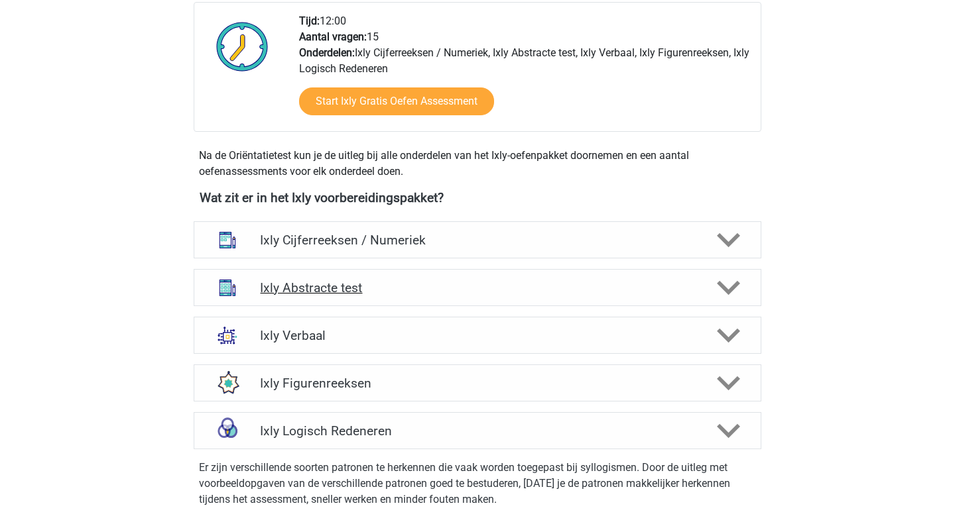
scroll to position [385, 0]
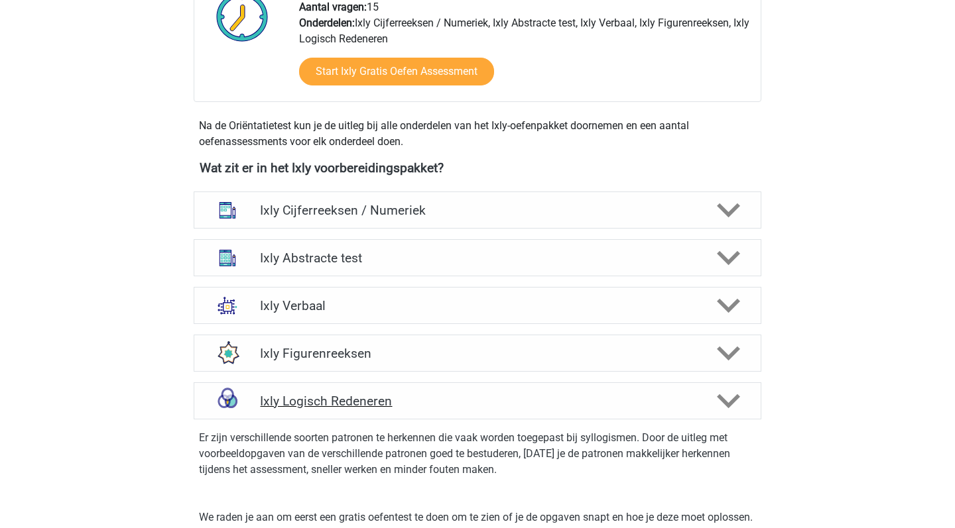
click at [717, 393] on icon at bounding box center [728, 401] width 23 height 23
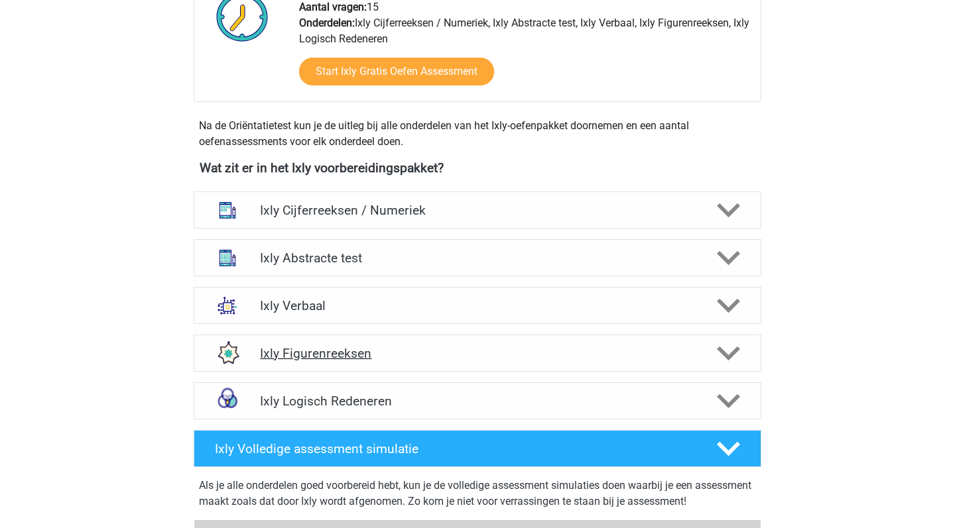
click at [733, 355] on polygon at bounding box center [728, 354] width 23 height 15
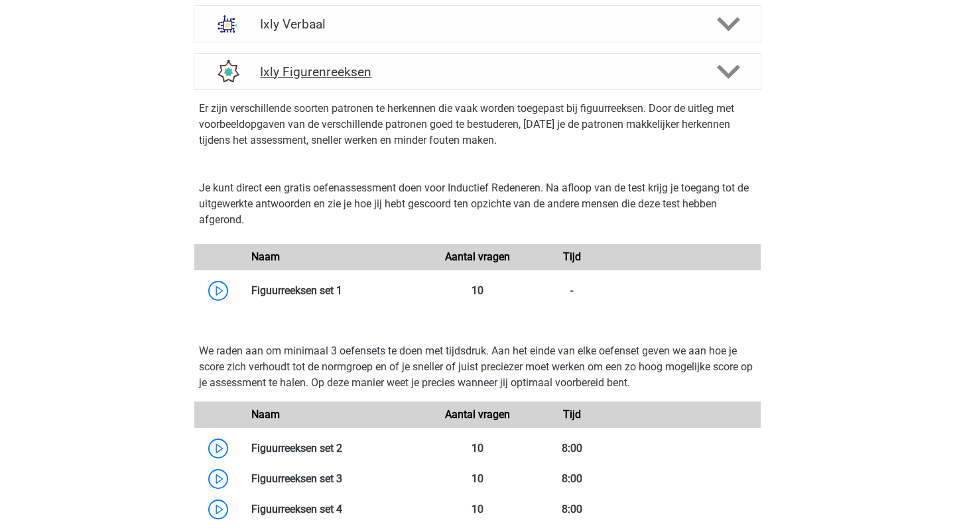
scroll to position [696, 0]
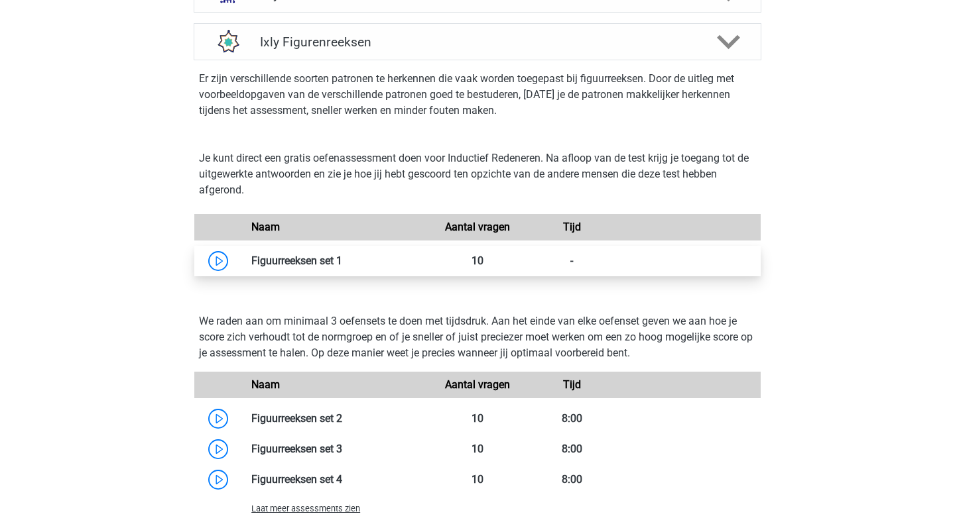
click at [342, 267] on link at bounding box center [342, 261] width 0 height 13
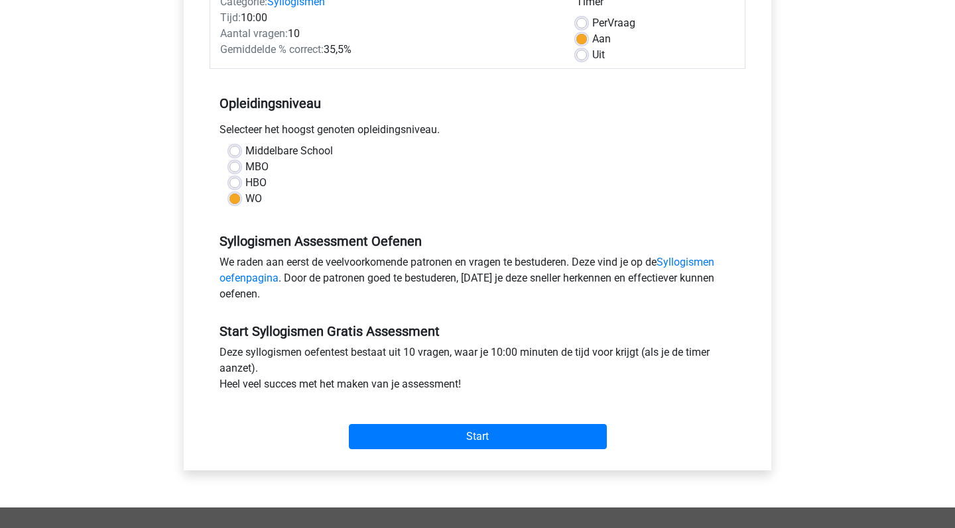
scroll to position [193, 0]
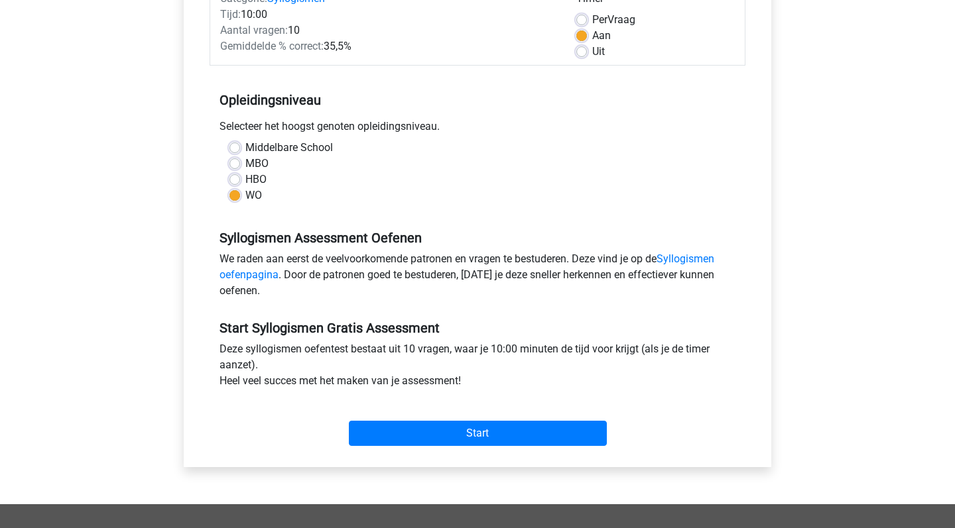
click at [592, 17] on label "Per Vraag" at bounding box center [613, 20] width 43 height 16
click at [583, 17] on input "Per Vraag" at bounding box center [581, 18] width 11 height 13
radio input "true"
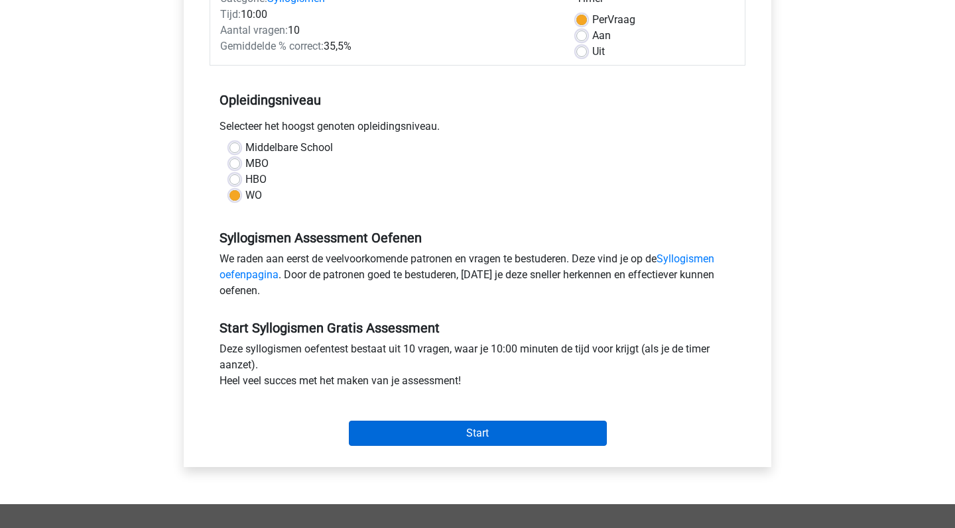
click at [457, 437] on input "Start" at bounding box center [478, 433] width 258 height 25
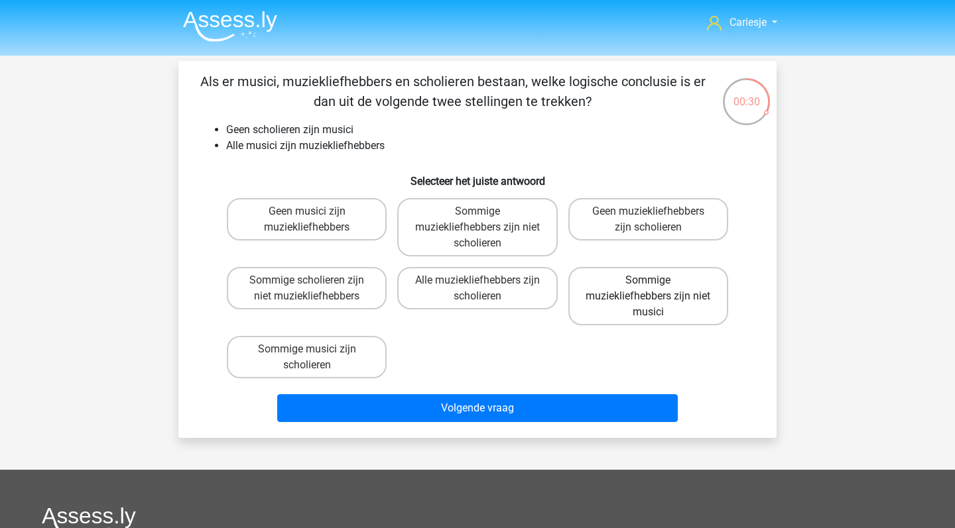
click at [646, 302] on label "Sommige muziekliefhebbers zijn niet musici" at bounding box center [648, 296] width 160 height 58
click at [648, 289] on input "Sommige muziekliefhebbers zijn niet musici" at bounding box center [652, 284] width 9 height 9
radio input "true"
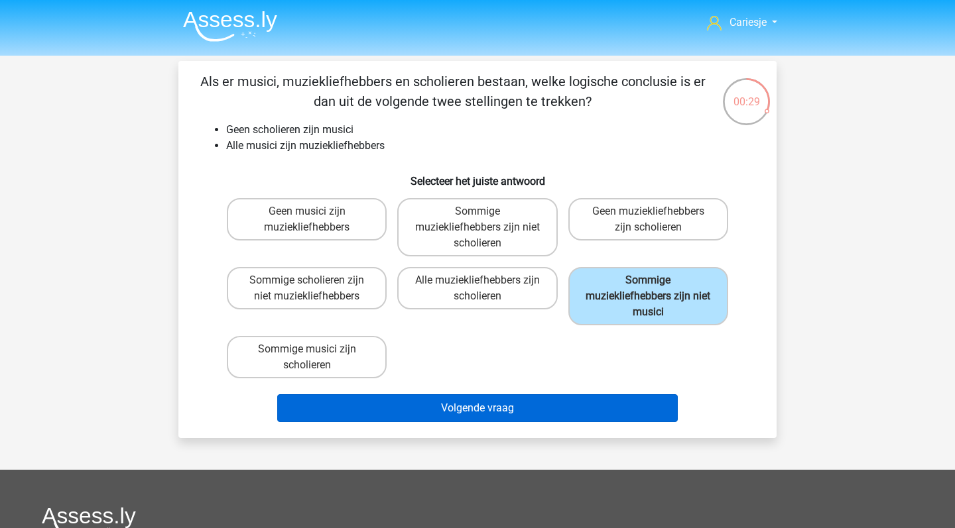
click at [536, 404] on button "Volgende vraag" at bounding box center [477, 408] width 401 height 28
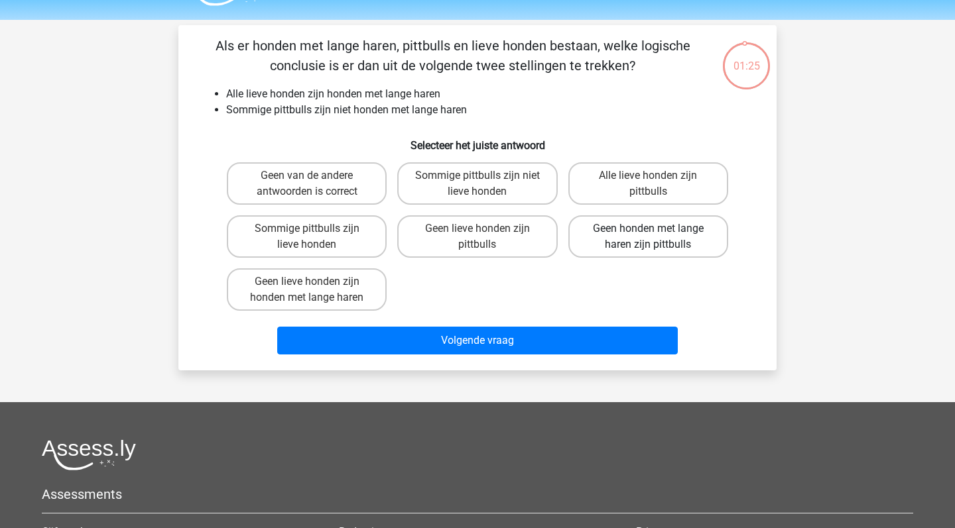
scroll to position [35, 0]
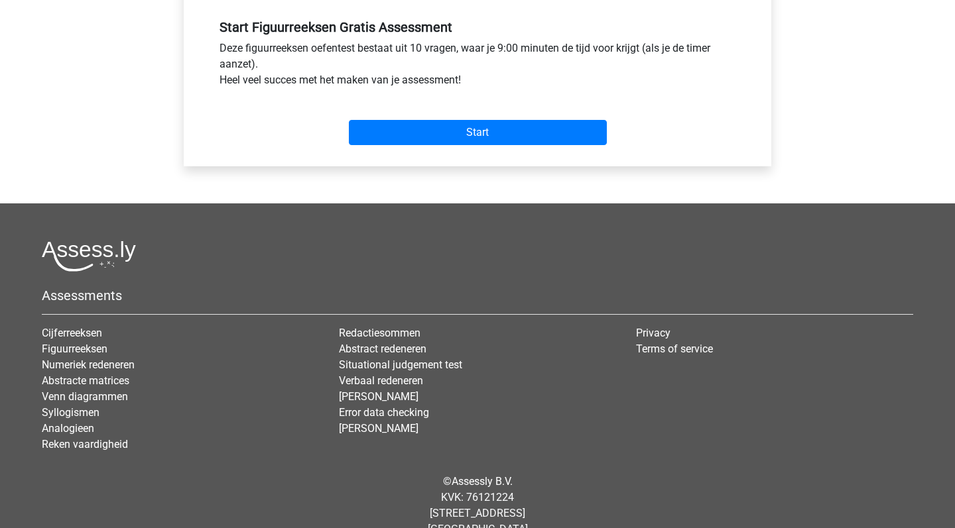
scroll to position [477, 0]
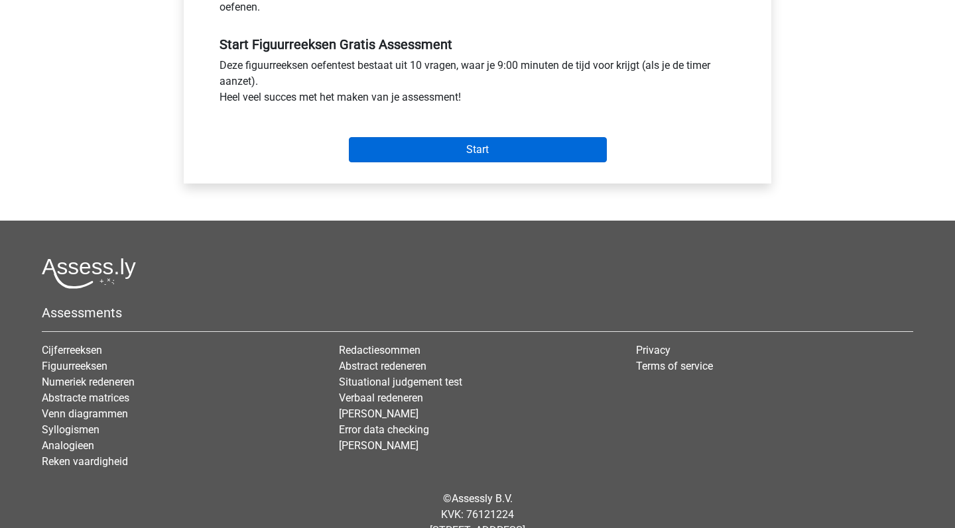
click at [527, 156] on input "Start" at bounding box center [478, 149] width 258 height 25
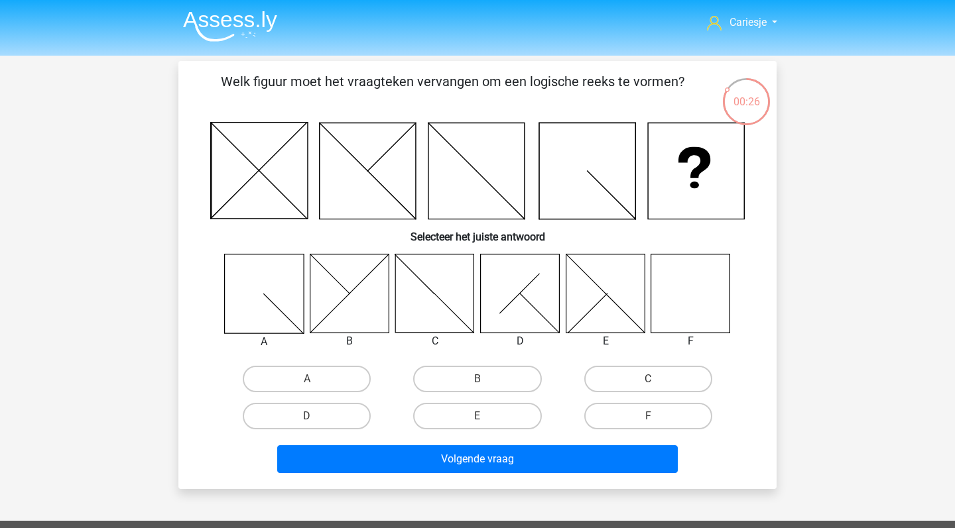
click at [713, 292] on icon at bounding box center [690, 293] width 79 height 79
click at [638, 406] on label "F" at bounding box center [648, 416] width 128 height 27
click at [648, 416] on input "F" at bounding box center [652, 420] width 9 height 9
radio input "true"
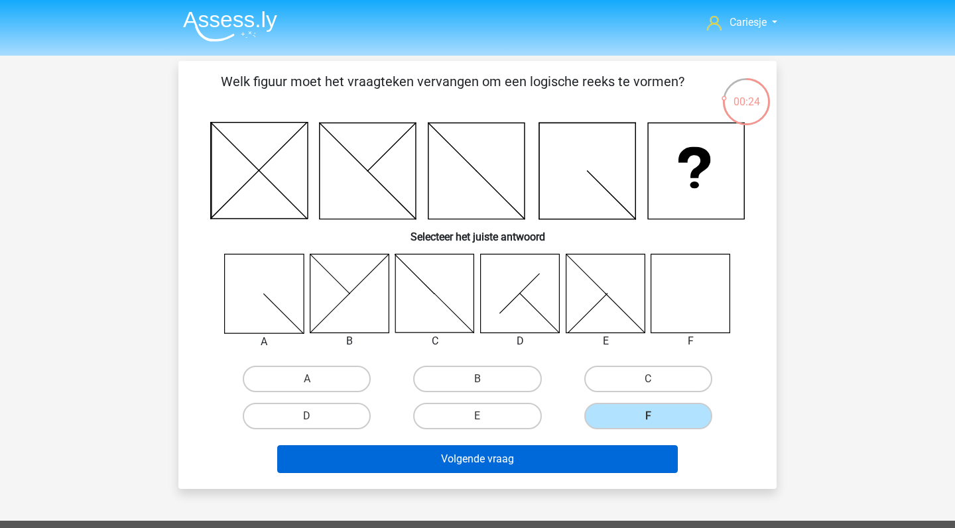
click at [545, 459] on button "Volgende vraag" at bounding box center [477, 460] width 401 height 28
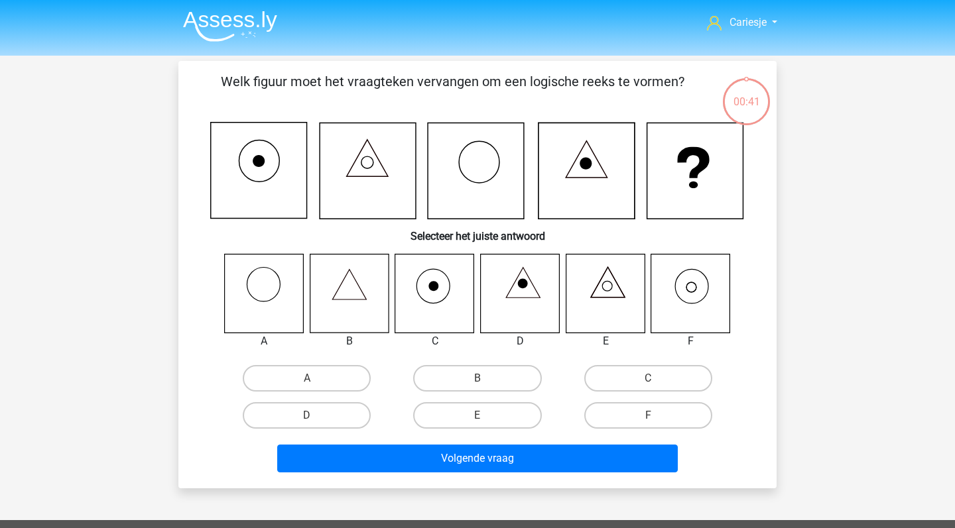
scroll to position [61, 0]
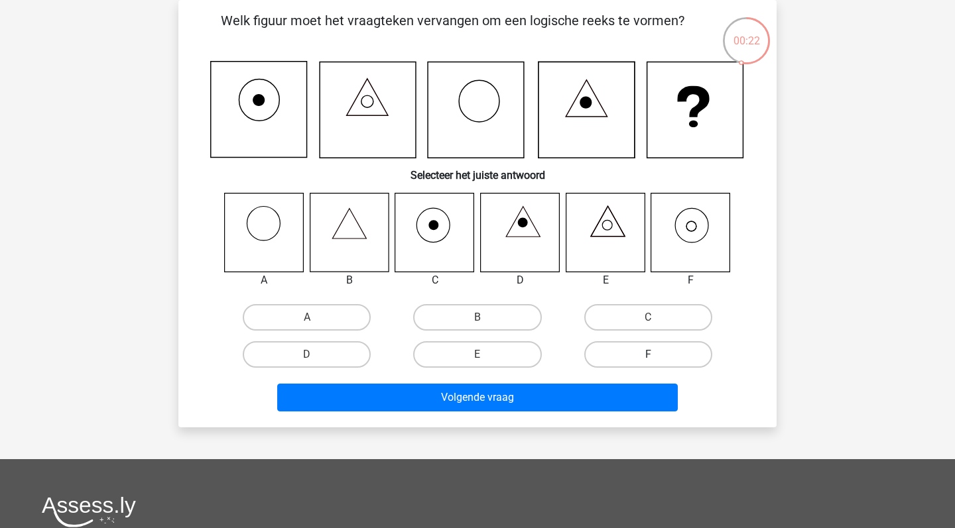
click at [658, 350] on label "F" at bounding box center [648, 354] width 128 height 27
click at [656, 355] on input "F" at bounding box center [652, 359] width 9 height 9
radio input "true"
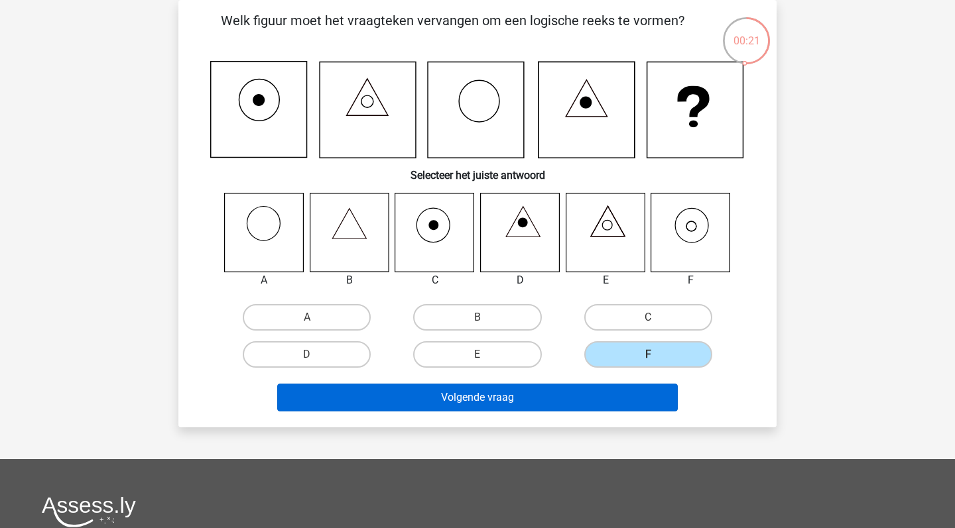
click at [560, 389] on button "Volgende vraag" at bounding box center [477, 398] width 401 height 28
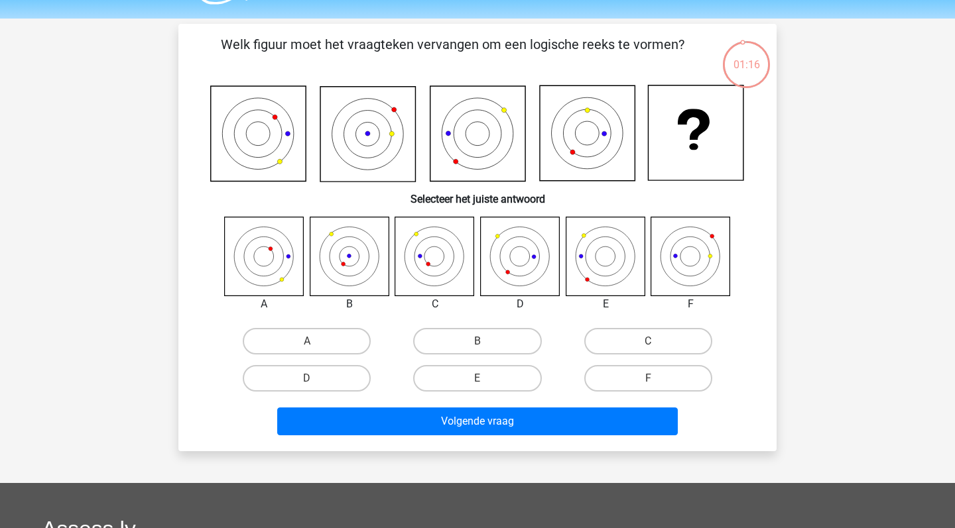
scroll to position [34, 0]
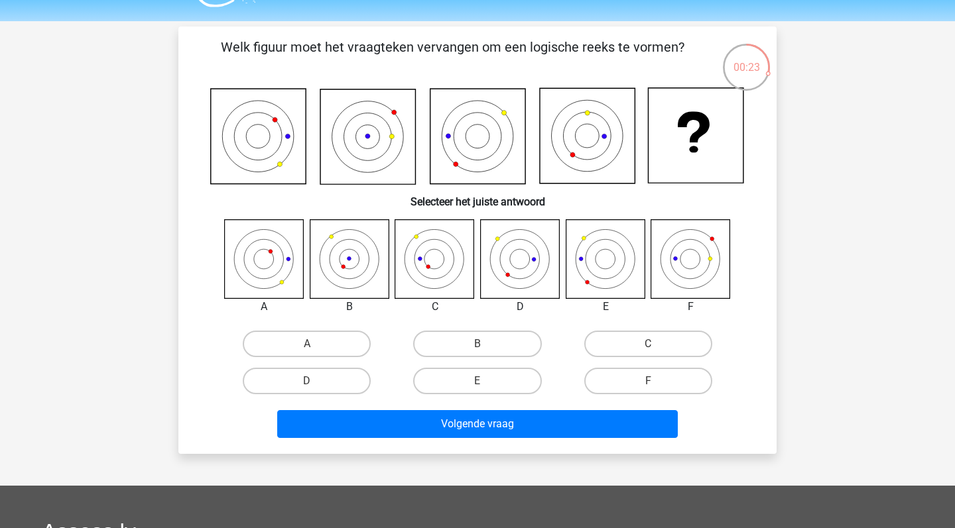
click at [532, 255] on icon at bounding box center [520, 258] width 79 height 79
click at [322, 382] on label "D" at bounding box center [307, 381] width 128 height 27
click at [316, 382] on input "D" at bounding box center [311, 385] width 9 height 9
radio input "true"
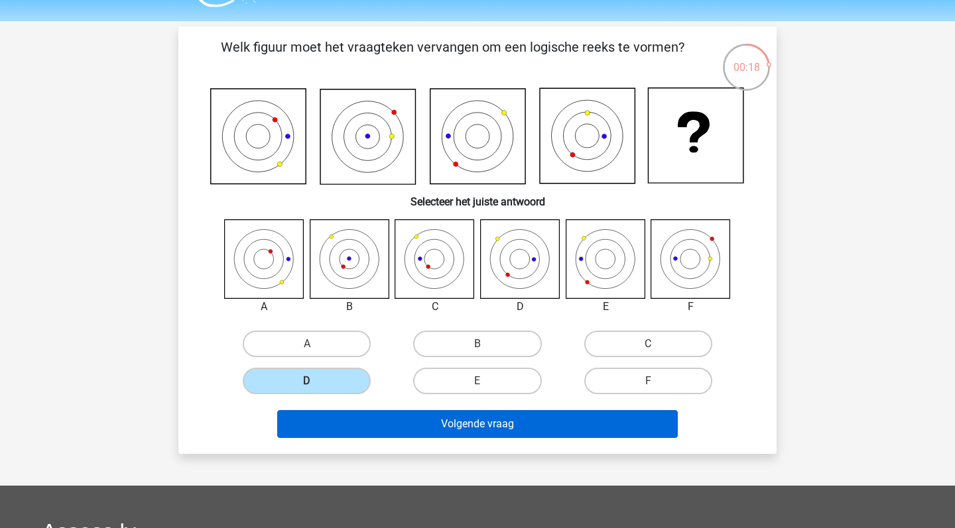
click at [438, 426] on button "Volgende vraag" at bounding box center [477, 424] width 401 height 28
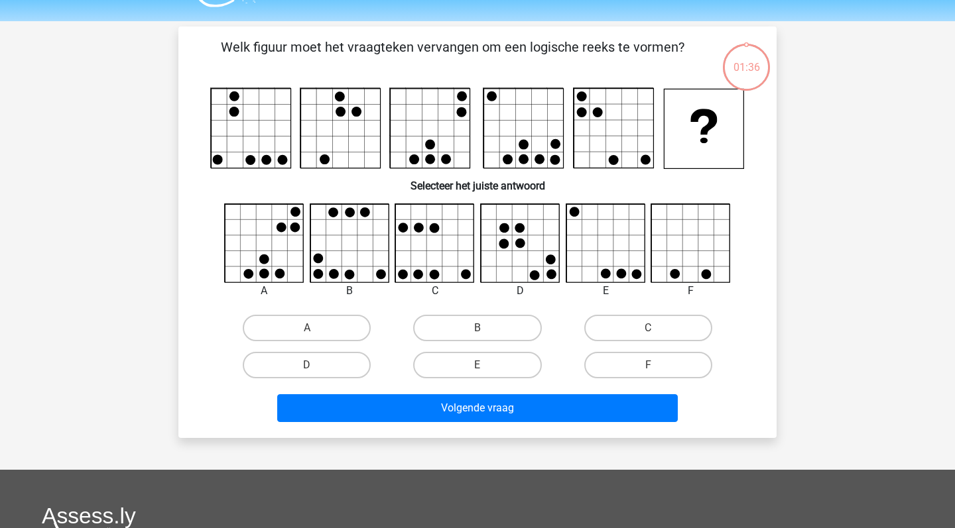
scroll to position [61, 0]
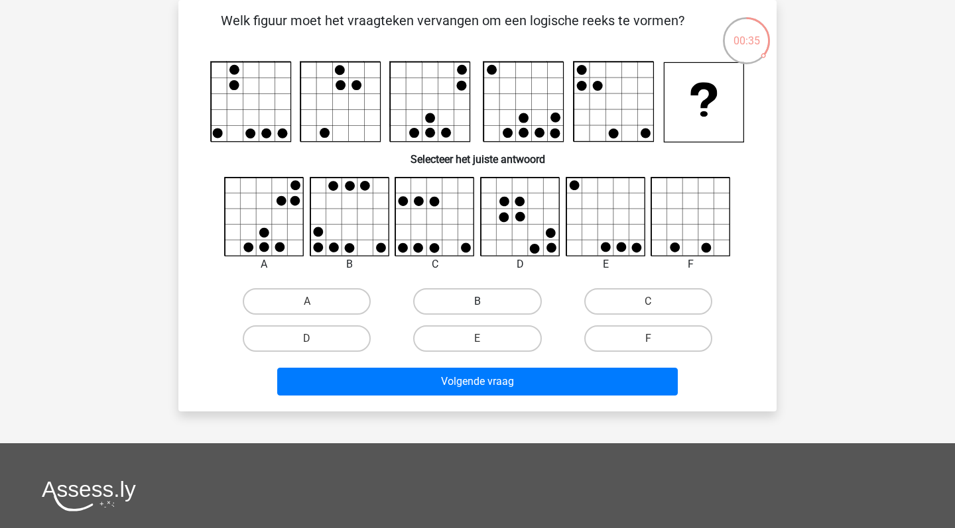
click at [467, 292] on label "B" at bounding box center [477, 301] width 128 height 27
click at [477, 302] on input "B" at bounding box center [481, 306] width 9 height 9
radio input "true"
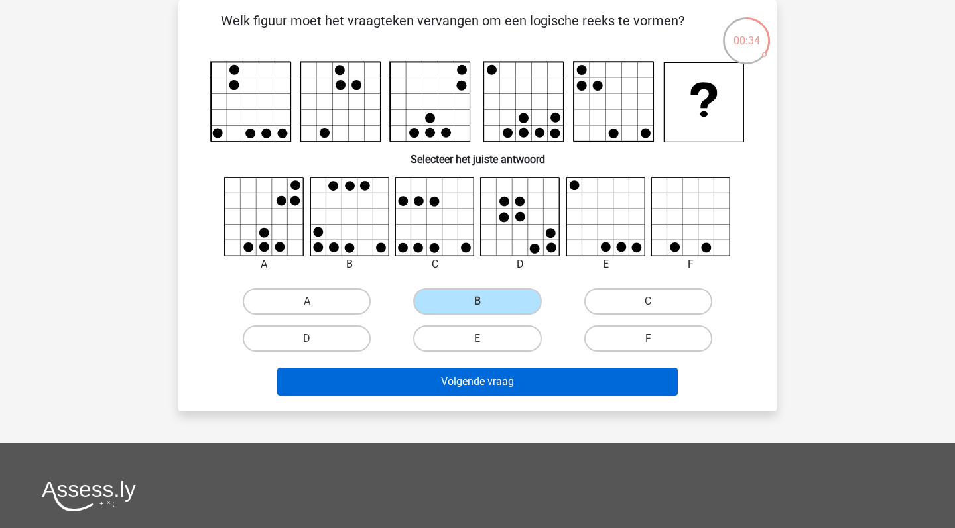
click at [510, 375] on button "Volgende vraag" at bounding box center [477, 382] width 401 height 28
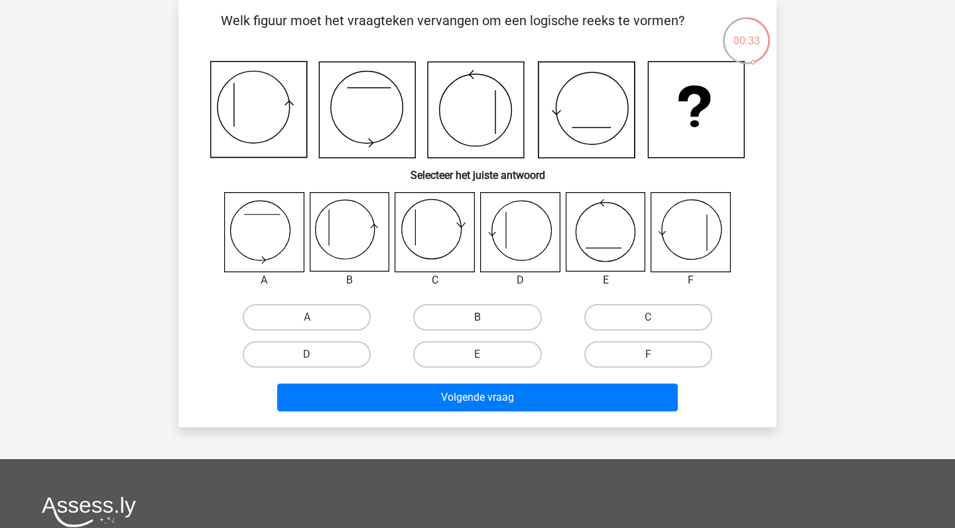
click at [446, 318] on label "B" at bounding box center [477, 317] width 128 height 27
click at [477, 318] on input "B" at bounding box center [481, 322] width 9 height 9
radio input "true"
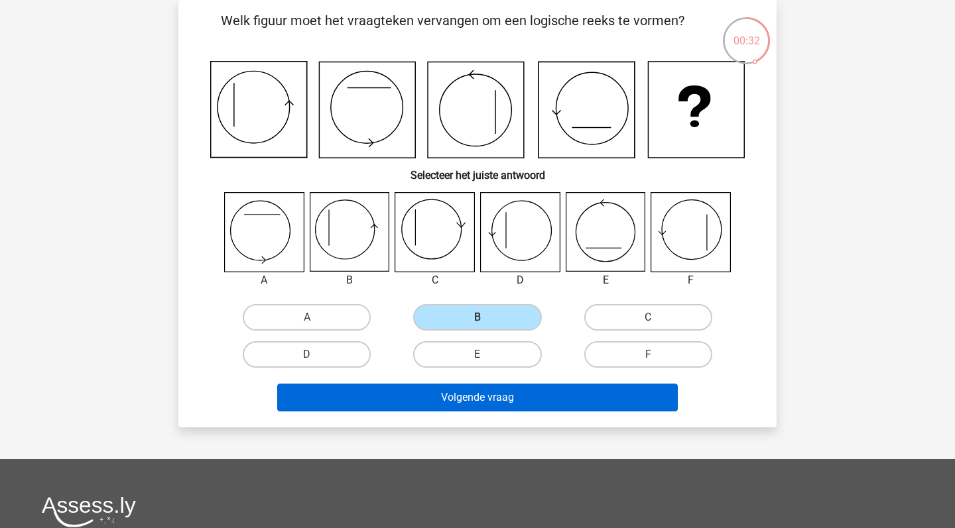
click at [466, 395] on button "Volgende vraag" at bounding box center [477, 398] width 401 height 28
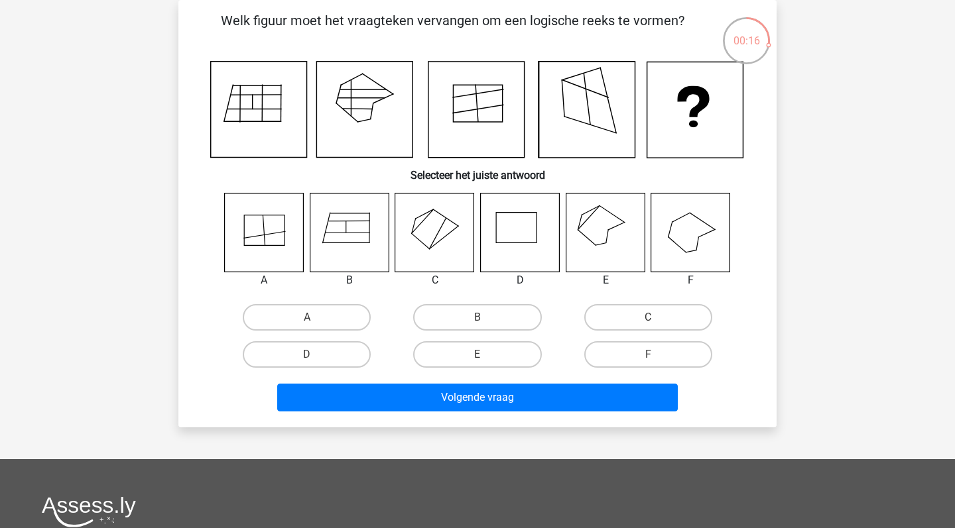
click at [248, 235] on icon at bounding box center [264, 232] width 79 height 79
click at [309, 308] on label "A" at bounding box center [307, 317] width 128 height 27
click at [309, 318] on input "A" at bounding box center [311, 322] width 9 height 9
radio input "true"
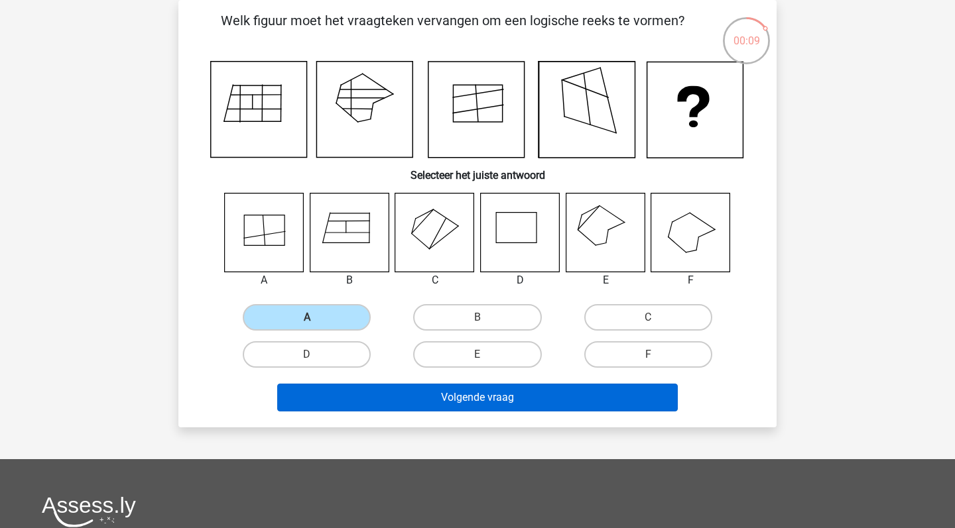
click at [458, 403] on button "Volgende vraag" at bounding box center [477, 398] width 401 height 28
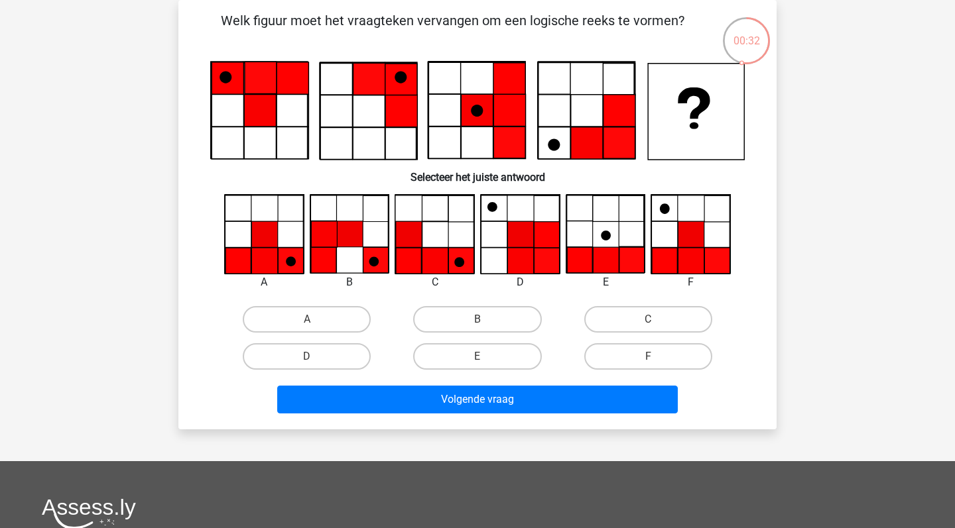
click at [284, 245] on icon at bounding box center [264, 235] width 78 height 78
click at [318, 325] on label "A" at bounding box center [307, 319] width 128 height 27
click at [316, 325] on input "A" at bounding box center [311, 324] width 9 height 9
radio input "true"
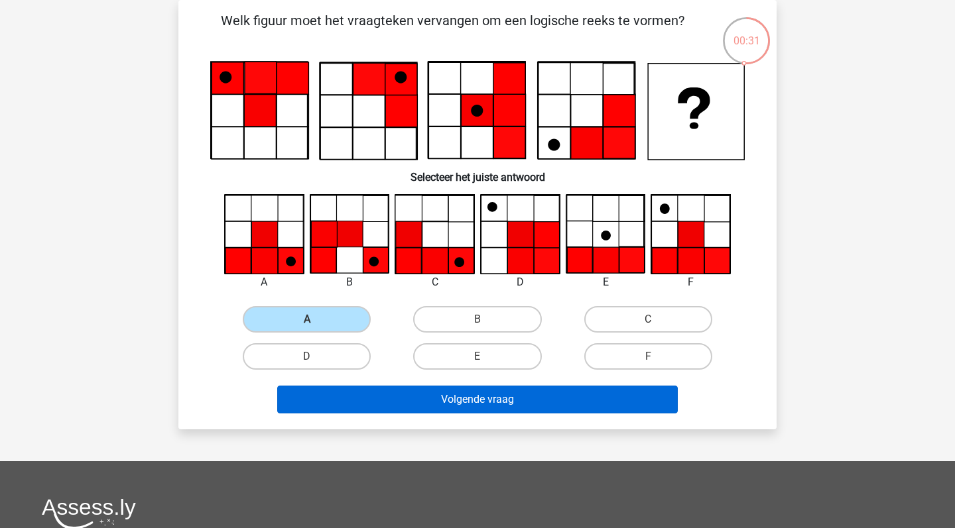
click at [468, 407] on button "Volgende vraag" at bounding box center [477, 400] width 401 height 28
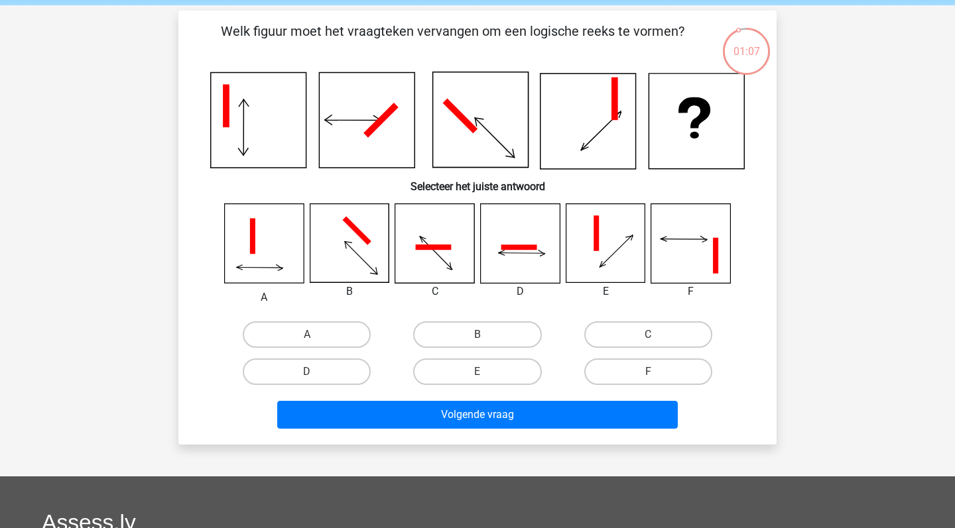
scroll to position [48, 0]
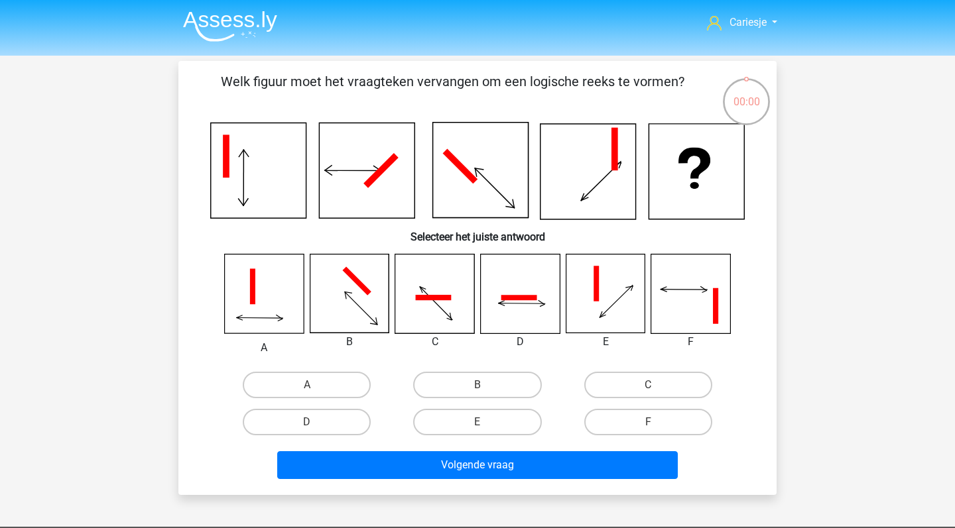
scroll to position [48, 0]
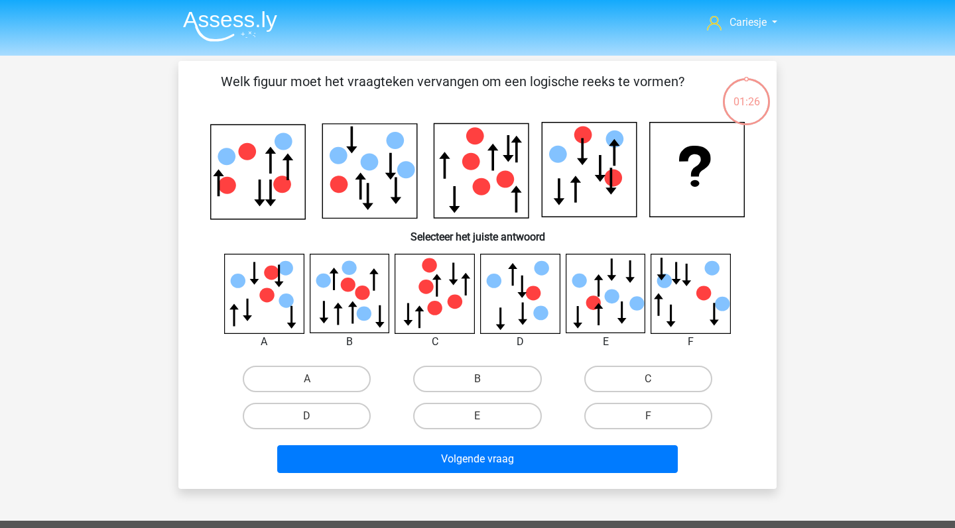
scroll to position [48, 0]
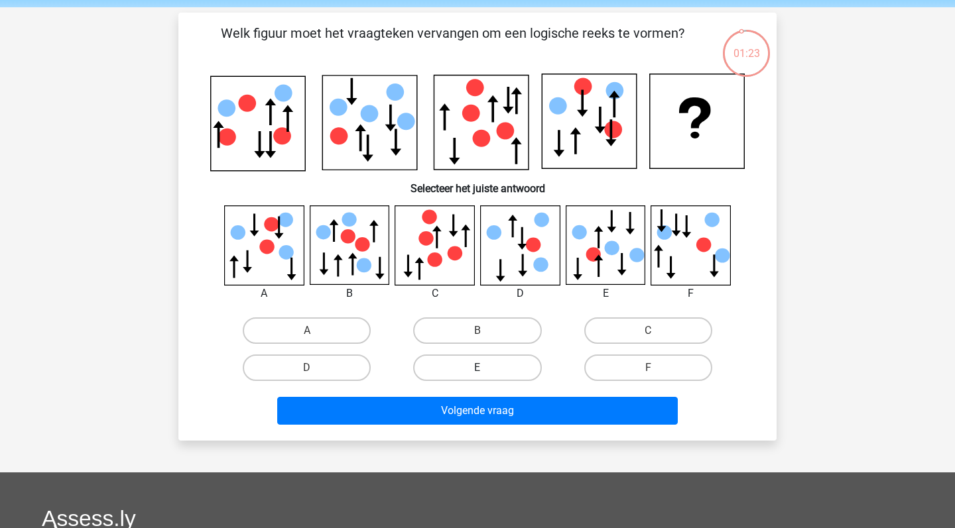
click at [490, 371] on label "E" at bounding box center [477, 368] width 128 height 27
click at [486, 371] on input "E" at bounding box center [481, 372] width 9 height 9
radio input "true"
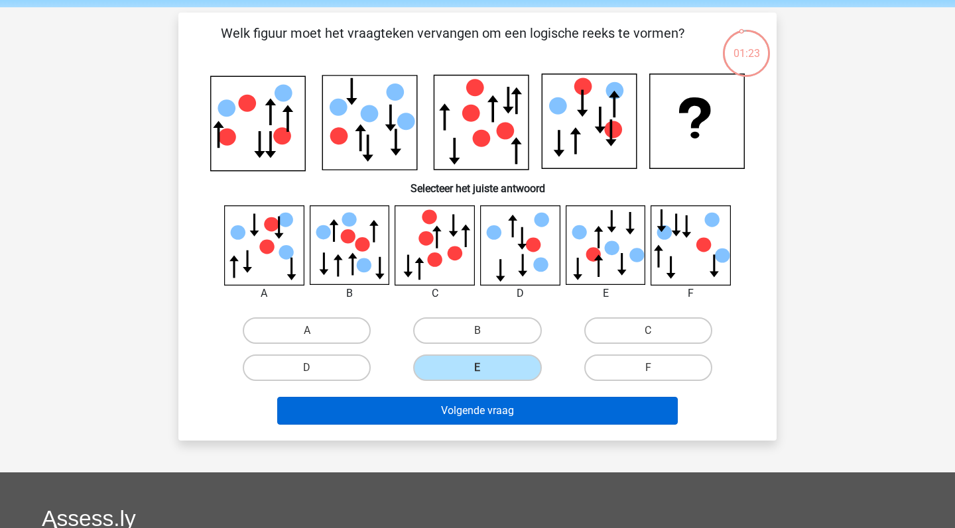
click at [493, 409] on button "Volgende vraag" at bounding box center [477, 411] width 401 height 28
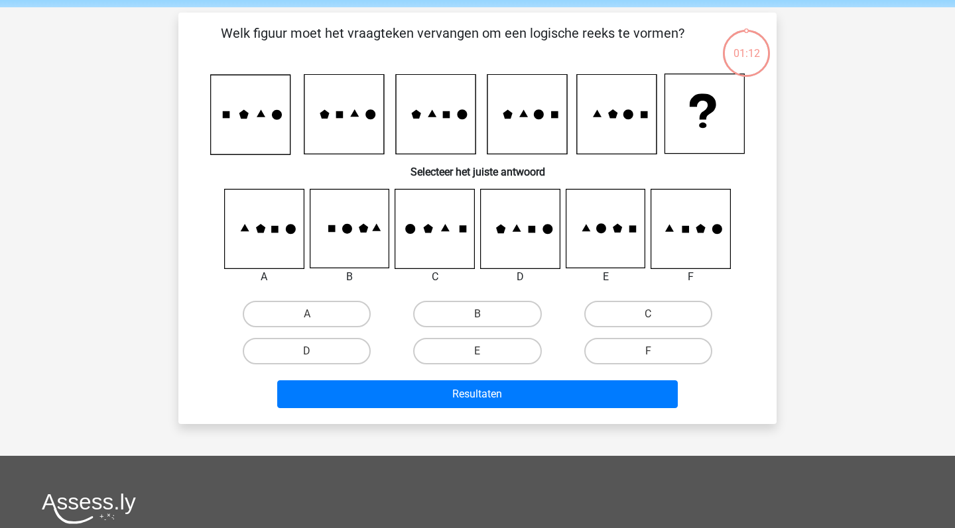
scroll to position [61, 0]
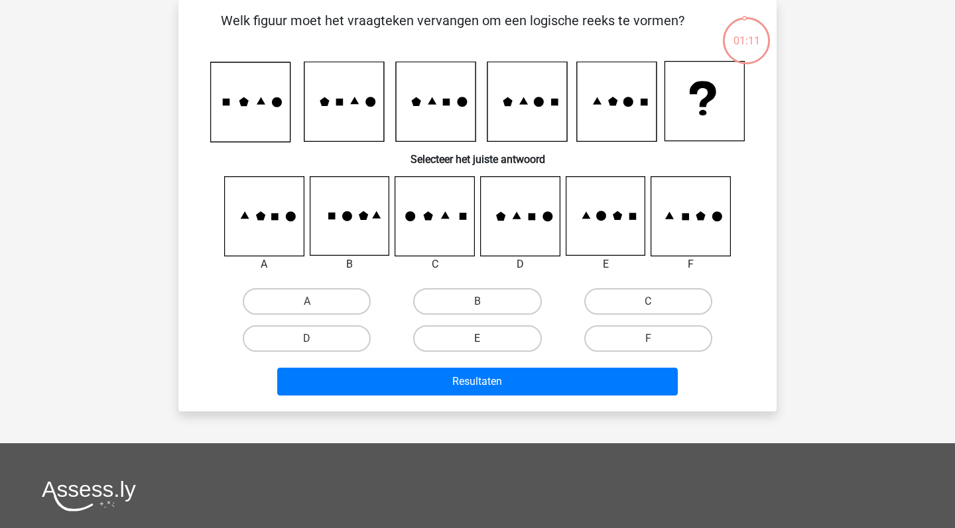
click at [497, 341] on label "E" at bounding box center [477, 339] width 128 height 27
click at [486, 341] on input "E" at bounding box center [481, 343] width 9 height 9
radio input "true"
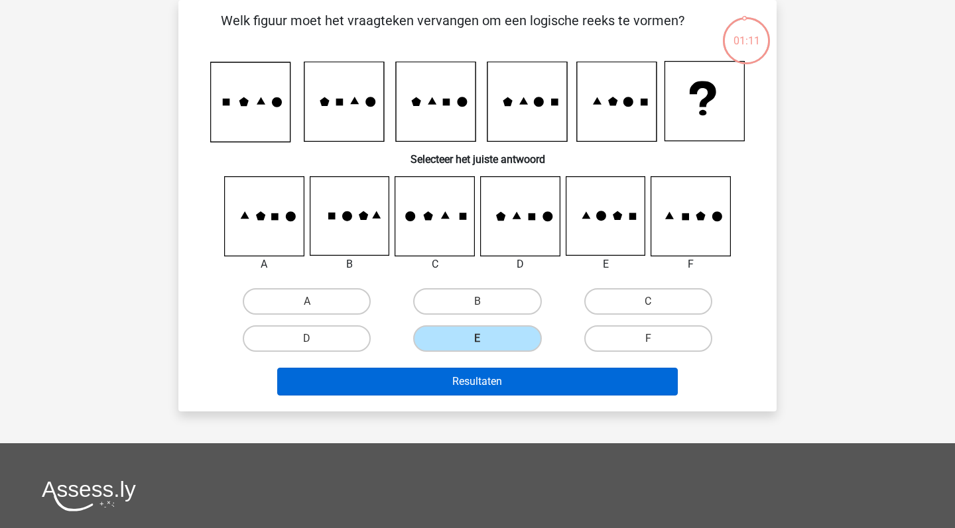
click at [497, 381] on button "Resultaten" at bounding box center [477, 382] width 401 height 28
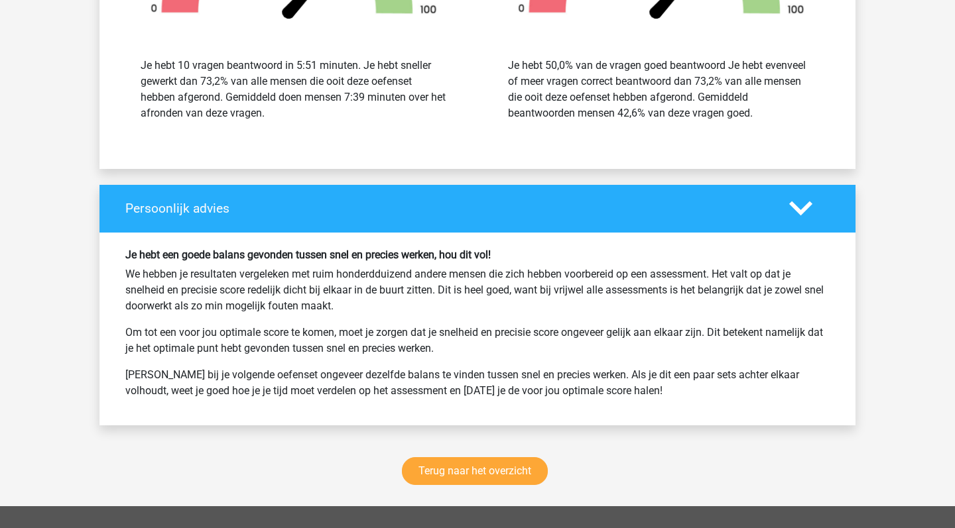
scroll to position [1549, 0]
